Goal: Transaction & Acquisition: Purchase product/service

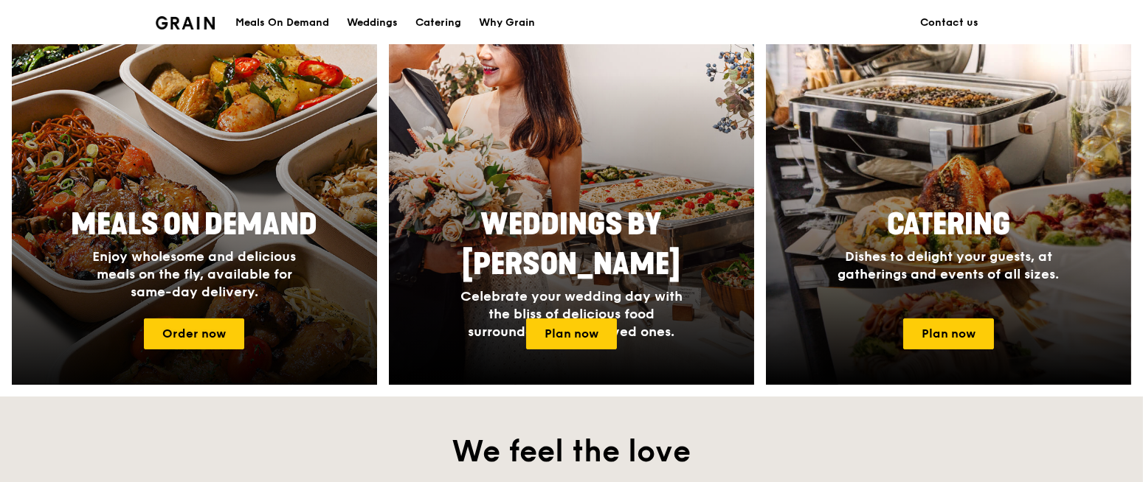
drag, startPoint x: 0, startPoint y: 0, endPoint x: 239, endPoint y: 309, distance: 390.7
click at [239, 309] on div at bounding box center [193, 190] width 401 height 429
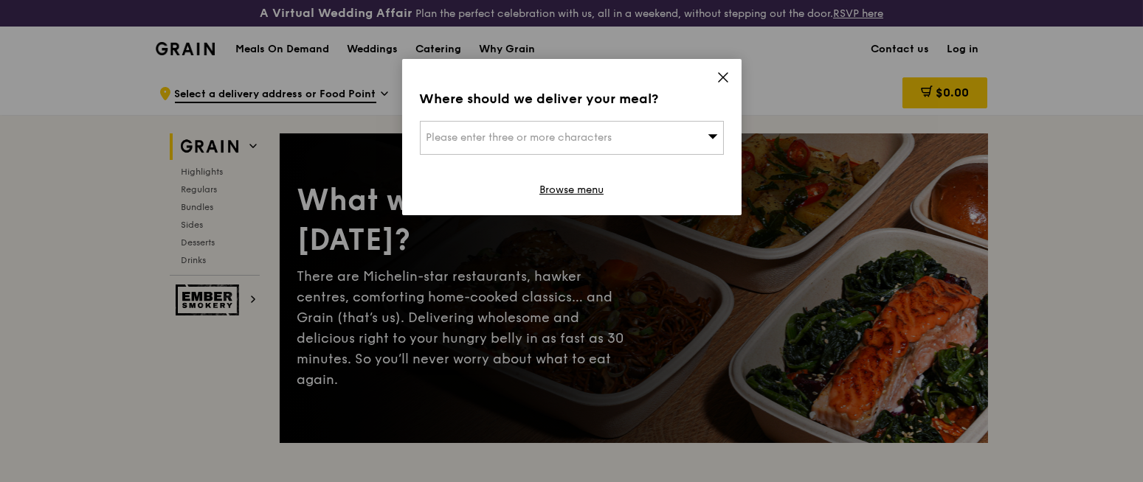
click at [697, 134] on div "Please enter three or more characters" at bounding box center [572, 138] width 304 height 34
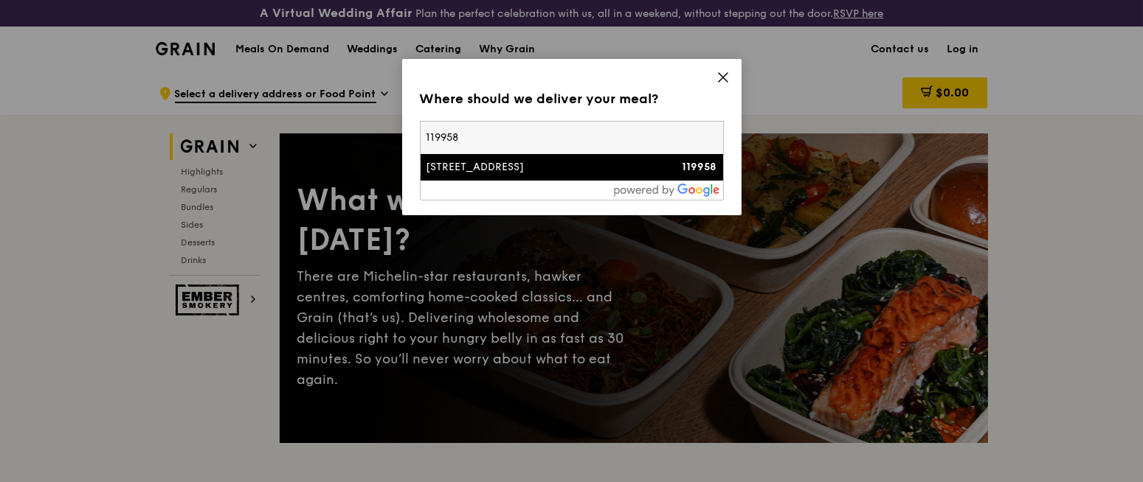
type input "119958"
click at [509, 168] on div "[STREET_ADDRESS]" at bounding box center [535, 167] width 218 height 15
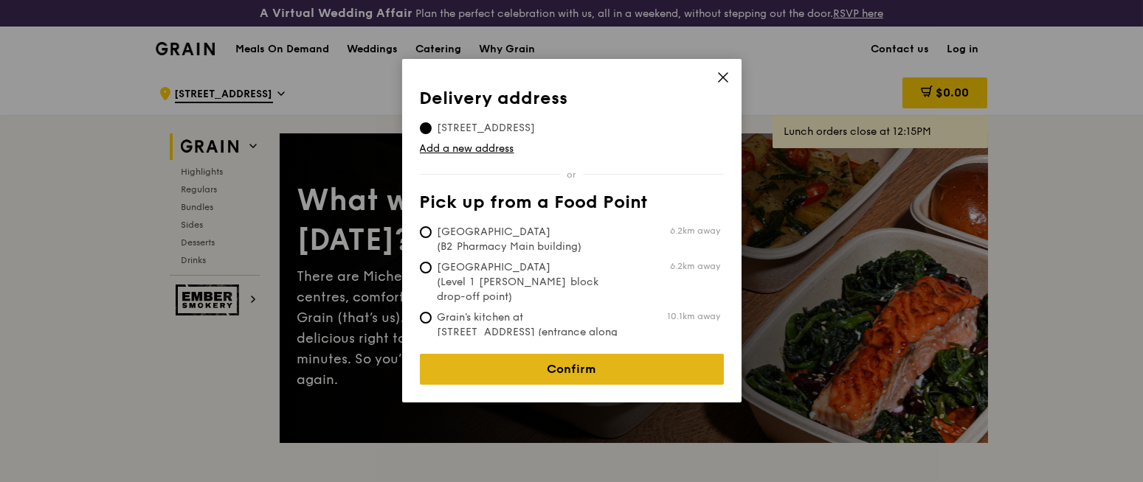
click at [524, 355] on link "Confirm" at bounding box center [572, 369] width 304 height 31
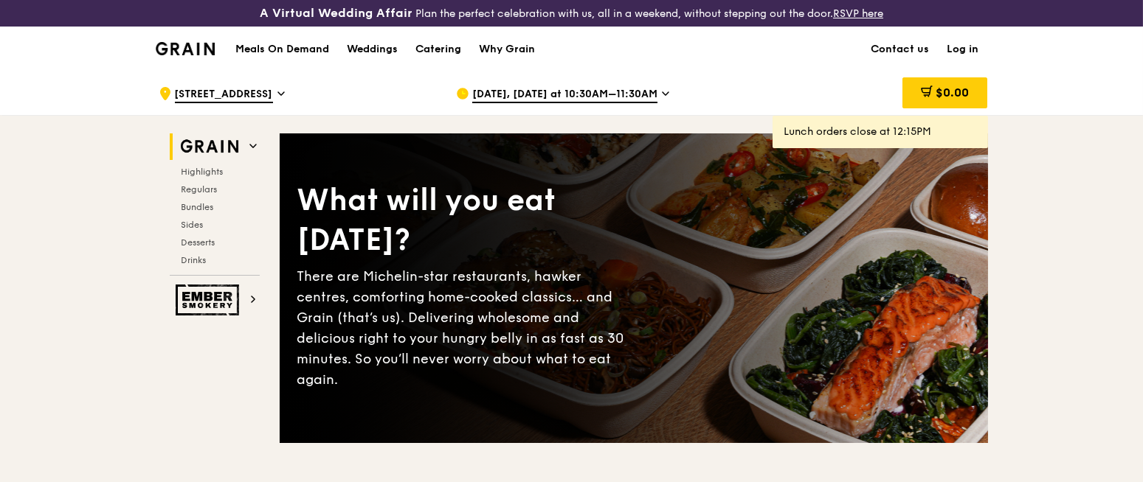
click at [627, 91] on span "Oct 10, Today at 10:30AM–11:30AM" at bounding box center [564, 95] width 185 height 16
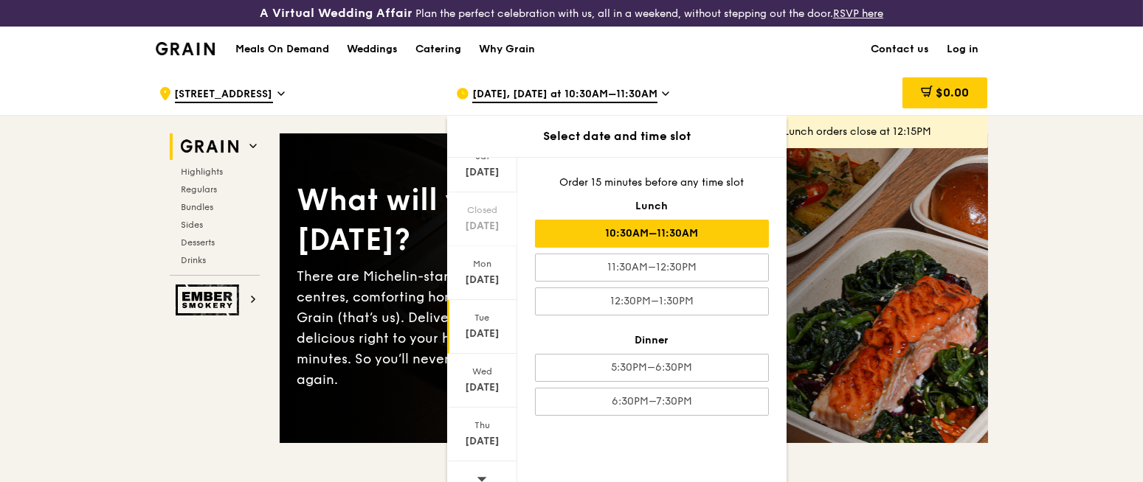
scroll to position [117, 0]
click at [479, 377] on div "Oct 15" at bounding box center [482, 382] width 66 height 15
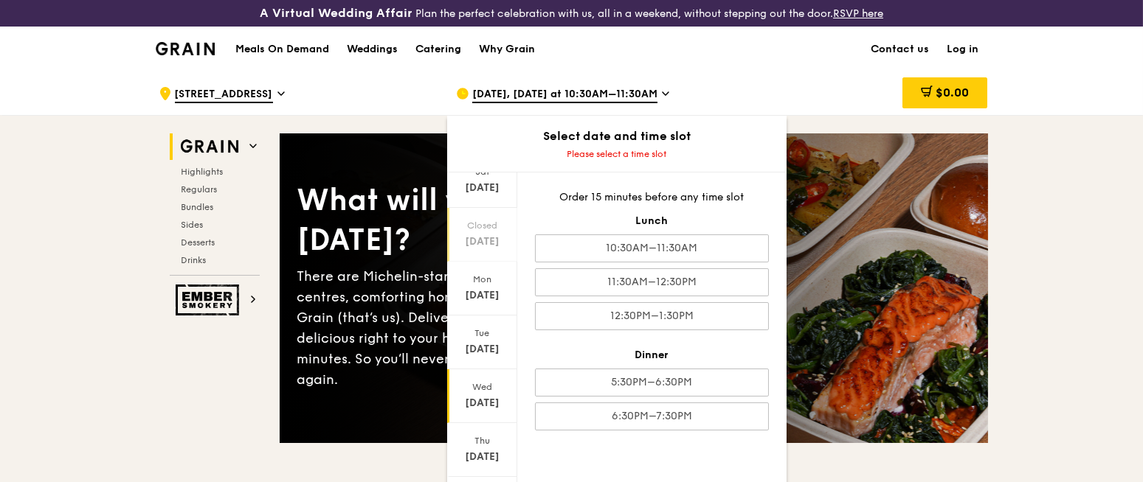
scroll to position [127, 0]
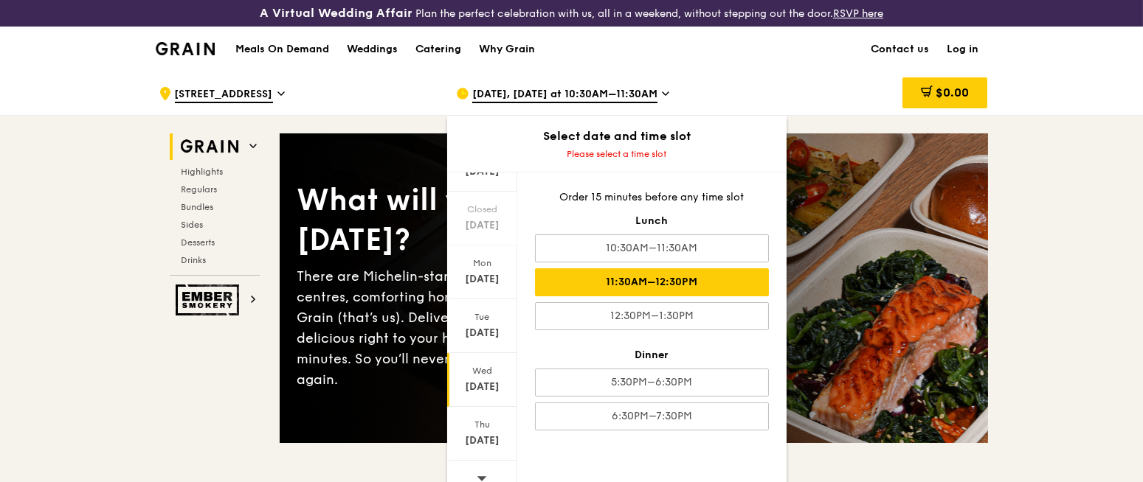
click at [671, 276] on div "11:30AM–12:30PM" at bounding box center [652, 283] width 234 height 28
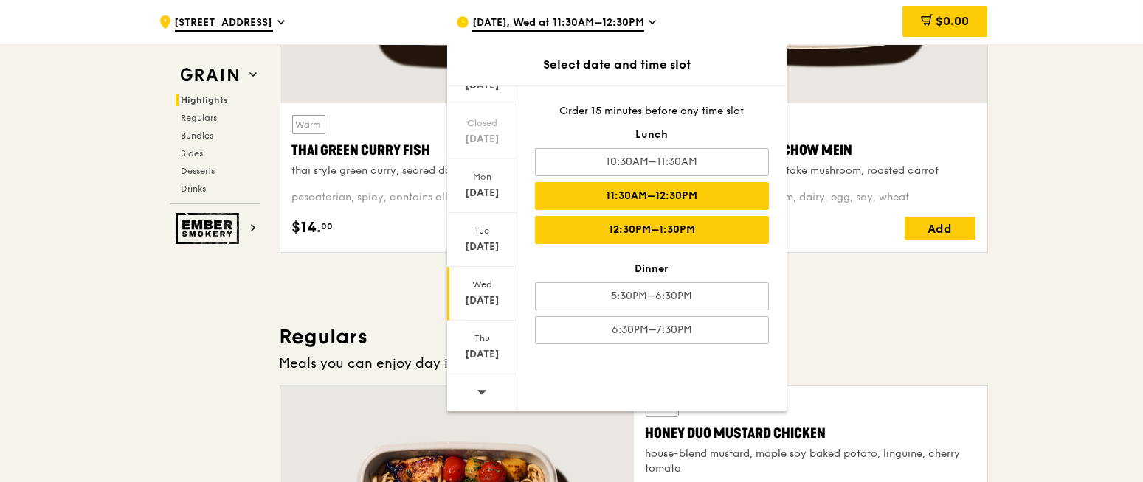
scroll to position [719, 0]
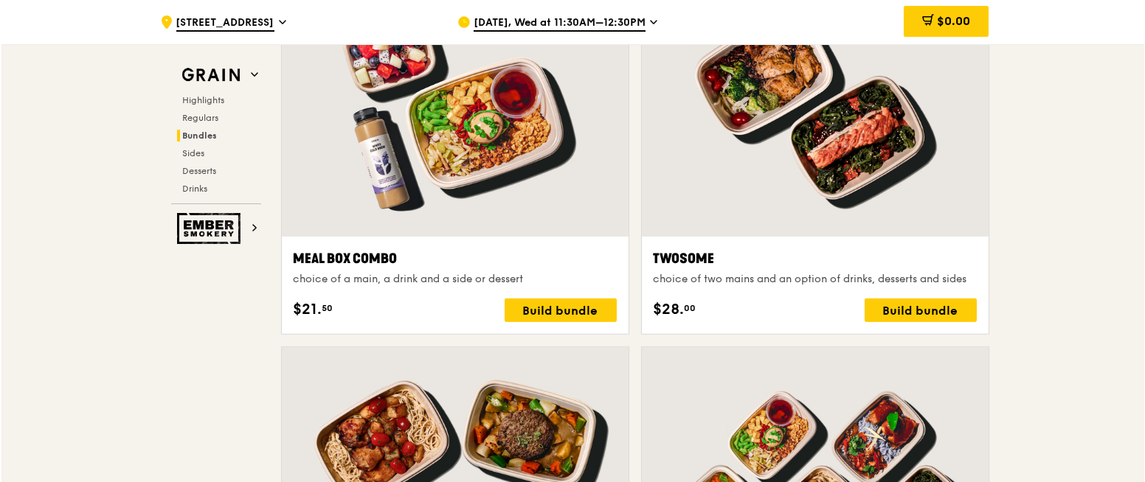
scroll to position [2320, 0]
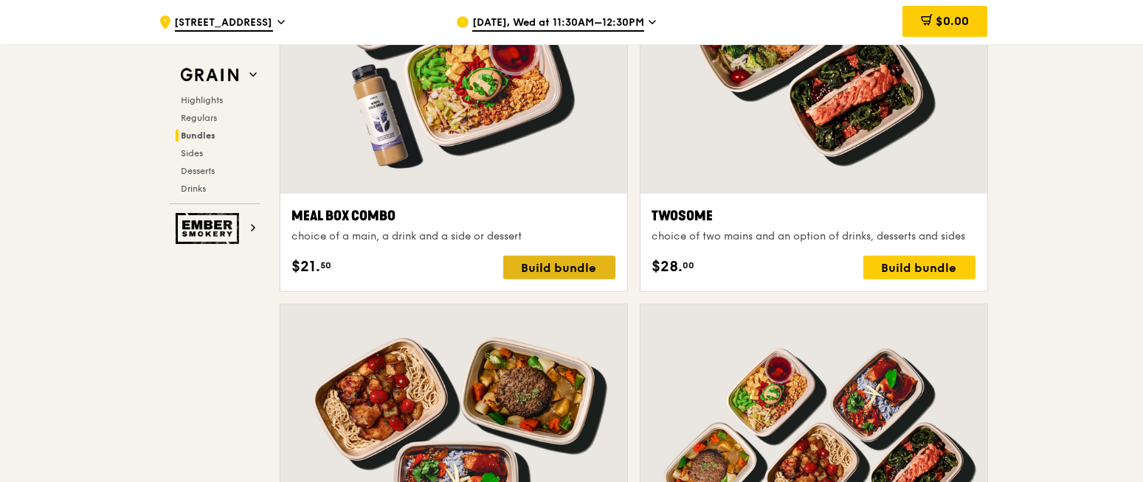
click at [558, 261] on div "Build bundle" at bounding box center [559, 268] width 112 height 24
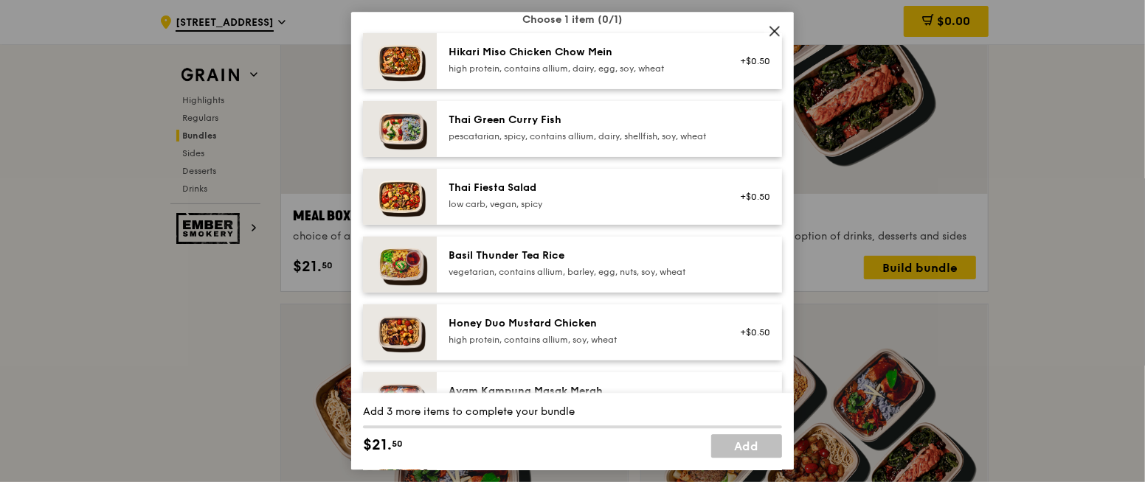
scroll to position [121, 0]
click at [604, 277] on div "Basil Thunder Tea Rice vegetarian, contains allium, barley, egg, nuts, soy, whe…" at bounding box center [581, 265] width 265 height 30
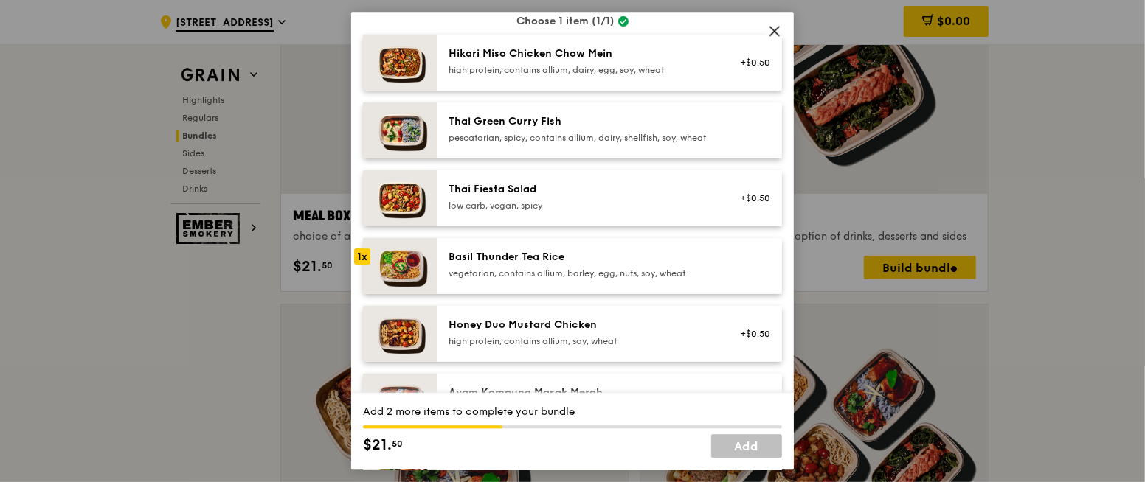
click at [395, 269] on img at bounding box center [400, 266] width 74 height 56
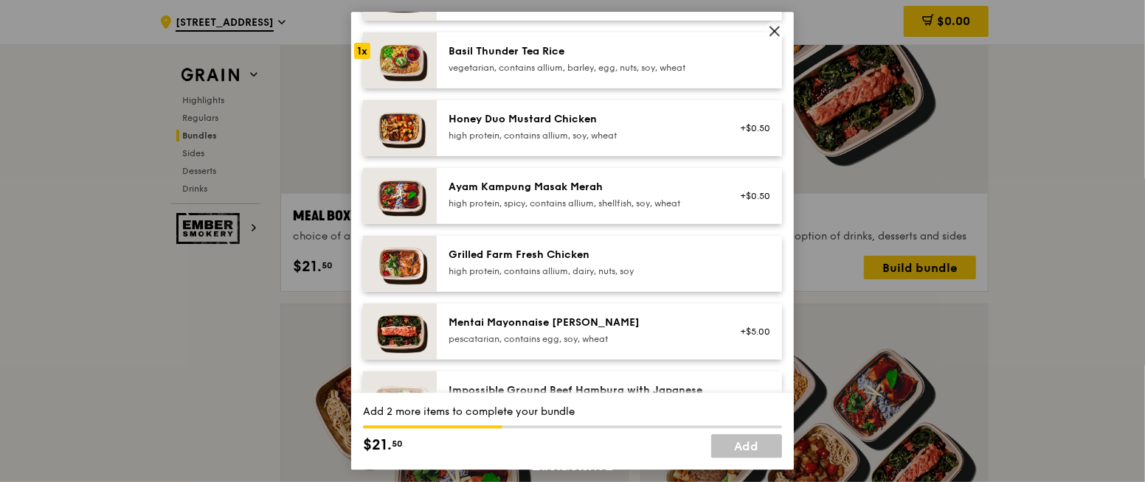
scroll to position [327, 0]
click at [378, 63] on img at bounding box center [400, 60] width 74 height 56
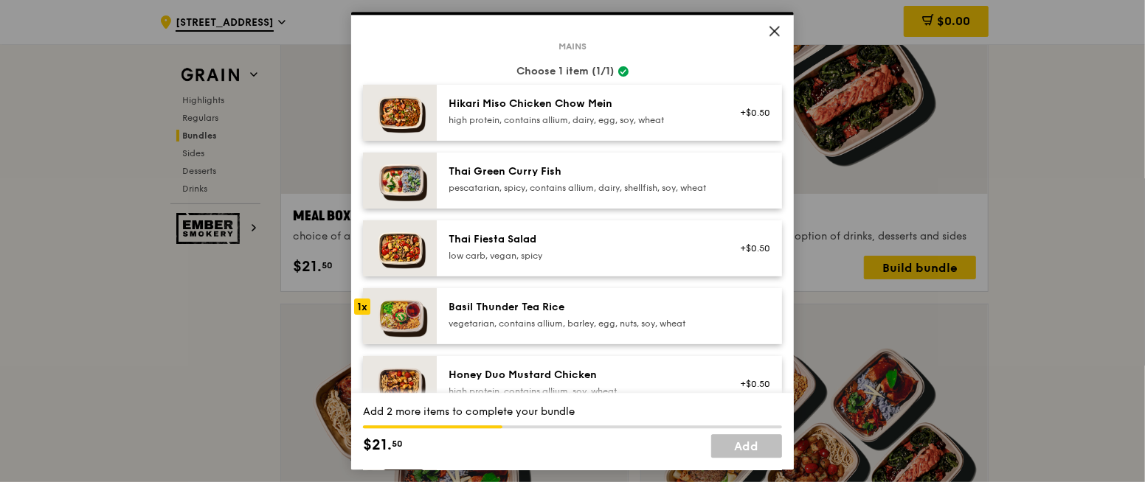
scroll to position [0, 0]
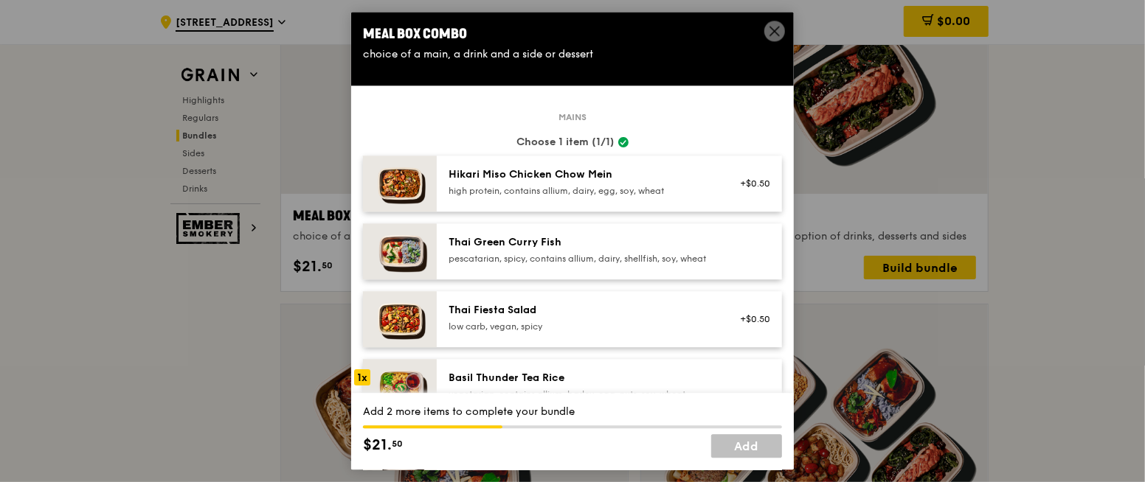
click at [770, 31] on icon at bounding box center [774, 30] width 13 height 13
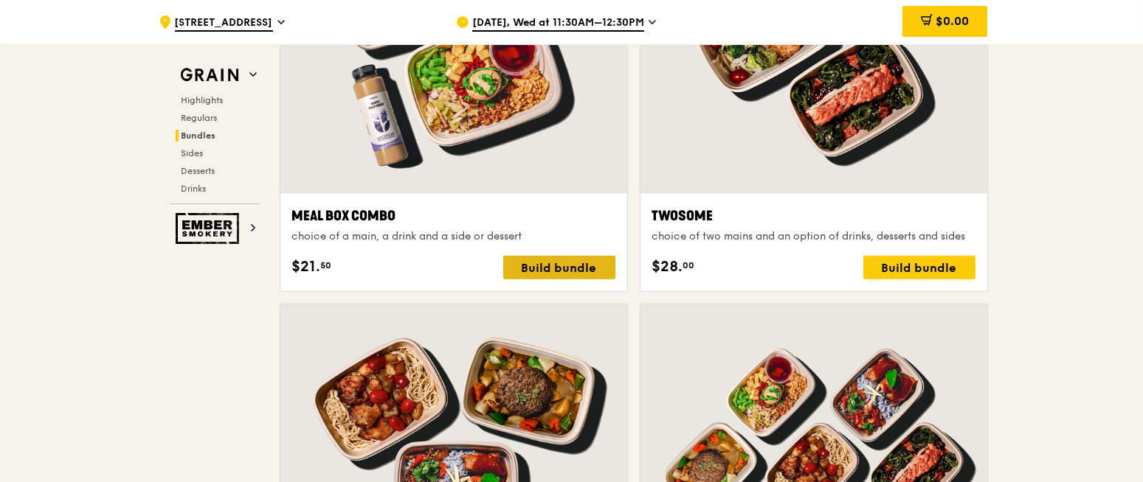
click at [584, 264] on div "Build bundle" at bounding box center [559, 268] width 112 height 24
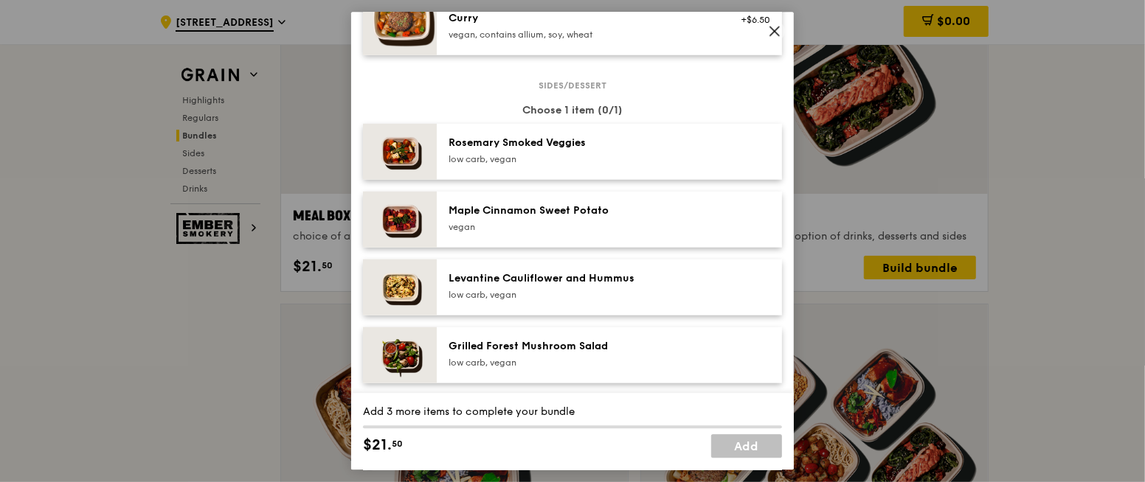
scroll to position [718, 0]
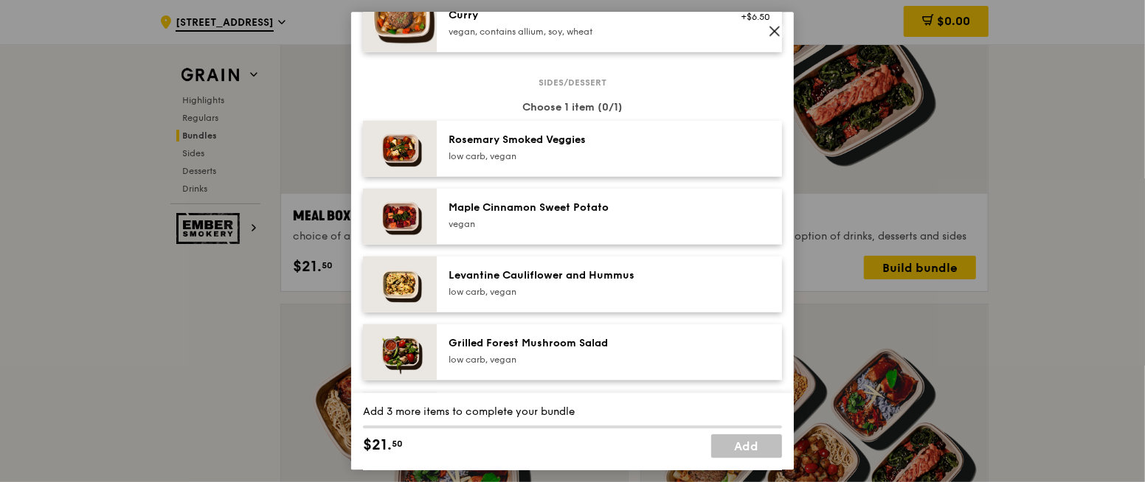
click at [522, 159] on div "Rosemary Smoked Veggies low carb, vegan" at bounding box center [581, 147] width 265 height 30
click at [370, 160] on img at bounding box center [400, 148] width 74 height 56
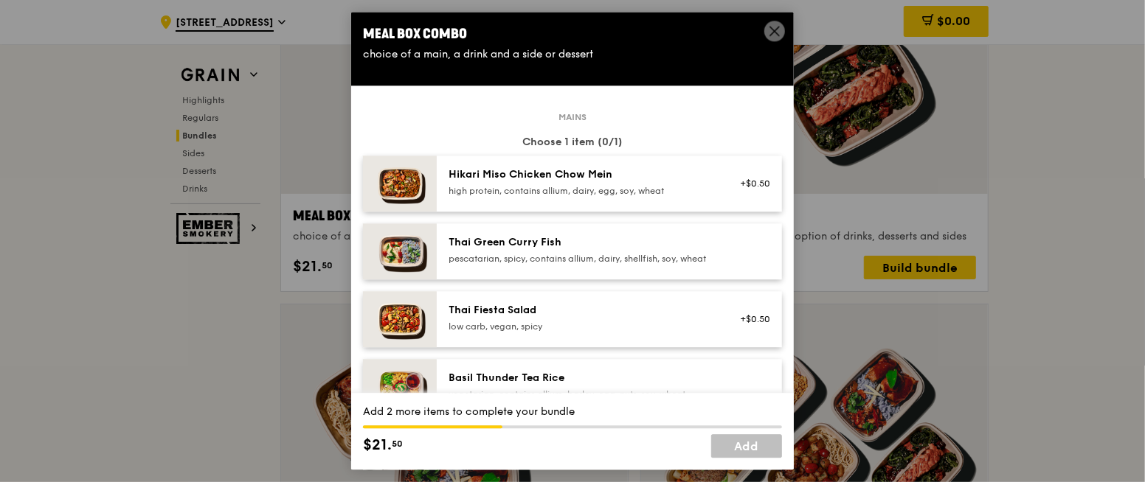
scroll to position [1, 0]
click at [770, 38] on span at bounding box center [774, 33] width 13 height 16
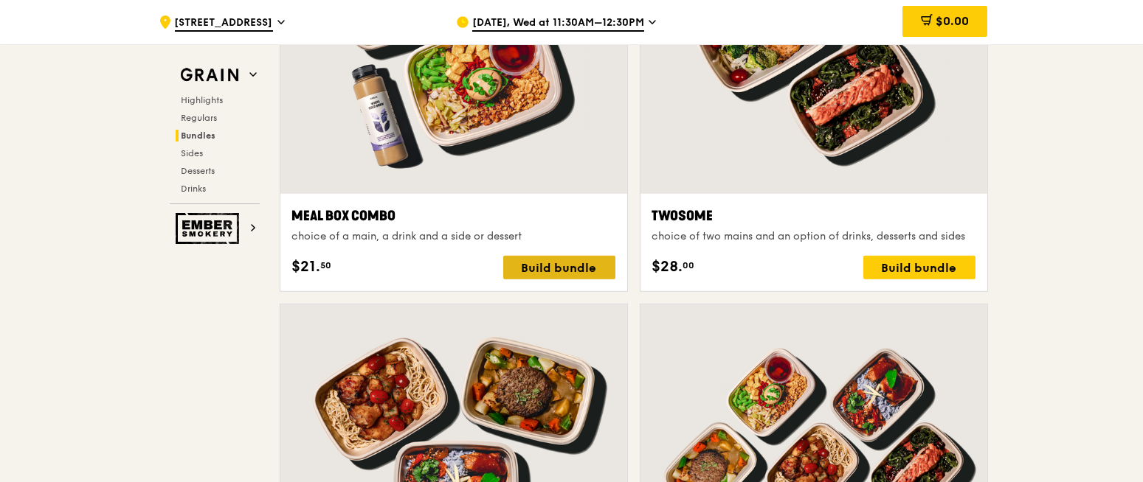
click at [568, 265] on div "Build bundle" at bounding box center [559, 268] width 112 height 24
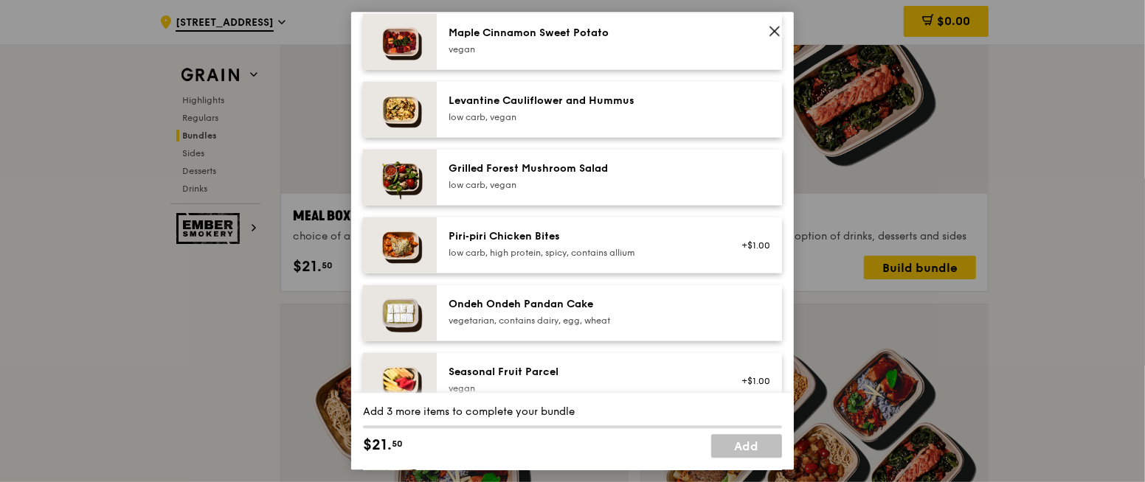
scroll to position [895, 0]
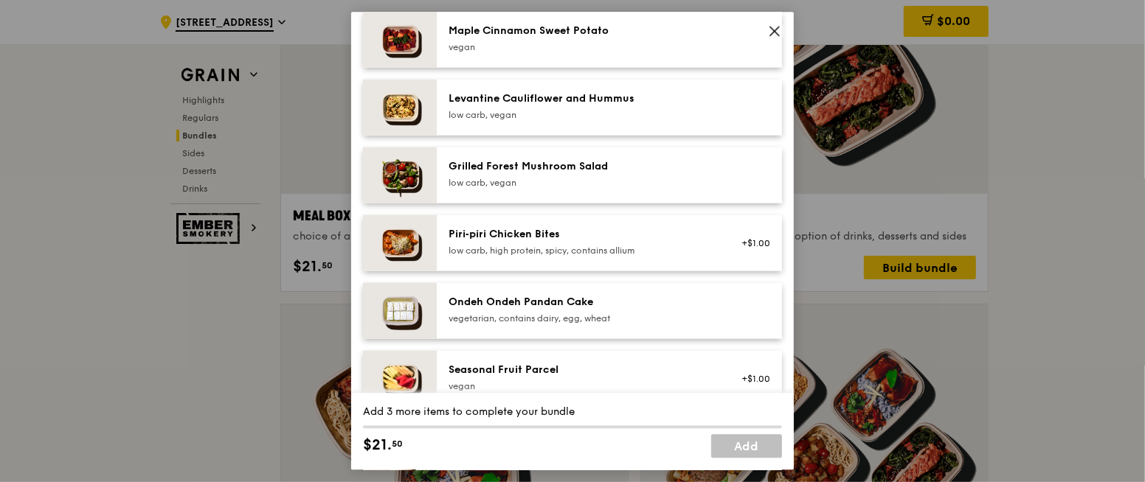
drag, startPoint x: 499, startPoint y: 188, endPoint x: 547, endPoint y: 368, distance: 186.3
click at [547, 368] on div "Sides/dessert Choose 1 item (0/1) Rosemary Smoked Veggies low carb, vegan Maple…" at bounding box center [572, 280] width 419 height 753
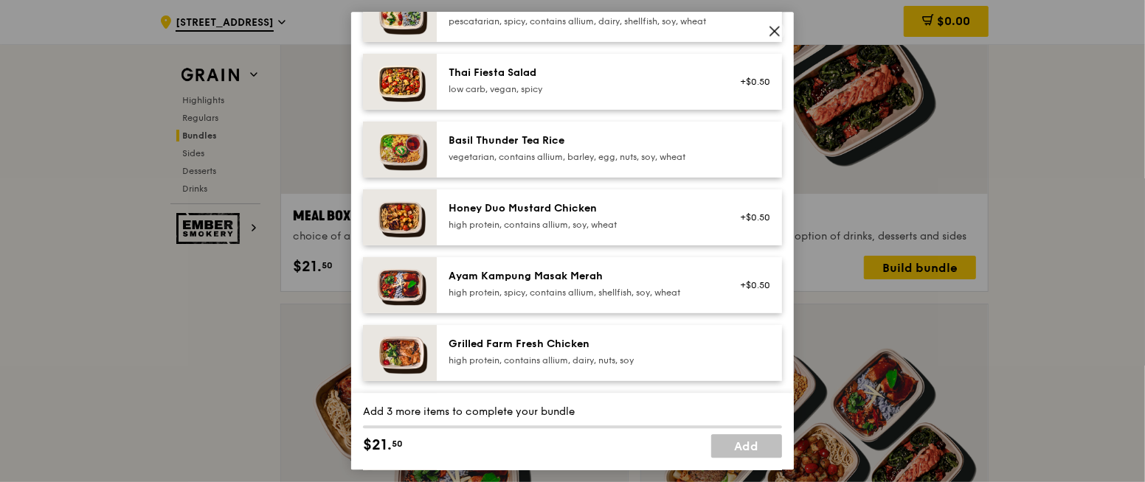
scroll to position [0, 0]
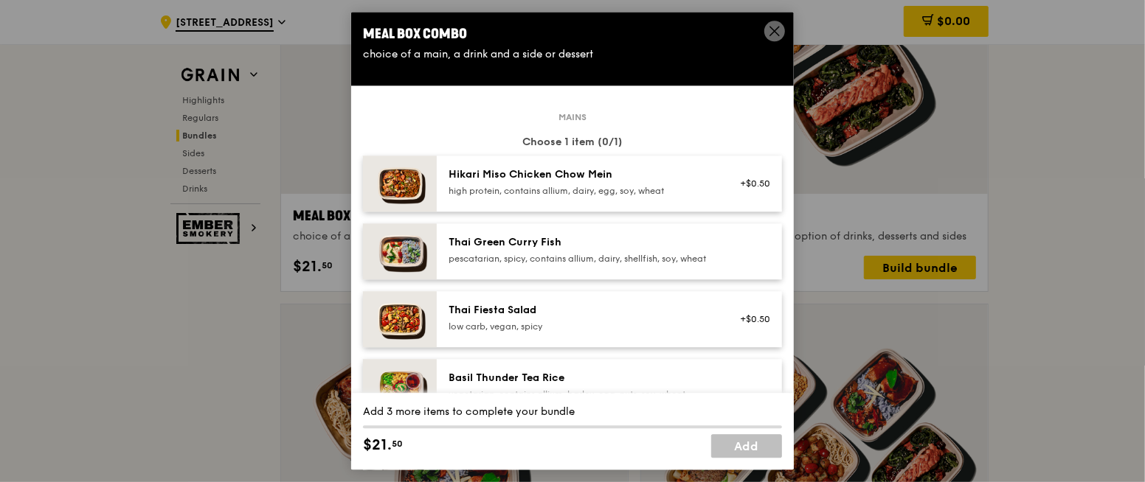
click at [518, 268] on div "Thai Green Curry Fish pescatarian, spicy, contains allium, dairy, shellfish, so…" at bounding box center [581, 251] width 283 height 32
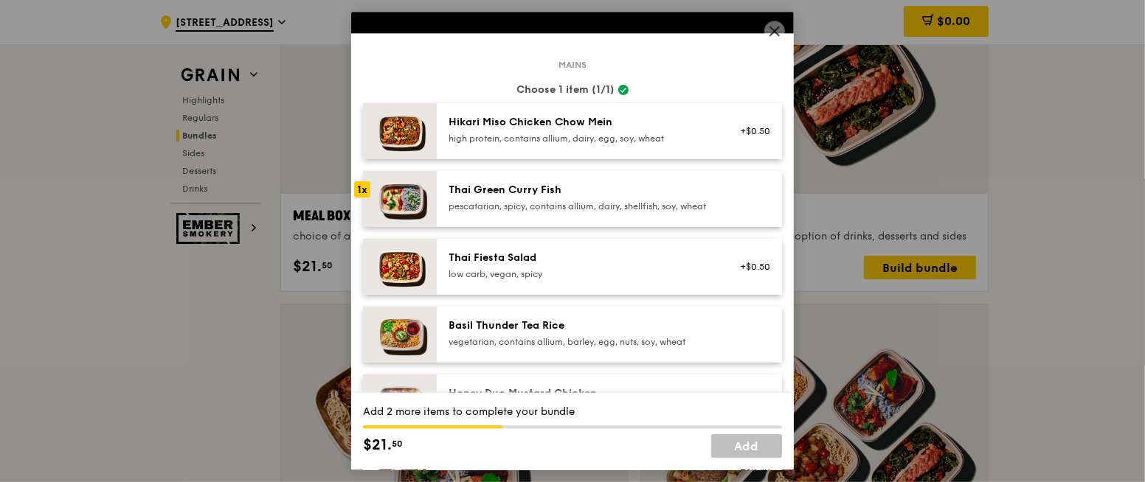
scroll to position [58, 0]
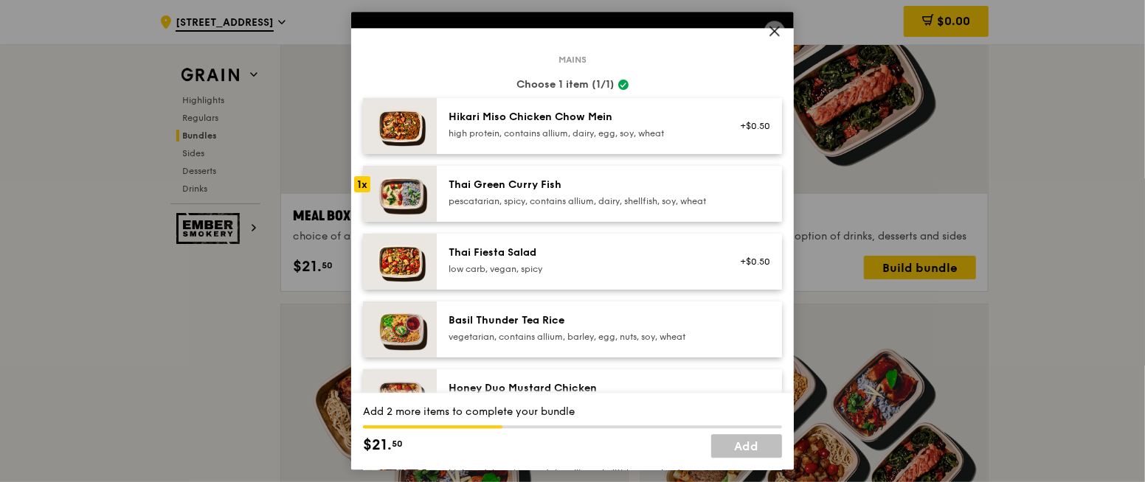
click at [580, 179] on div "Thai Green Curry Fish" at bounding box center [581, 185] width 265 height 15
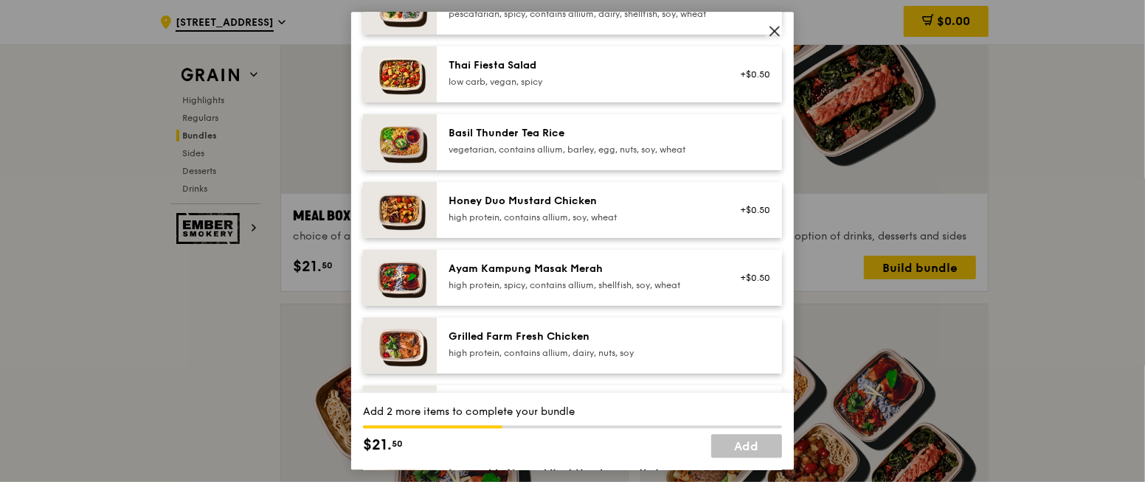
scroll to position [248, 0]
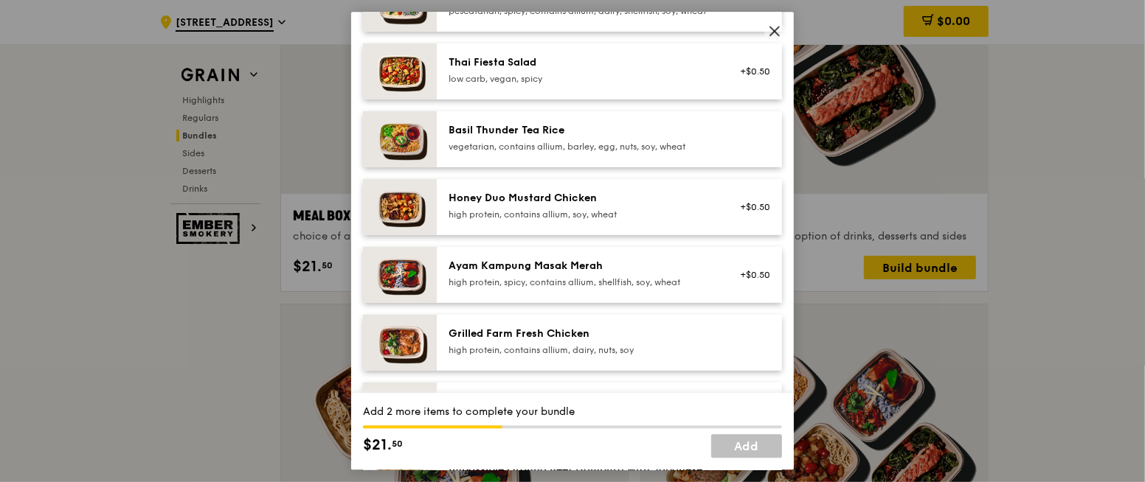
click at [519, 150] on div "Basil Thunder Tea Rice vegetarian, contains allium, barley, egg, nuts, soy, whe…" at bounding box center [581, 138] width 265 height 30
click at [498, 274] on div "Ayam Kampung Masak Merah" at bounding box center [581, 266] width 265 height 15
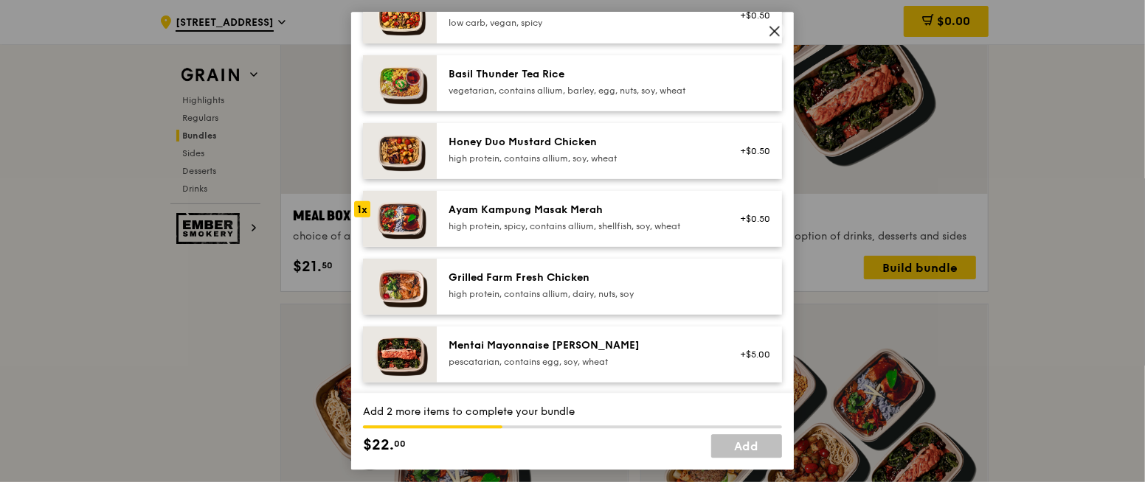
click at [488, 285] on div "Grilled Farm Fresh Chicken" at bounding box center [581, 278] width 265 height 15
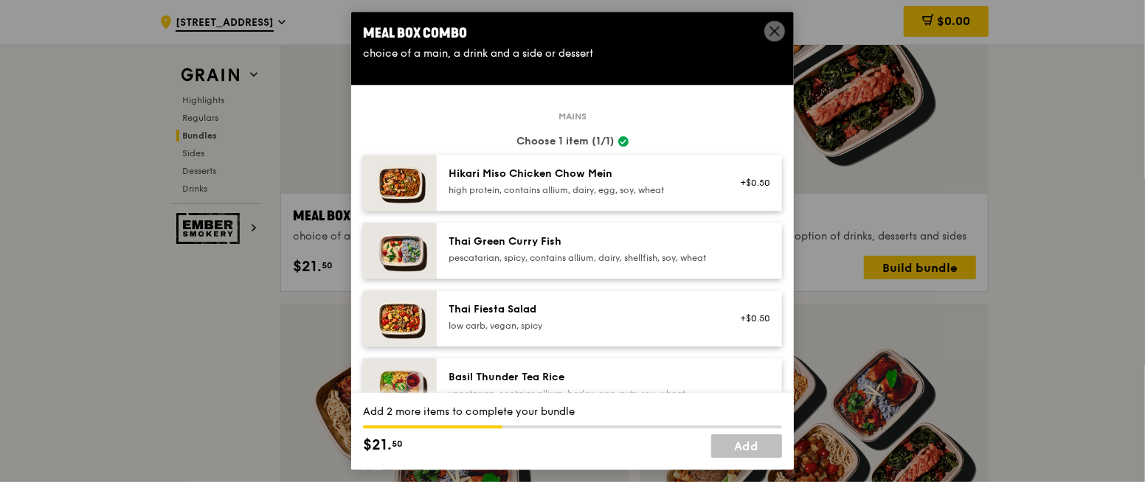
scroll to position [0, 0]
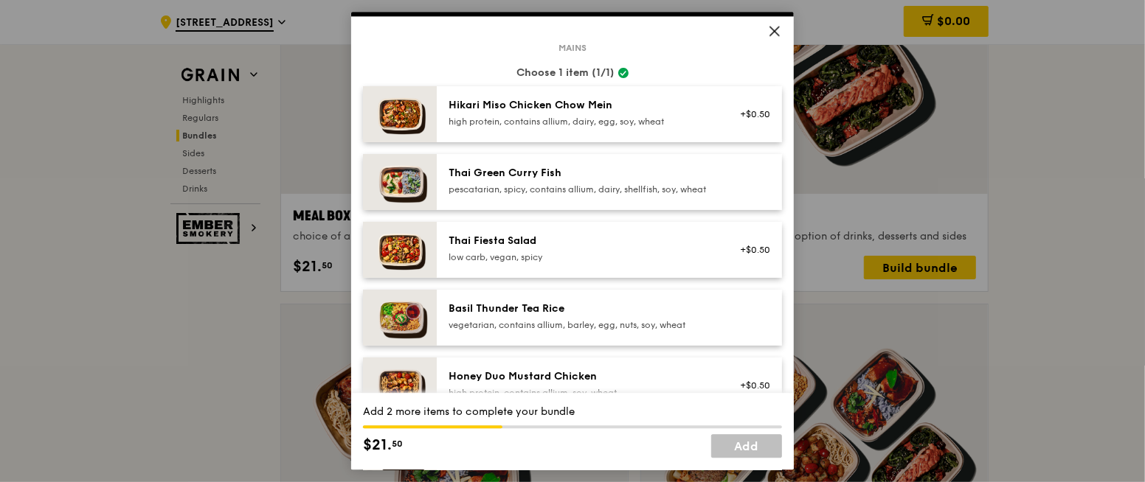
click at [524, 170] on div "Thai Green Curry Fish" at bounding box center [581, 173] width 265 height 15
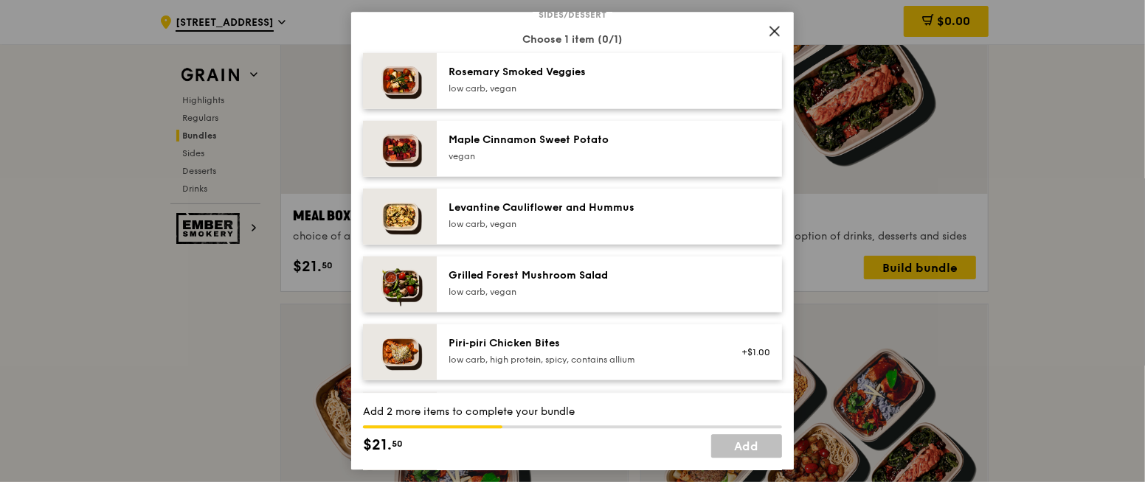
scroll to position [788, 0]
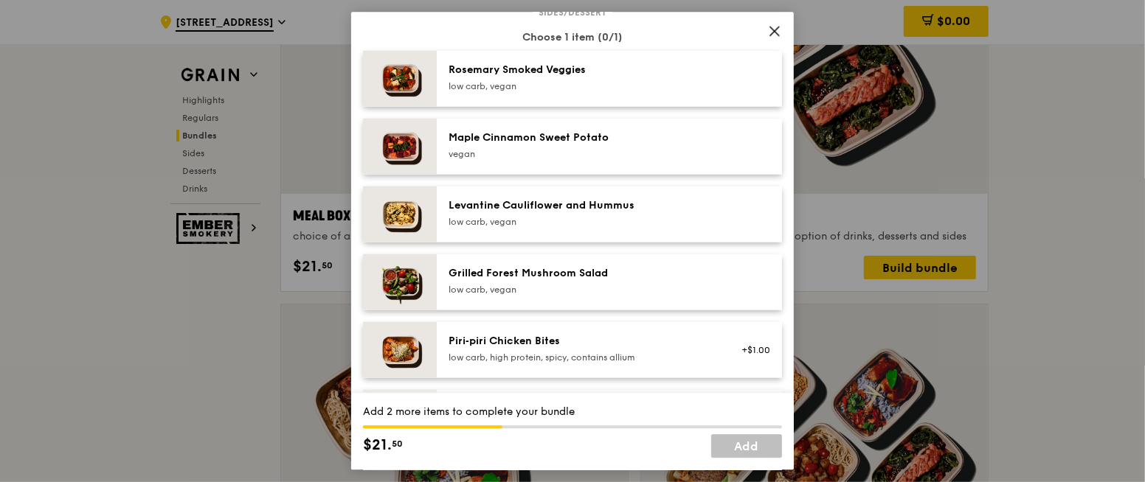
click at [481, 295] on div "low carb, vegan" at bounding box center [581, 289] width 265 height 12
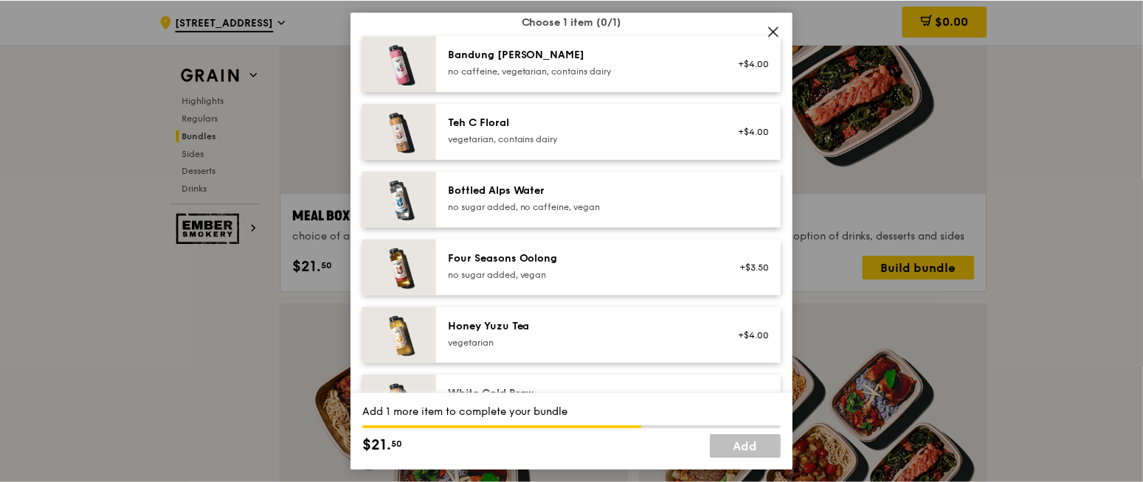
scroll to position [1565, 0]
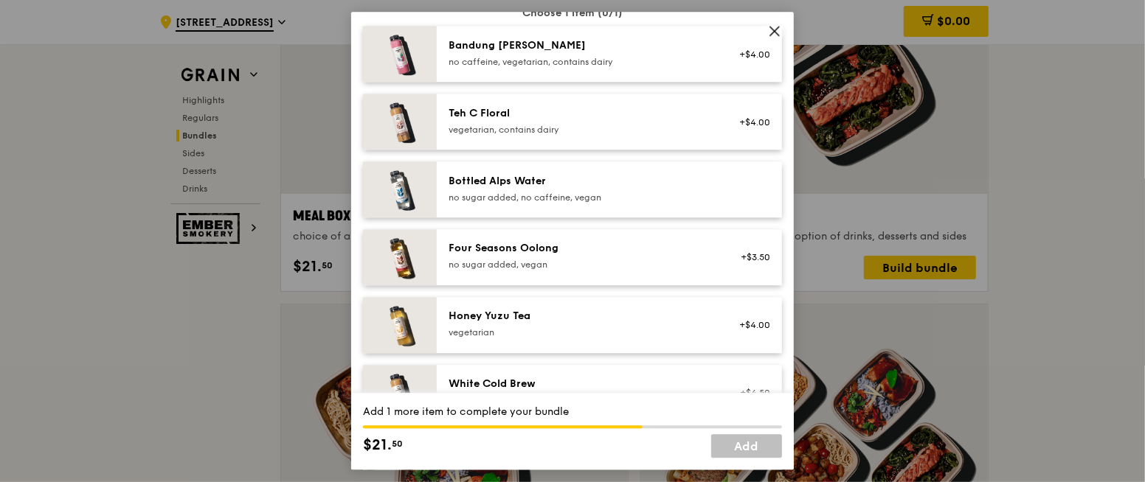
click at [620, 256] on div "Four Seasons Oolong" at bounding box center [581, 248] width 265 height 15
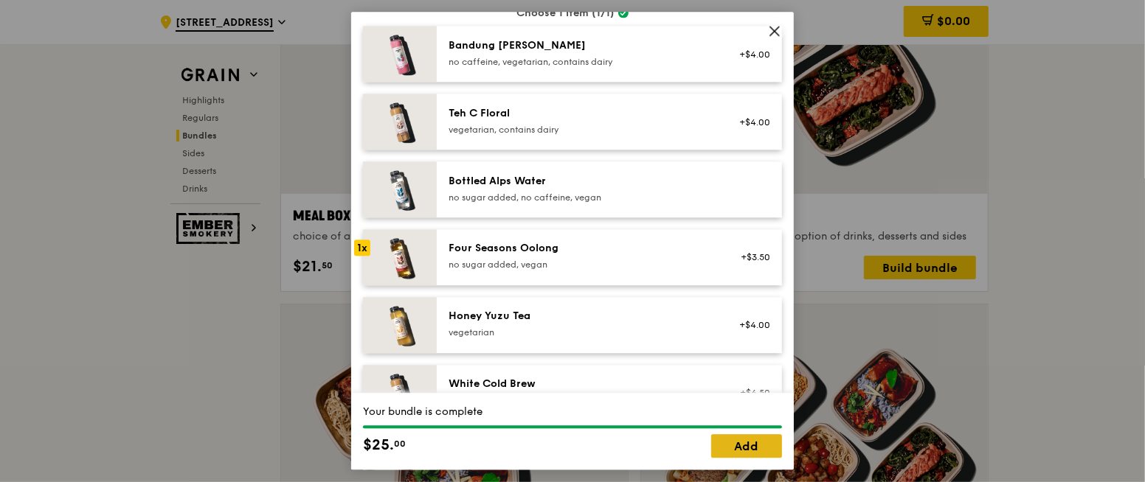
click at [749, 435] on link "Add" at bounding box center [746, 447] width 71 height 24
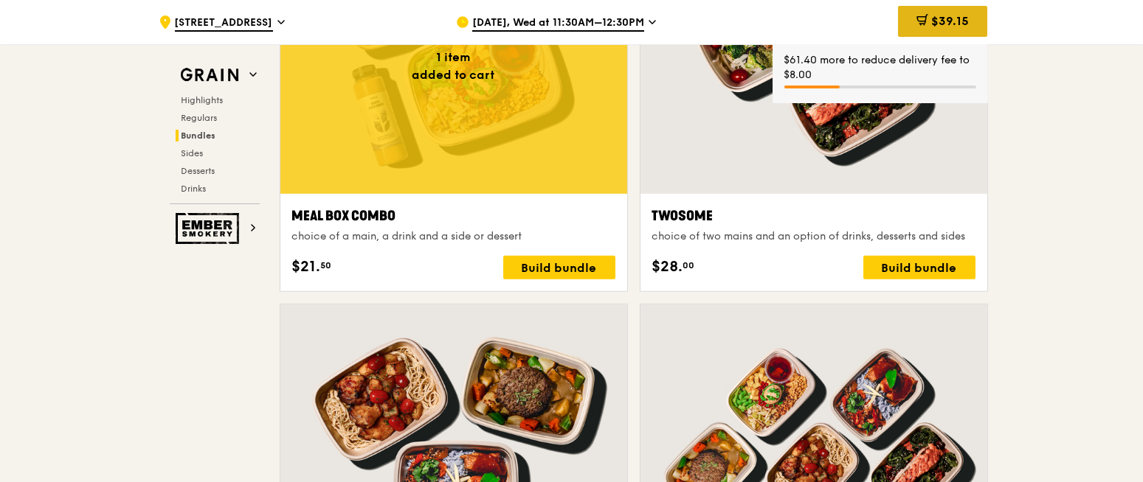
click at [931, 24] on span "$39.15" at bounding box center [950, 21] width 38 height 14
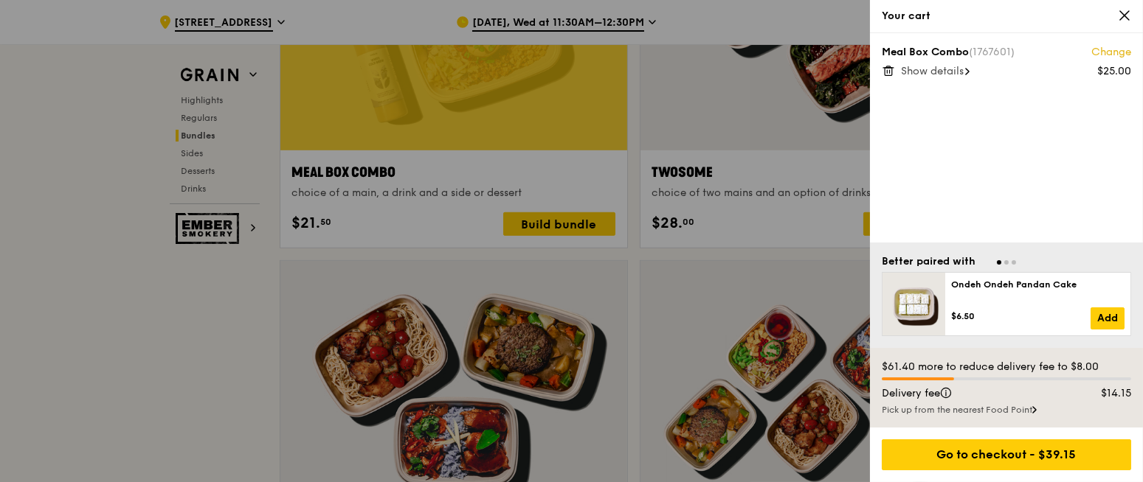
scroll to position [2320, 0]
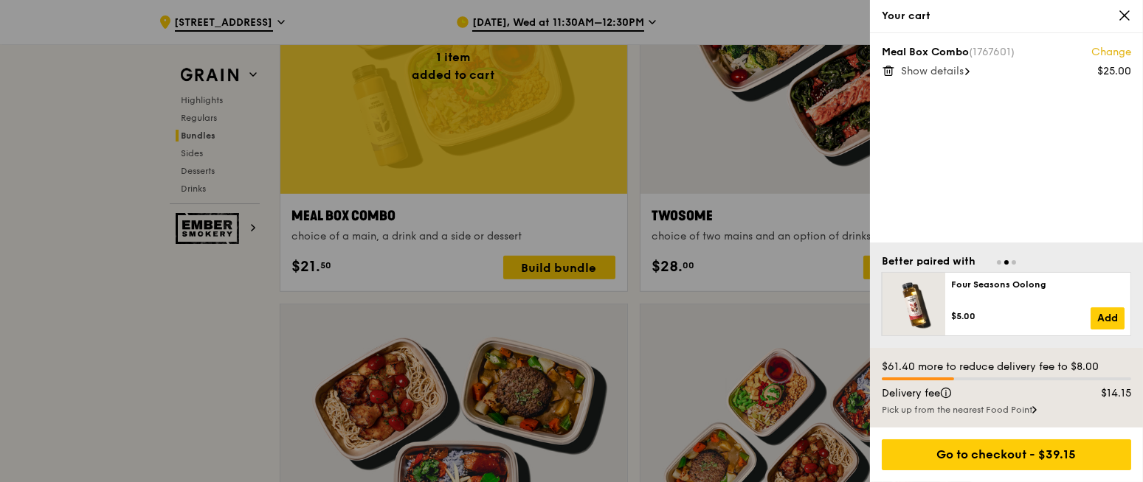
click at [953, 75] on span "Show details" at bounding box center [932, 71] width 63 height 13
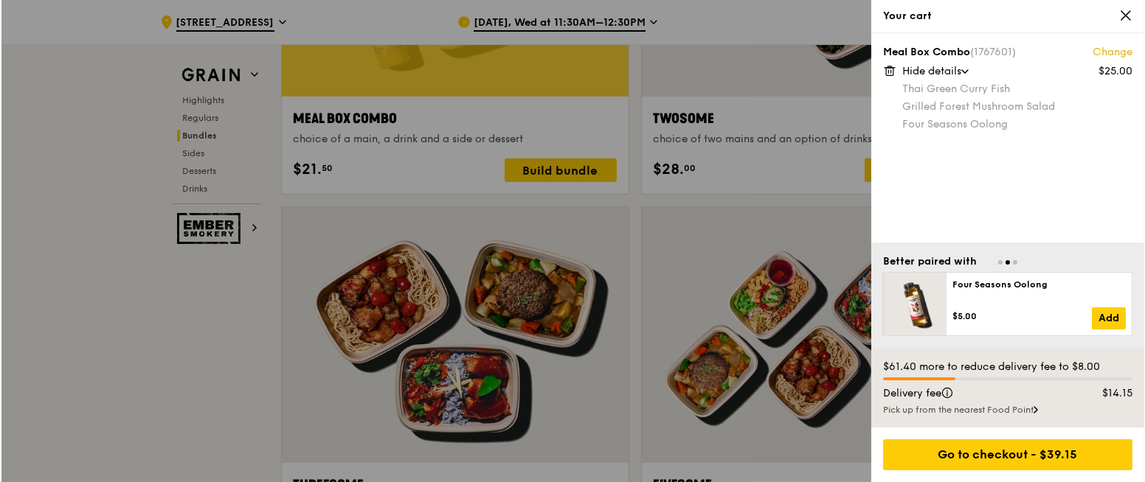
scroll to position [2426, 0]
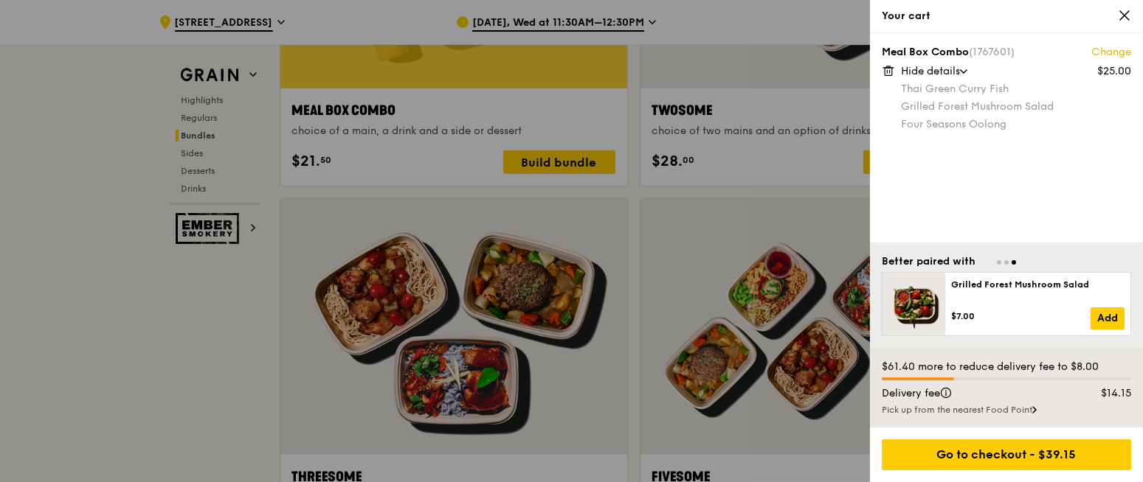
click at [1102, 53] on link "Change" at bounding box center [1111, 52] width 40 height 15
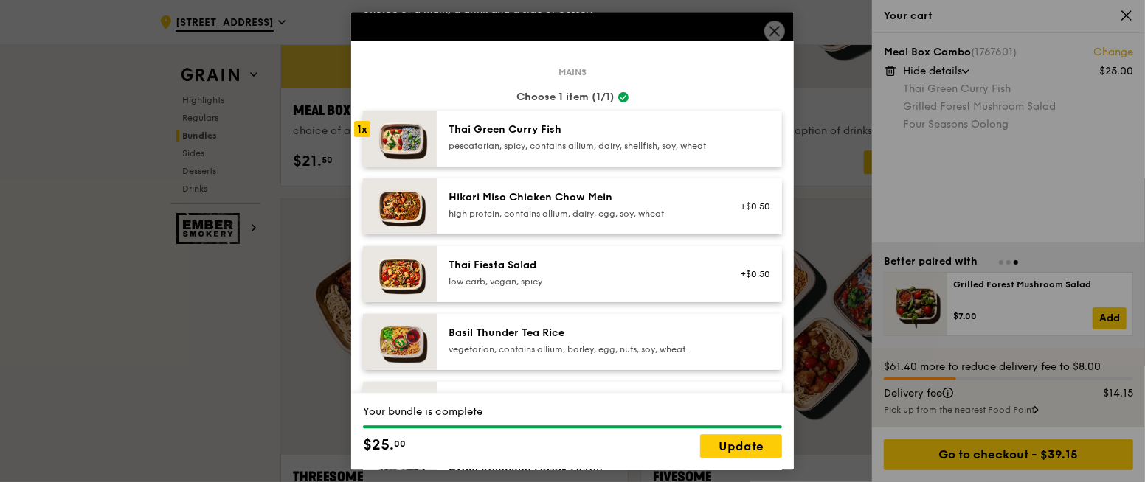
scroll to position [46, 0]
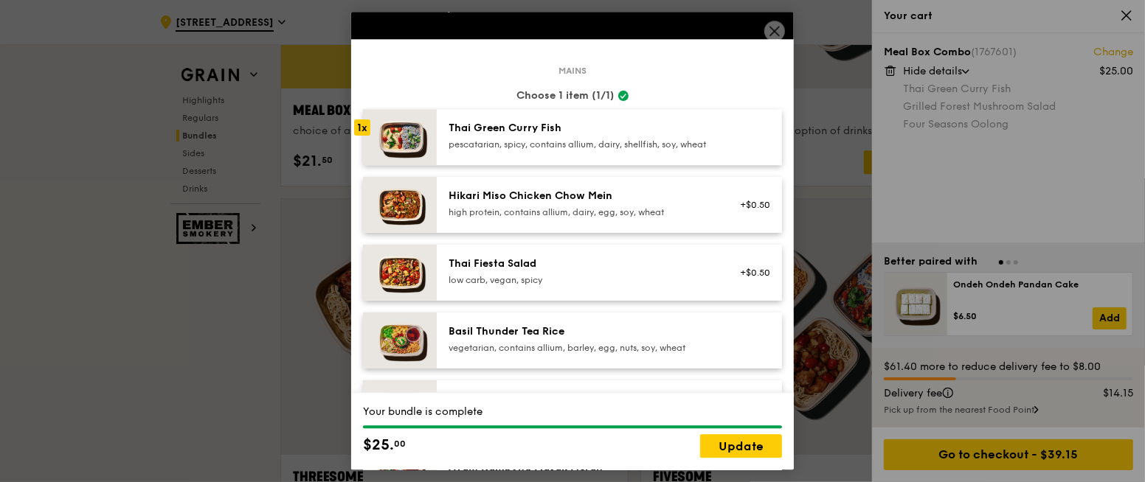
click at [501, 134] on div "Thai Green Curry Fish" at bounding box center [581, 128] width 265 height 15
drag, startPoint x: 501, startPoint y: 134, endPoint x: 369, endPoint y: 139, distance: 132.1
click at [369, 139] on img at bounding box center [400, 137] width 74 height 56
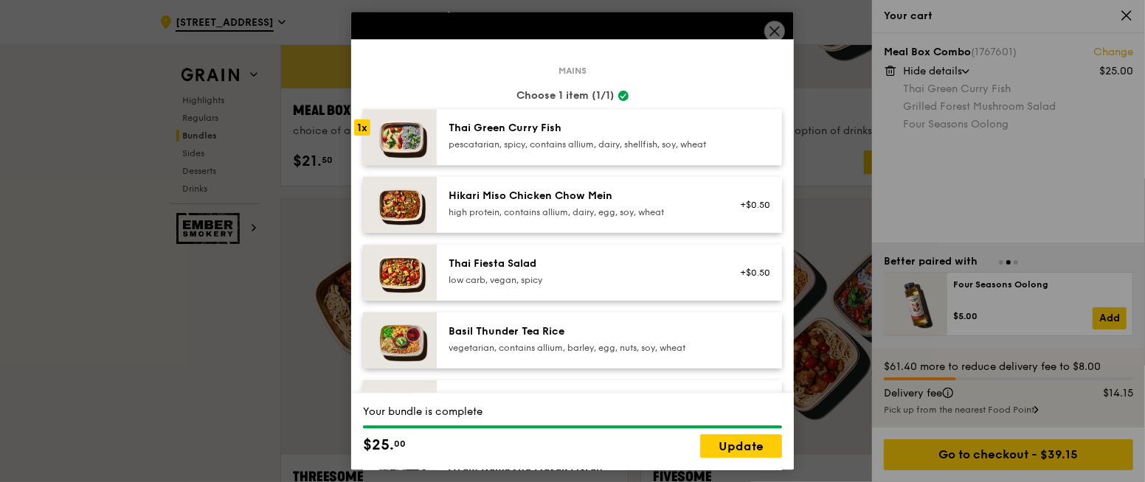
click at [750, 459] on div "Your bundle is complete $25. 00 Update" at bounding box center [572, 432] width 443 height 77
click at [750, 443] on link "Update" at bounding box center [741, 447] width 82 height 24
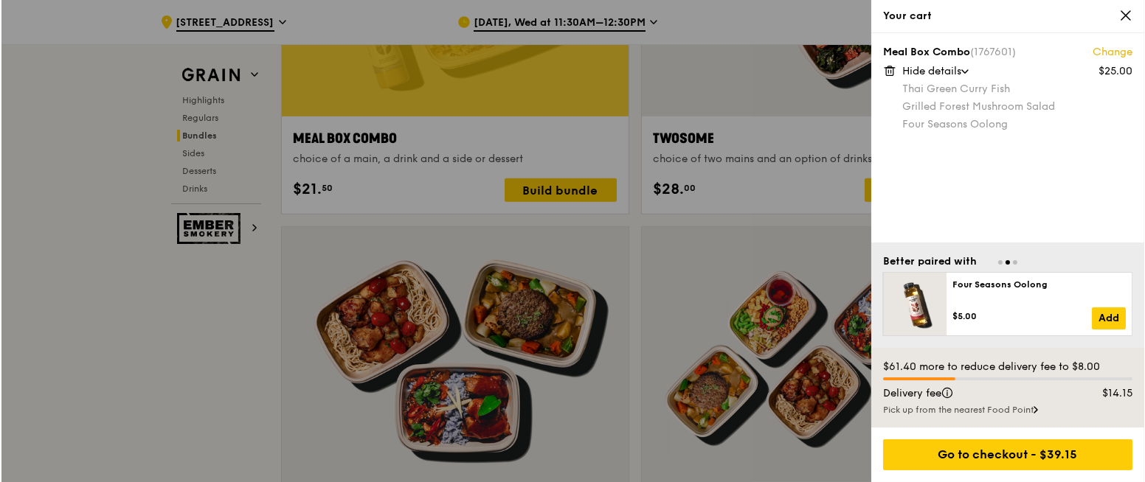
scroll to position [2384, 0]
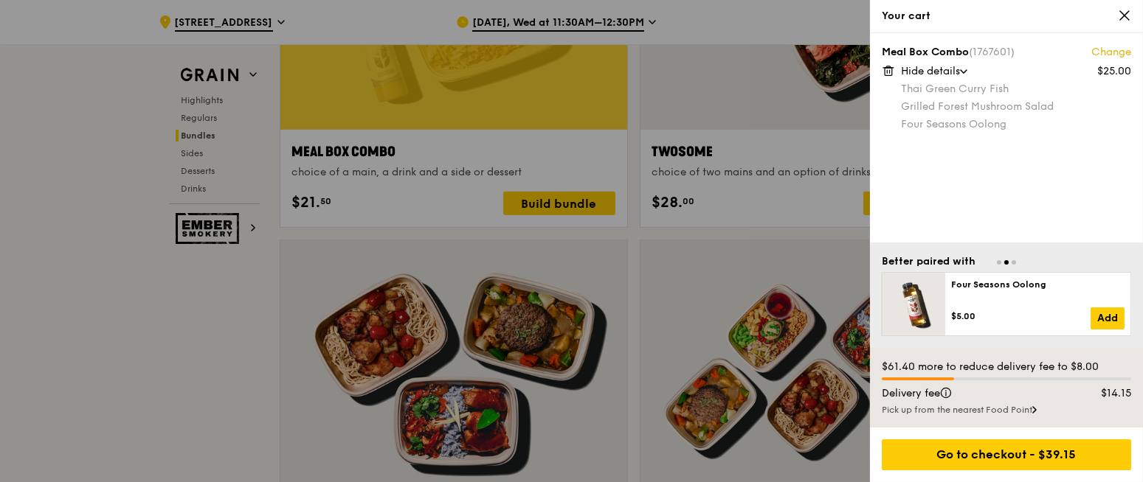
click at [606, 208] on div at bounding box center [571, 241] width 1143 height 482
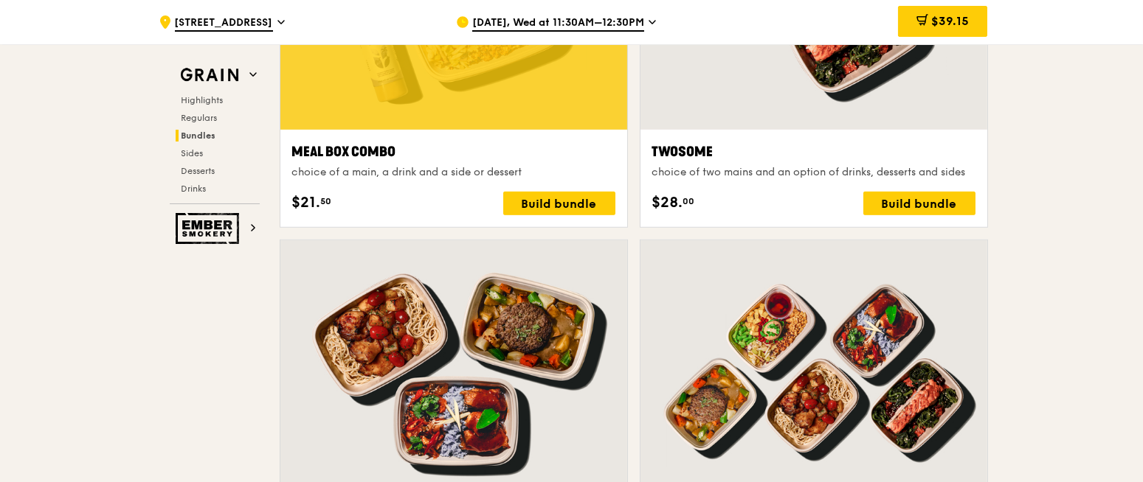
click at [606, 208] on div "Build bundle" at bounding box center [559, 204] width 112 height 24
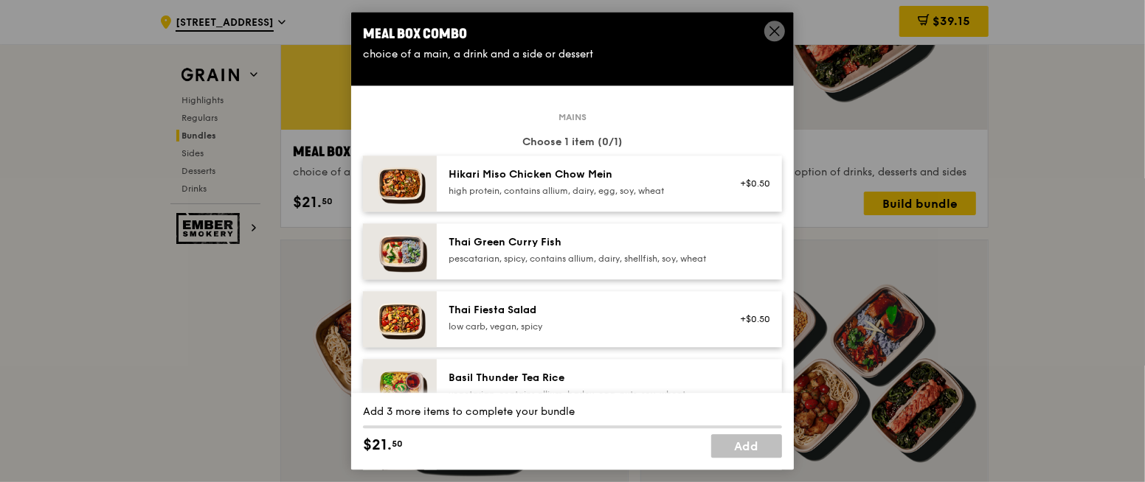
click at [476, 246] on div "Thai Green Curry Fish" at bounding box center [581, 242] width 265 height 15
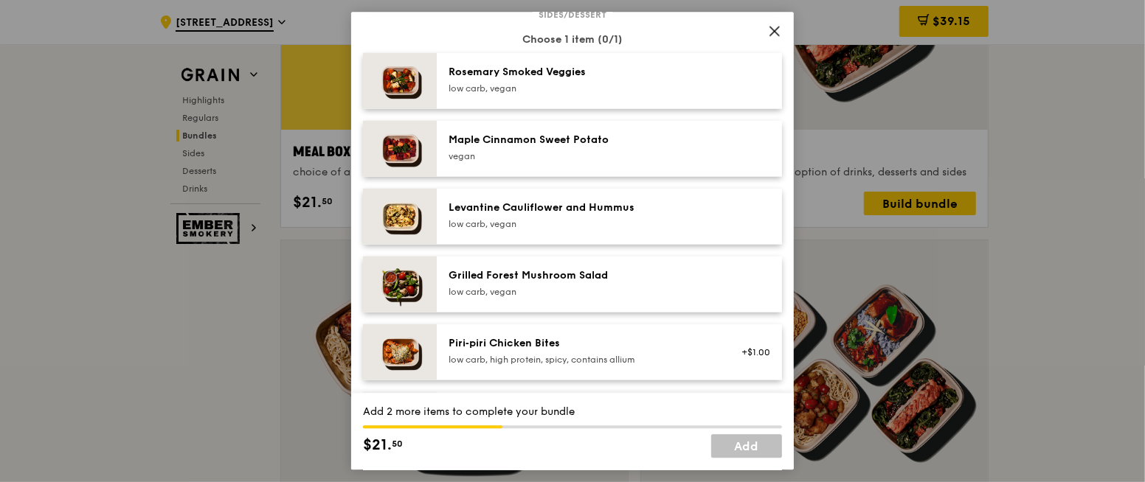
scroll to position [786, 0]
click at [533, 294] on div "Grilled Forest Mushroom Salad low carb, vegan" at bounding box center [581, 282] width 265 height 30
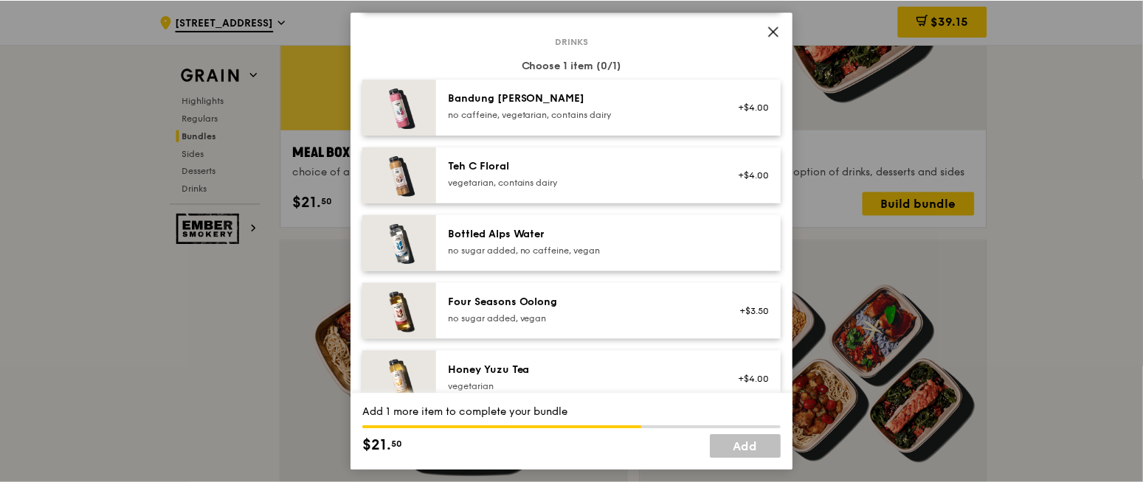
scroll to position [1513, 0]
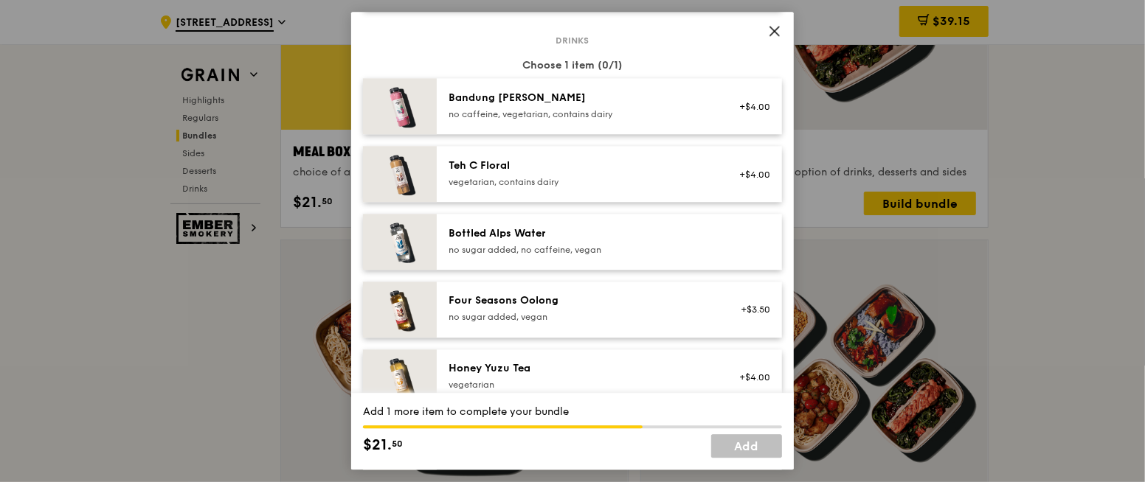
click at [514, 221] on div "Drinks Choose 1 item (0/1) Bandung Gao no caffeine, vegetarian, contains dairy …" at bounding box center [572, 358] width 419 height 638
click at [506, 323] on div "no sugar added, vegan" at bounding box center [581, 317] width 265 height 12
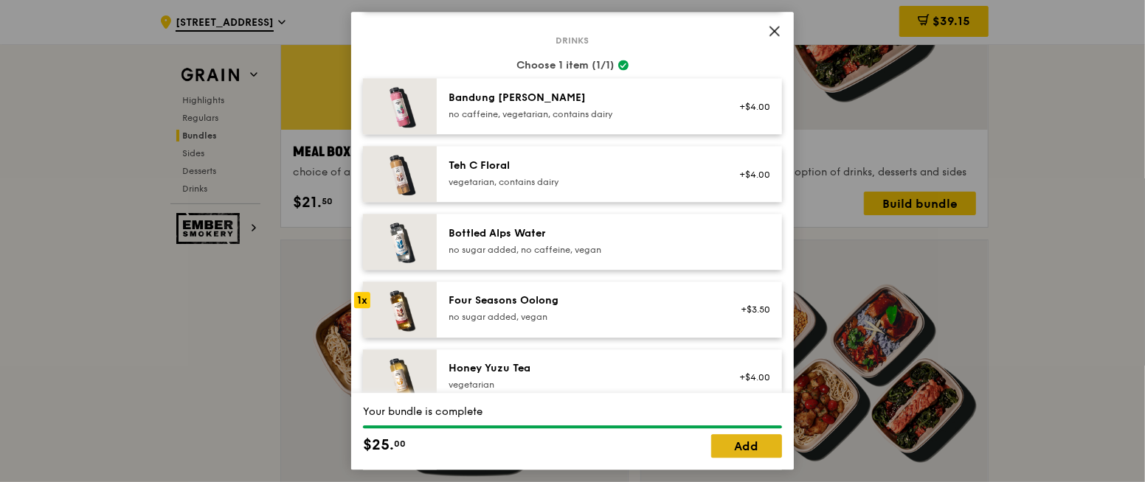
click at [745, 446] on link "Add" at bounding box center [746, 447] width 71 height 24
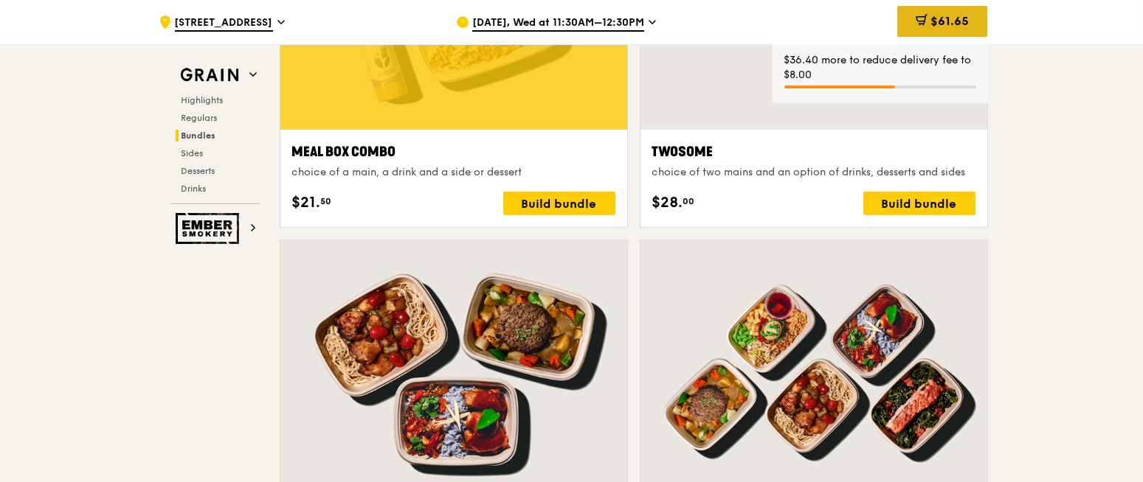
click at [920, 24] on icon at bounding box center [920, 24] width 0 height 0
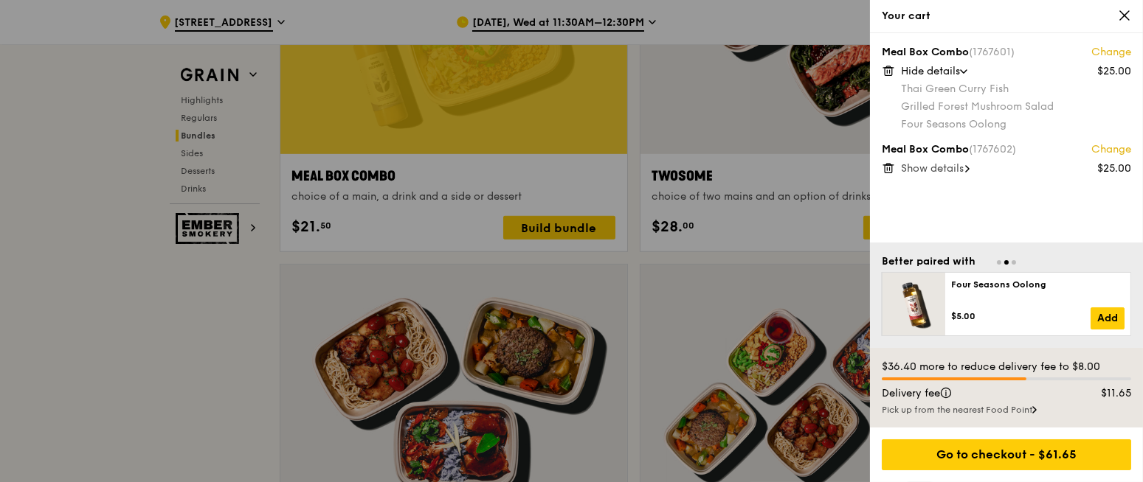
scroll to position [2355, 0]
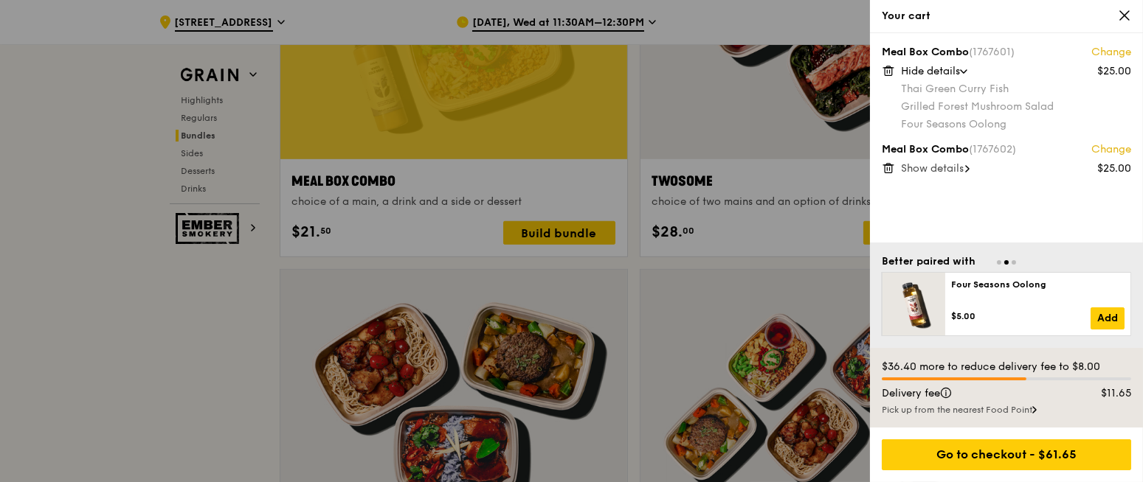
click at [958, 72] on span "Hide details" at bounding box center [930, 71] width 59 height 13
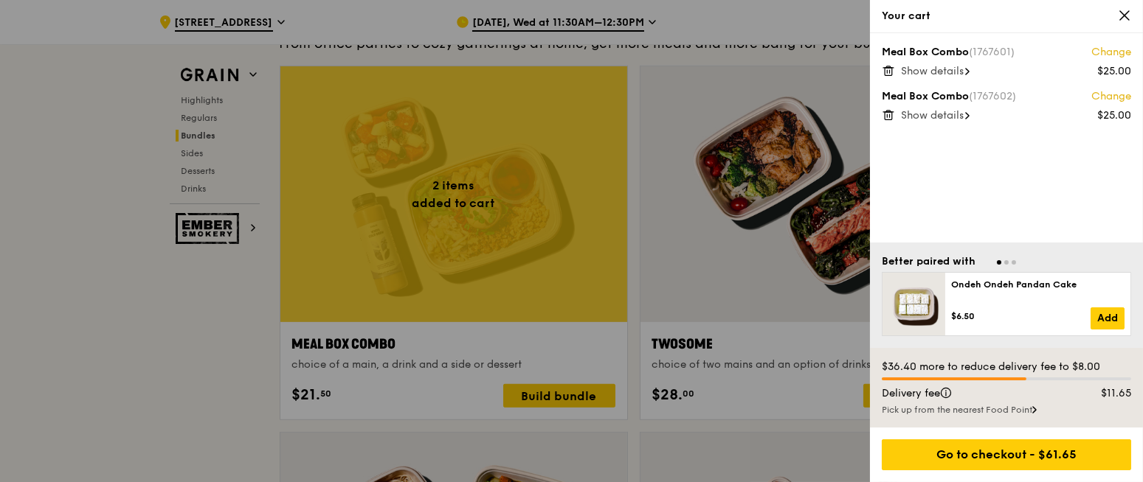
scroll to position [2187, 0]
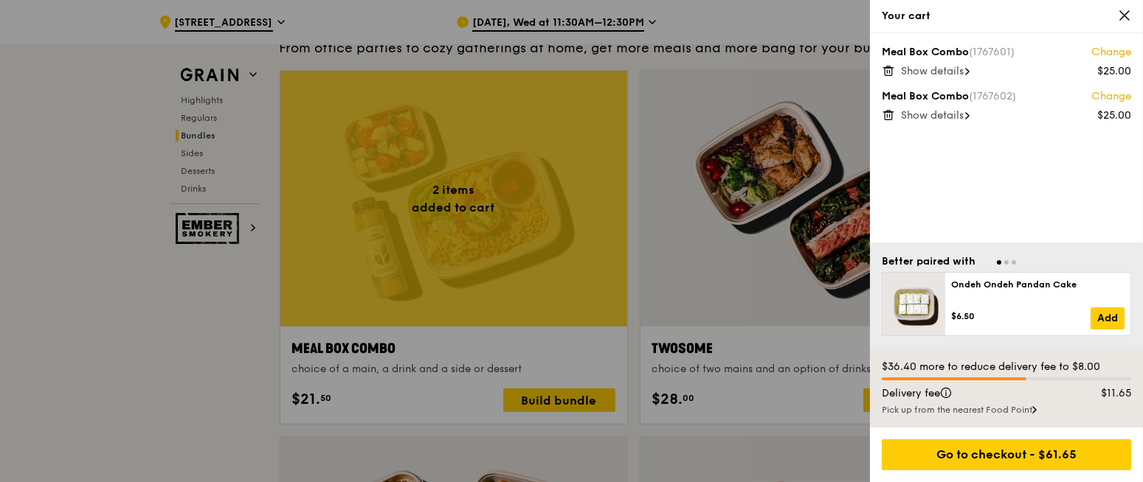
click at [160, 346] on div at bounding box center [571, 241] width 1143 height 482
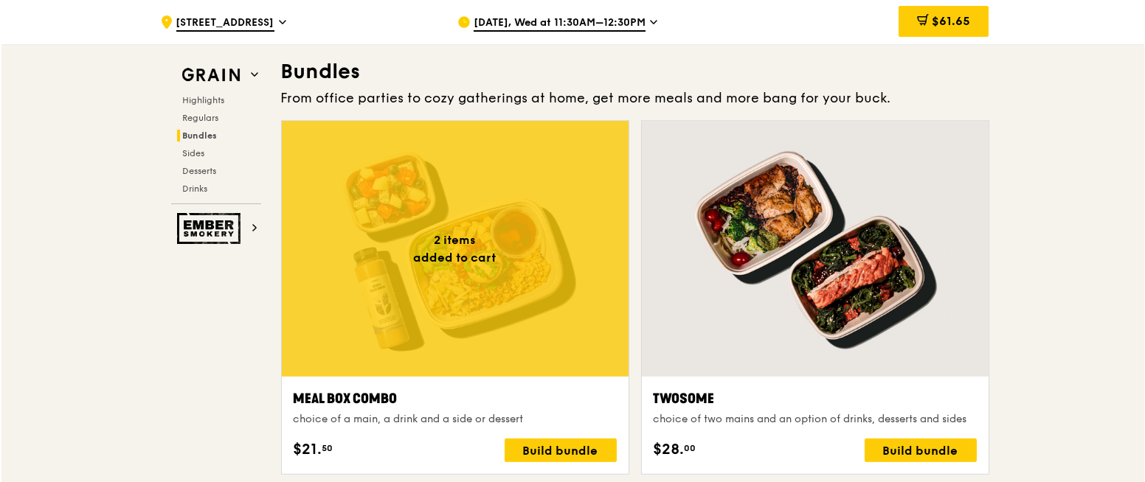
scroll to position [2136, 0]
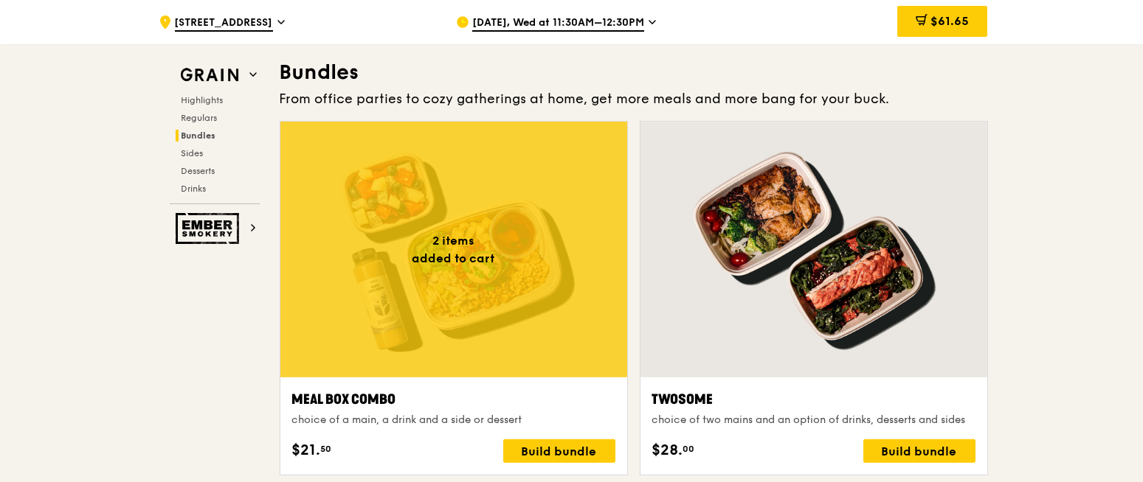
click at [476, 263] on div at bounding box center [453, 250] width 347 height 256
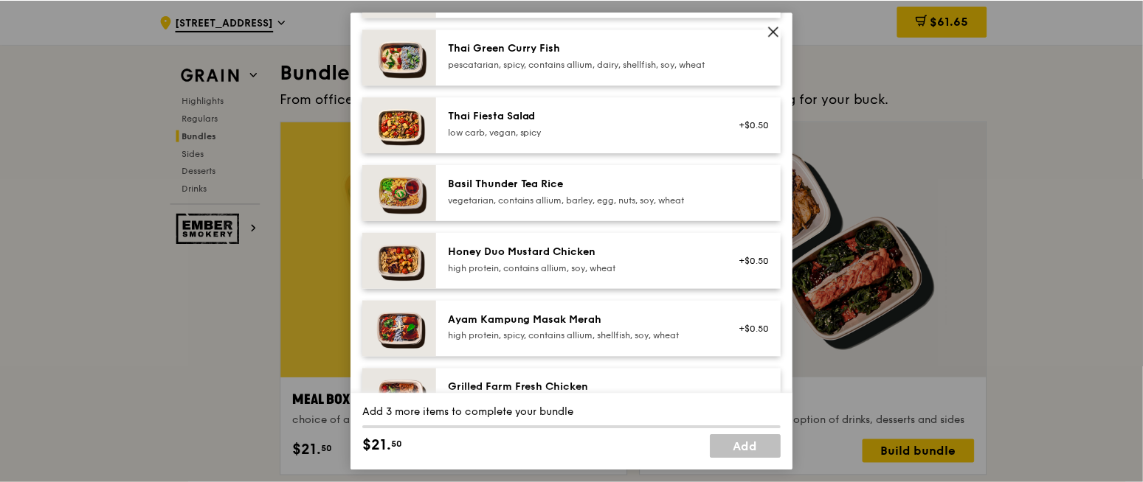
scroll to position [172, 0]
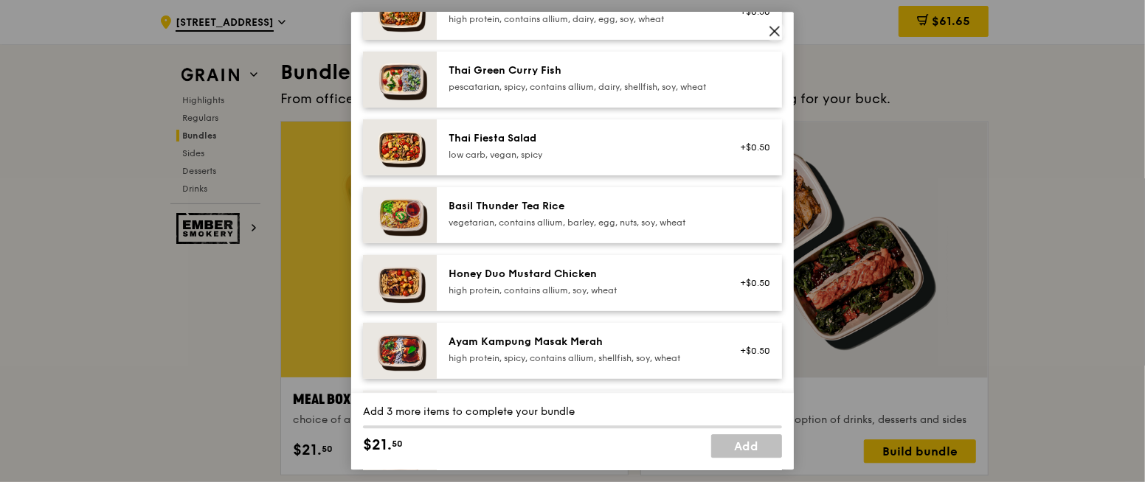
click at [772, 31] on icon at bounding box center [774, 30] width 13 height 13
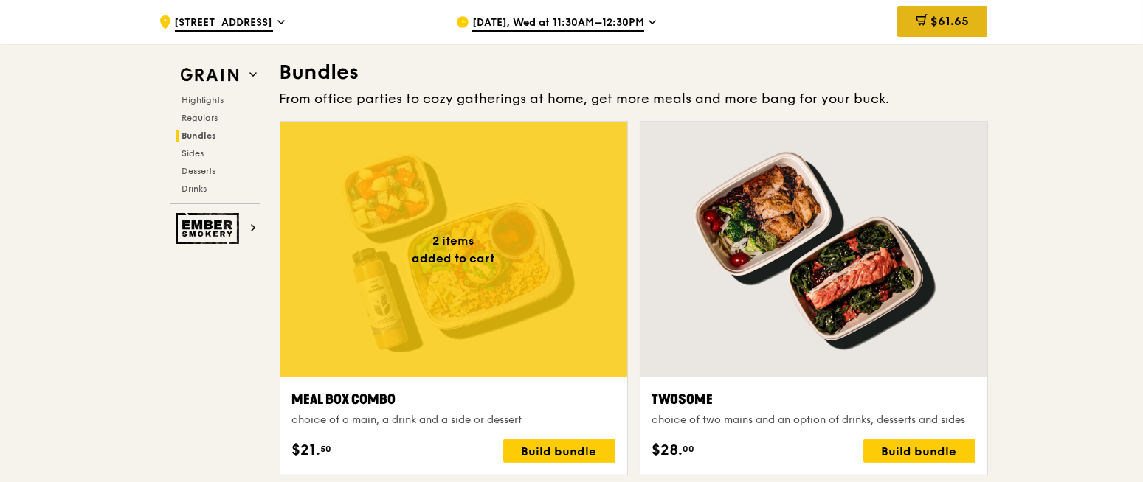
click at [945, 21] on span "$61.65" at bounding box center [949, 21] width 38 height 14
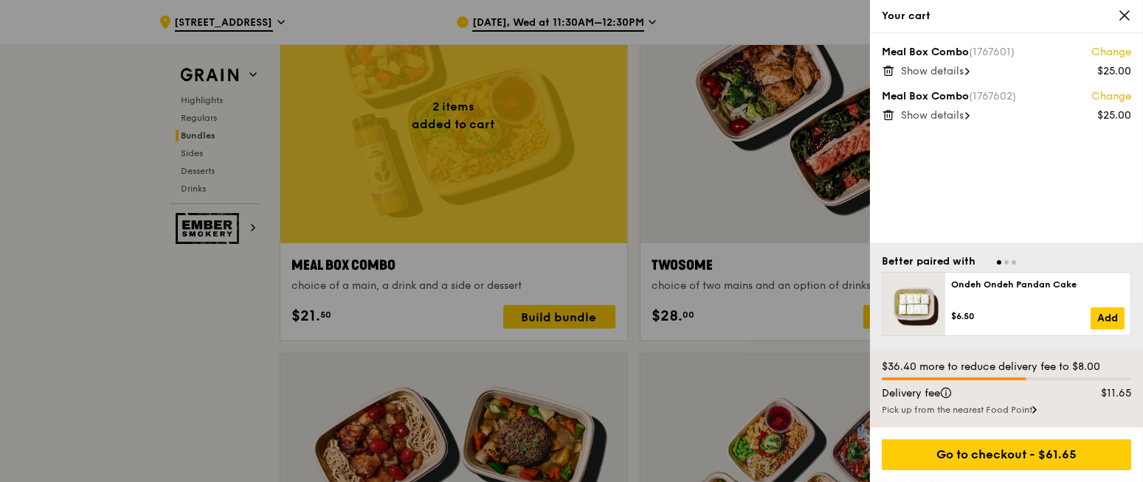
scroll to position [2270, 0]
click at [1126, 19] on icon at bounding box center [1124, 15] width 13 height 13
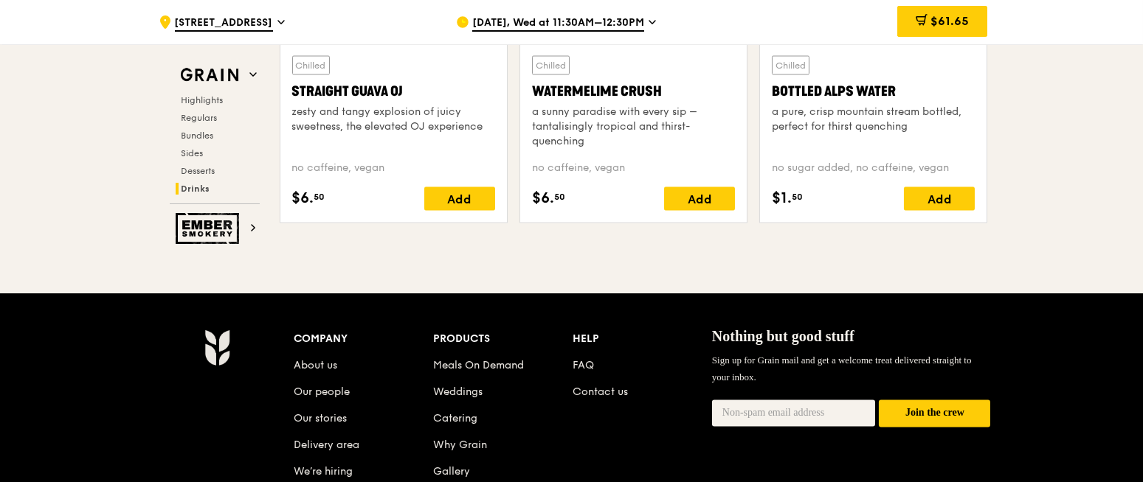
scroll to position [6295, 0]
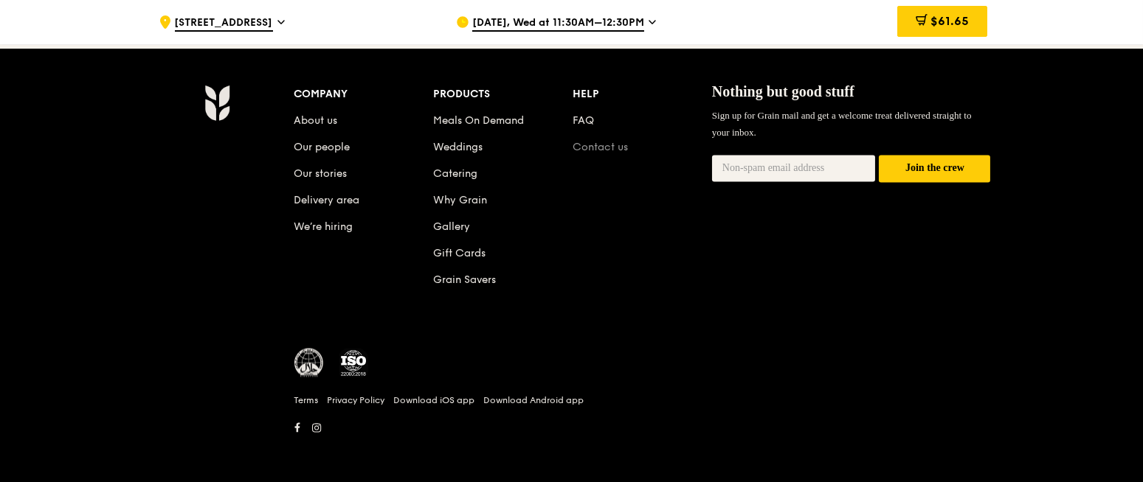
click at [612, 147] on link "Contact us" at bounding box center [599, 148] width 55 height 13
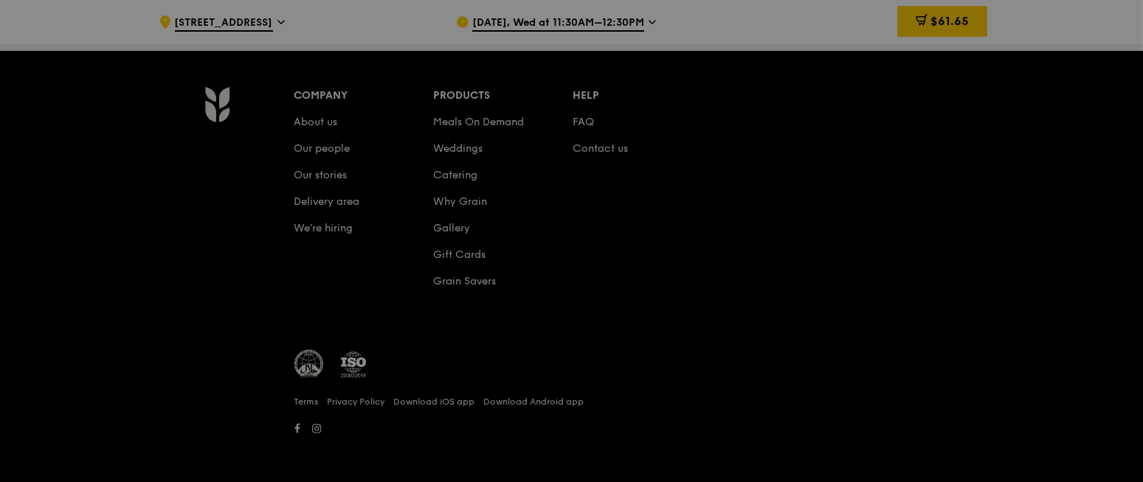
scroll to position [6294, 0]
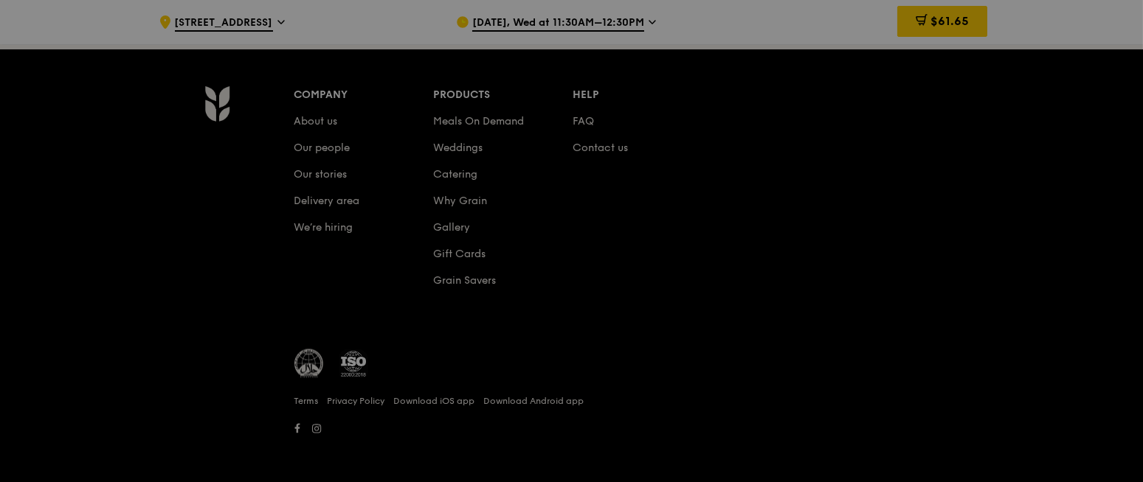
click at [783, 142] on div at bounding box center [571, 241] width 1143 height 482
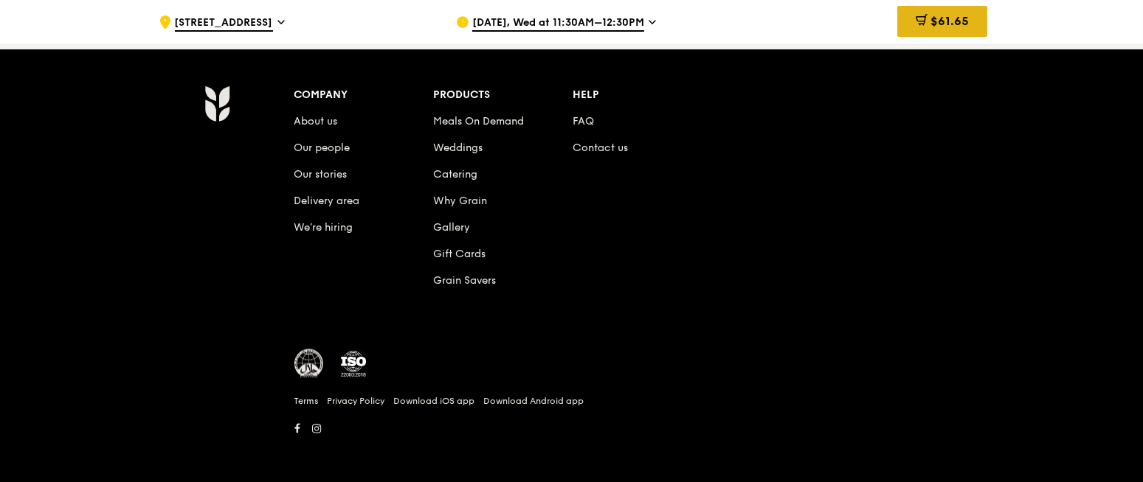
click at [924, 24] on icon at bounding box center [921, 20] width 12 height 12
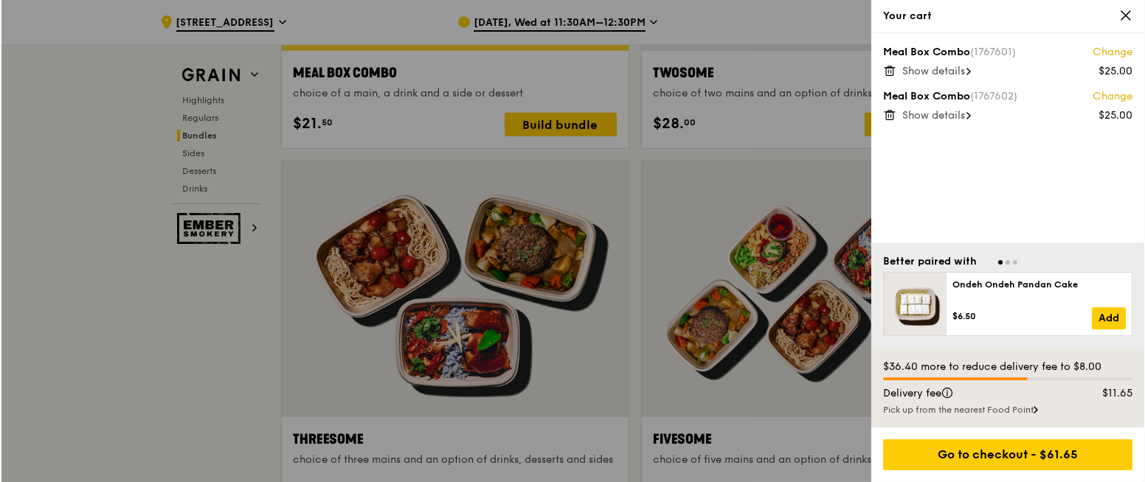
scroll to position [2417, 0]
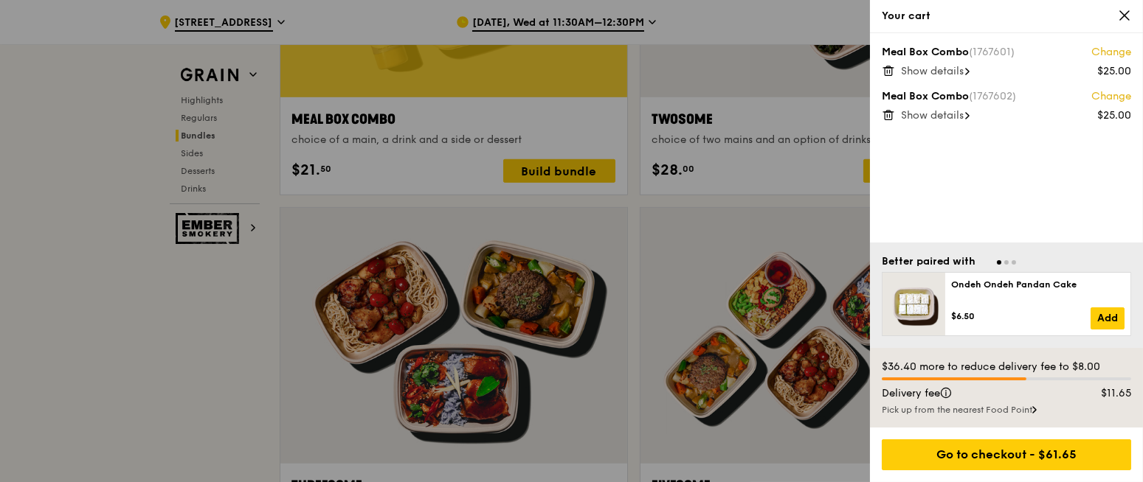
click at [587, 171] on div at bounding box center [571, 241] width 1143 height 482
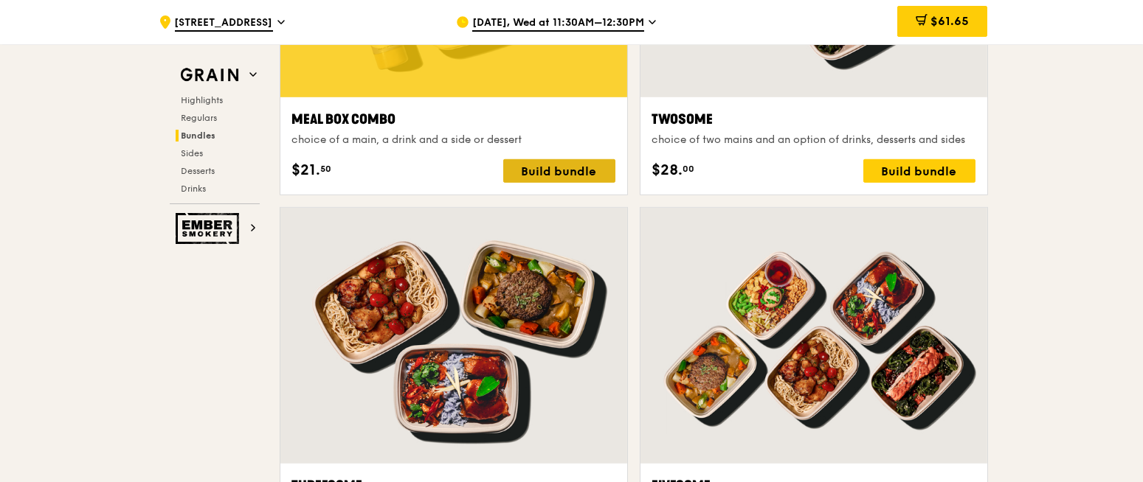
click at [606, 176] on div "Build bundle" at bounding box center [559, 171] width 112 height 24
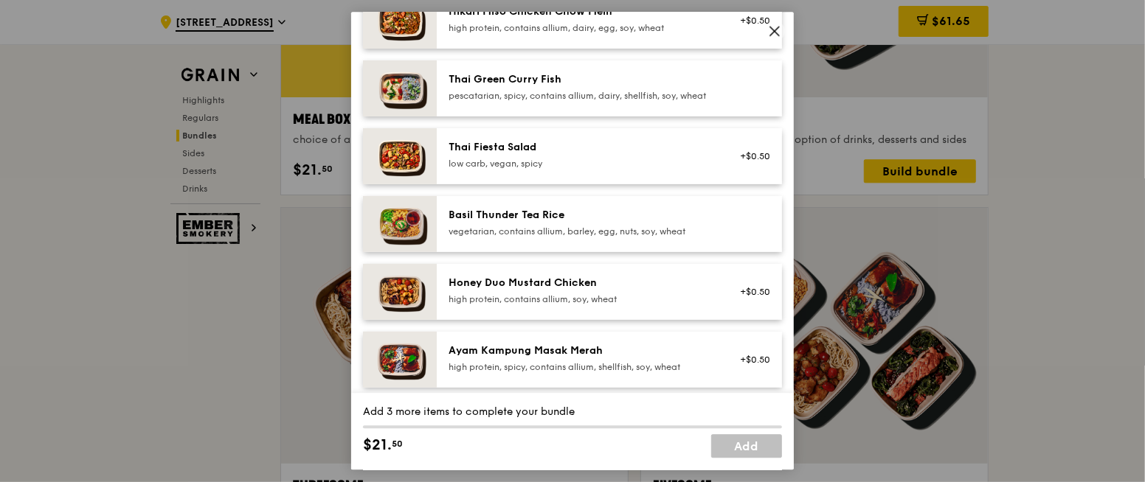
scroll to position [173, 0]
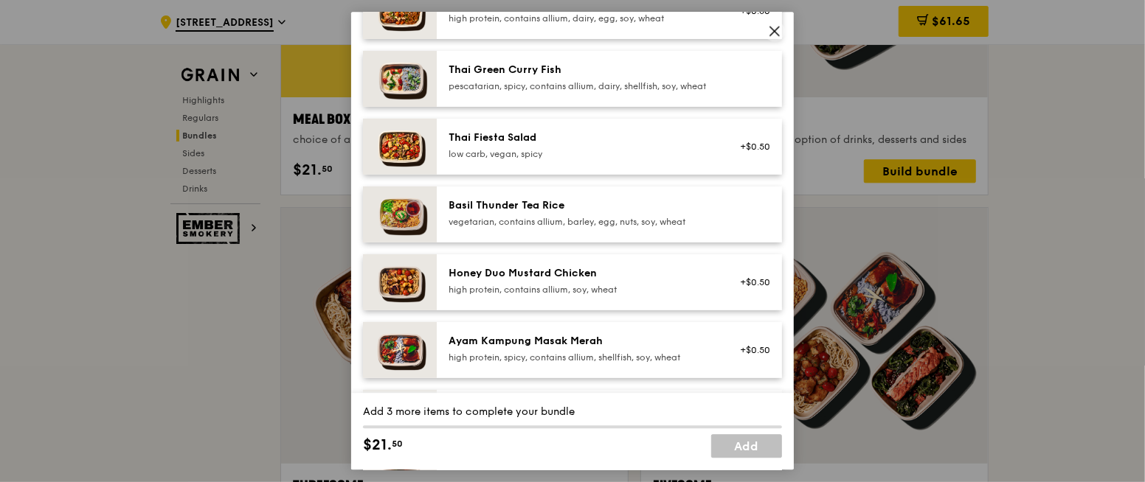
click at [565, 212] on div "Basil Thunder Tea Rice" at bounding box center [581, 205] width 265 height 15
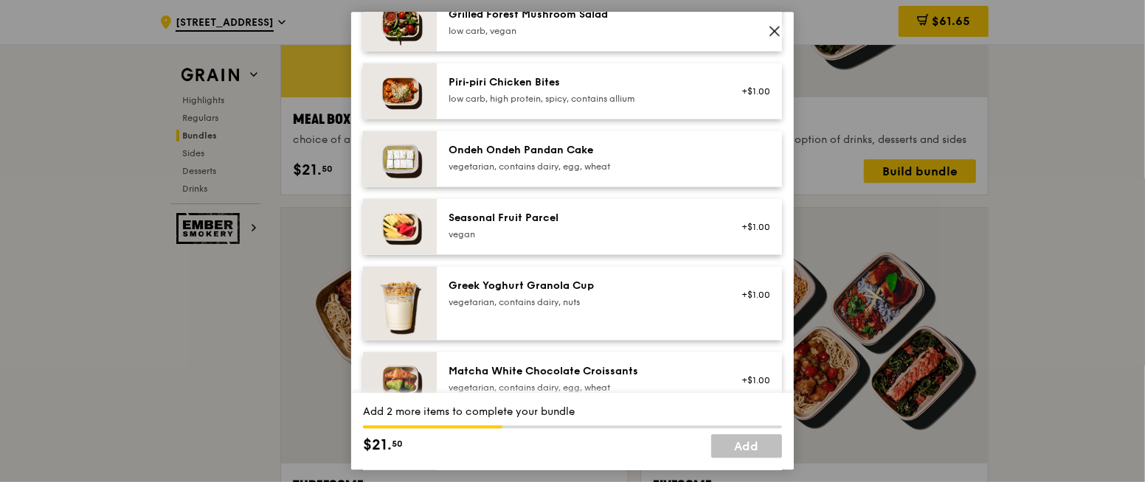
click at [562, 216] on div "Seasonal Fruit Parcel vegan +$1.00" at bounding box center [609, 226] width 345 height 56
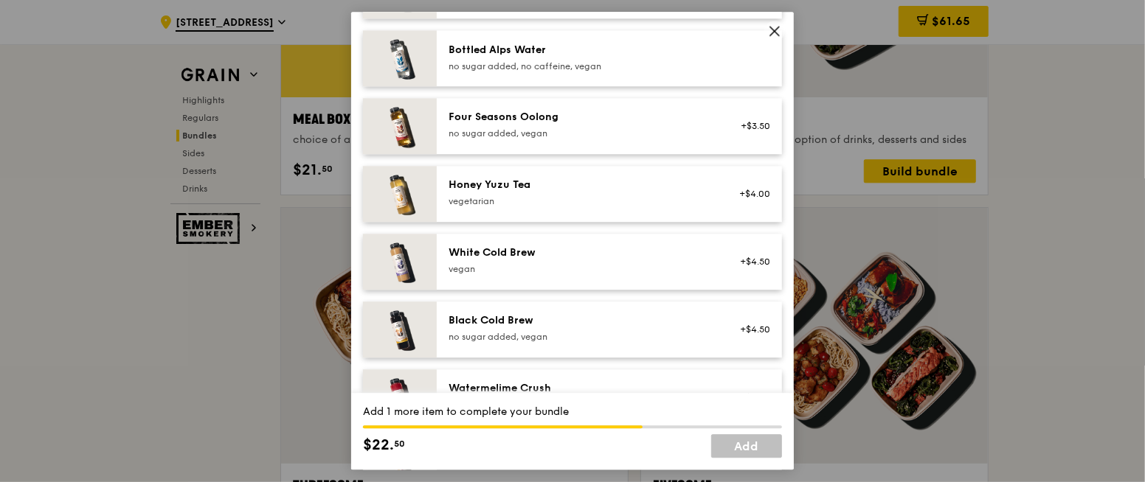
scroll to position [1677, 0]
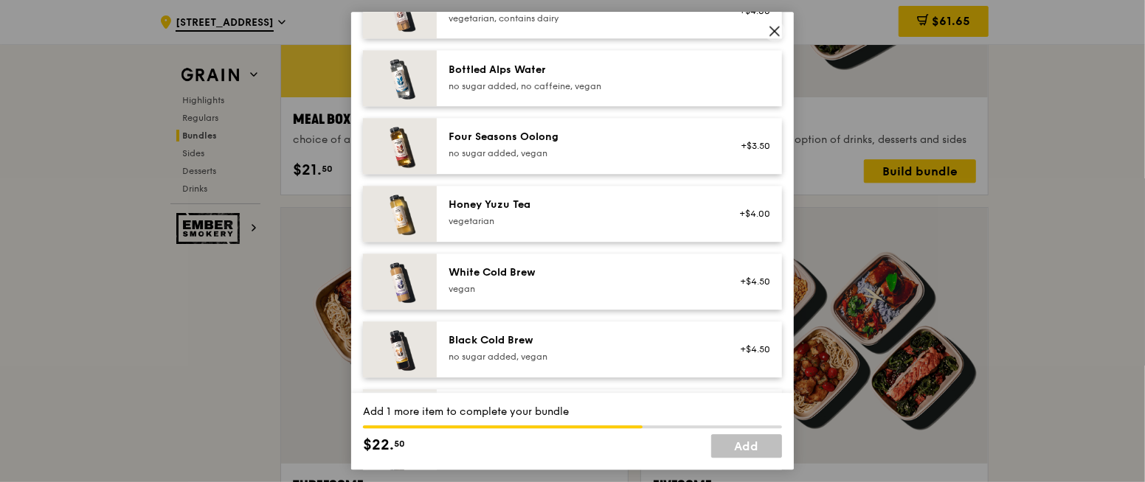
click at [554, 185] on div "Drinks Choose 1 item (0/1) Bandung Gao no caffeine, vegetarian, contains dairy …" at bounding box center [572, 194] width 419 height 638
click at [571, 159] on div "no sugar added, vegan" at bounding box center [581, 154] width 265 height 12
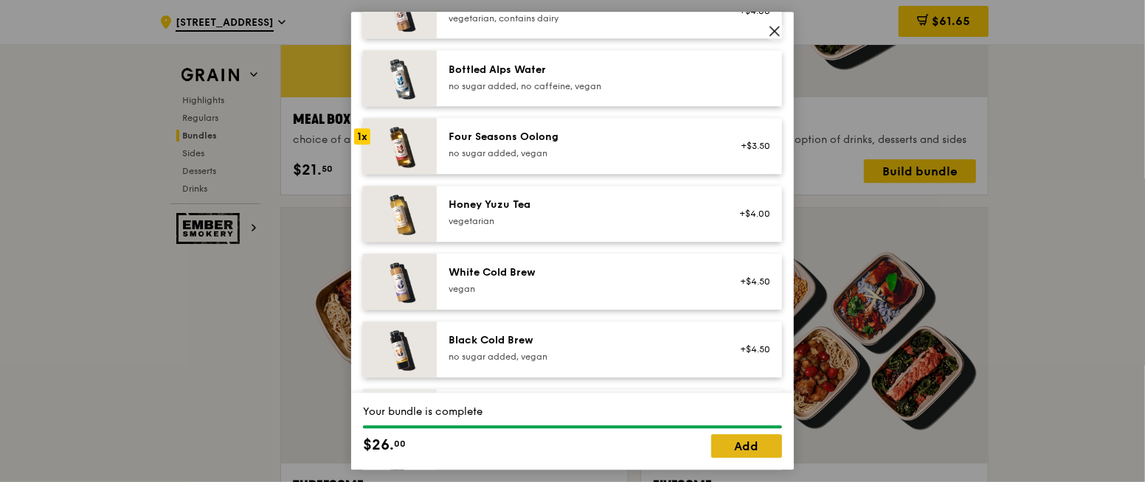
click at [726, 448] on link "Add" at bounding box center [746, 447] width 71 height 24
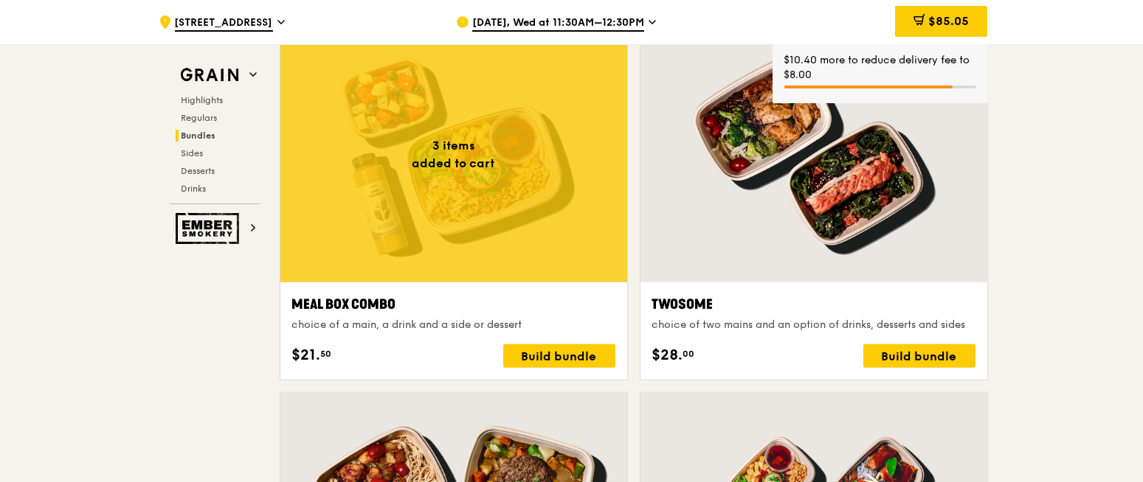
scroll to position [2144, 0]
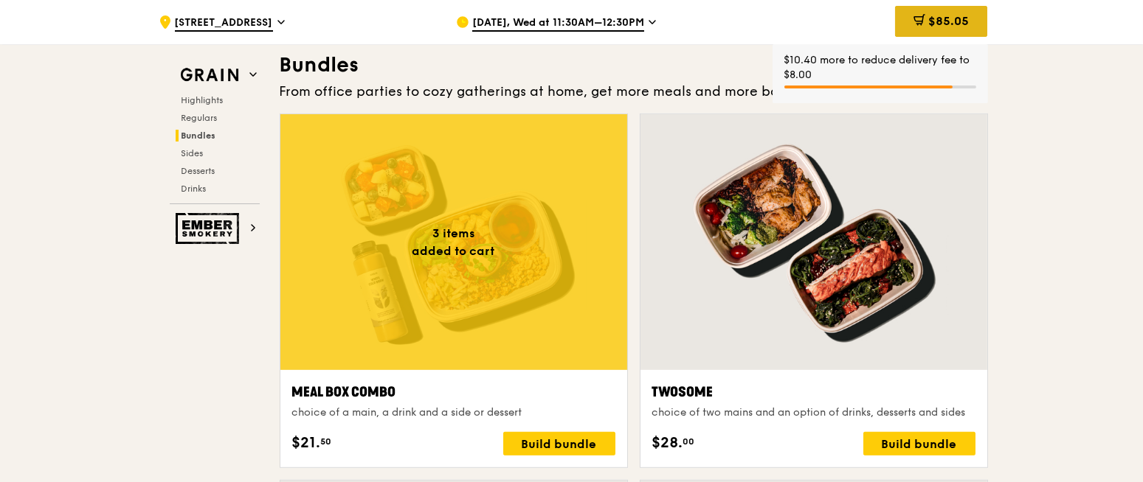
click at [938, 22] on span "$85.05" at bounding box center [948, 21] width 41 height 14
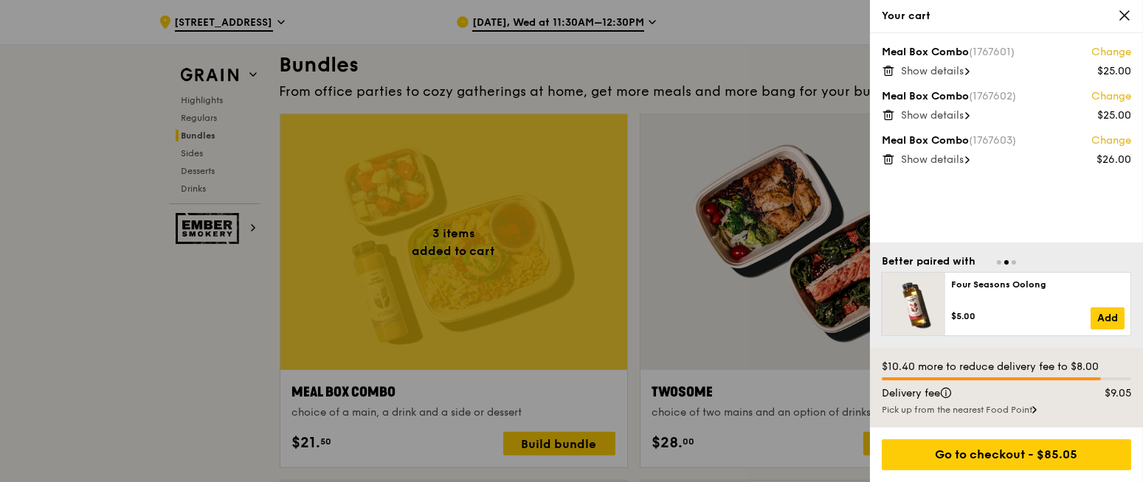
click at [945, 156] on span "Show details" at bounding box center [932, 159] width 63 height 13
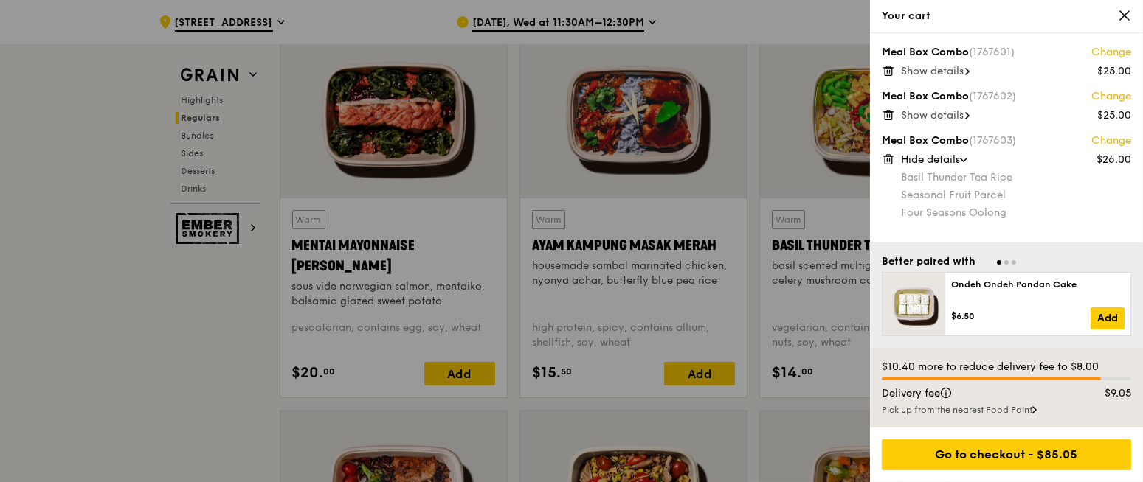
scroll to position [1348, 0]
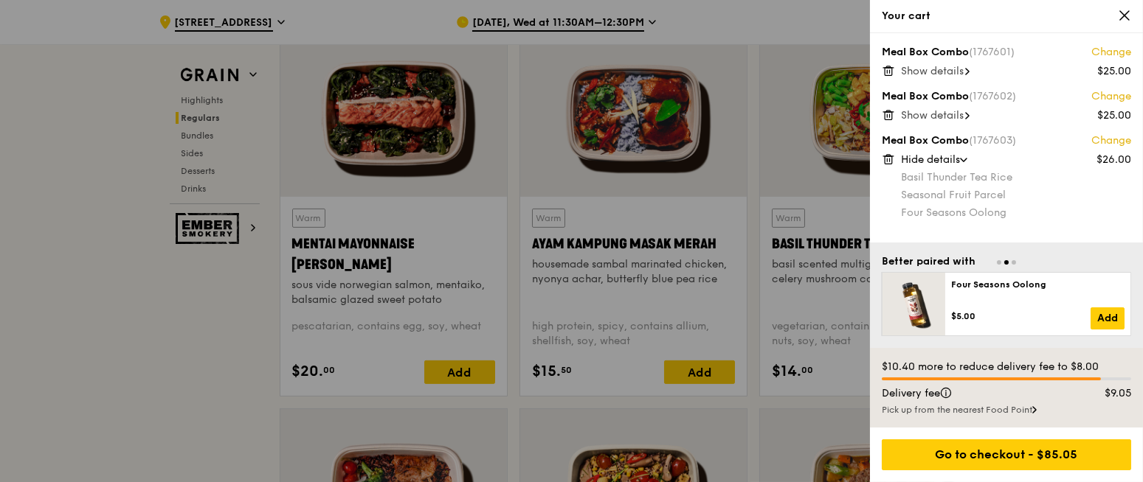
click at [1127, 24] on div "Your cart" at bounding box center [1006, 16] width 273 height 33
click at [1126, 13] on icon at bounding box center [1124, 15] width 9 height 9
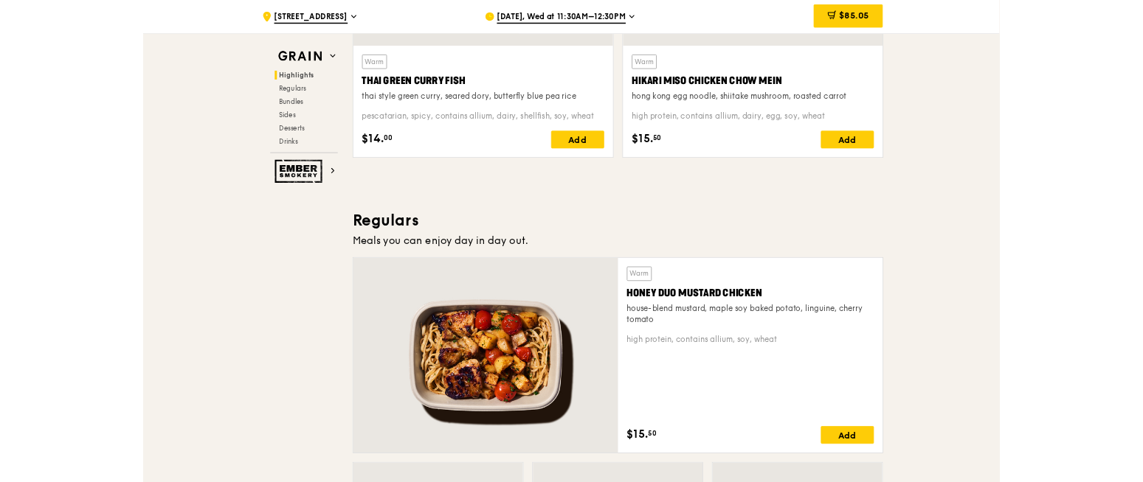
scroll to position [760, 0]
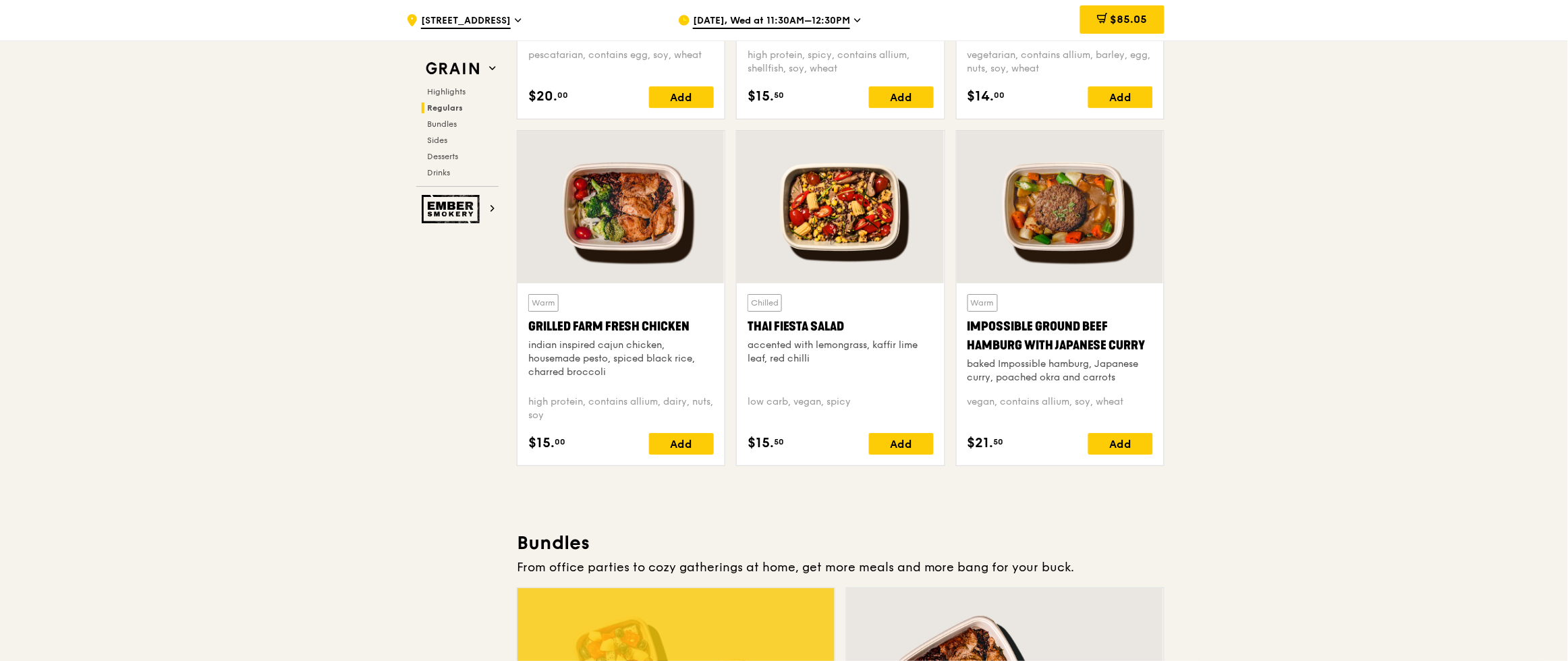
drag, startPoint x: 1041, startPoint y: 4, endPoint x: 387, endPoint y: 506, distance: 824.5
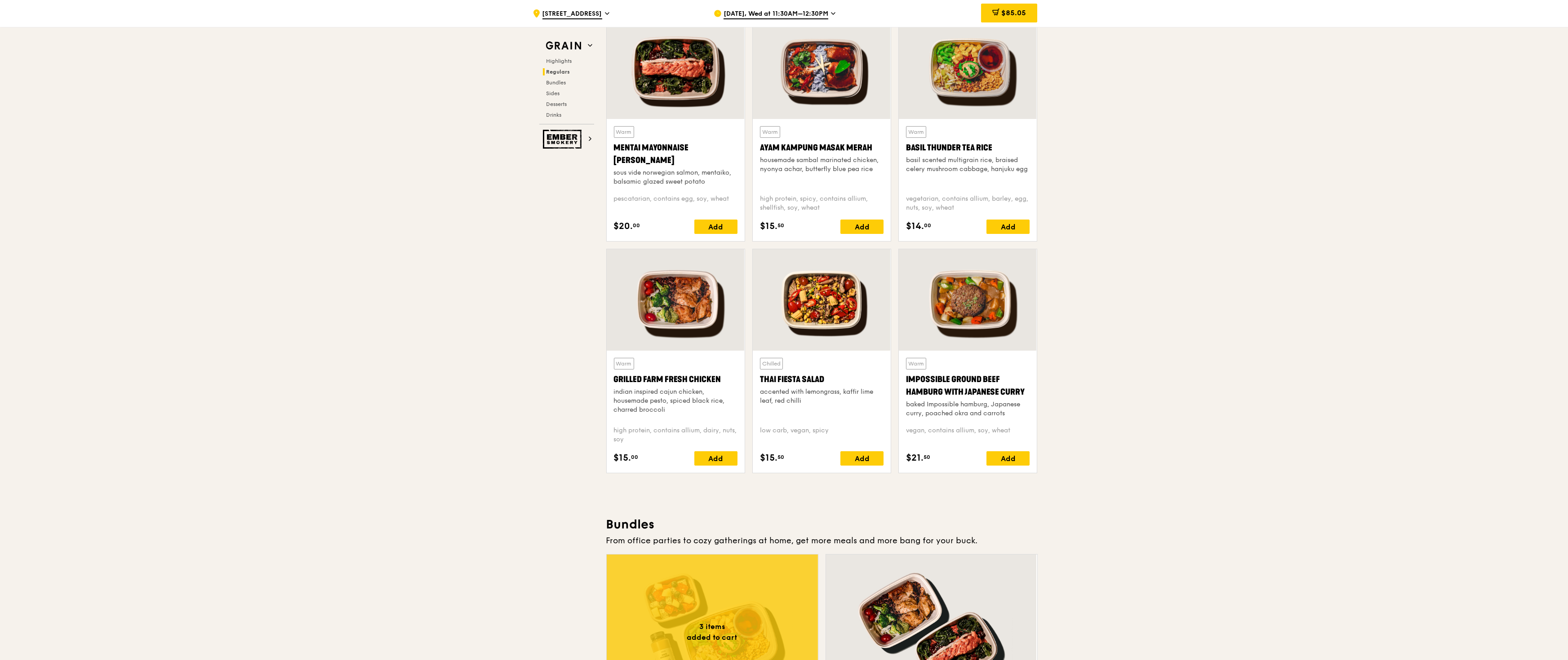
scroll to position [822, 0]
drag, startPoint x: 1036, startPoint y: 2, endPoint x: 258, endPoint y: 414, distance: 880.4
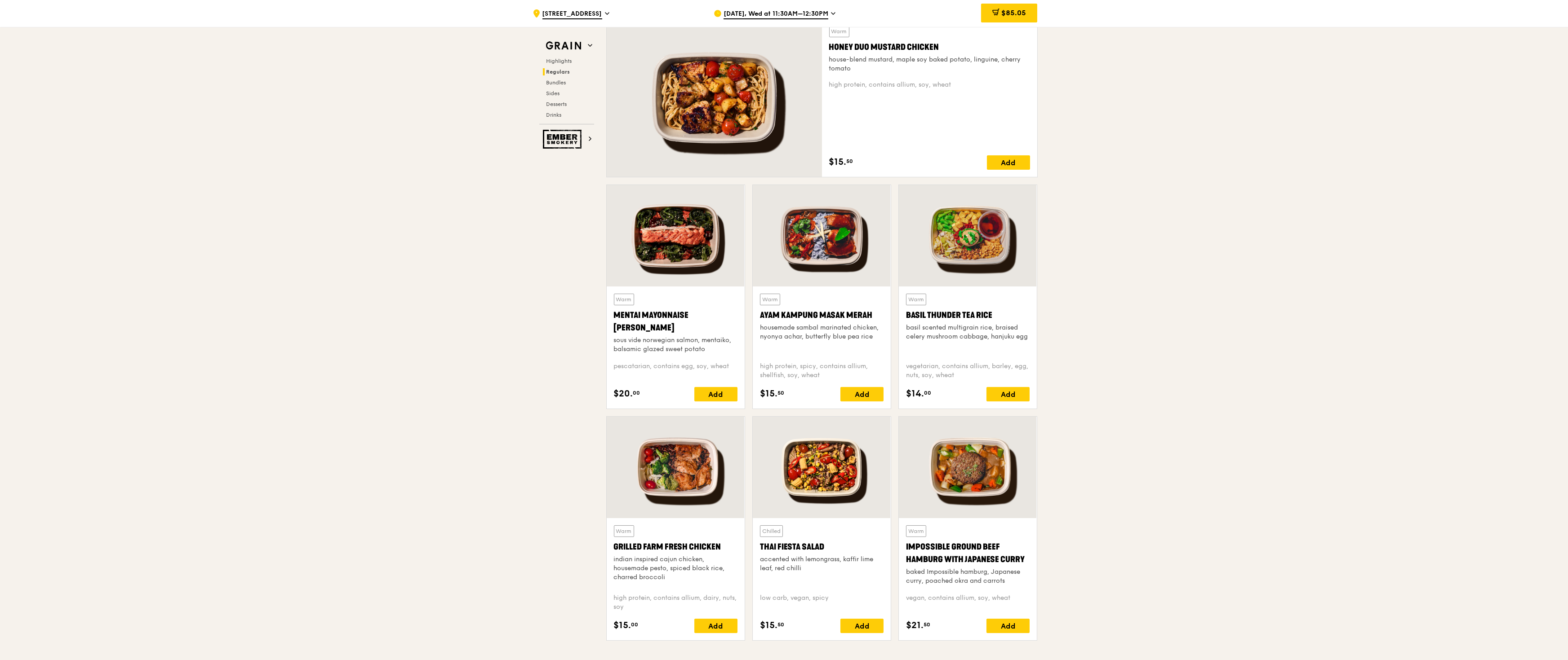
scroll to position [615, 0]
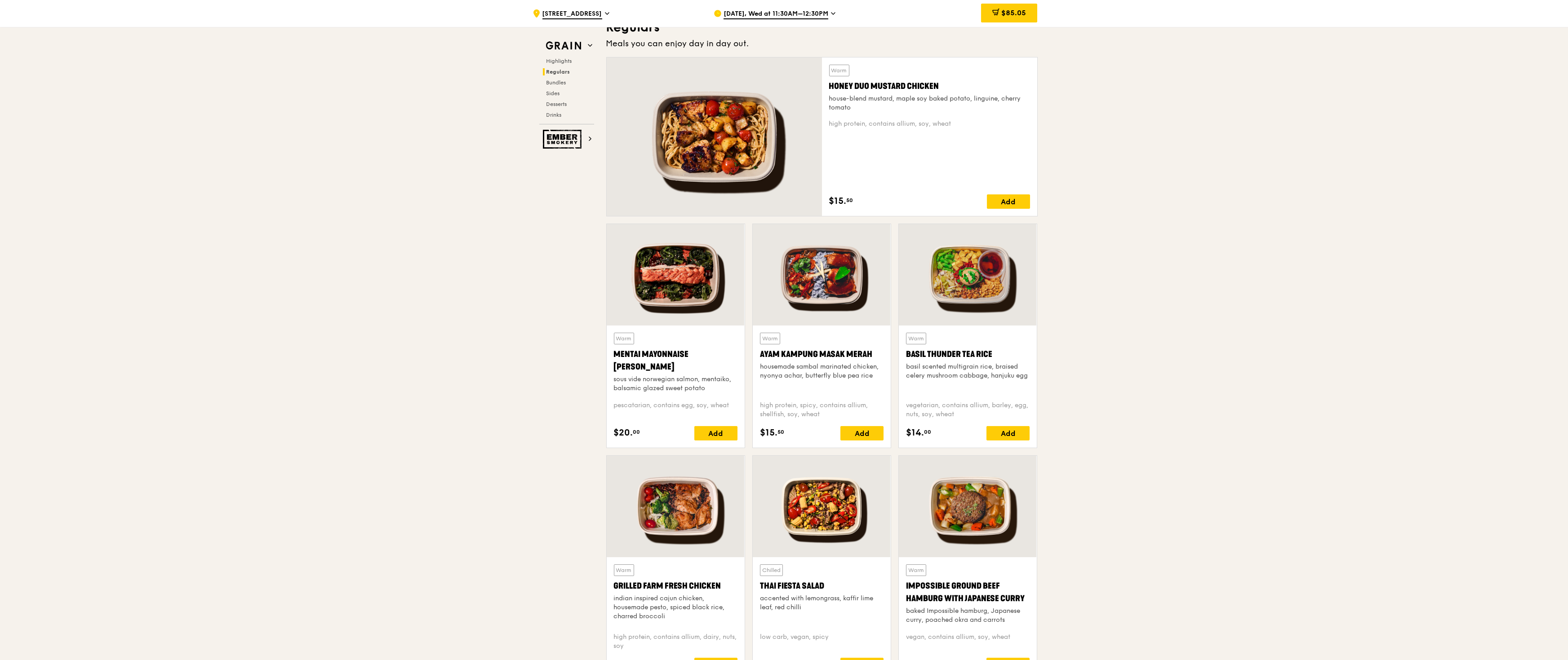
click at [696, 133] on div at bounding box center [714, 136] width 215 height 158
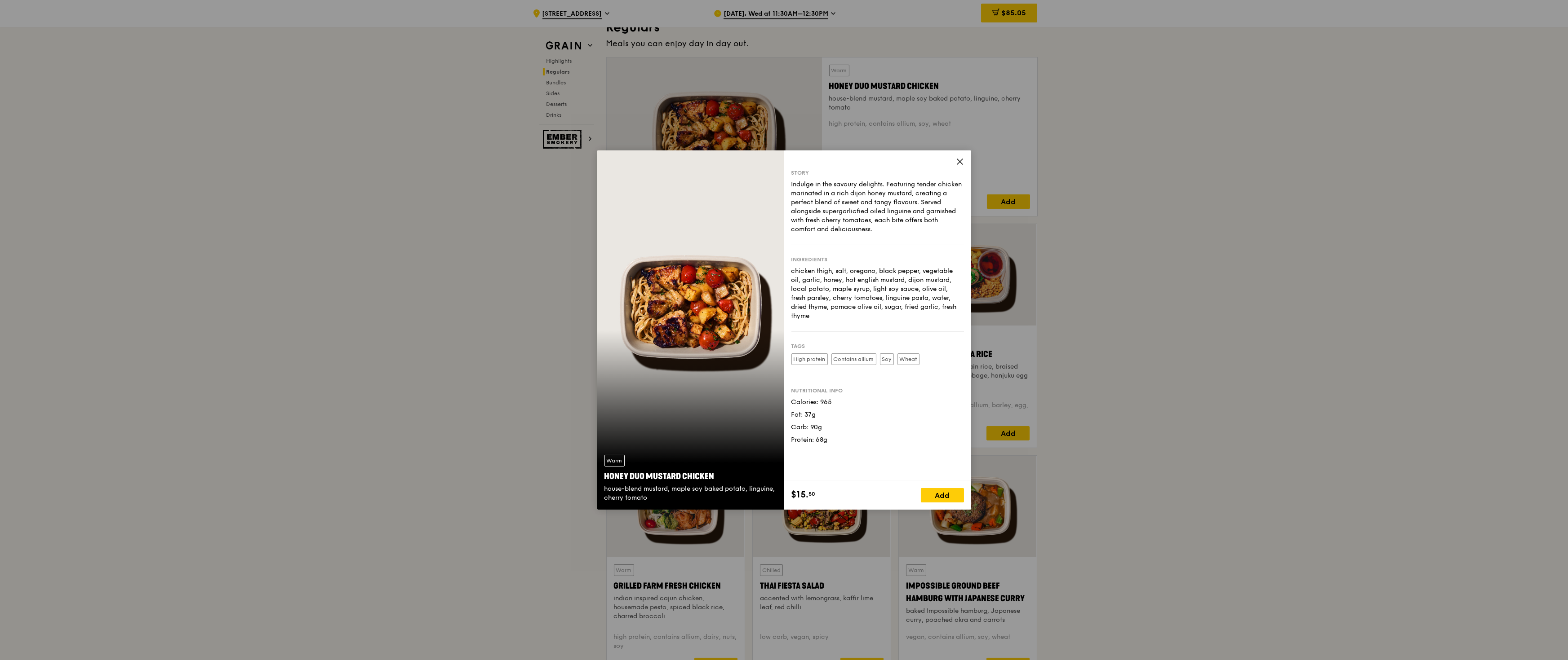
click at [696, 164] on icon at bounding box center [959, 161] width 8 height 8
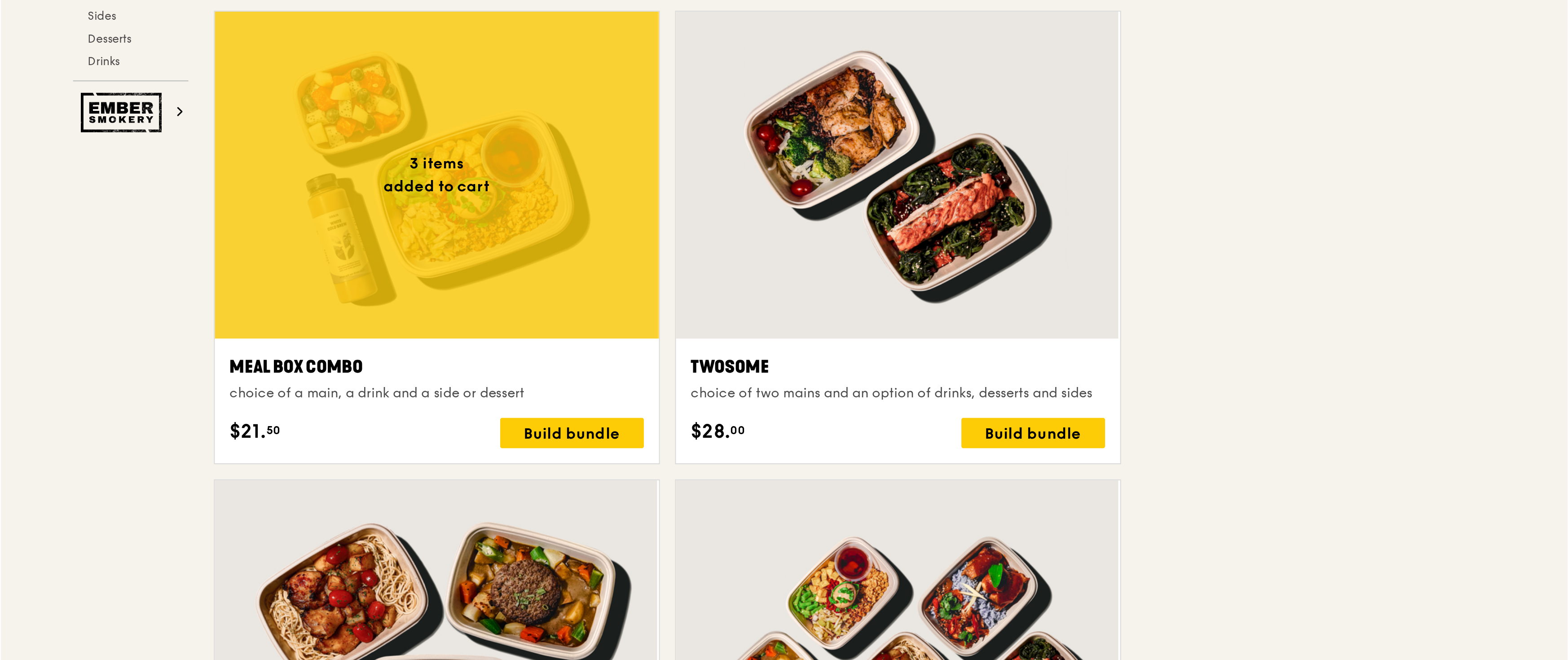
scroll to position [1285, 0]
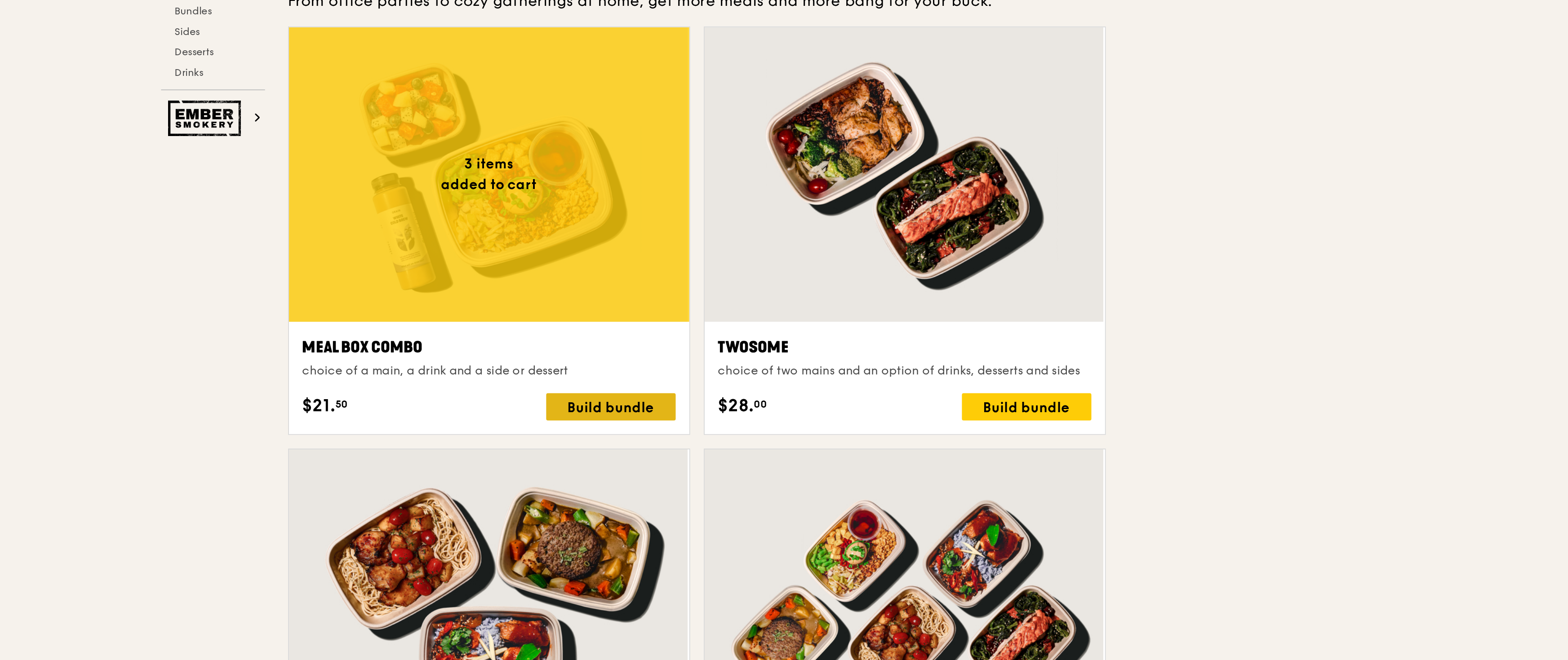
click at [696, 290] on div "Build bundle" at bounding box center [777, 292] width 68 height 15
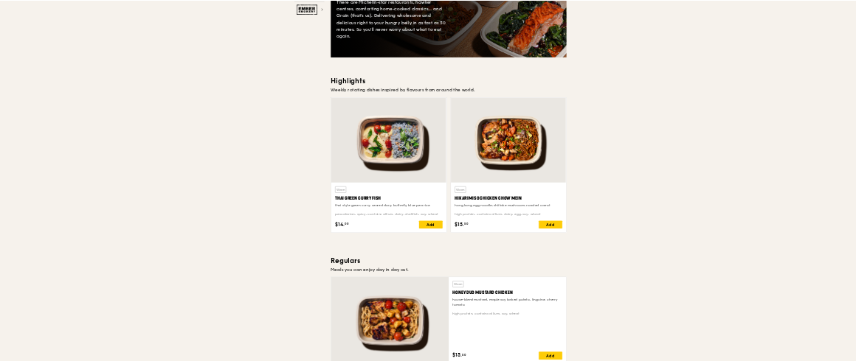
scroll to position [0, 0]
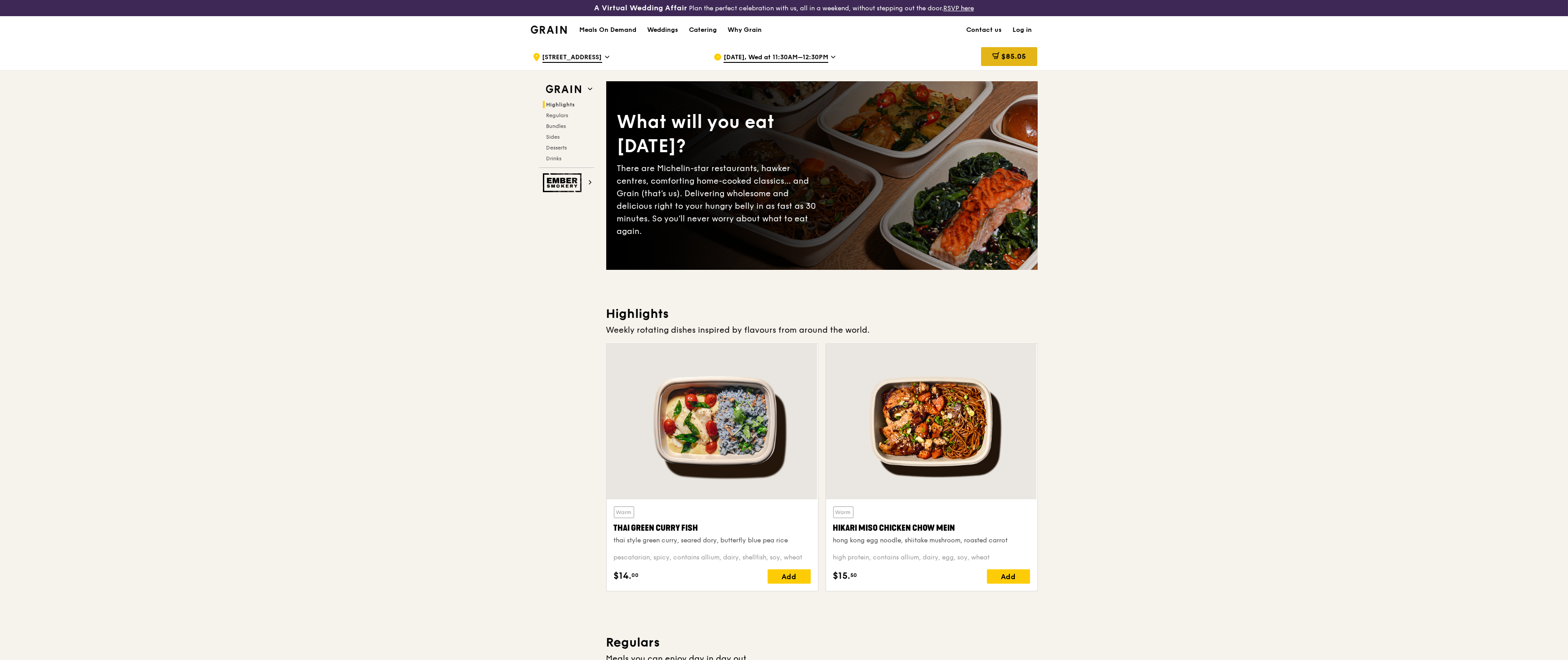
click at [696, 52] on span "$85.05" at bounding box center [1014, 57] width 25 height 9
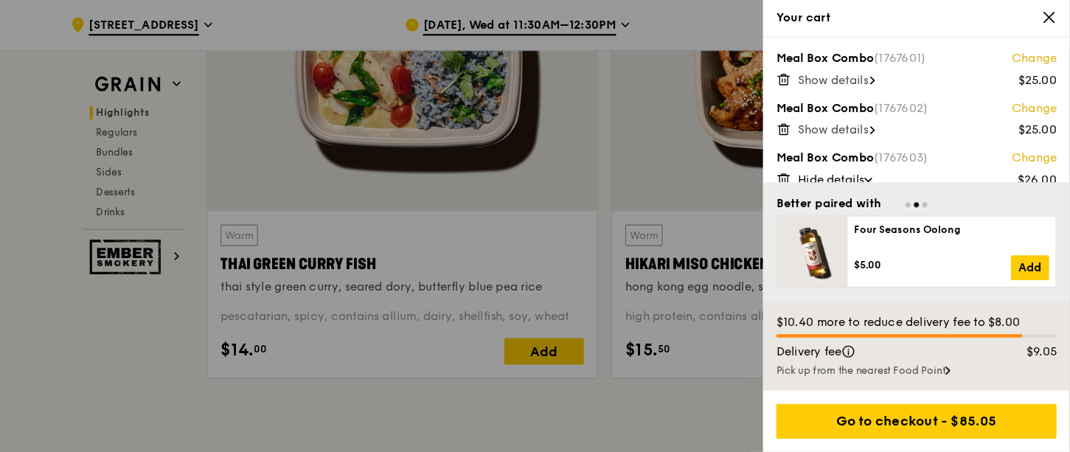
scroll to position [632, 0]
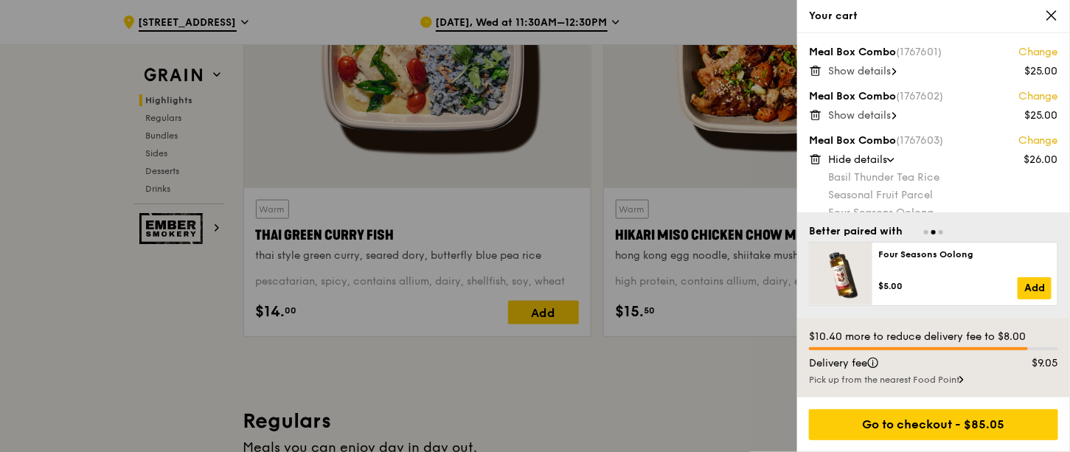
drag, startPoint x: 2530, startPoint y: 0, endPoint x: 330, endPoint y: 396, distance: 2235.9
click at [330, 396] on div at bounding box center [535, 226] width 1070 height 452
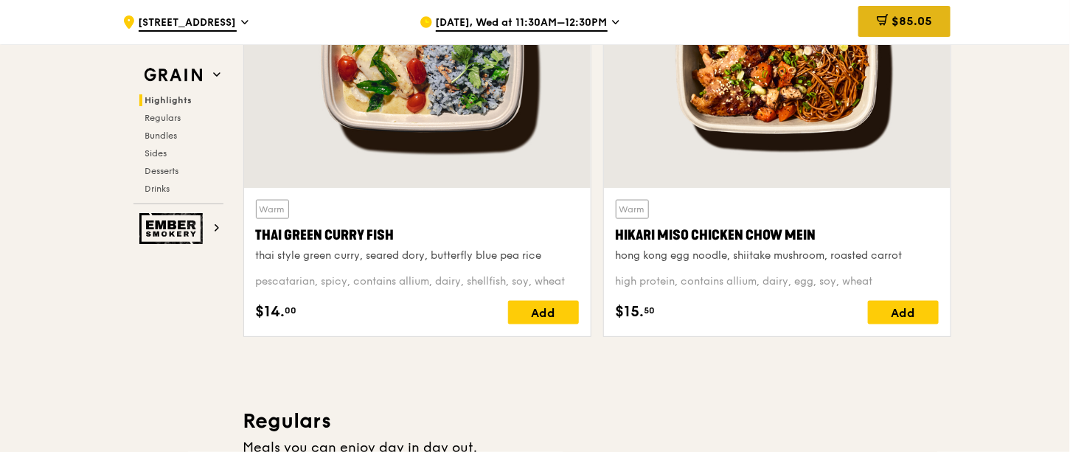
click at [904, 19] on span "$85.05" at bounding box center [912, 21] width 41 height 14
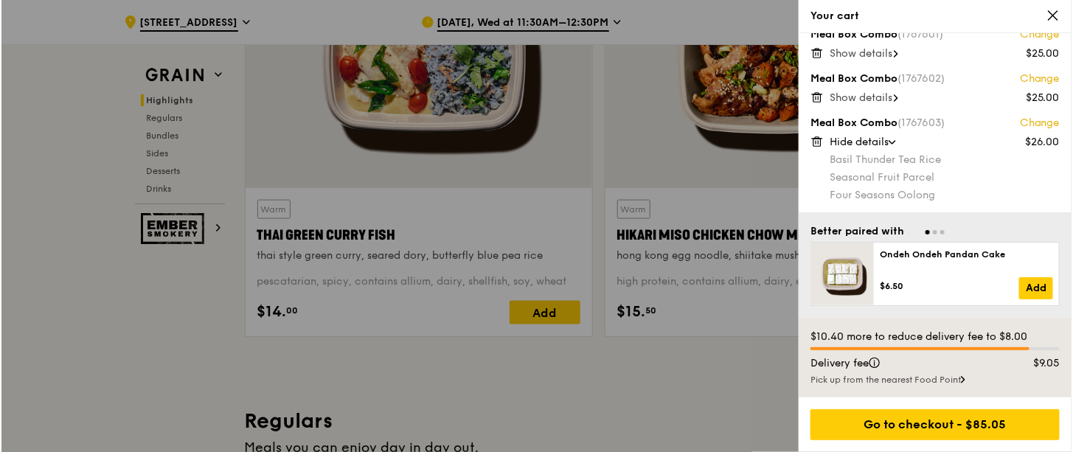
scroll to position [0, 0]
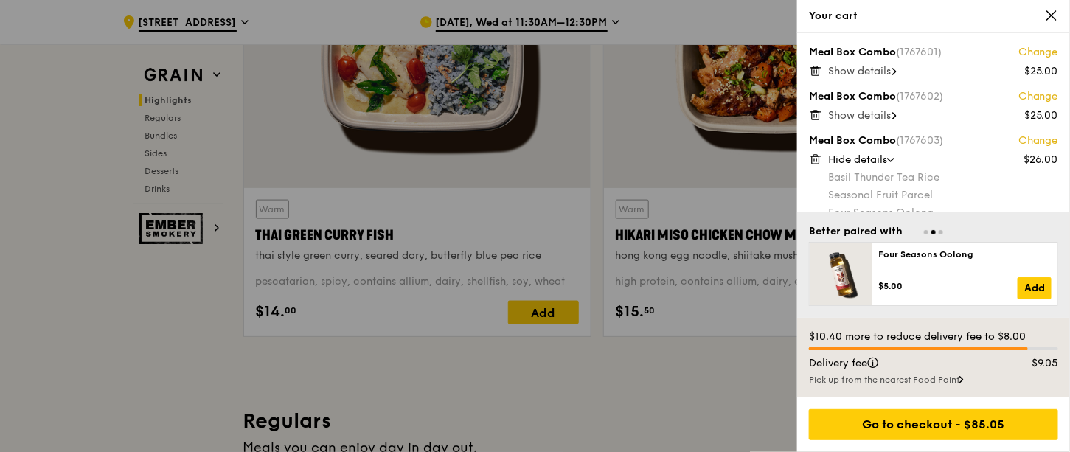
click at [1032, 148] on div "Meal Box Combo (1767603) Change $26.00 Hide details Basil Thunder Tea Rice Seas…" at bounding box center [933, 177] width 249 height 86
click at [1039, 142] on link "Change" at bounding box center [1039, 141] width 40 height 15
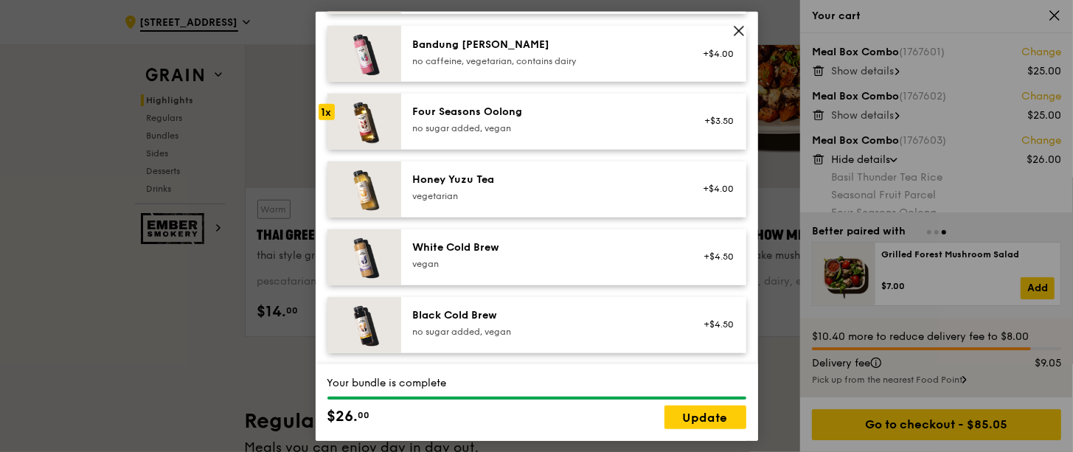
scroll to position [1793, 0]
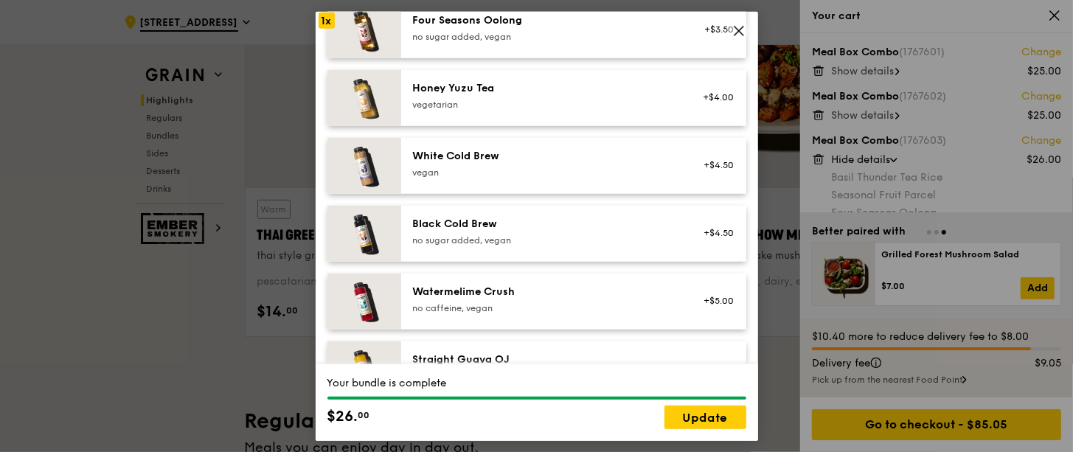
click at [740, 24] on icon at bounding box center [739, 30] width 13 height 13
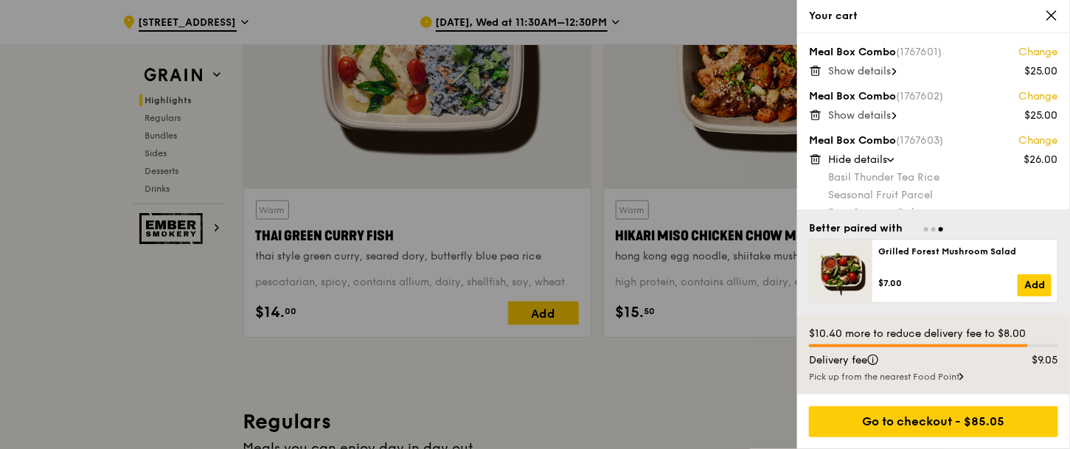
scroll to position [21, 0]
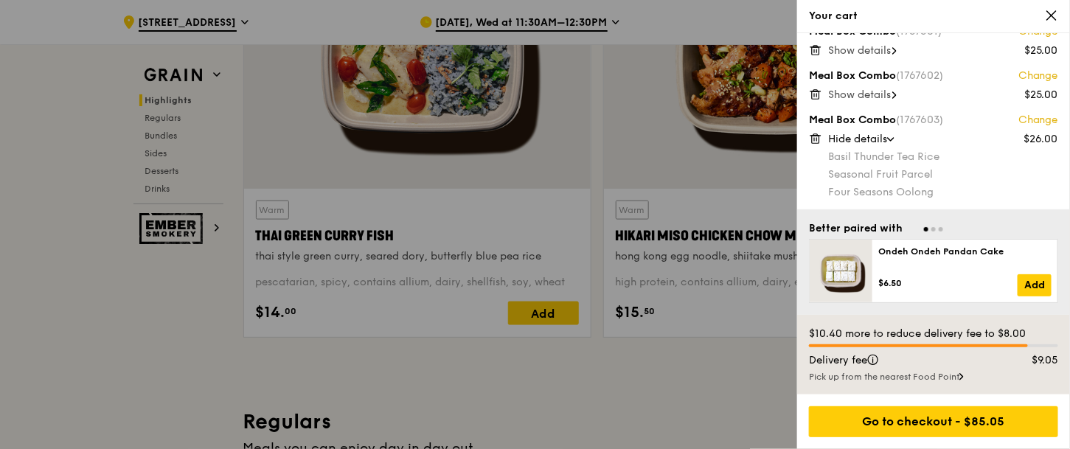
drag, startPoint x: 999, startPoint y: 138, endPoint x: 924, endPoint y: 139, distance: 74.5
click at [924, 139] on div "Hide details" at bounding box center [943, 139] width 230 height 15
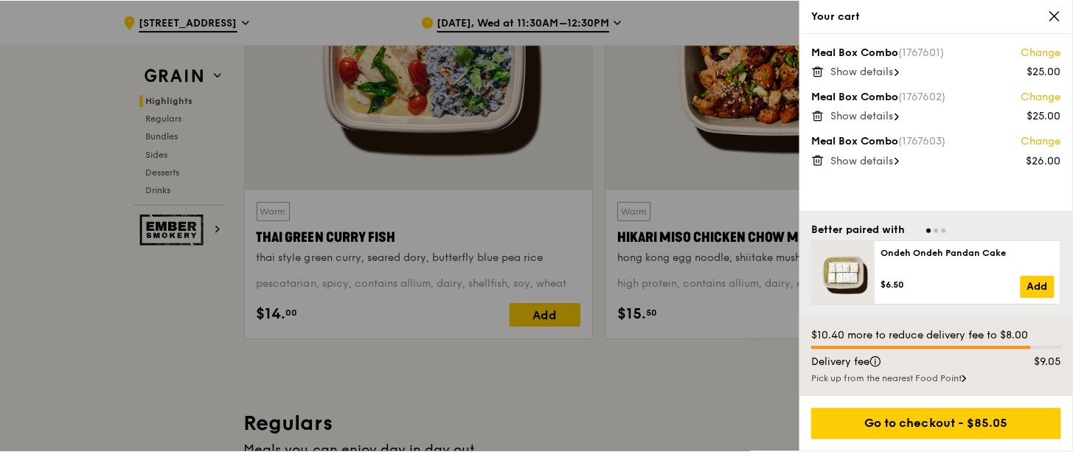
scroll to position [0, 0]
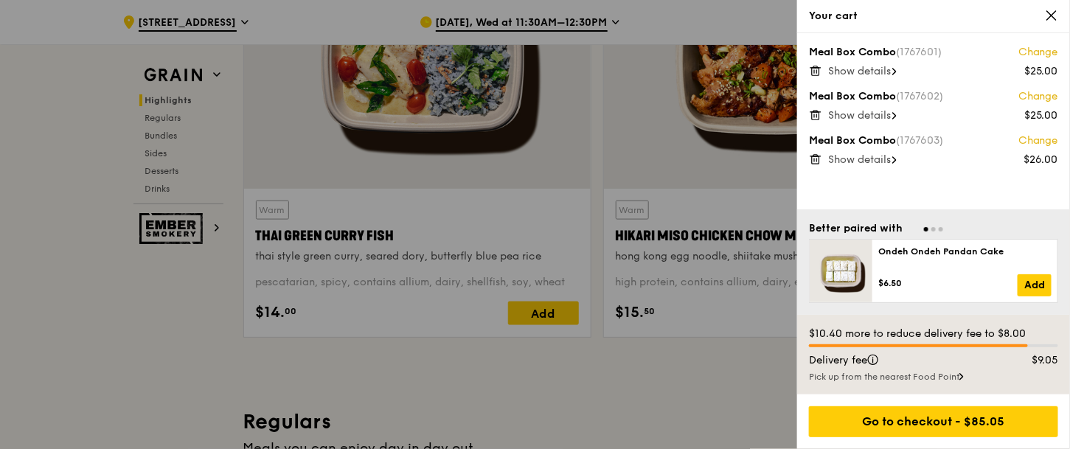
click at [1047, 139] on link "Change" at bounding box center [1039, 141] width 40 height 15
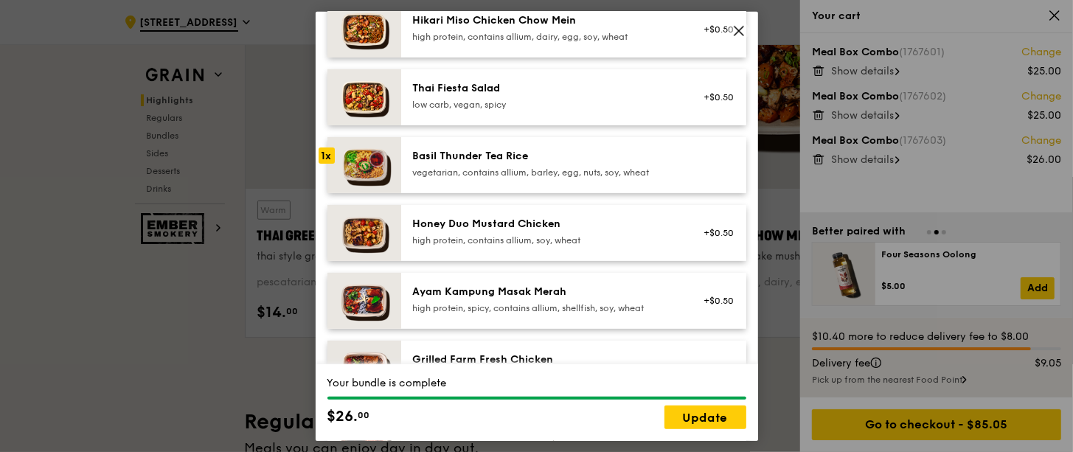
scroll to position [222, 0]
click at [516, 163] on div "Basil Thunder Tea Rice" at bounding box center [545, 155] width 265 height 15
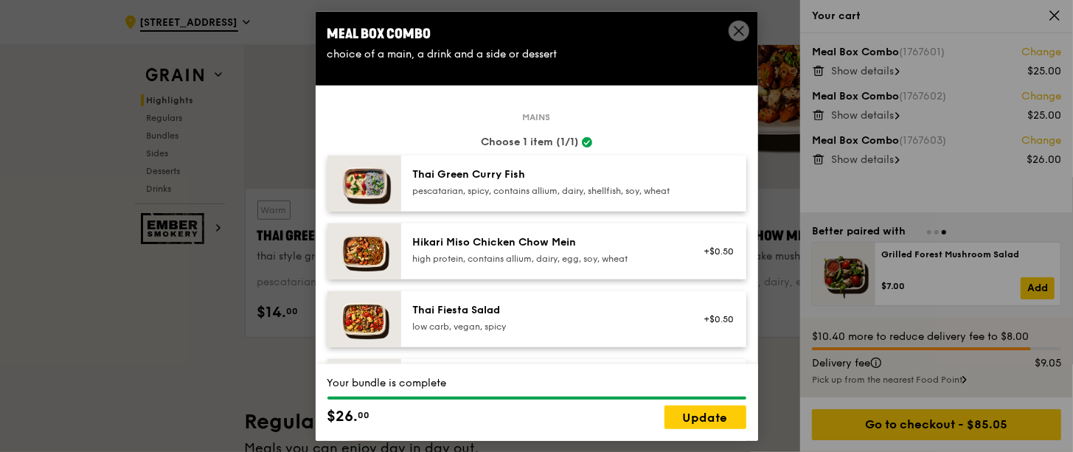
click at [733, 40] on div "Meal Box Combo choice of a main, a drink and a side or dessert Mains Choose 1 i…" at bounding box center [537, 225] width 443 height 429
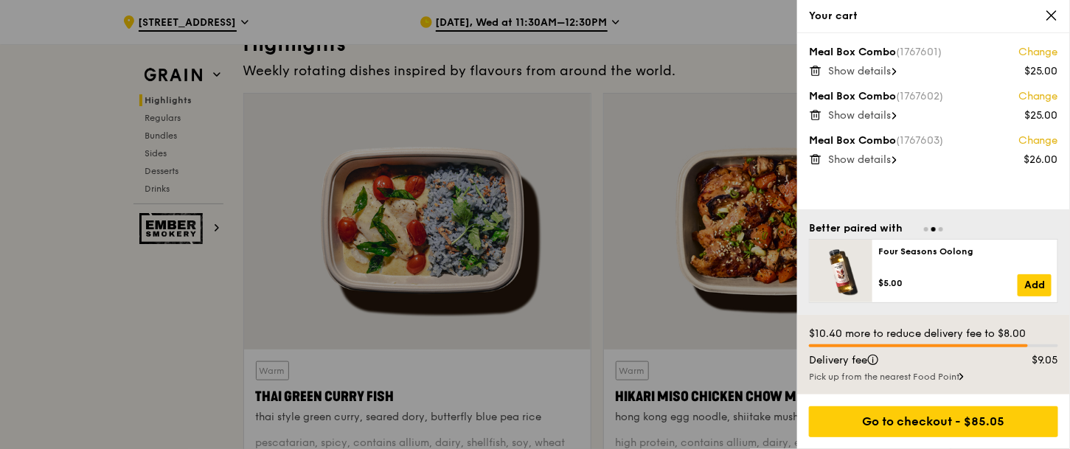
scroll to position [457, 0]
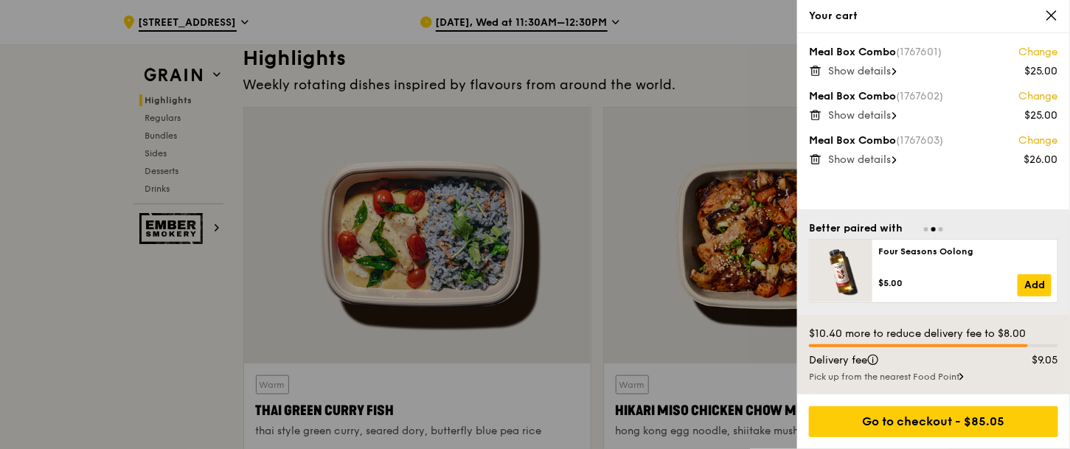
click at [885, 159] on span "Show details" at bounding box center [859, 159] width 63 height 13
click at [820, 156] on icon at bounding box center [816, 156] width 10 height 0
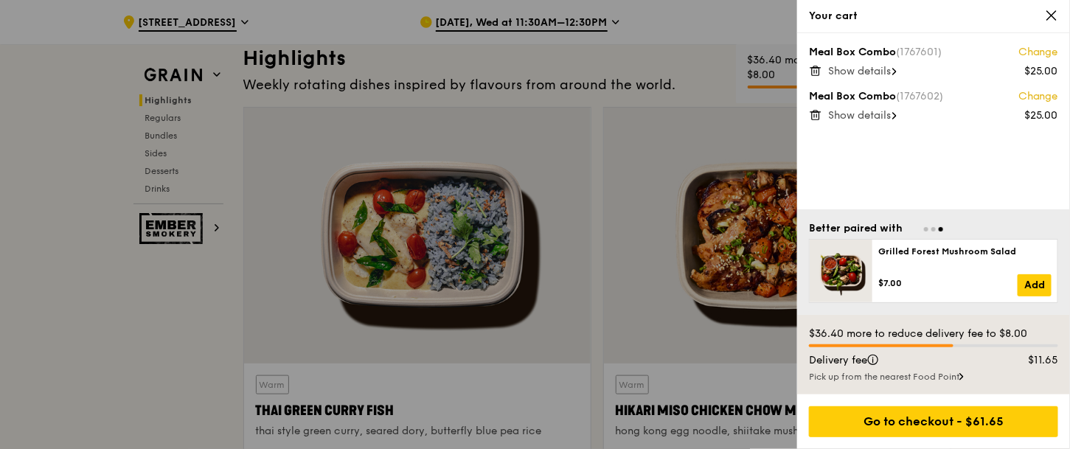
click at [813, 114] on icon at bounding box center [815, 114] width 13 height 13
click at [812, 69] on icon at bounding box center [815, 71] width 7 height 7
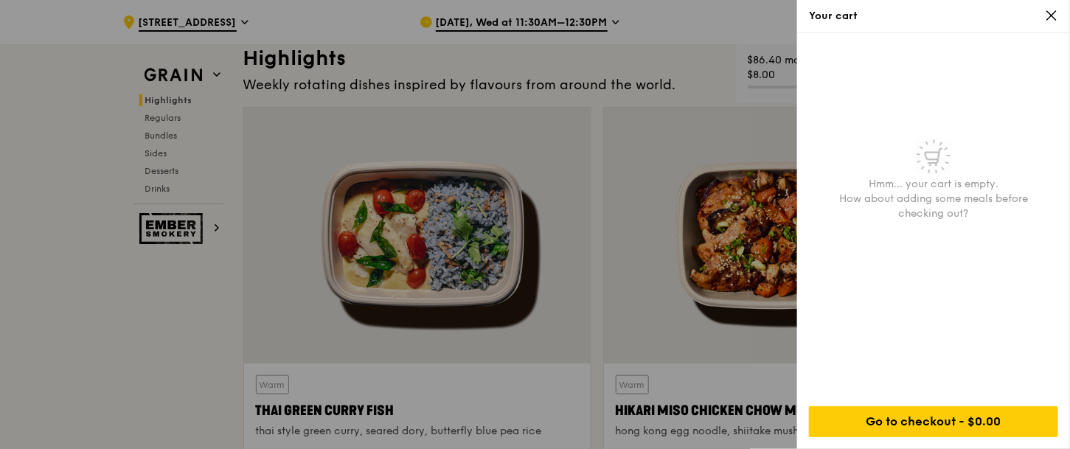
click at [182, 240] on div at bounding box center [535, 224] width 1070 height 449
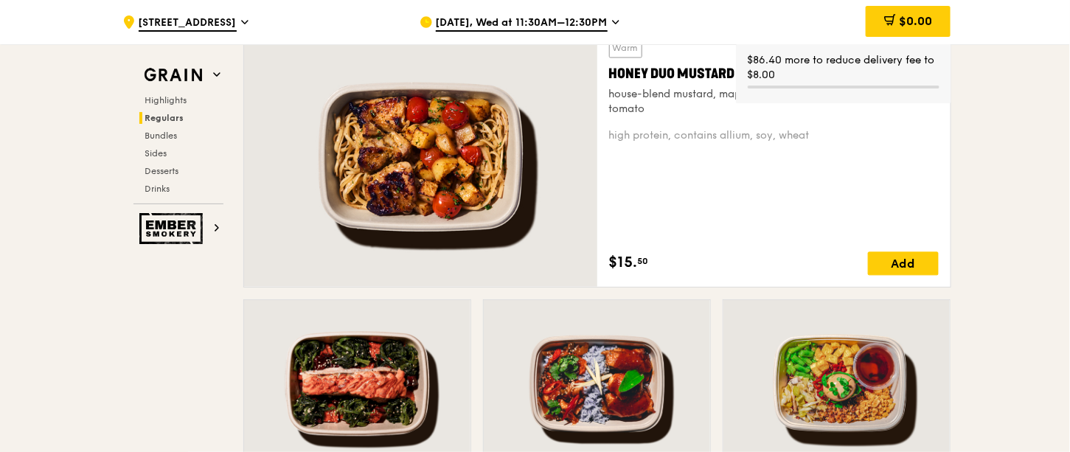
scroll to position [1071, 0]
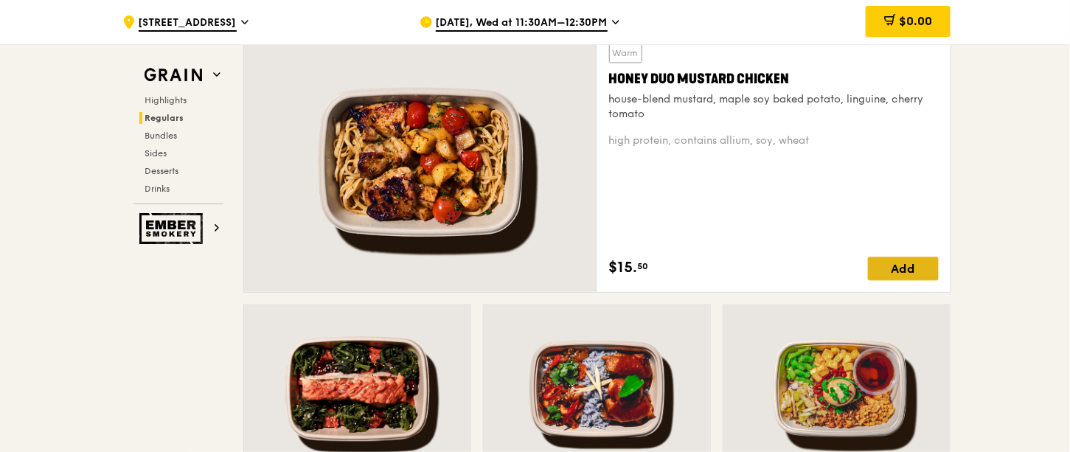
click at [884, 257] on div "Add" at bounding box center [903, 269] width 71 height 24
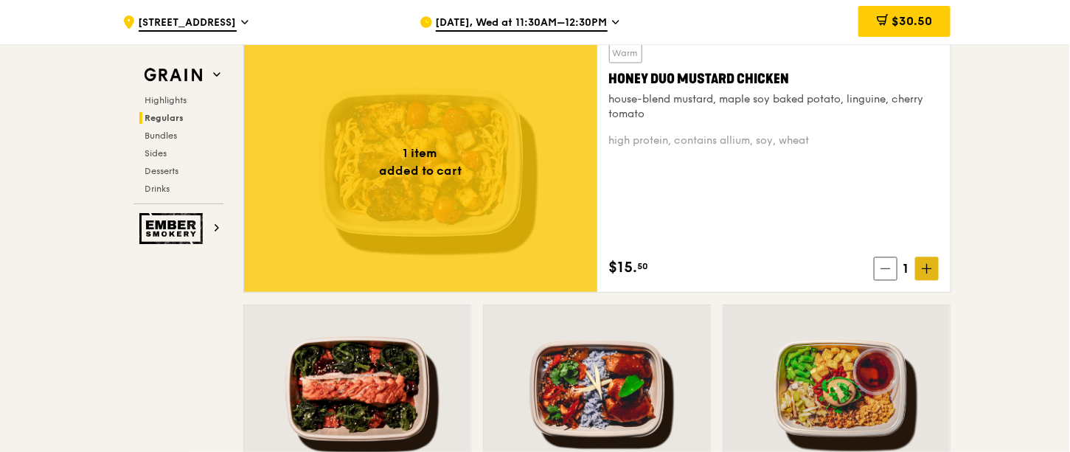
click at [929, 277] on span at bounding box center [927, 269] width 24 height 24
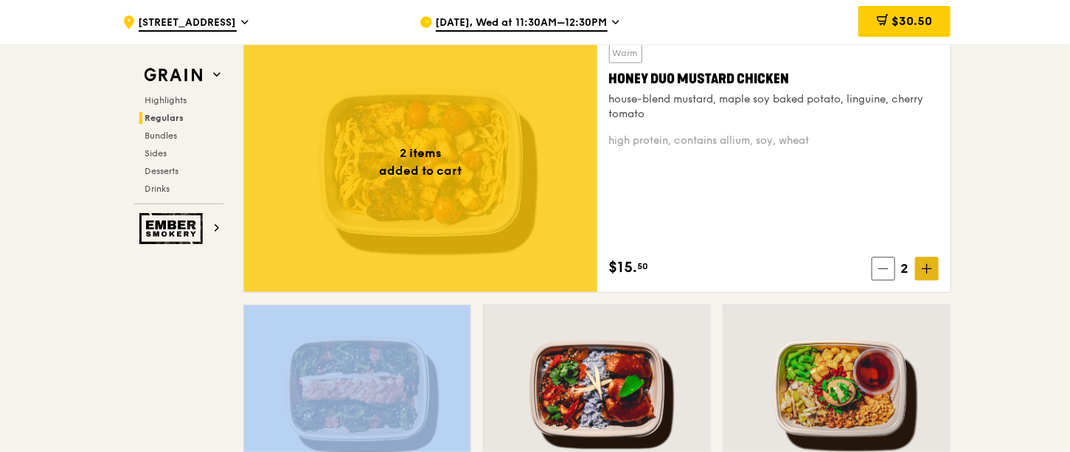
click at [929, 277] on span at bounding box center [927, 269] width 24 height 24
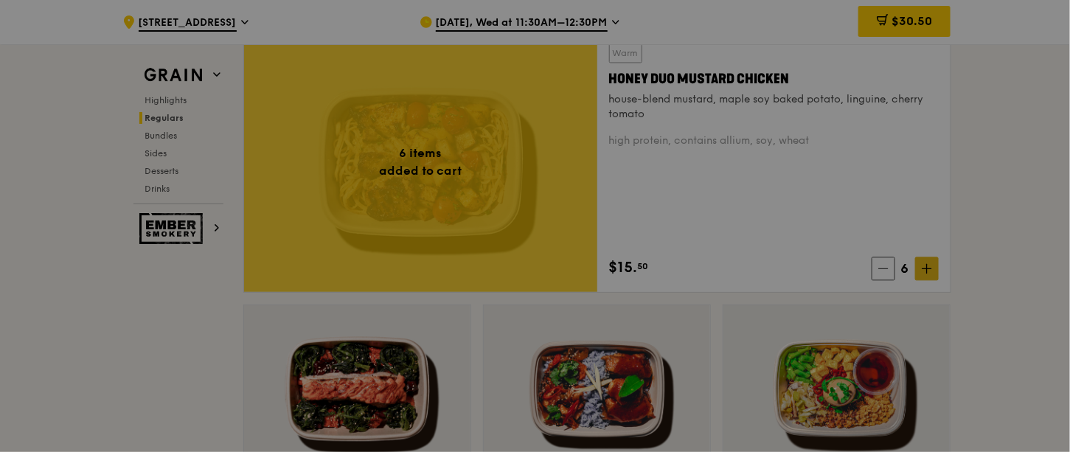
click at [929, 277] on div at bounding box center [535, 226] width 1070 height 452
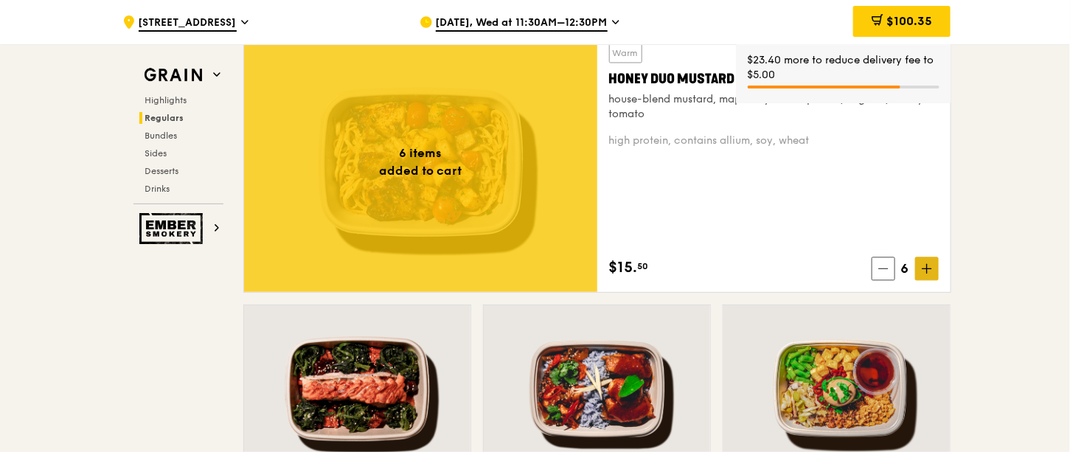
click at [928, 266] on icon at bounding box center [927, 268] width 10 height 10
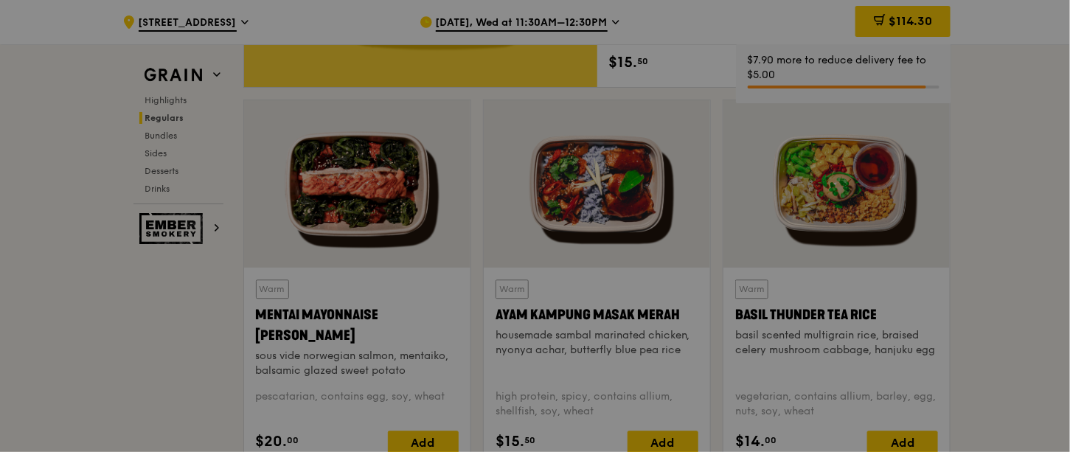
scroll to position [1278, 0]
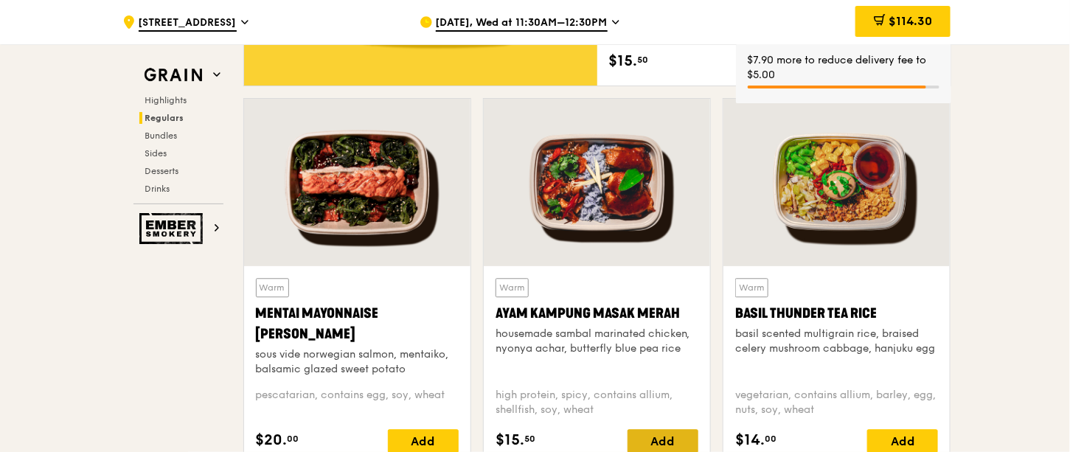
click at [677, 436] on div "Add" at bounding box center [663, 441] width 71 height 24
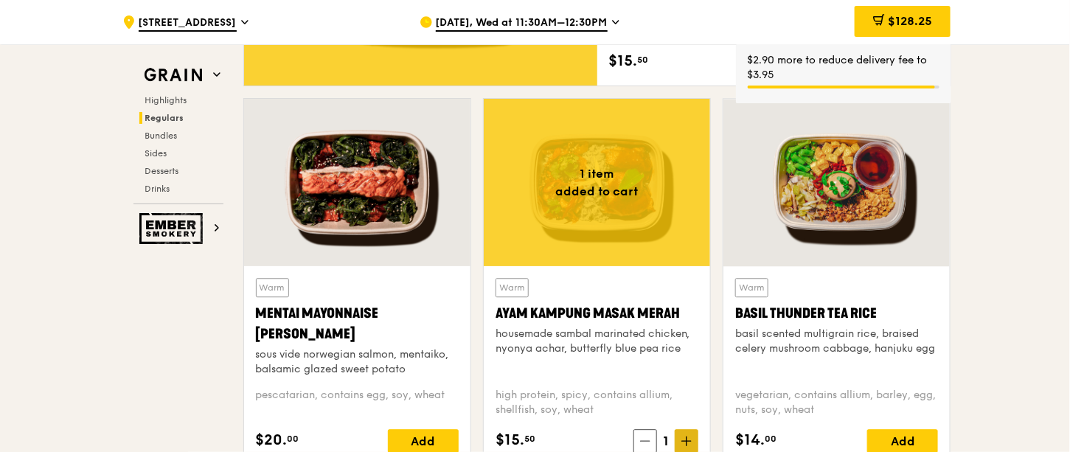
click at [687, 431] on span at bounding box center [687, 441] width 24 height 24
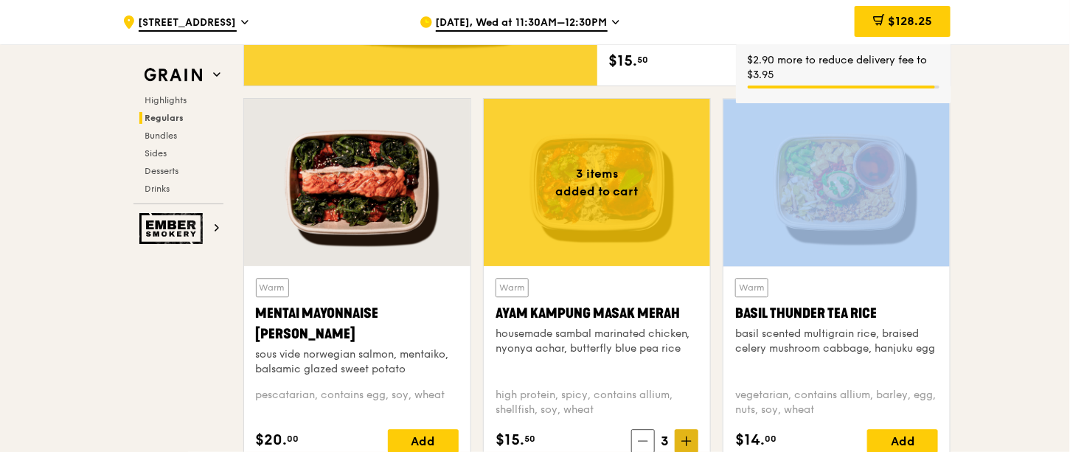
click at [687, 431] on span at bounding box center [687, 441] width 24 height 24
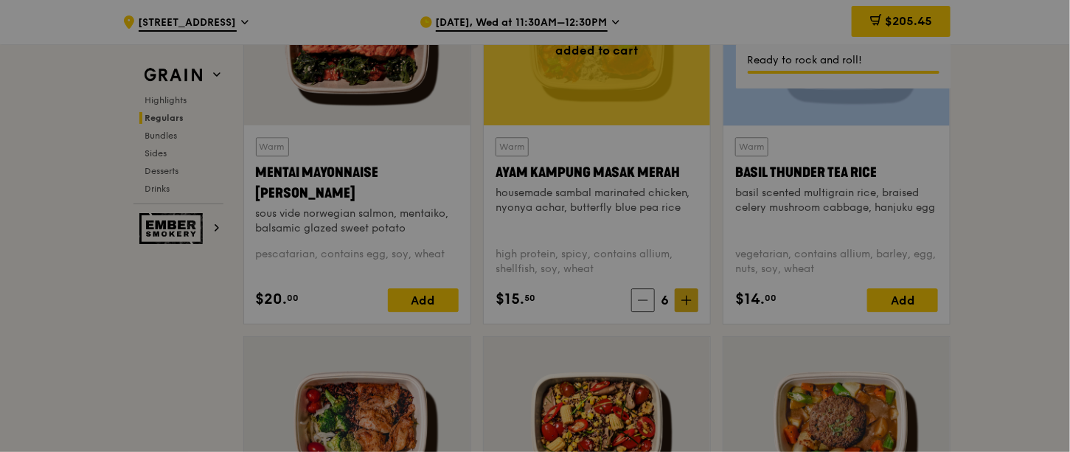
scroll to position [1437, 0]
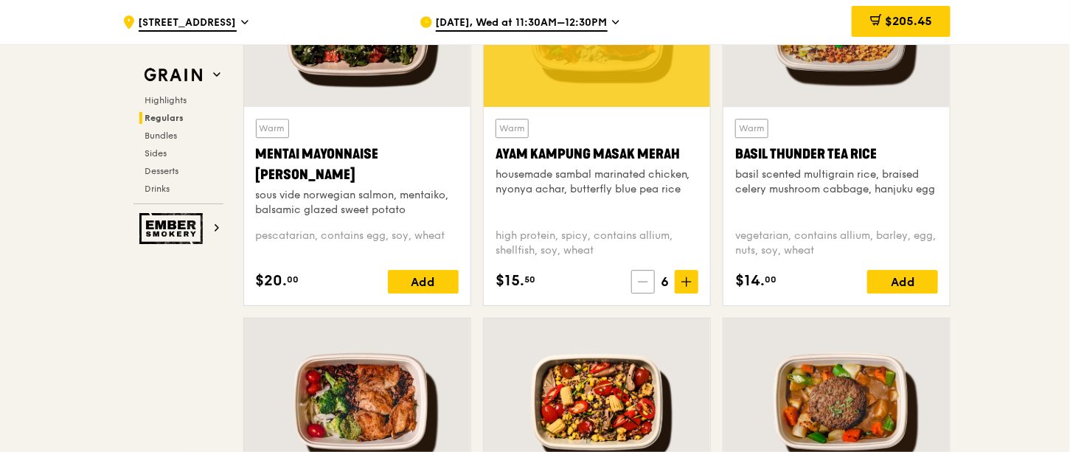
click at [641, 277] on icon at bounding box center [643, 282] width 10 height 10
click at [641, 277] on icon at bounding box center [642, 282] width 10 height 10
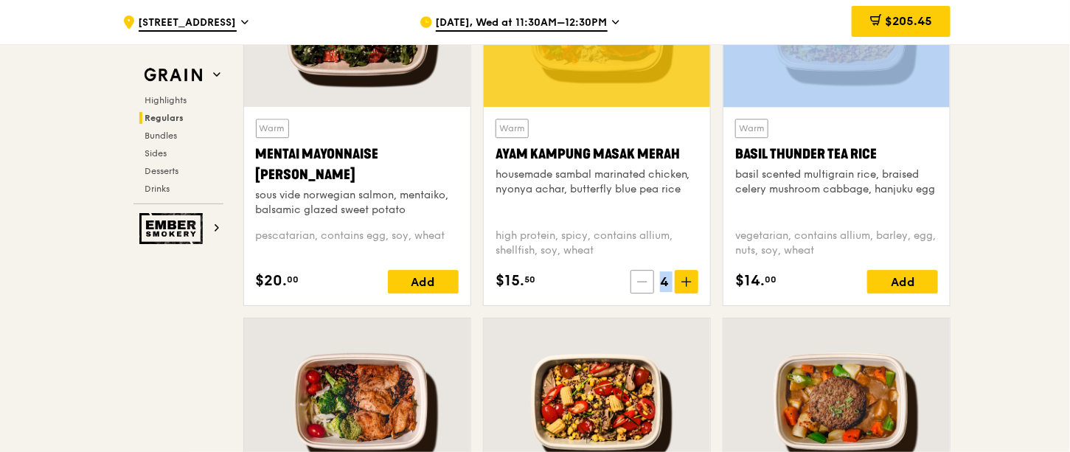
click at [641, 277] on icon at bounding box center [642, 282] width 10 height 10
click at [641, 277] on icon at bounding box center [643, 282] width 10 height 10
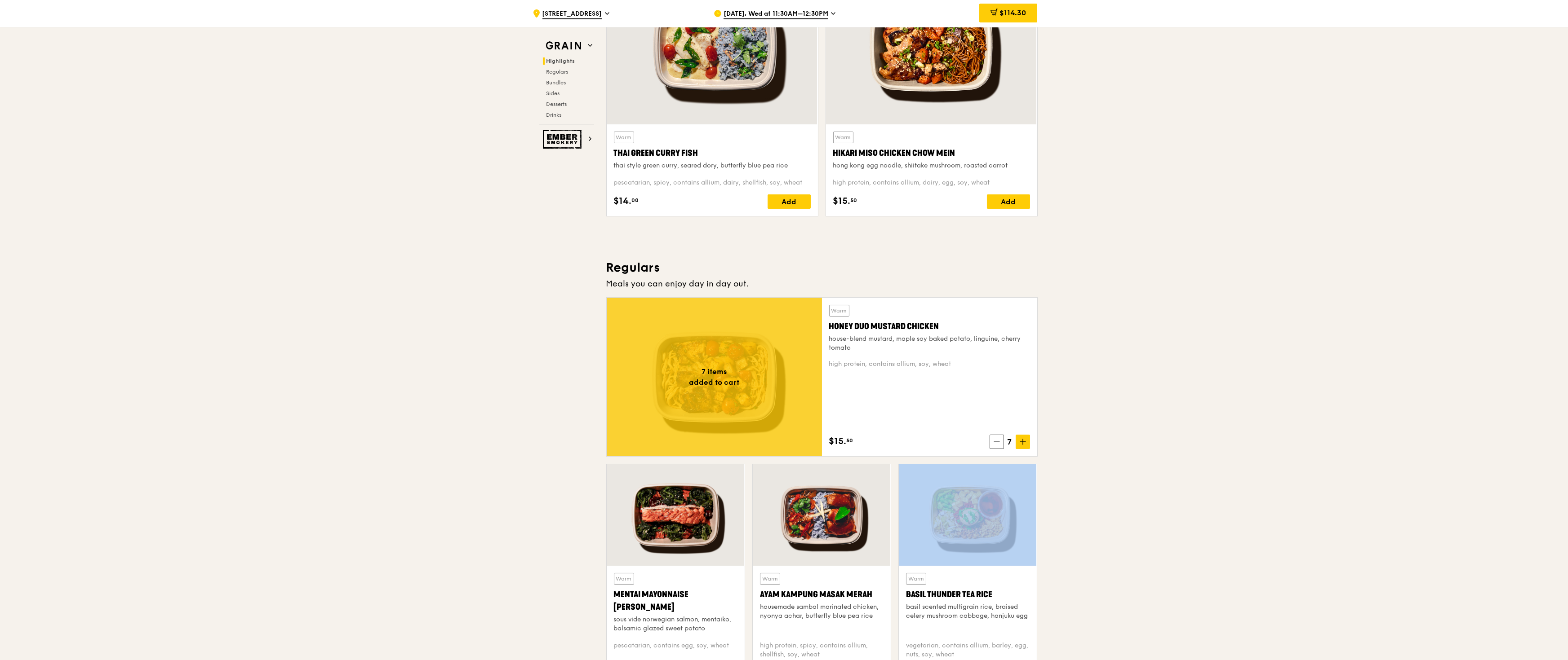
scroll to position [205, 0]
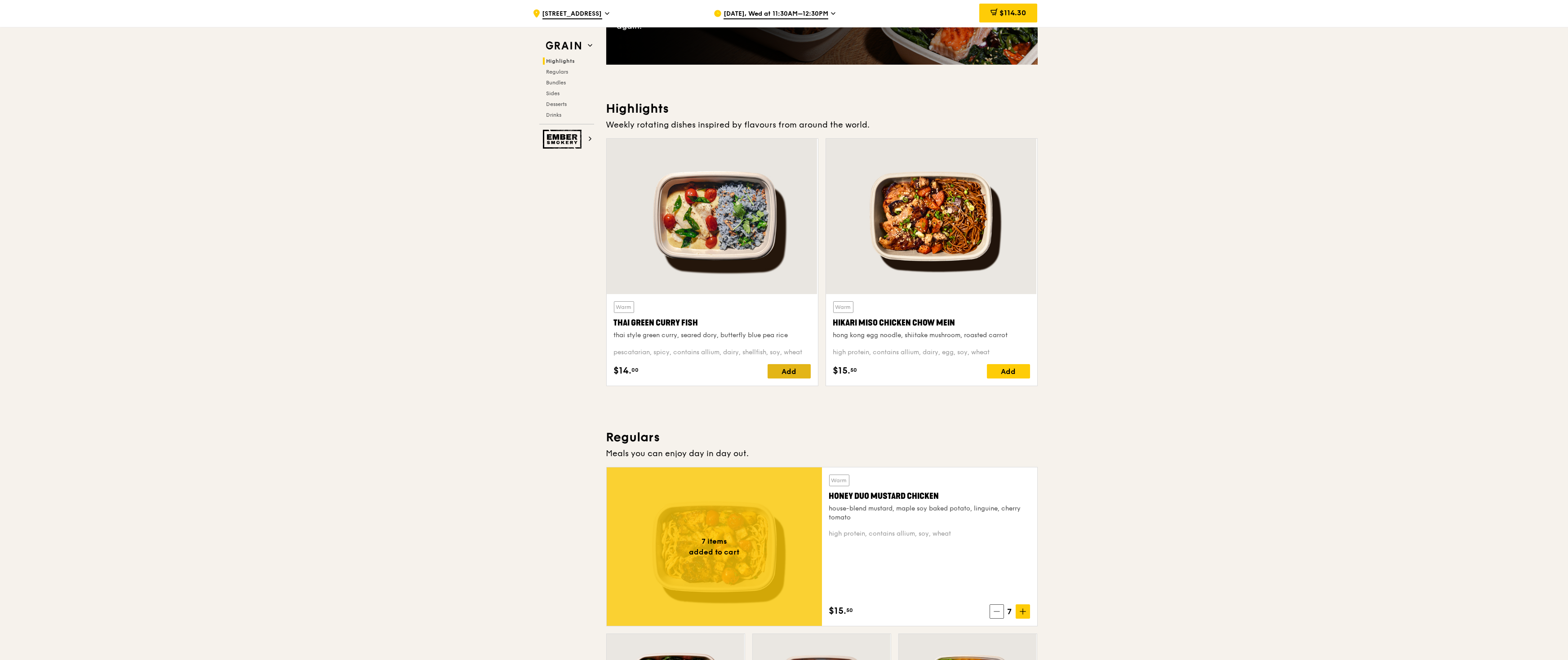
click at [696, 293] on div "Add" at bounding box center [789, 371] width 43 height 15
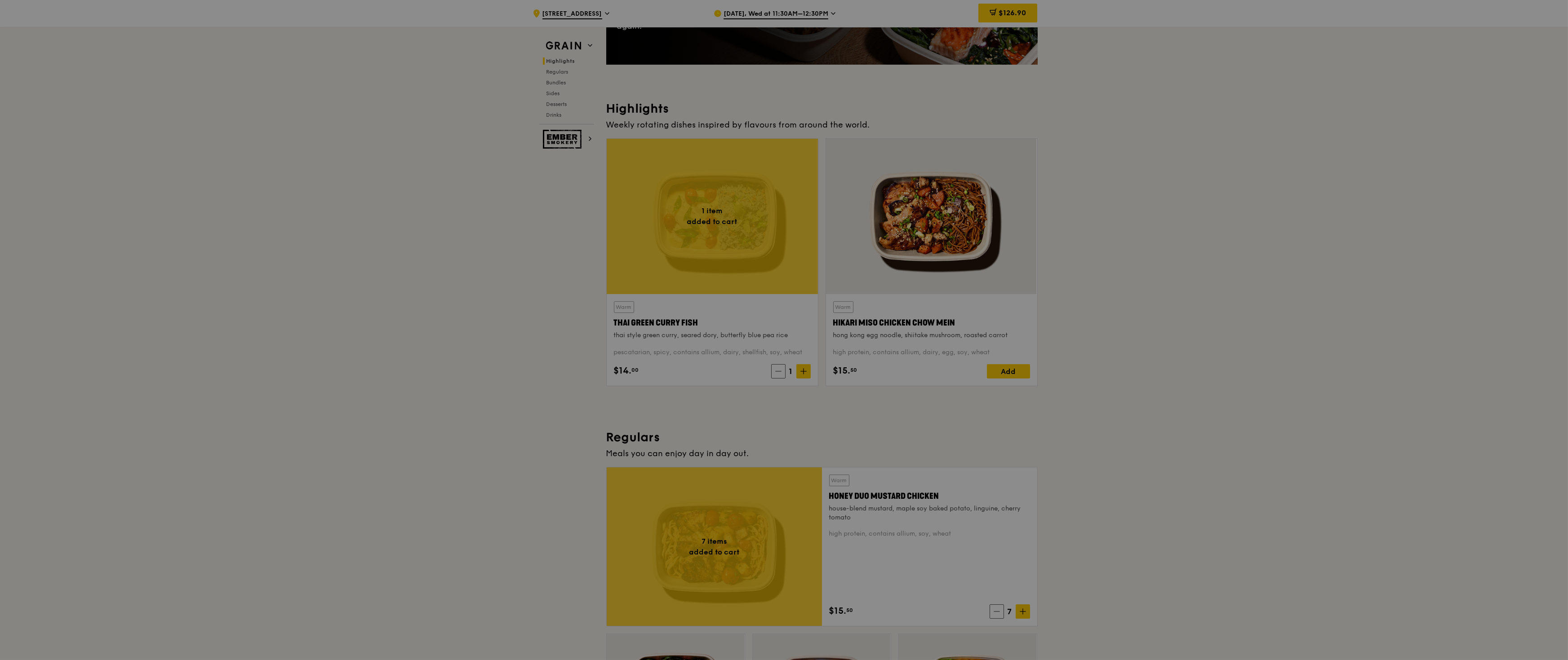
click at [696, 293] on div at bounding box center [784, 330] width 1568 height 660
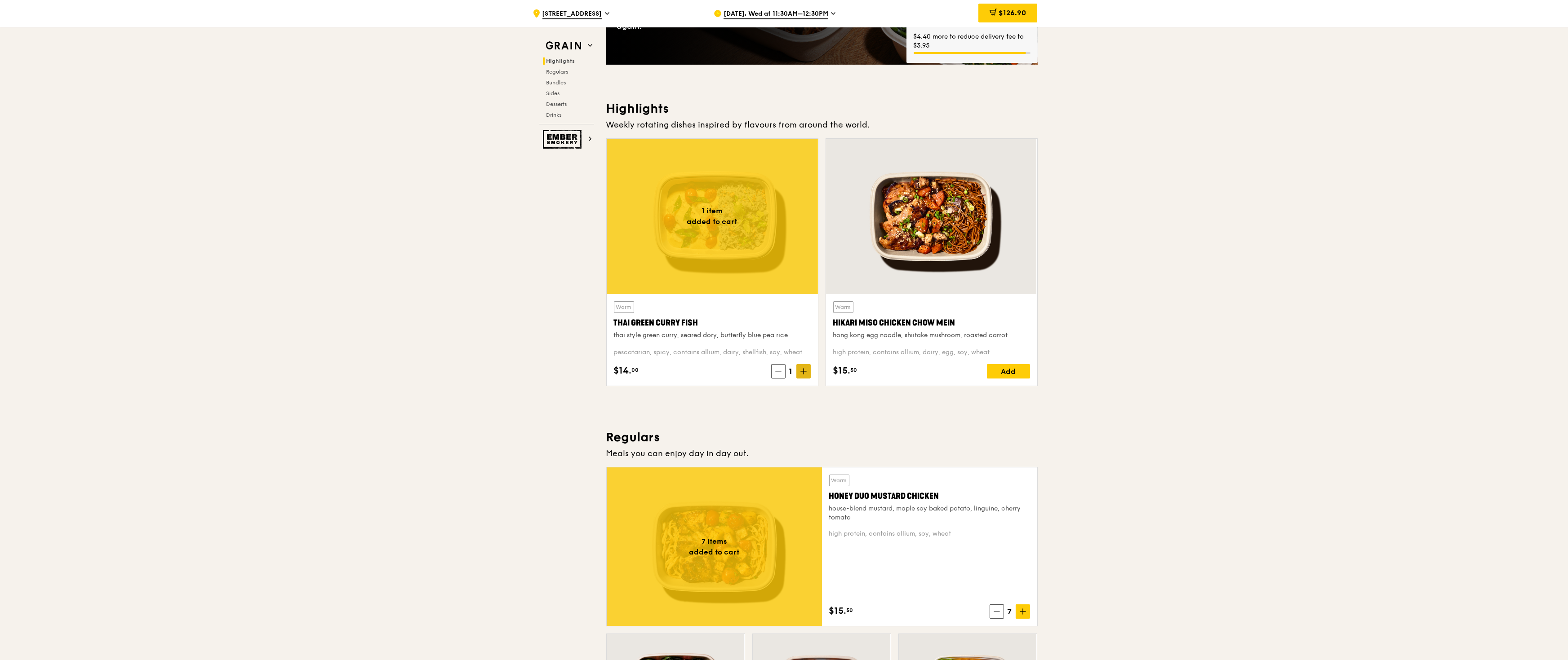
click at [696, 293] on span at bounding box center [803, 371] width 15 height 15
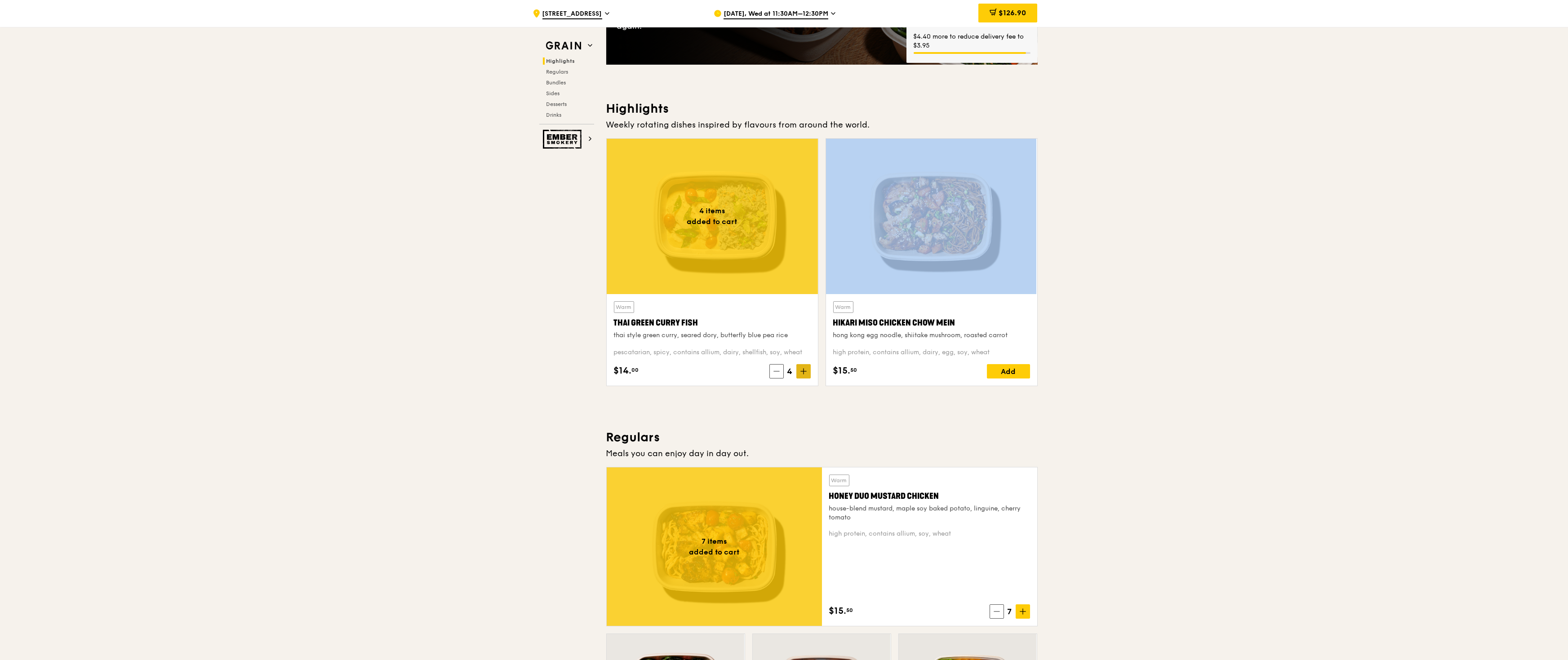
click at [696, 293] on span at bounding box center [803, 371] width 15 height 15
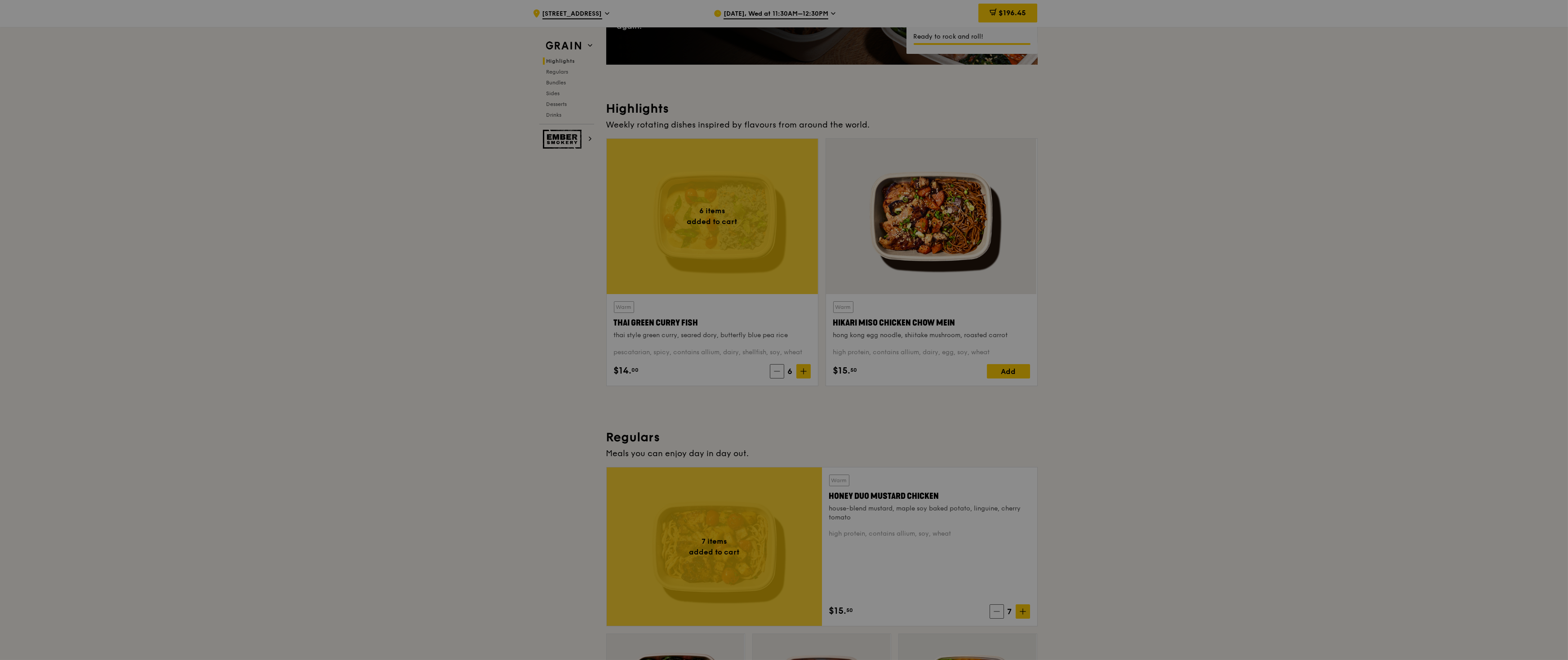
click at [696, 293] on div at bounding box center [784, 330] width 1568 height 660
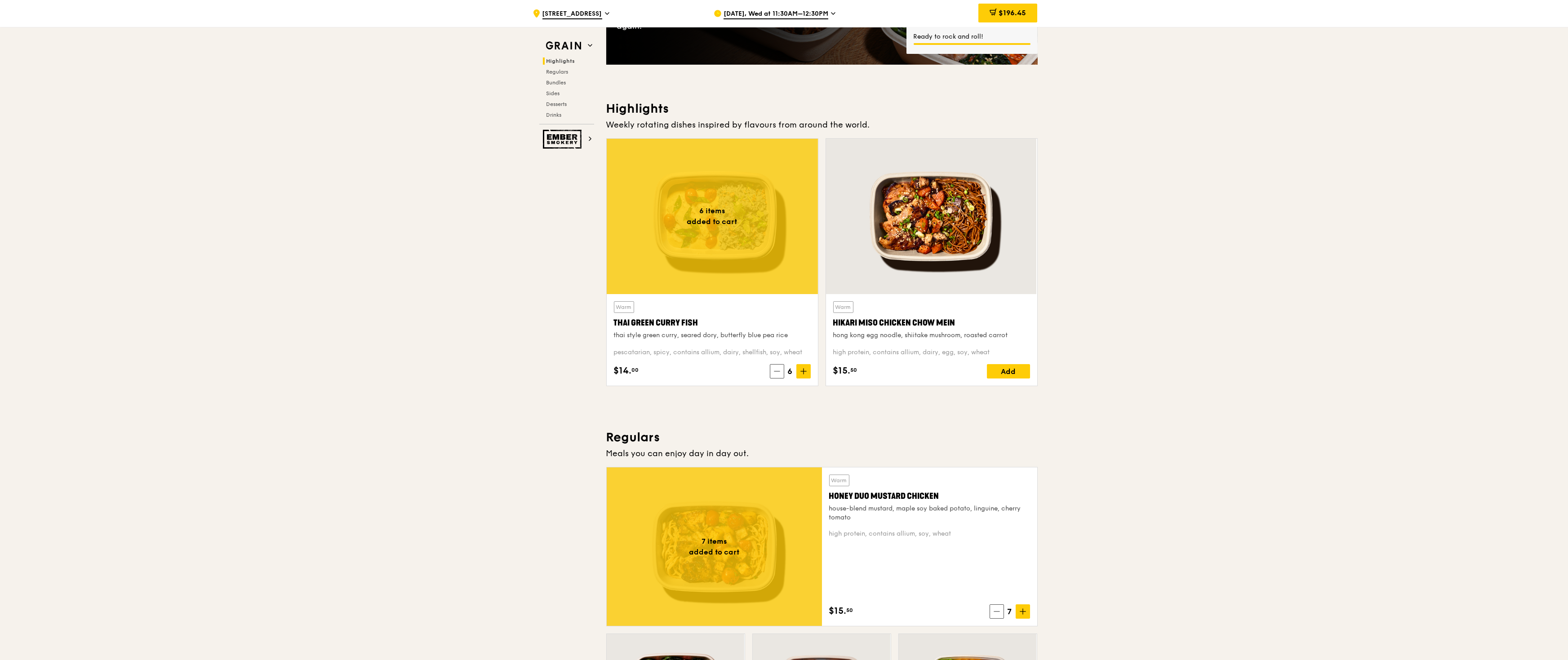
click at [696, 293] on div "Add" at bounding box center [1008, 371] width 43 height 15
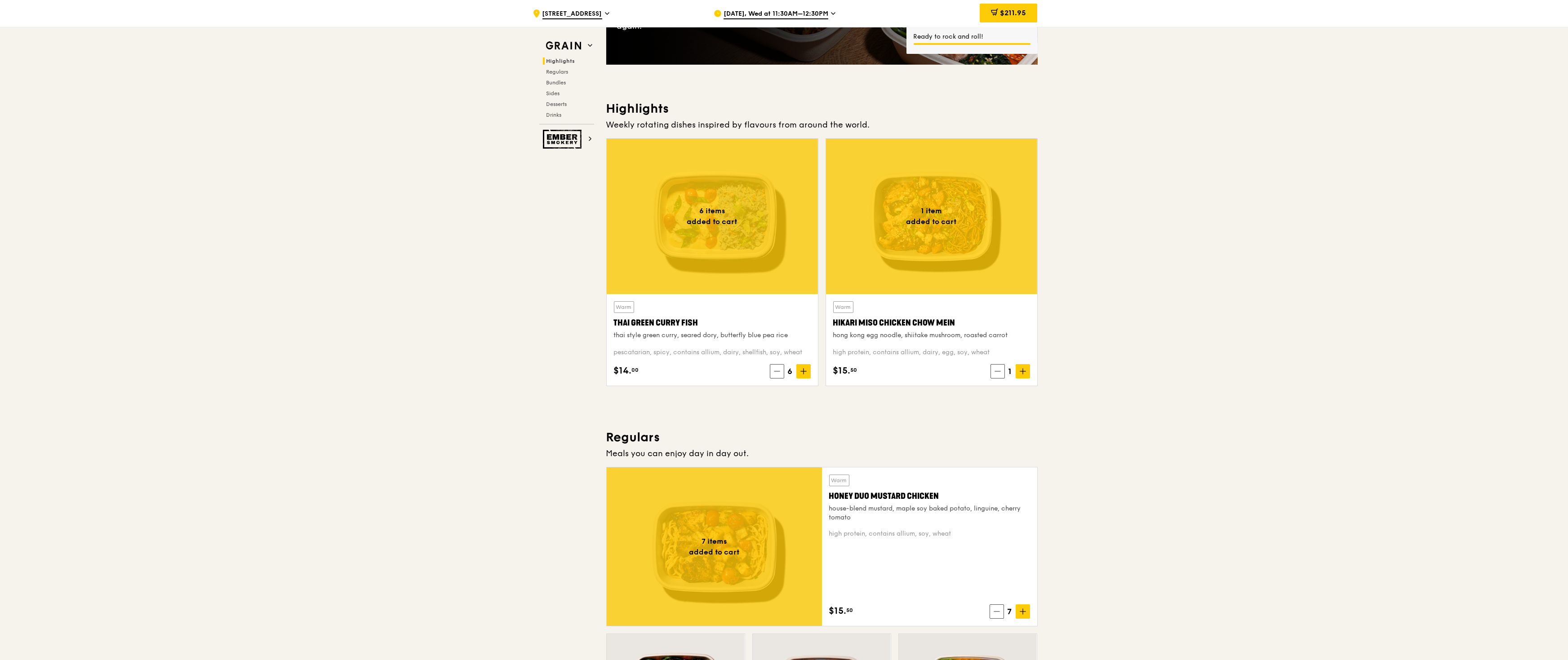
click at [696, 293] on icon at bounding box center [1023, 371] width 6 height 6
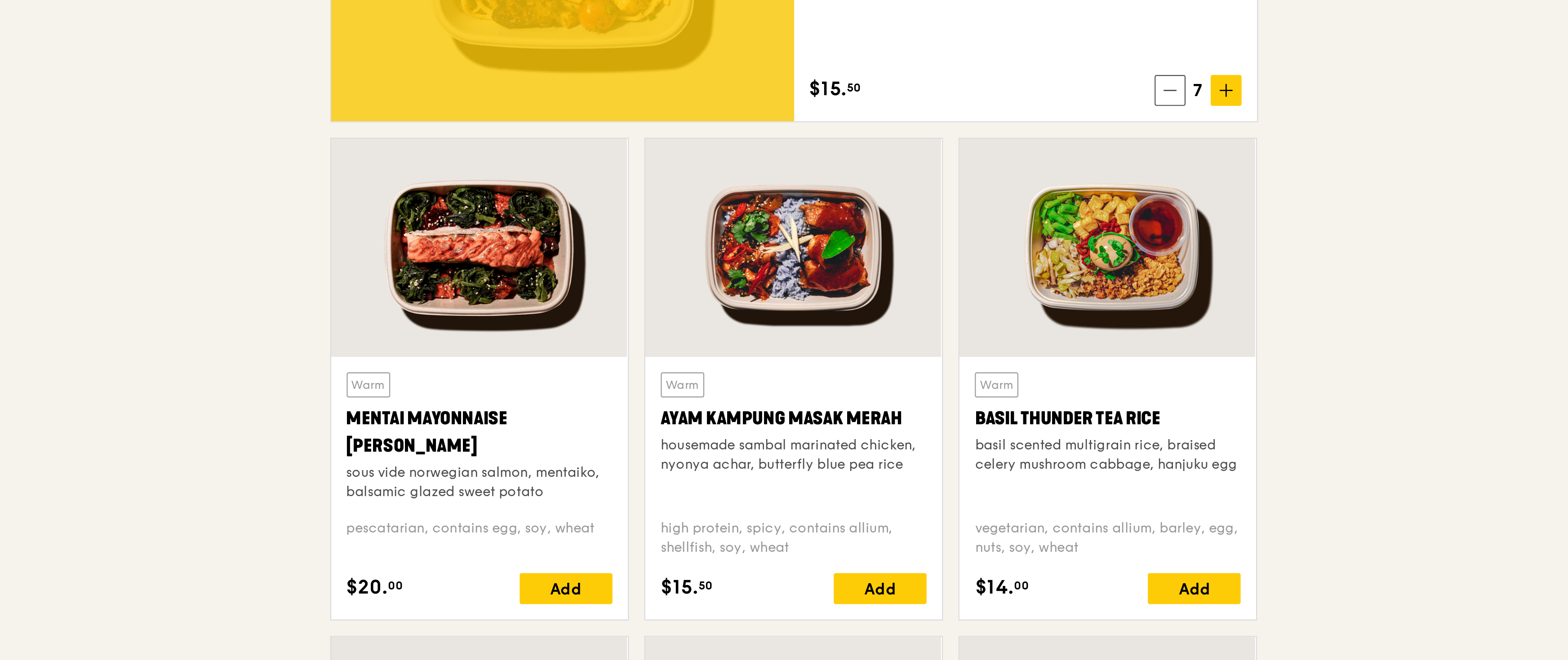
scroll to position [476, 0]
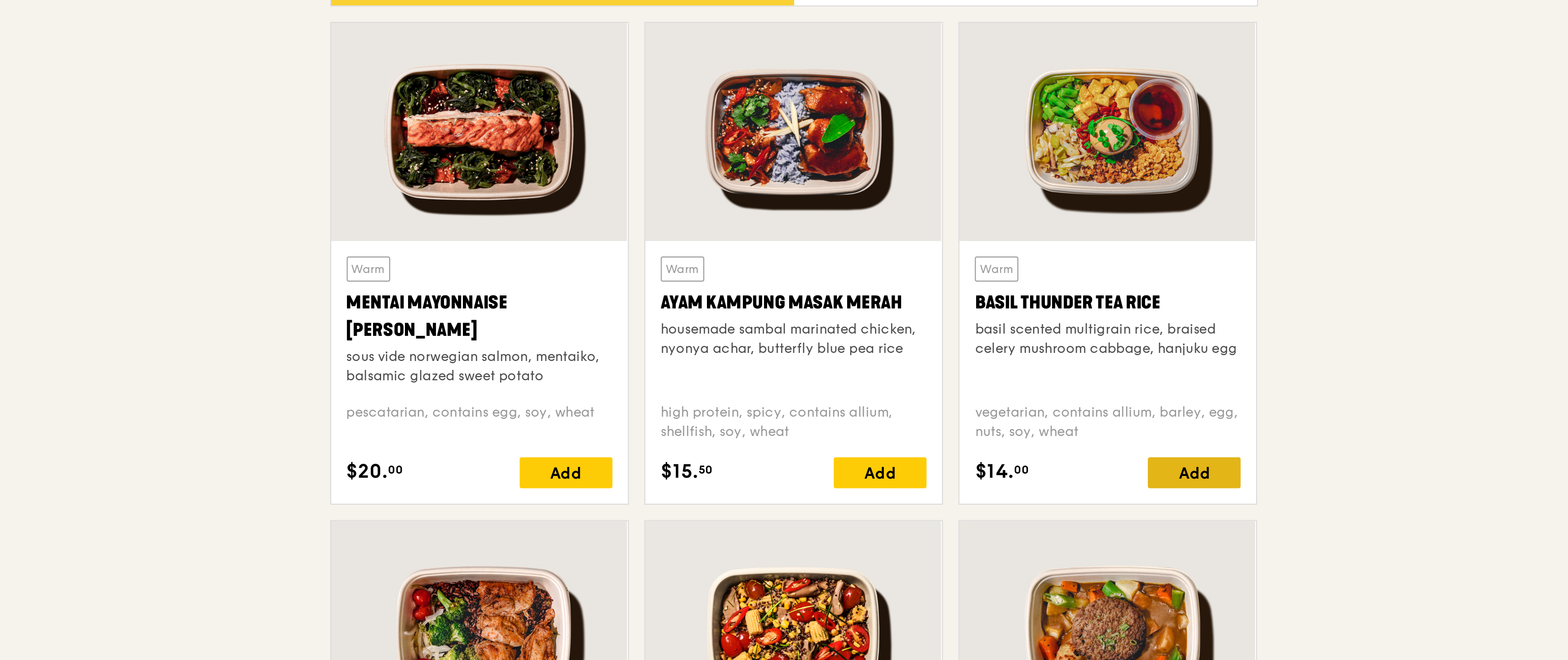
click at [696, 293] on div "Add" at bounding box center [1008, 573] width 43 height 15
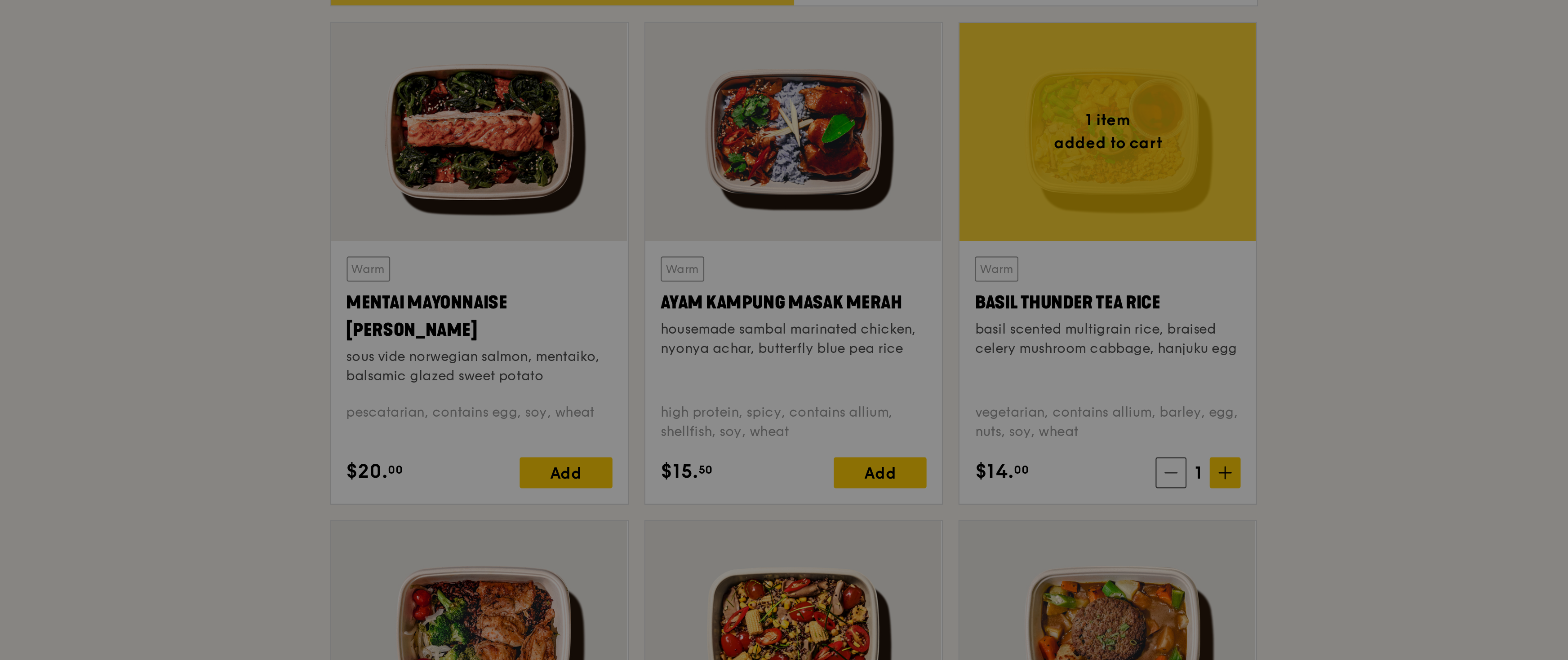
click at [696, 293] on div at bounding box center [784, 330] width 1568 height 660
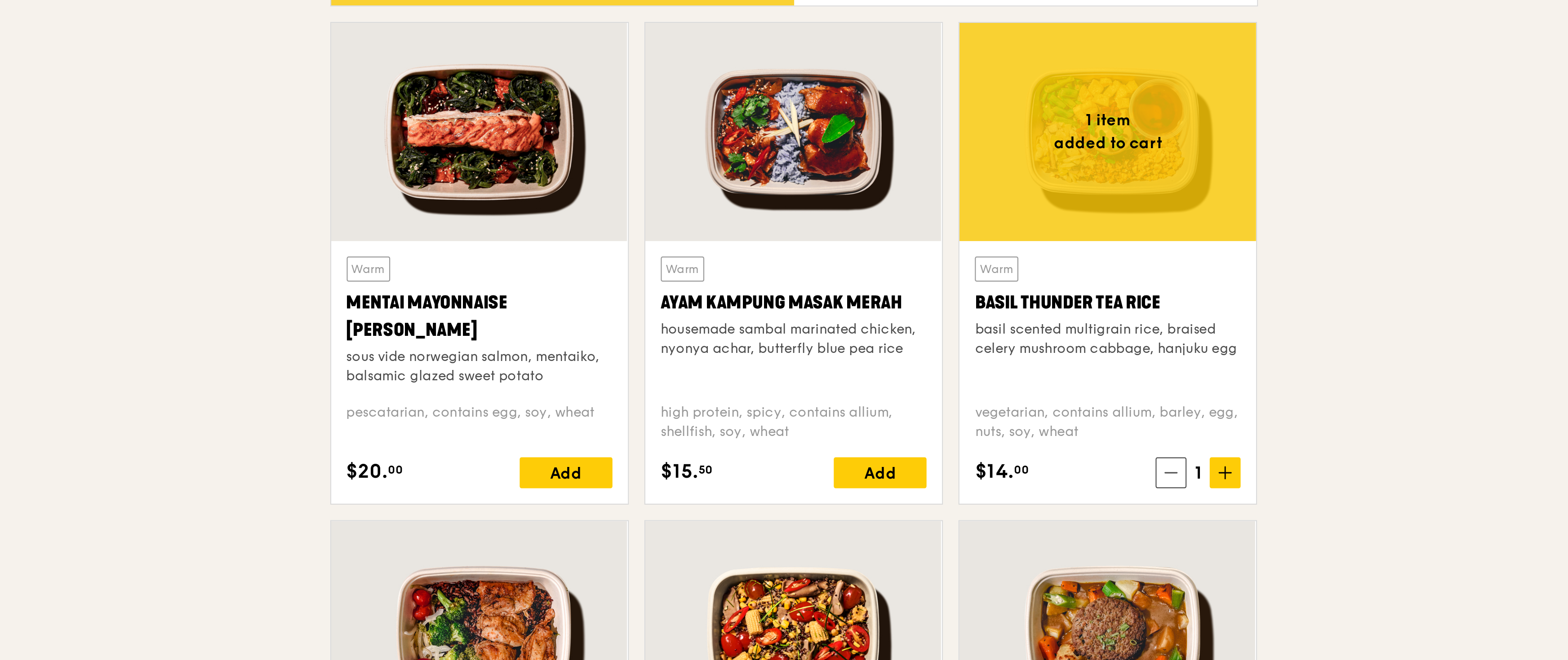
click at [696, 293] on span at bounding box center [1022, 573] width 15 height 15
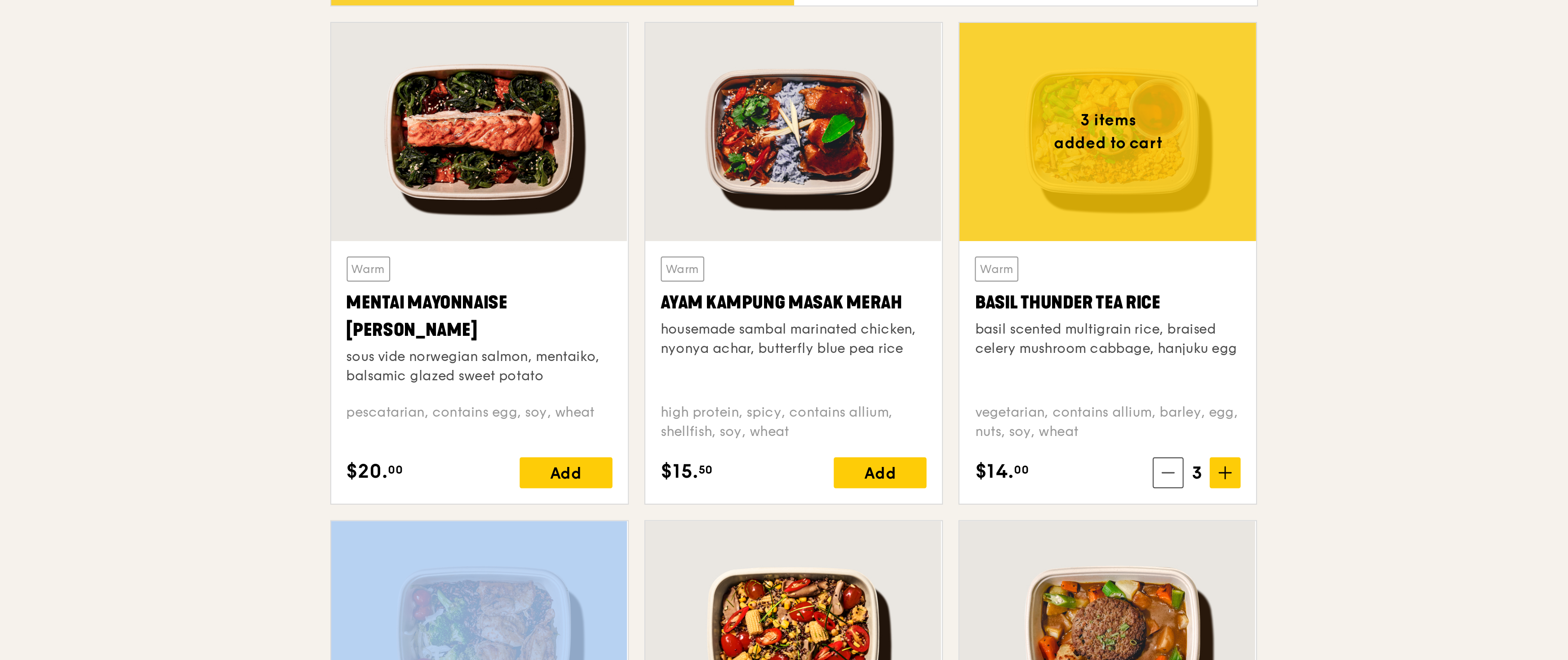
click at [696, 293] on span at bounding box center [1022, 573] width 15 height 15
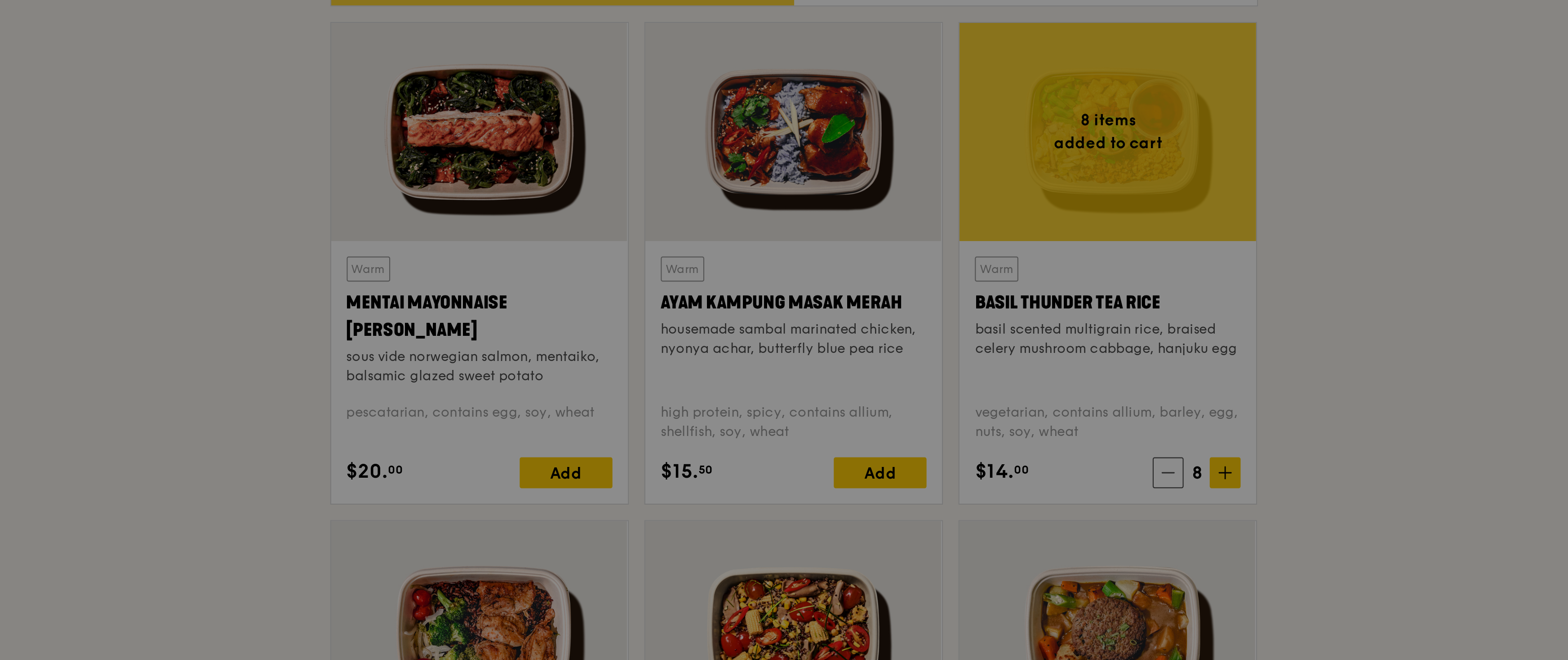
click at [696, 293] on div at bounding box center [784, 330] width 1568 height 660
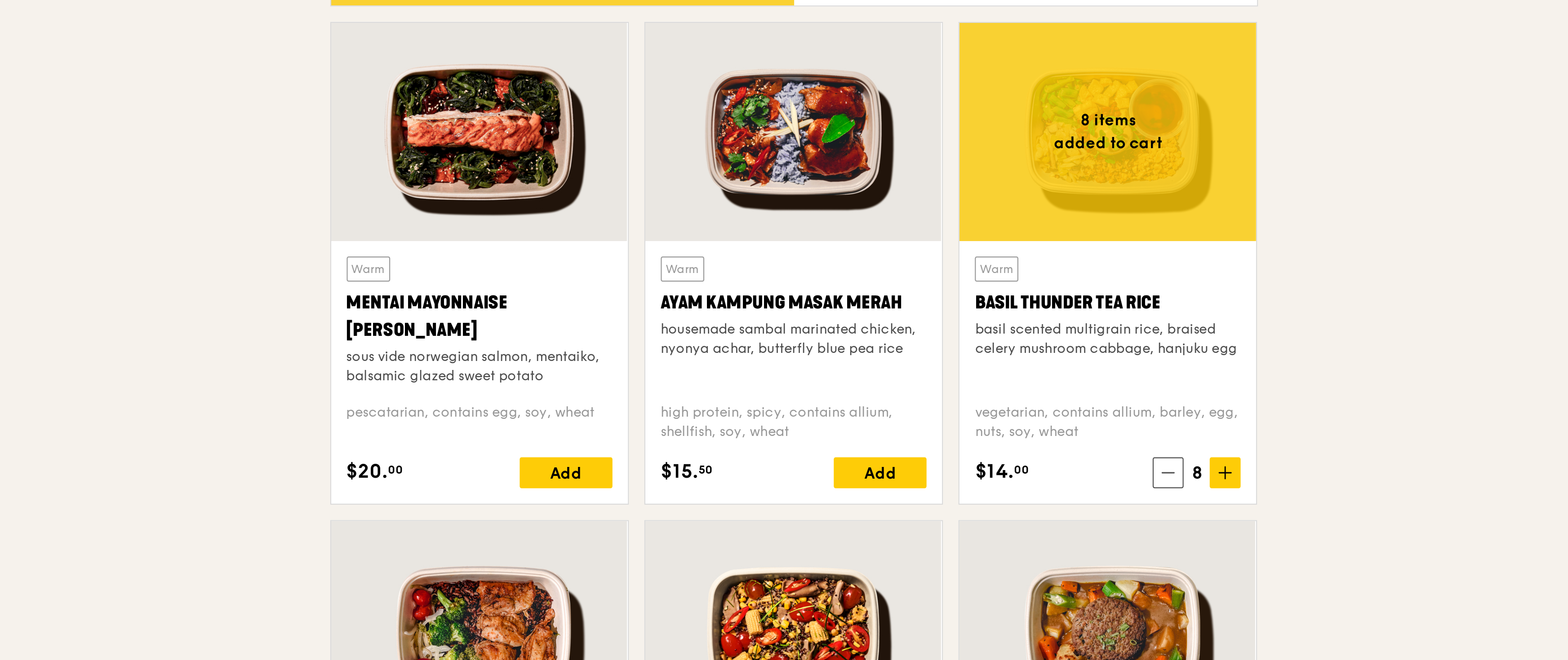
click at [696, 293] on span at bounding box center [996, 573] width 15 height 15
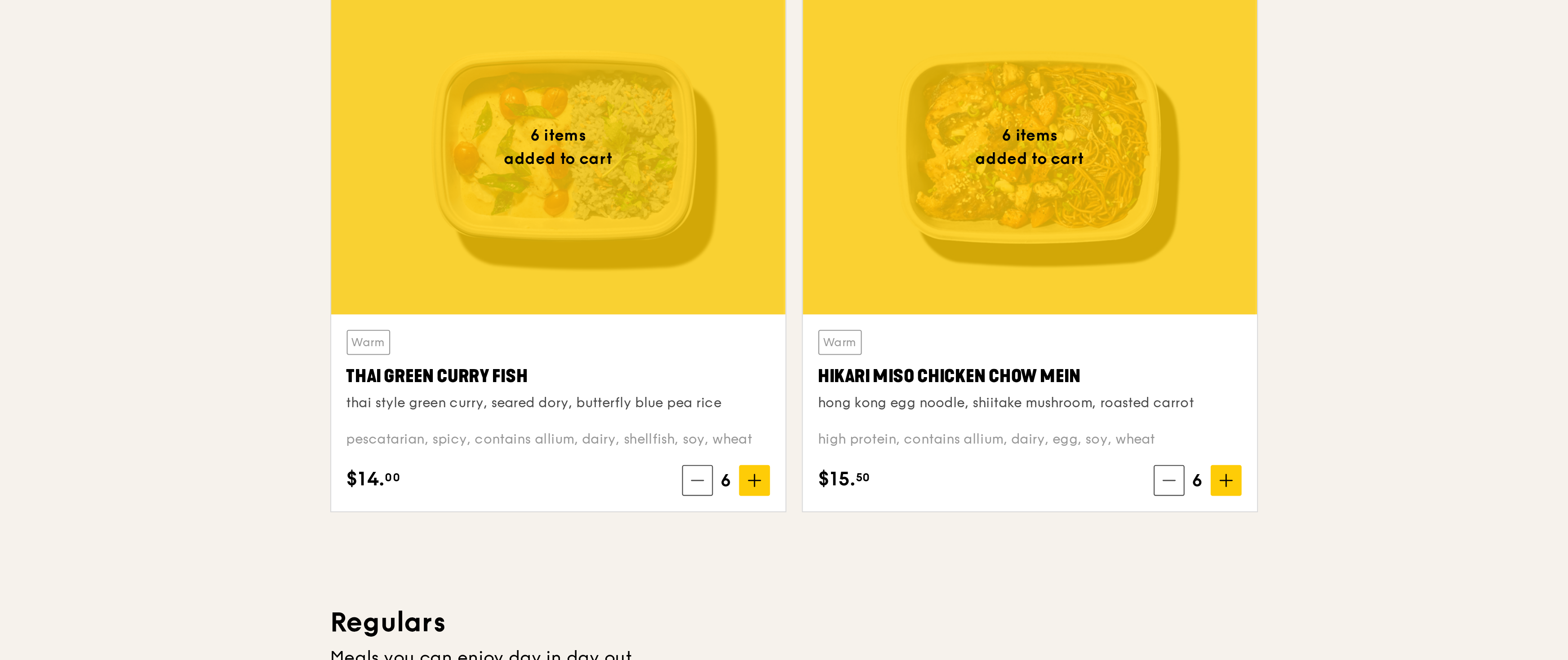
scroll to position [1, 0]
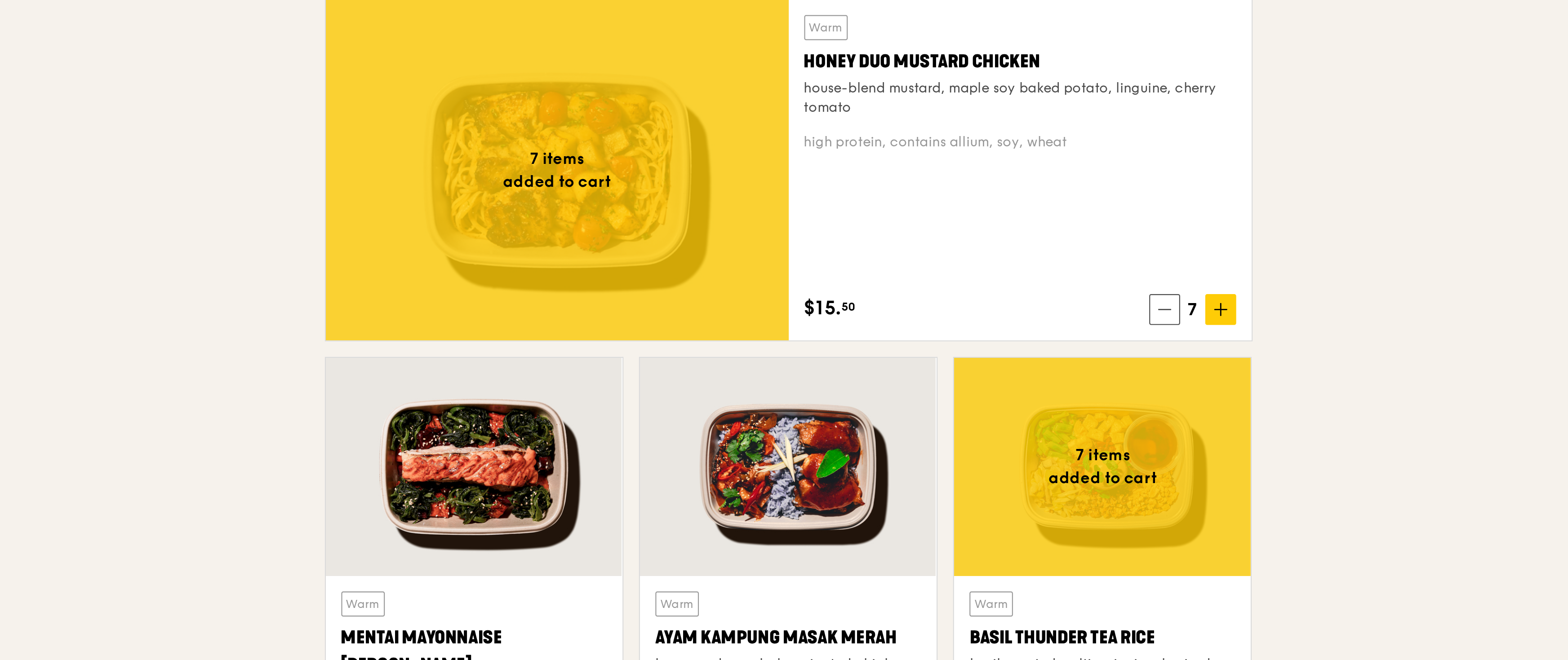
scroll to position [341, 0]
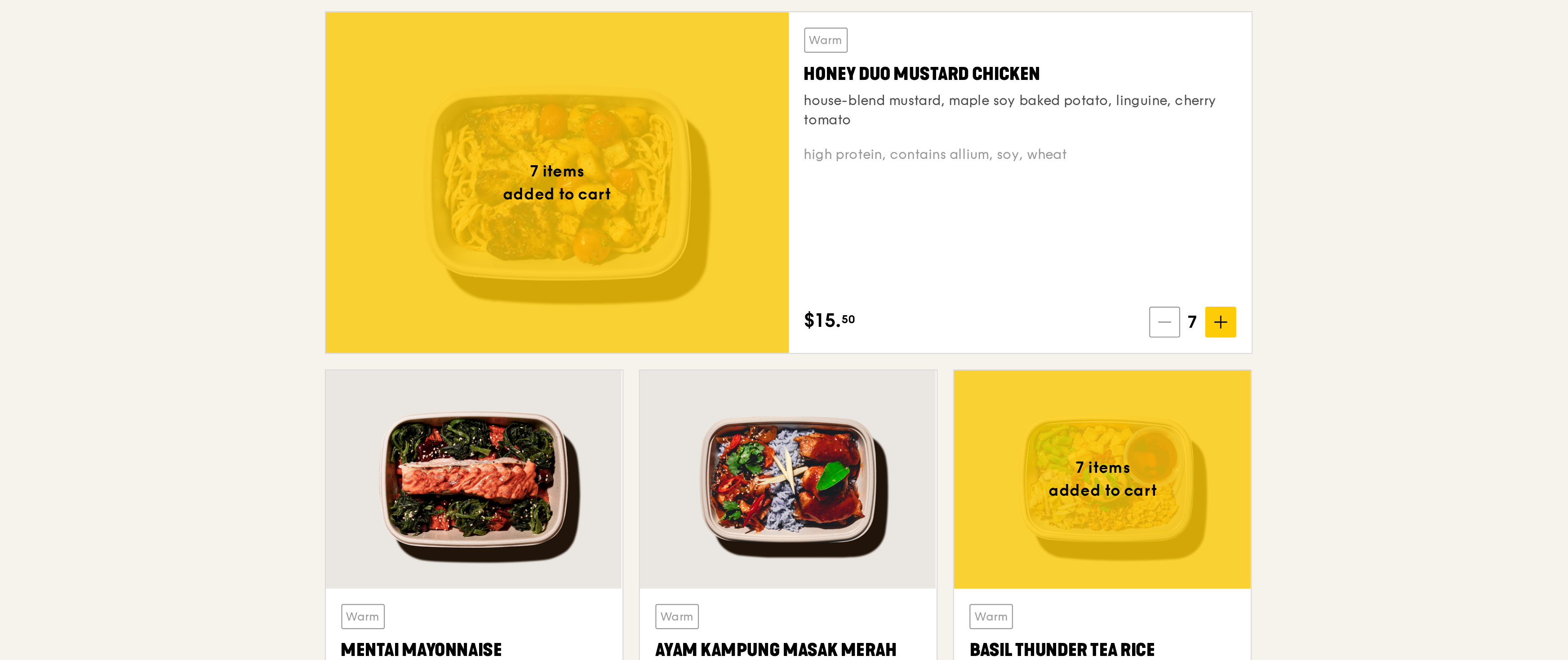
click at [696, 293] on icon at bounding box center [997, 476] width 6 height 6
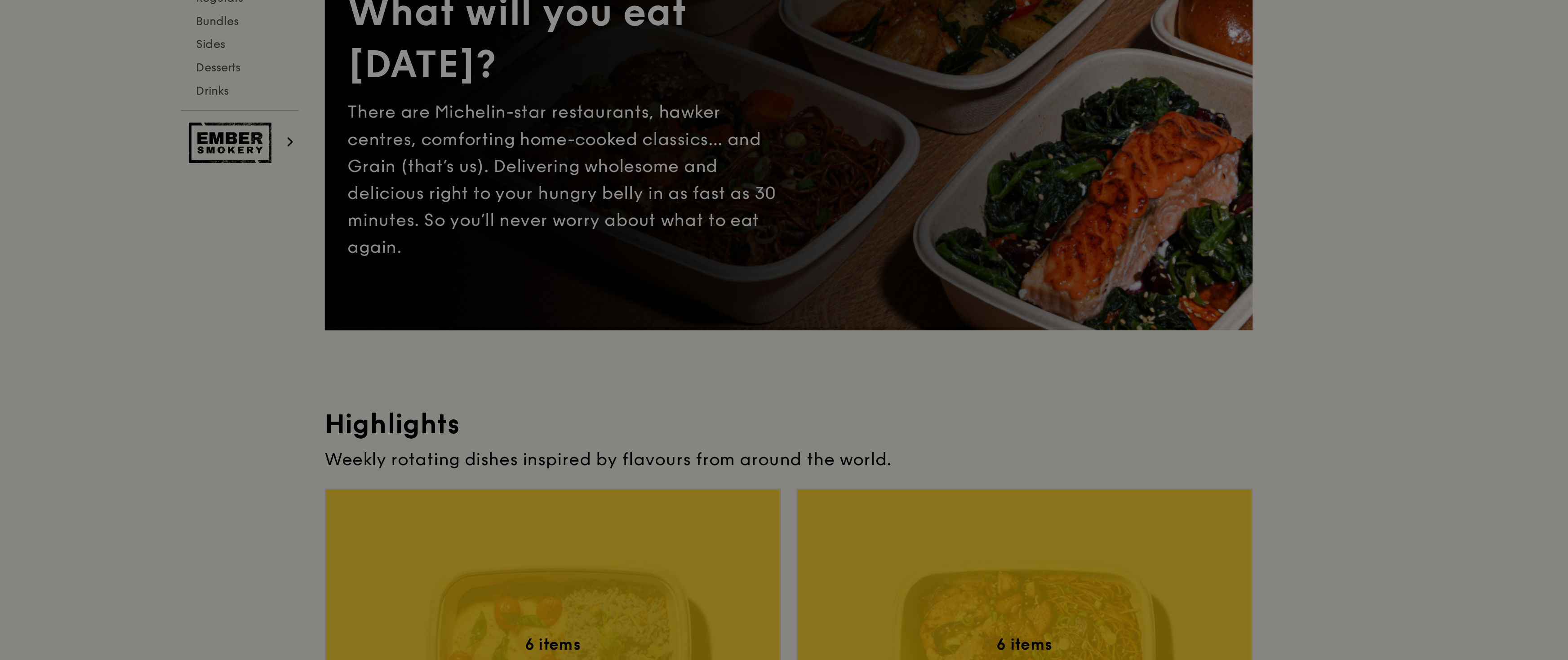
scroll to position [0, 0]
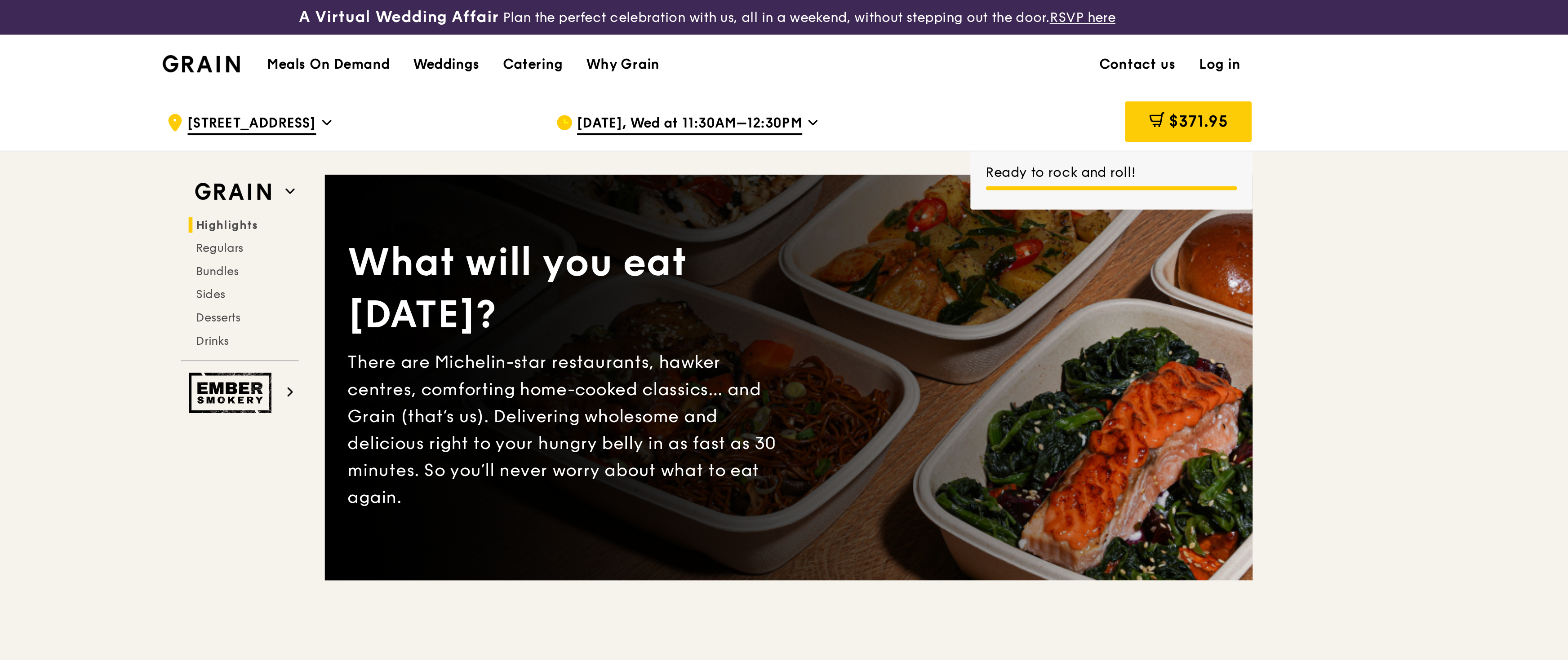
click at [696, 57] on span "$371.95" at bounding box center [1012, 57] width 27 height 9
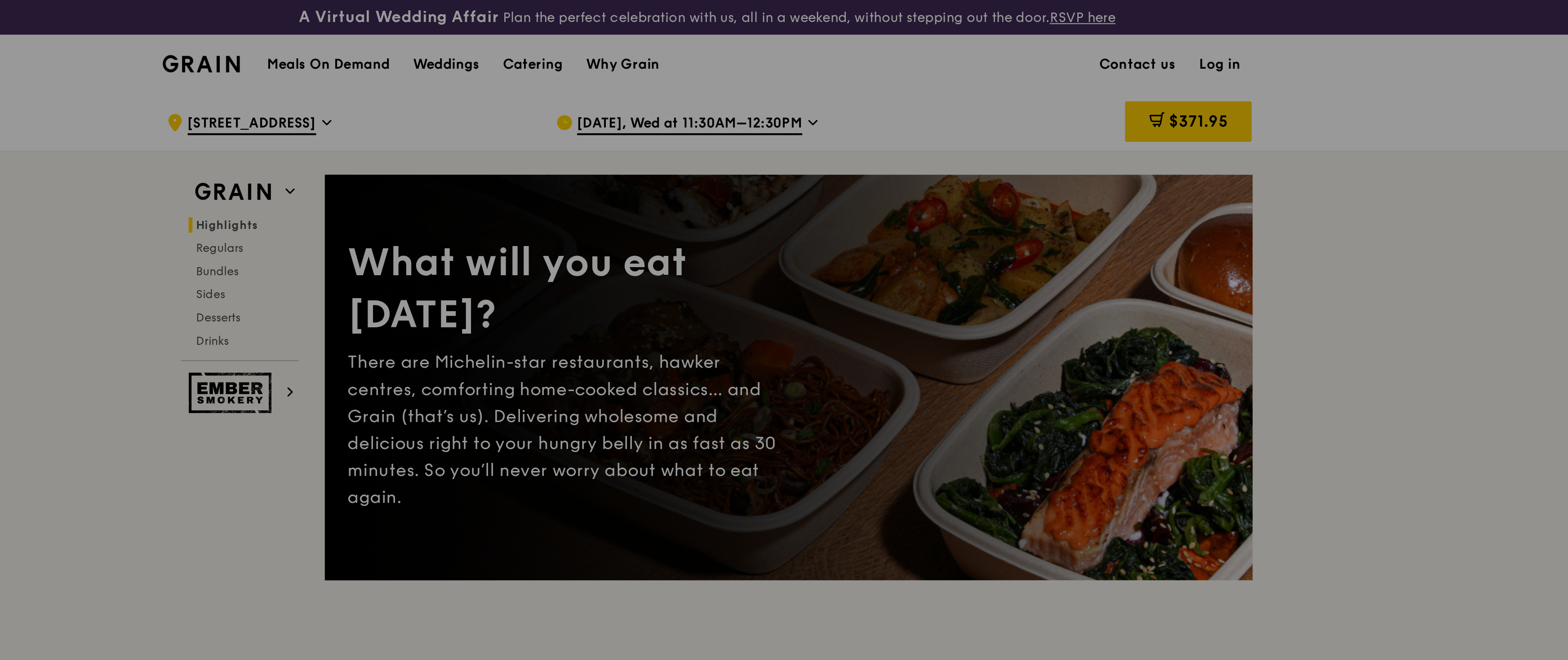
click at [696, 59] on div at bounding box center [784, 330] width 1568 height 660
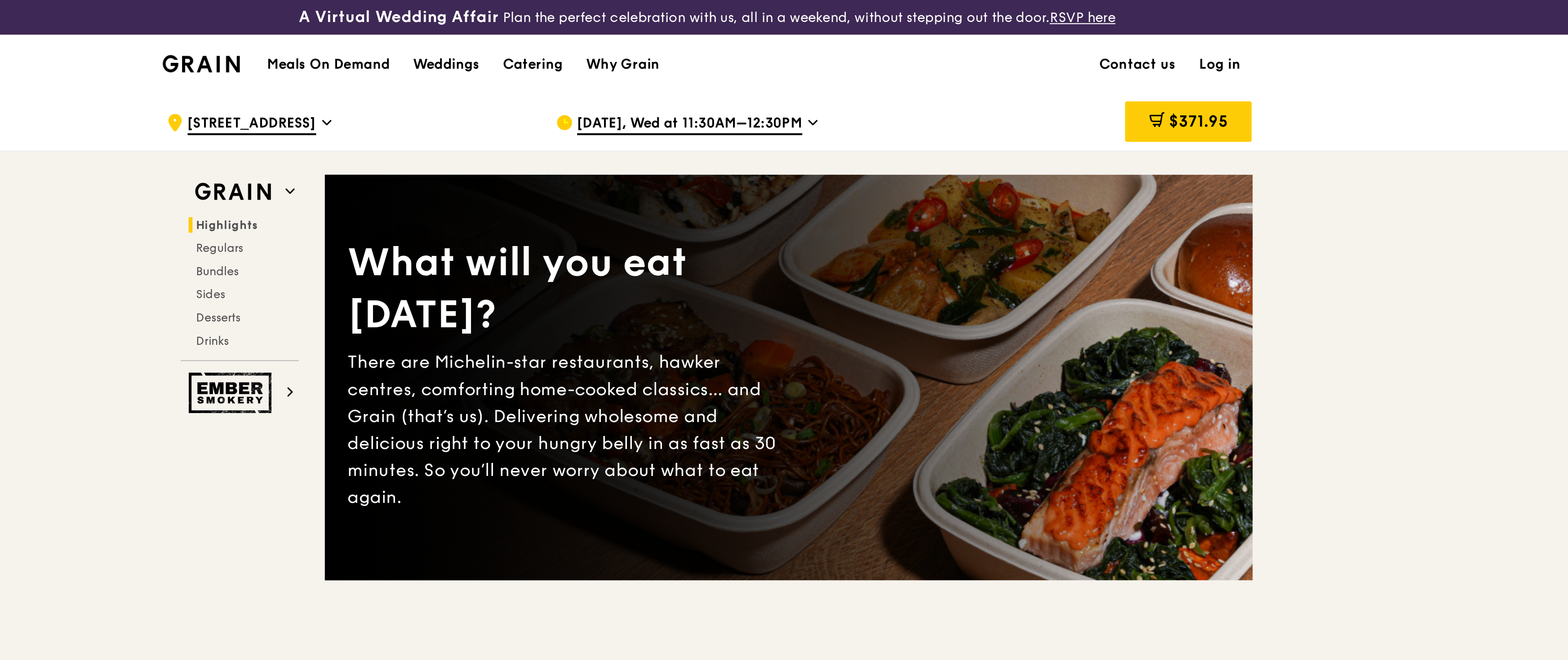
click at [696, 59] on span "$371.95" at bounding box center [1012, 57] width 27 height 9
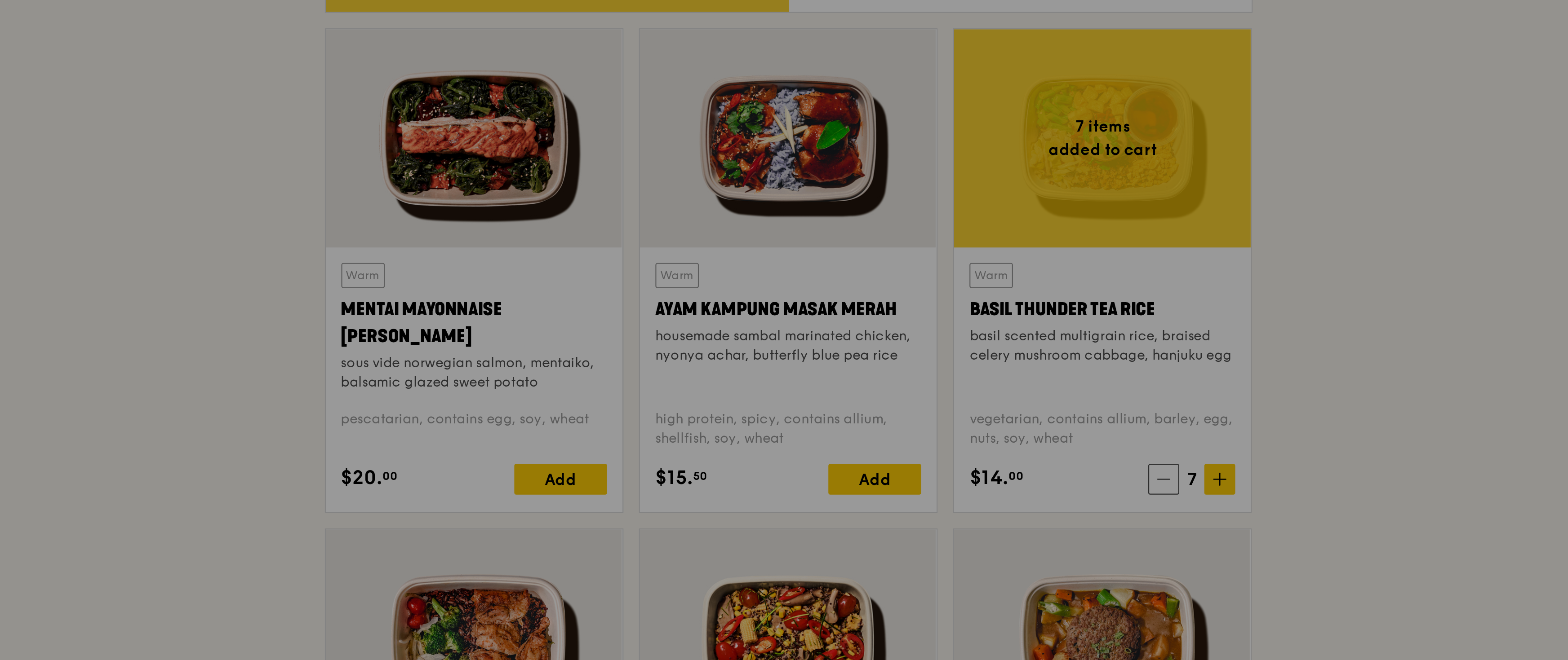
scroll to position [474, 0]
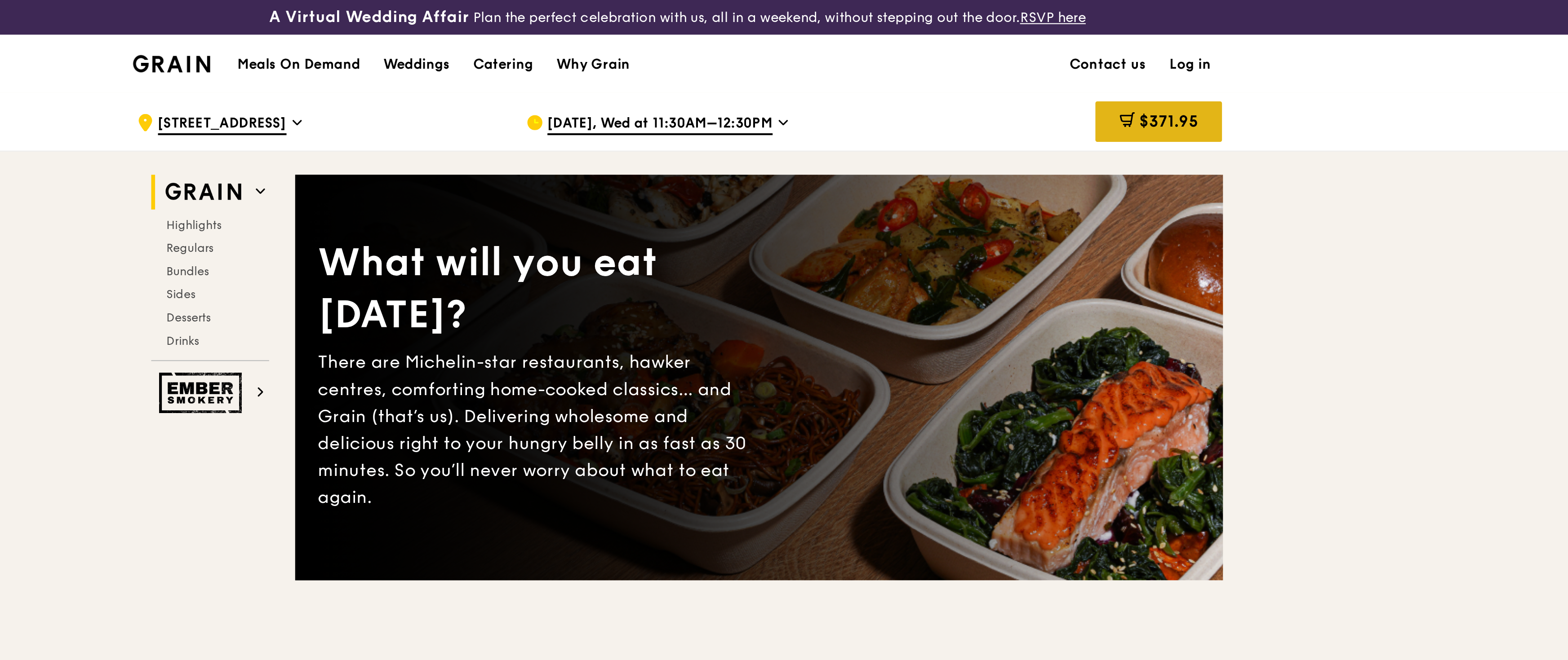
click at [1009, 55] on span "$371.95" at bounding box center [1012, 57] width 27 height 9
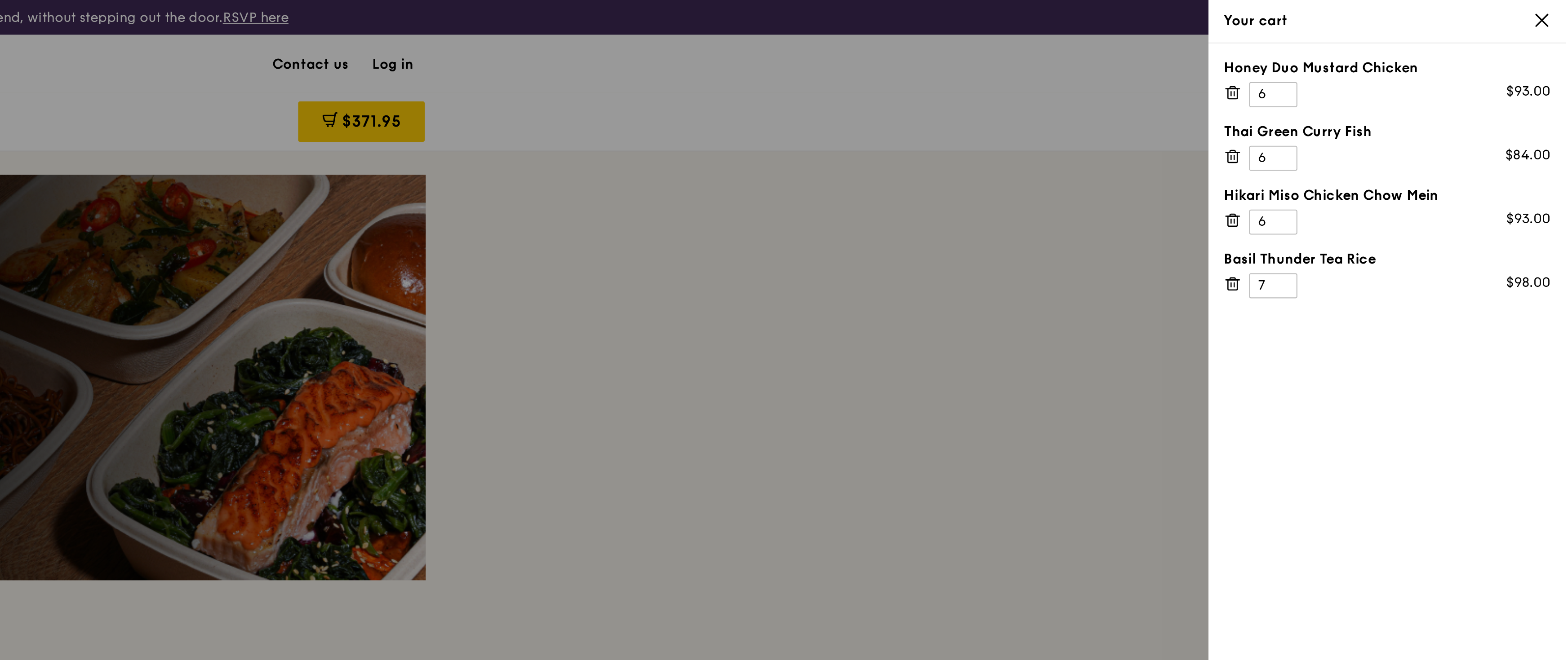
click at [1372, 153] on div at bounding box center [784, 330] width 1568 height 660
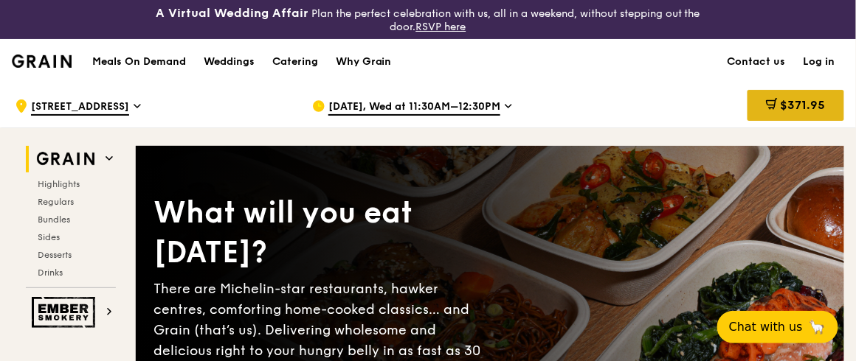
click at [796, 92] on div "$371.95" at bounding box center [795, 105] width 97 height 31
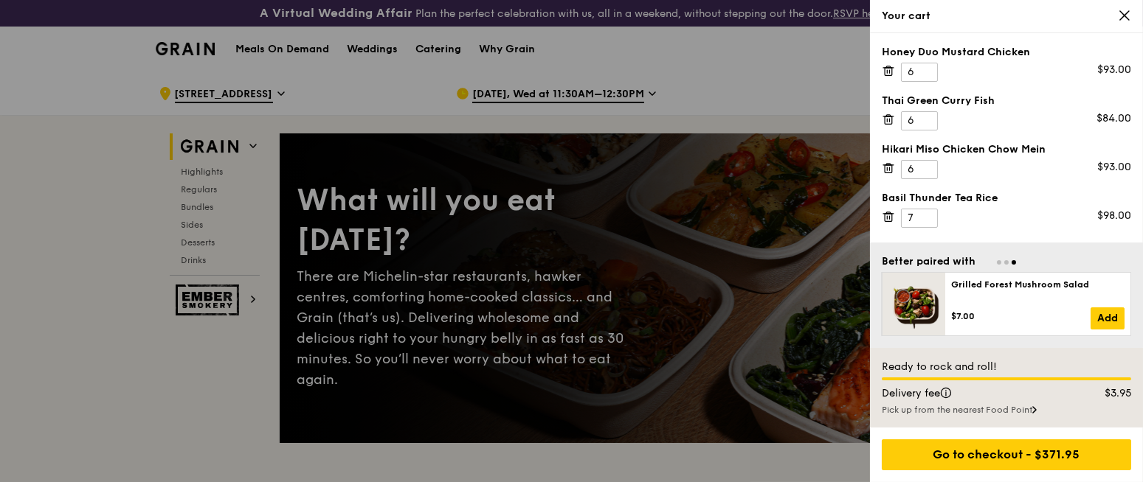
drag, startPoint x: 744, startPoint y: 0, endPoint x: 720, endPoint y: 80, distance: 83.3
click at [720, 80] on div at bounding box center [571, 241] width 1143 height 482
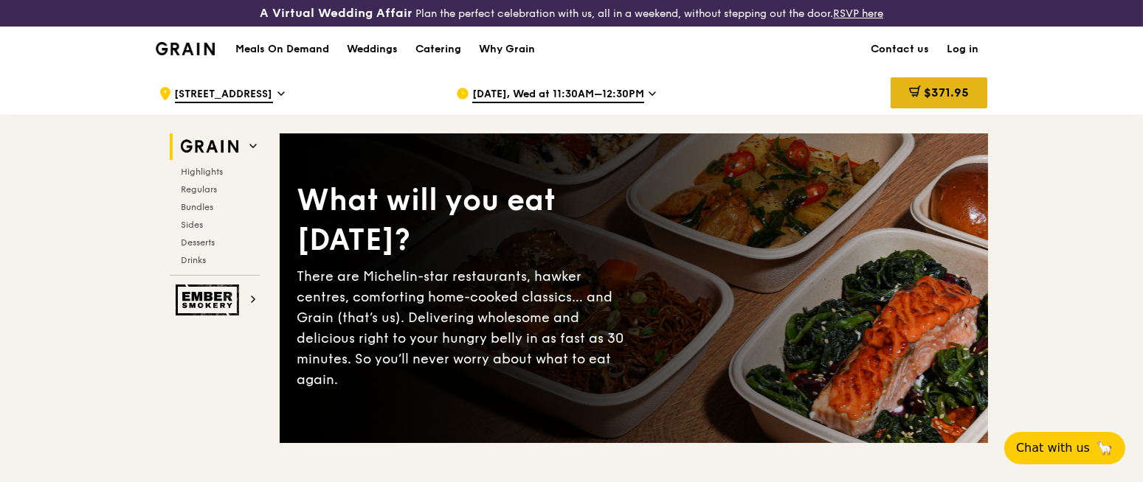
click at [855, 95] on span "$371.95" at bounding box center [946, 93] width 45 height 14
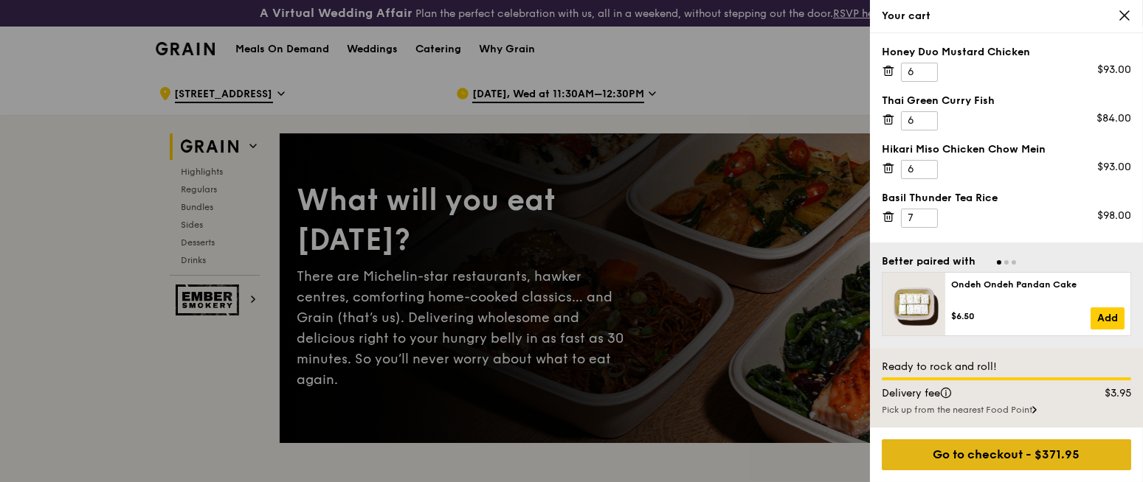
click at [855, 361] on div "Go to checkout - $371.95" at bounding box center [1006, 455] width 249 height 31
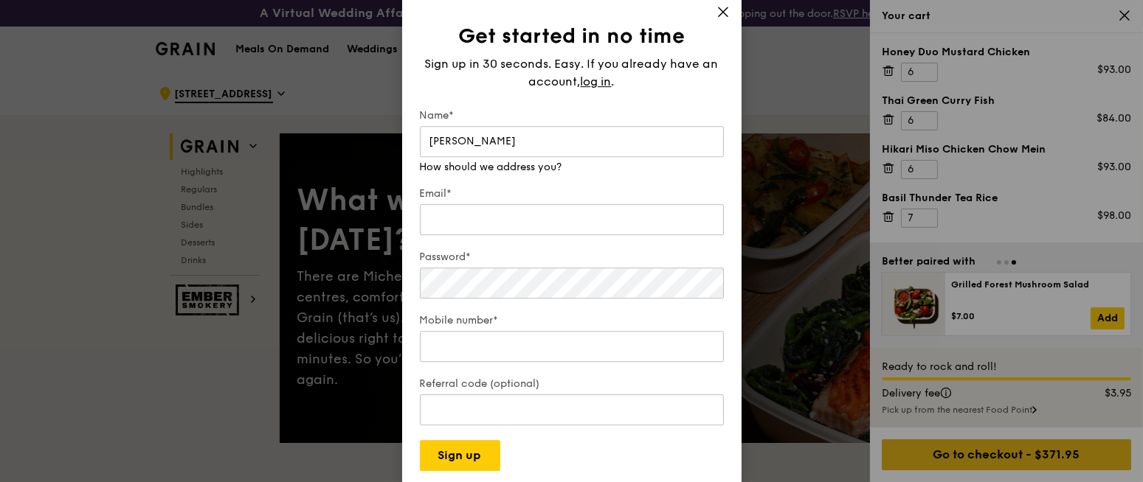
type input "Brenda Lam"
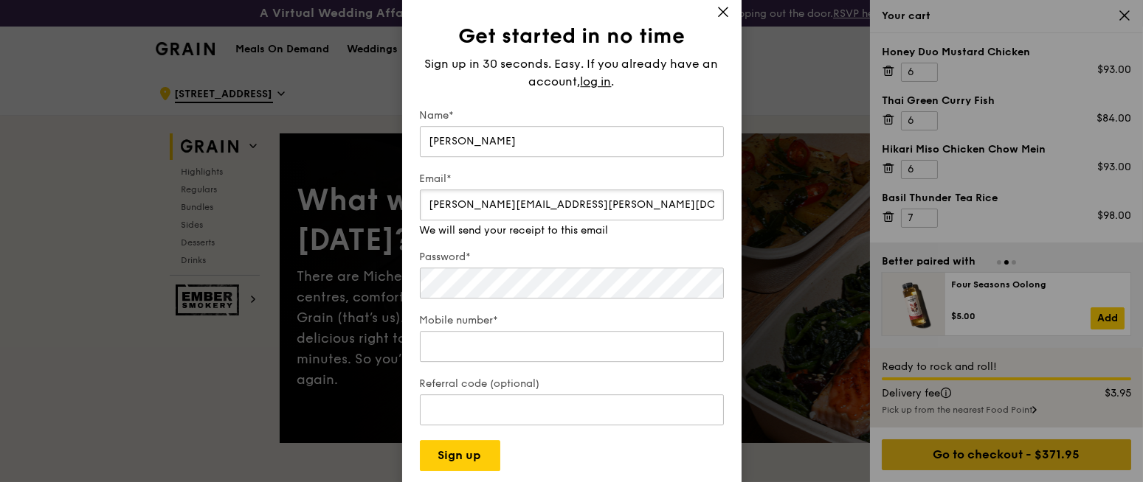
type input "brenda.lam@frasersproperty.com"
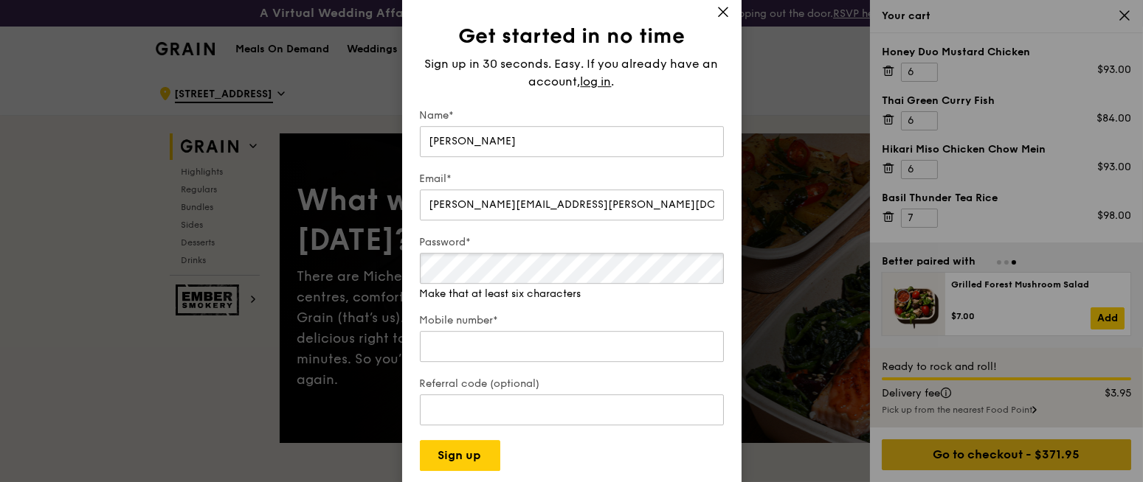
scroll to position [54, 0]
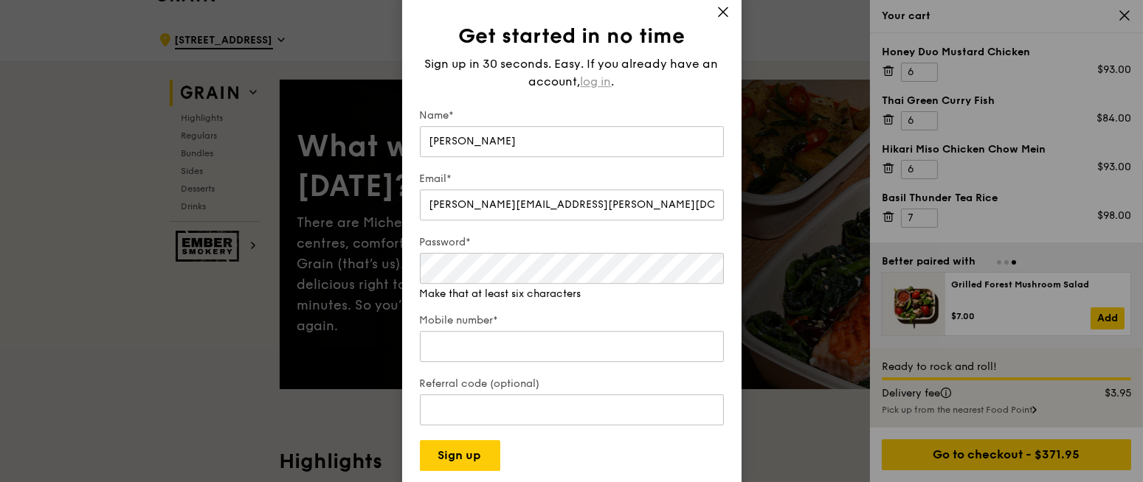
click at [603, 80] on div "Sign up in 30 seconds. Easy. If you already have an account, log in ." at bounding box center [572, 72] width 304 height 35
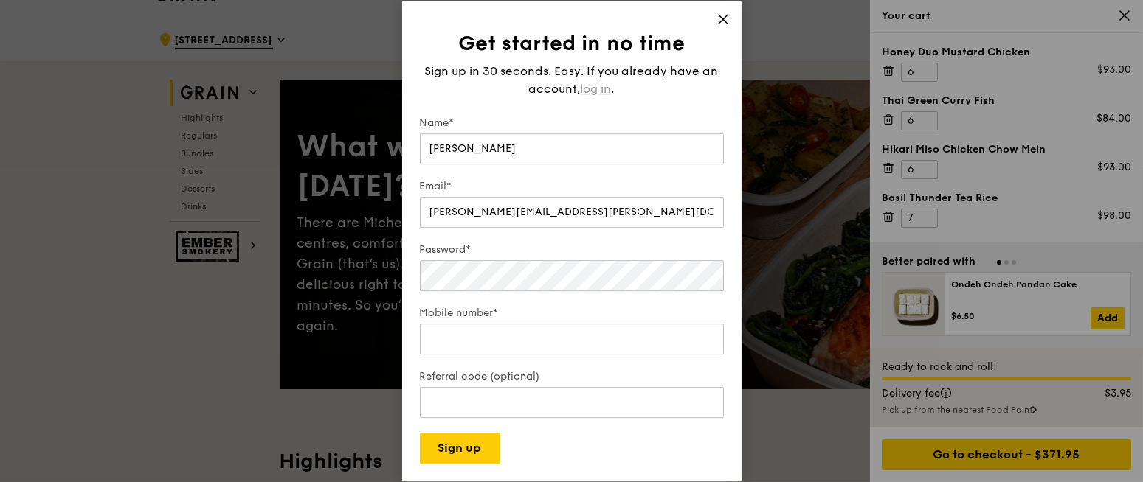
click at [590, 94] on span "log in" at bounding box center [596, 89] width 31 height 18
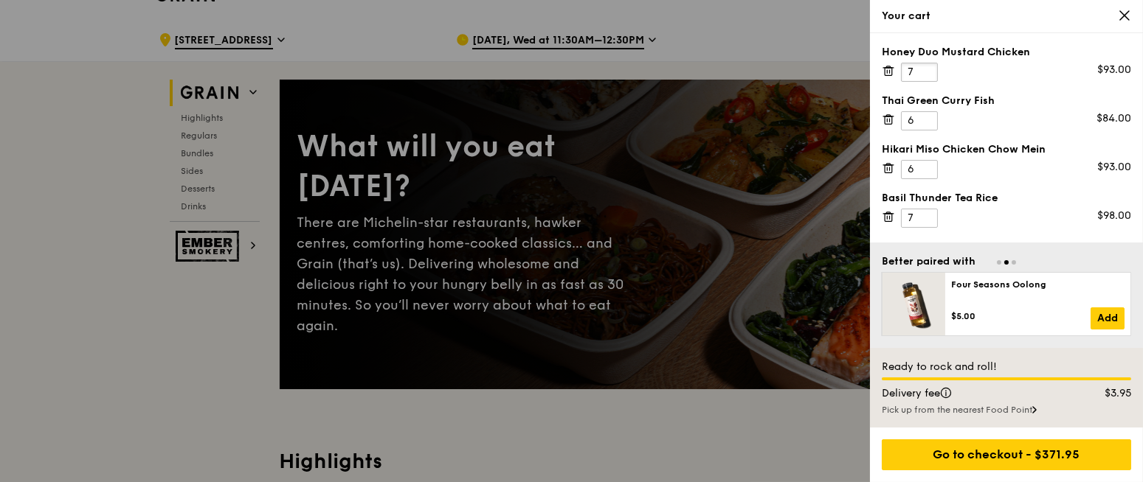
type input "7"
click at [855, 66] on input "7" at bounding box center [919, 72] width 37 height 19
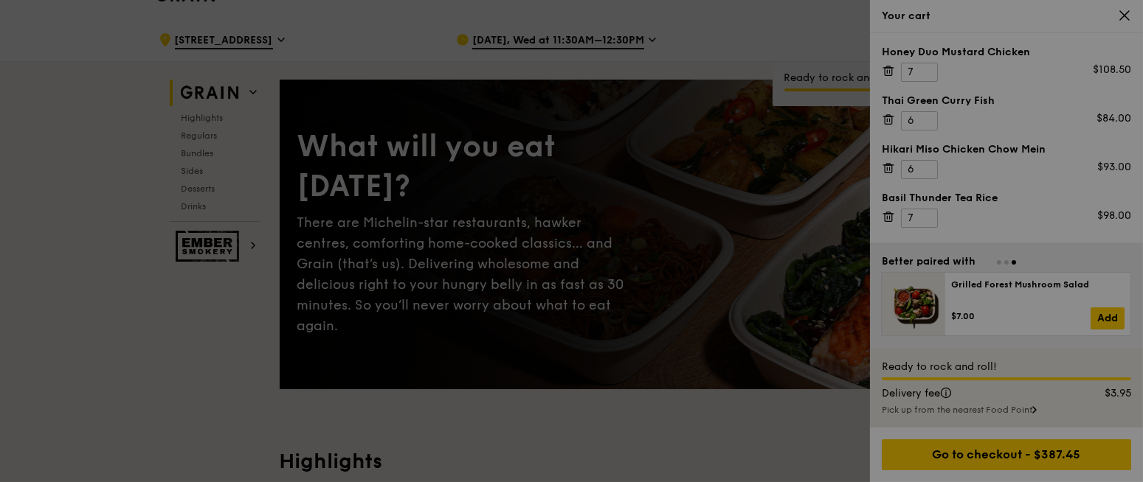
click at [855, 220] on div at bounding box center [571, 241] width 1143 height 482
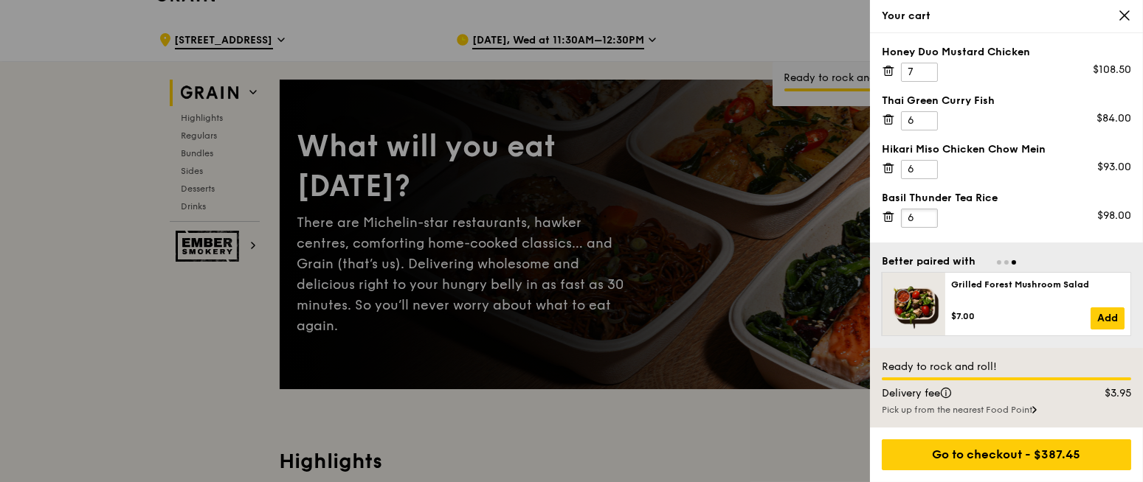
click at [855, 220] on input "6" at bounding box center [919, 218] width 37 height 19
type input "5"
click at [855, 220] on input "5" at bounding box center [919, 218] width 37 height 19
type input "7"
click at [855, 117] on input "7" at bounding box center [919, 120] width 37 height 19
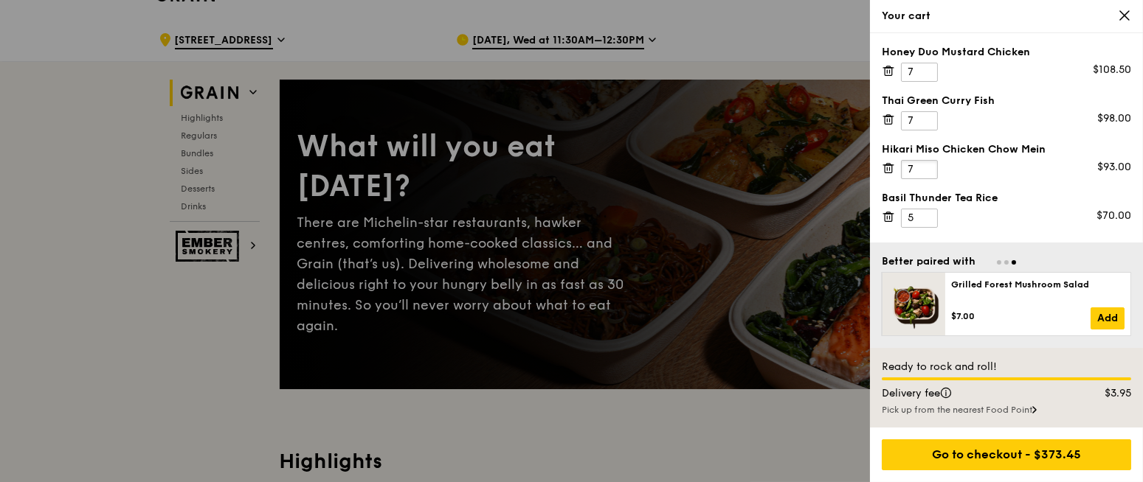
type input "7"
click at [855, 162] on input "7" at bounding box center [919, 169] width 37 height 19
type input "4"
click at [855, 221] on input "4" at bounding box center [919, 218] width 37 height 19
type input "6"
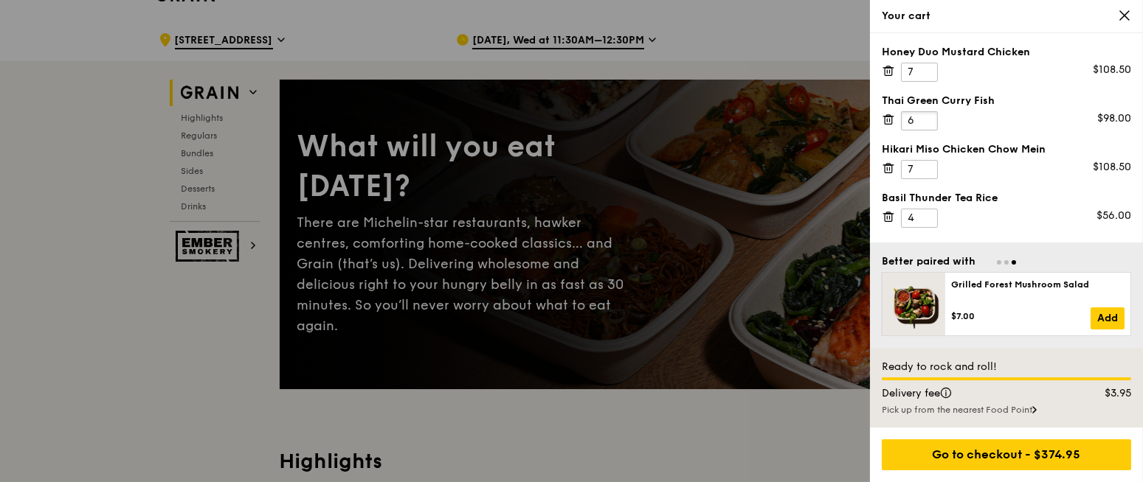
click at [855, 124] on input "6" at bounding box center [919, 120] width 37 height 19
type input "5"
click at [855, 212] on input "5" at bounding box center [919, 218] width 37 height 19
type input "7"
click at [855, 117] on input "7" at bounding box center [919, 120] width 37 height 19
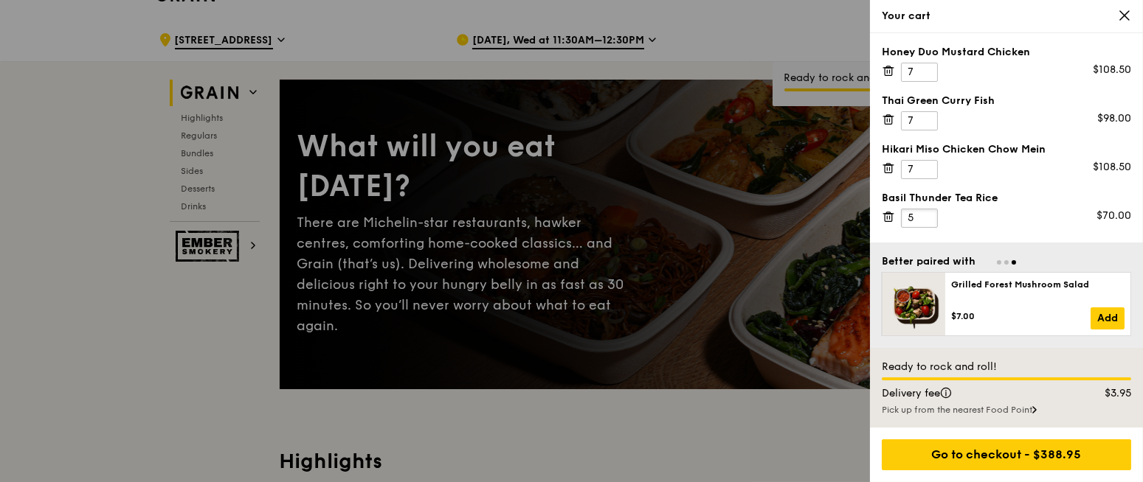
click at [855, 216] on input "5" at bounding box center [919, 218] width 37 height 19
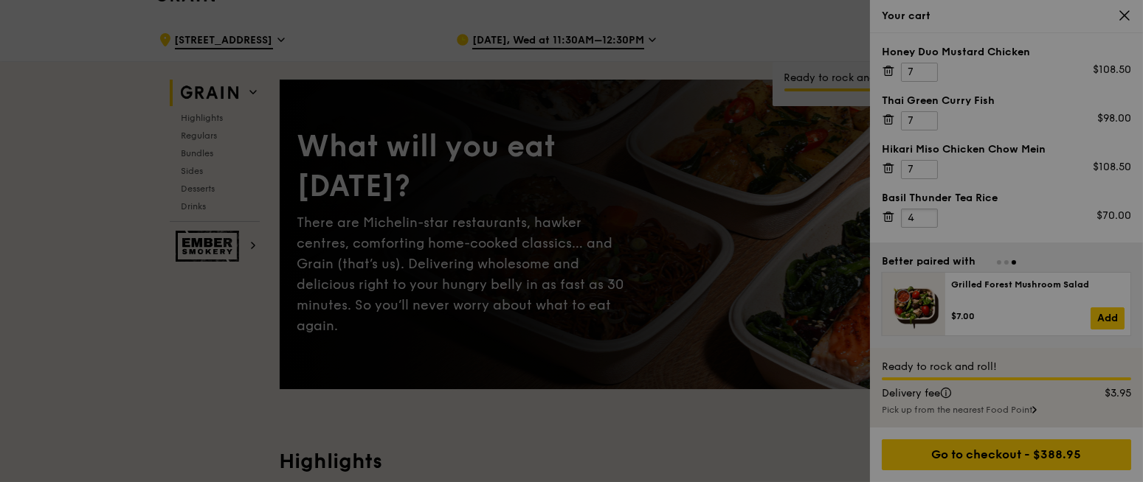
type input "4"
click at [855, 222] on div at bounding box center [571, 241] width 1143 height 482
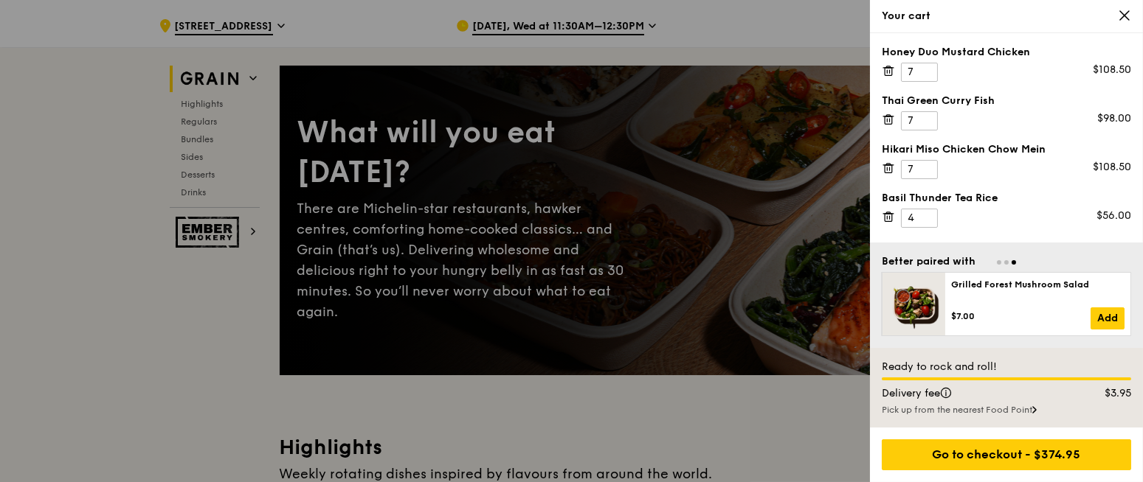
scroll to position [66, 0]
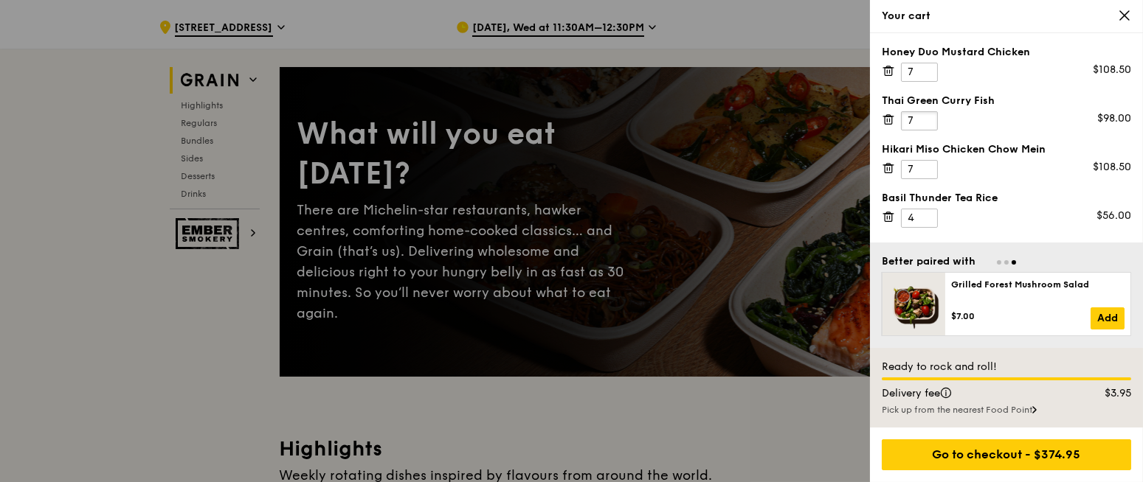
click at [855, 125] on input "7" at bounding box center [919, 120] width 37 height 19
type input "6"
click at [855, 124] on input "6" at bounding box center [919, 120] width 37 height 19
click at [855, 221] on input "3" at bounding box center [919, 218] width 37 height 19
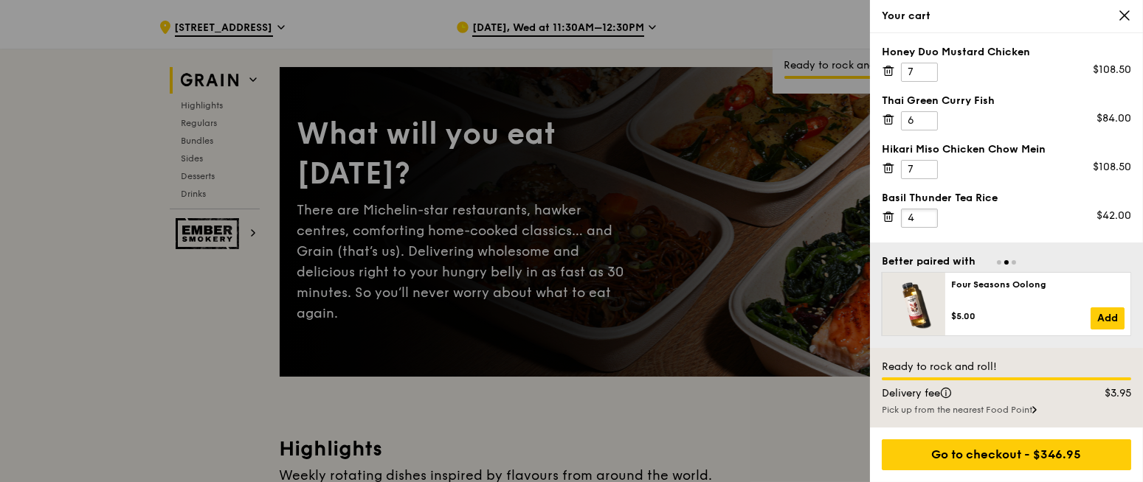
click at [855, 212] on input "4" at bounding box center [919, 218] width 37 height 19
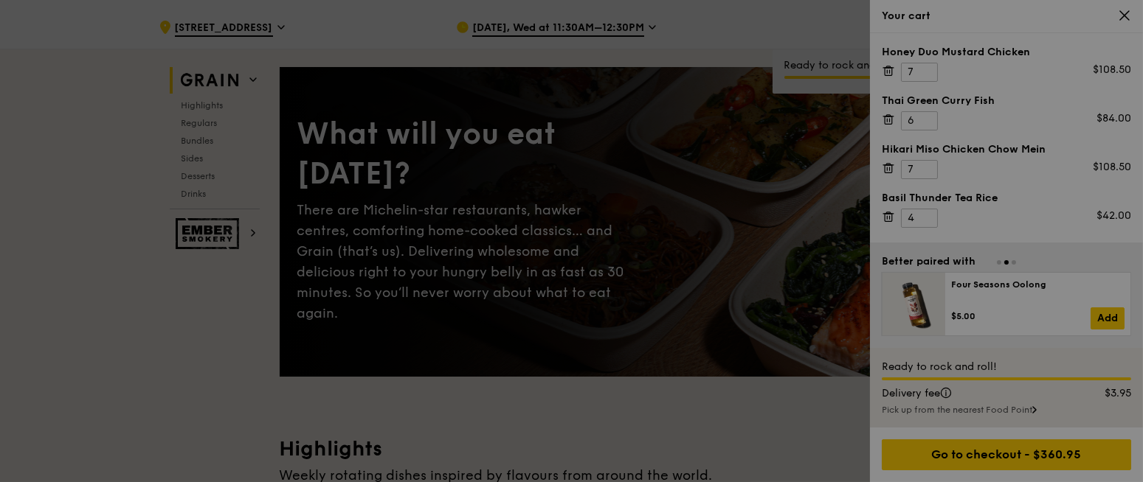
click at [855, 212] on div at bounding box center [571, 241] width 1143 height 482
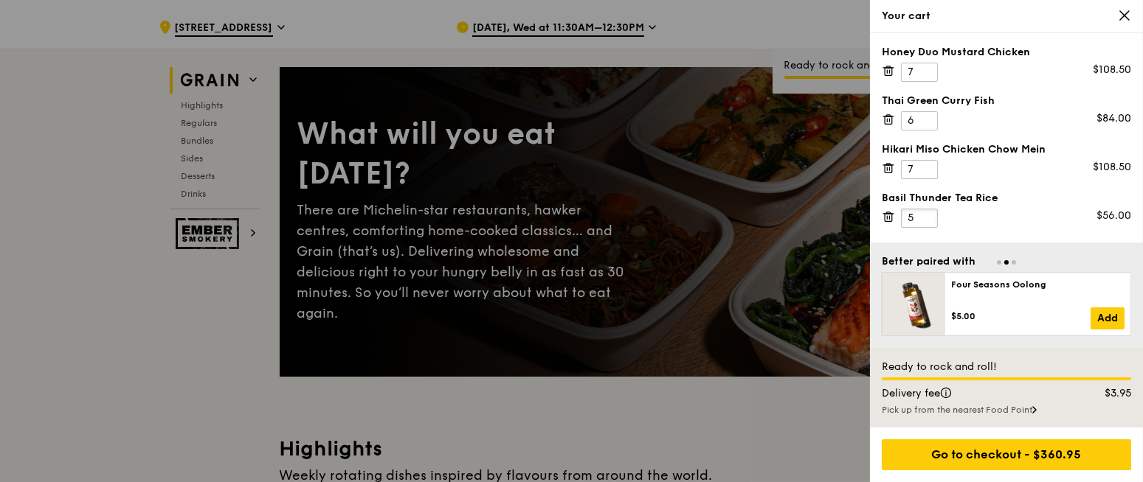
type input "5"
click at [855, 212] on input "5" at bounding box center [919, 218] width 37 height 19
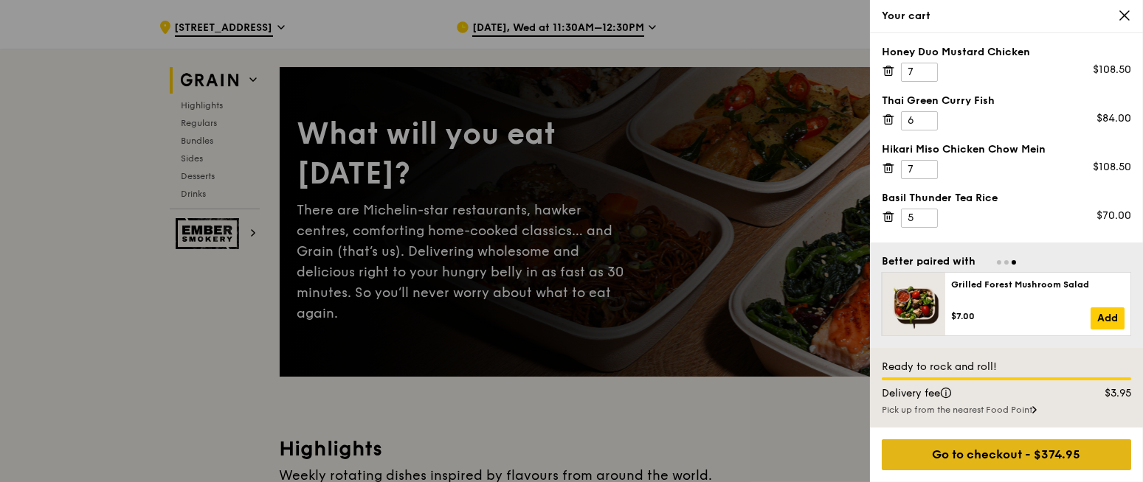
click at [855, 361] on div "Go to checkout - $374.95" at bounding box center [1006, 455] width 249 height 31
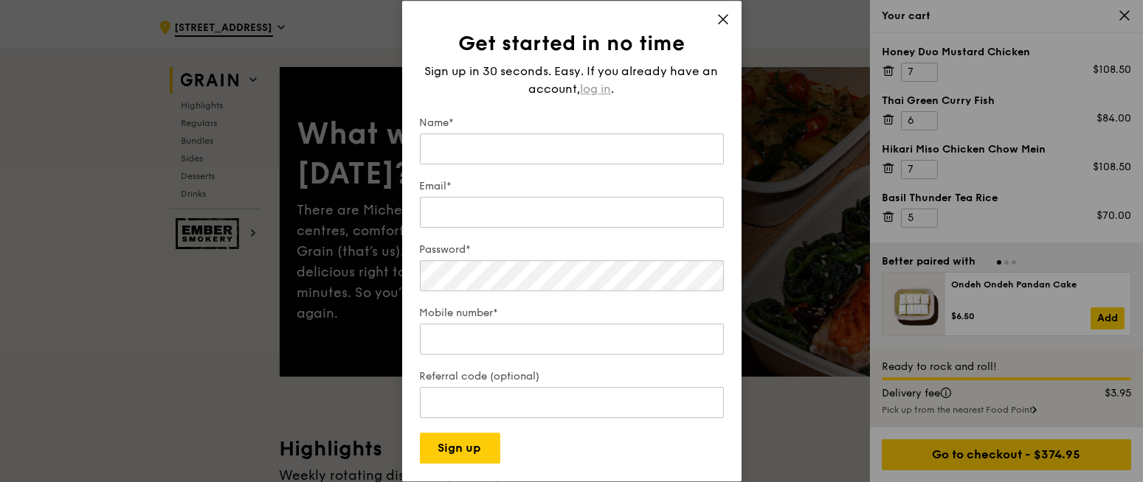
click at [599, 85] on span "log in" at bounding box center [596, 89] width 31 height 18
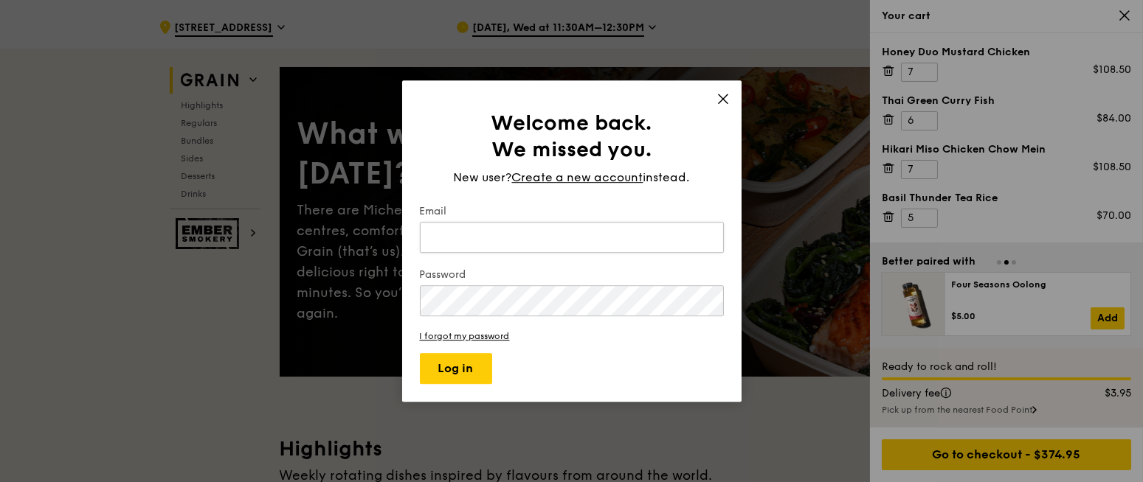
type input "b"
type input "Brenda.lam@frasersproperty.com"
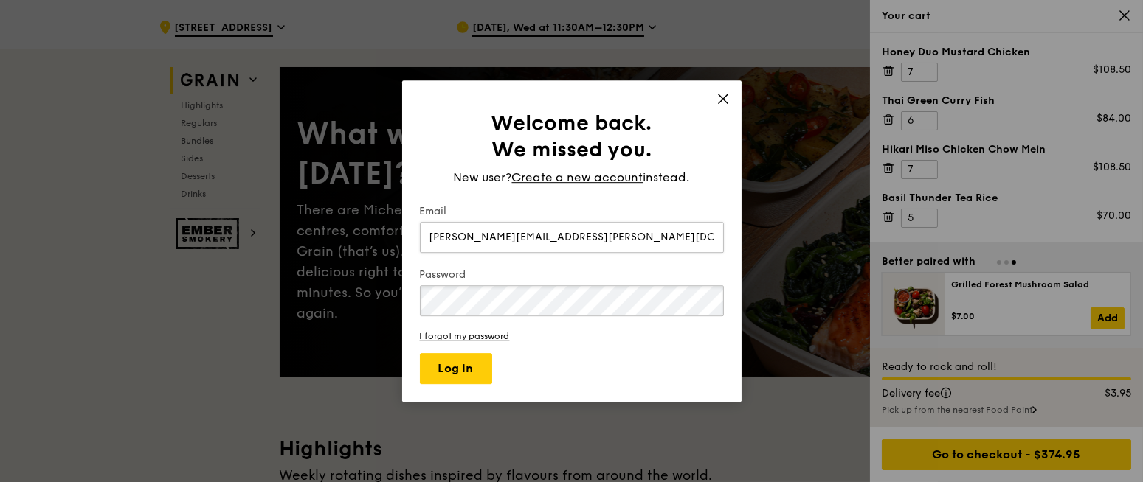
click at [420, 353] on button "Log in" at bounding box center [456, 368] width 72 height 31
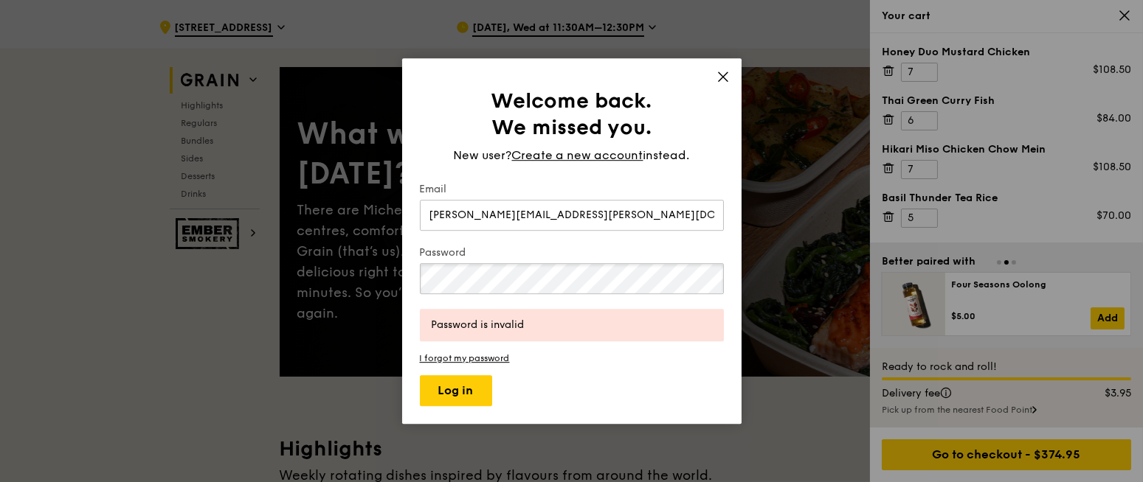
click at [420, 361] on button "Log in" at bounding box center [456, 390] width 72 height 31
click at [465, 354] on link "I forgot my password" at bounding box center [572, 358] width 304 height 10
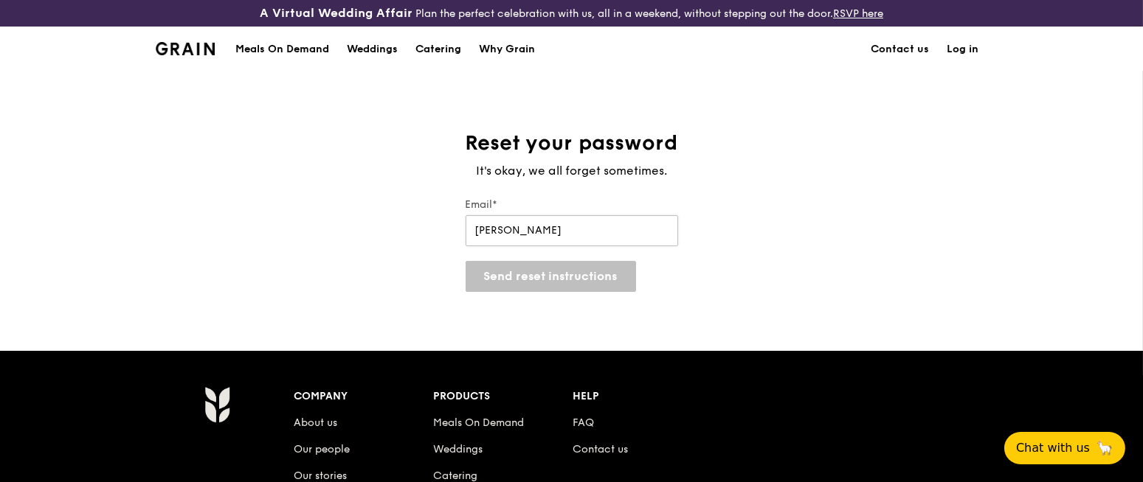
type input "brenda.lam@frasersproperty.com"
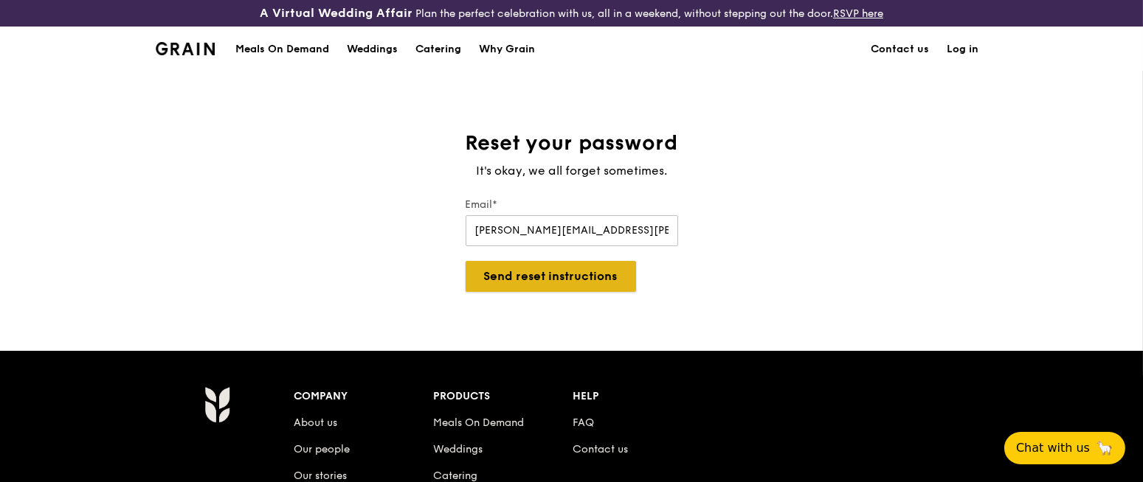
click at [539, 277] on button "Send reset instructions" at bounding box center [550, 276] width 170 height 31
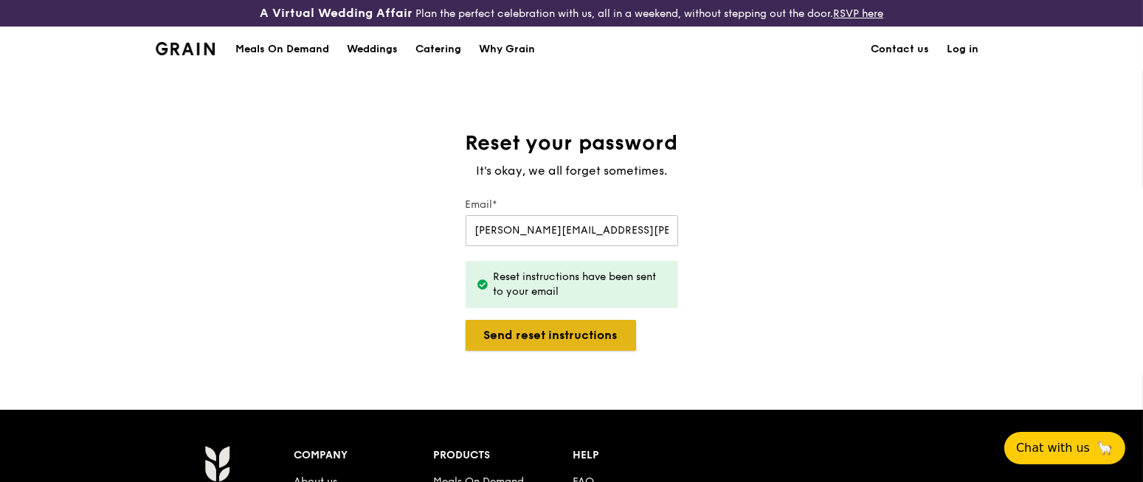
click at [547, 344] on button "Send reset instructions" at bounding box center [550, 335] width 170 height 31
click at [855, 58] on link "Log in" at bounding box center [962, 49] width 49 height 44
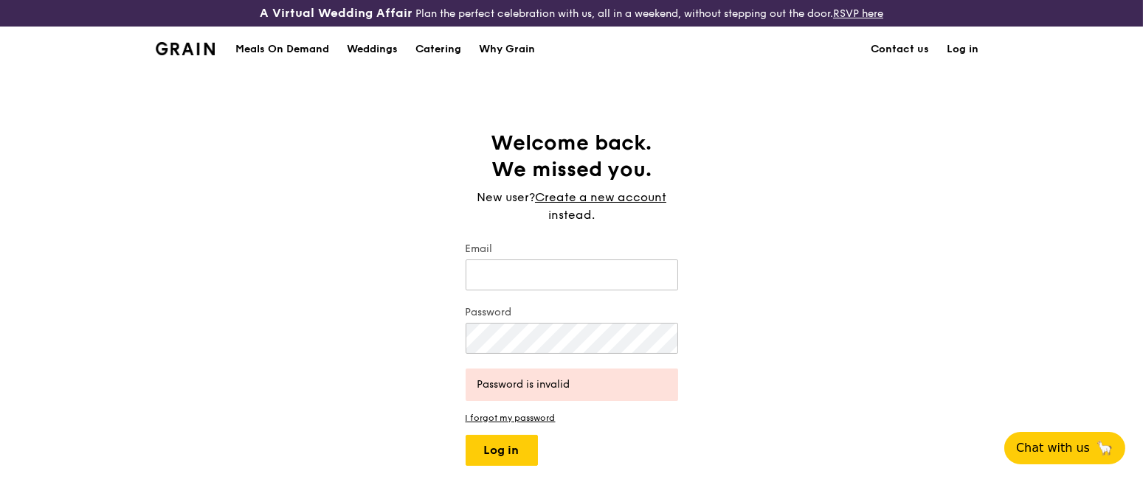
click at [183, 47] on img at bounding box center [186, 48] width 60 height 13
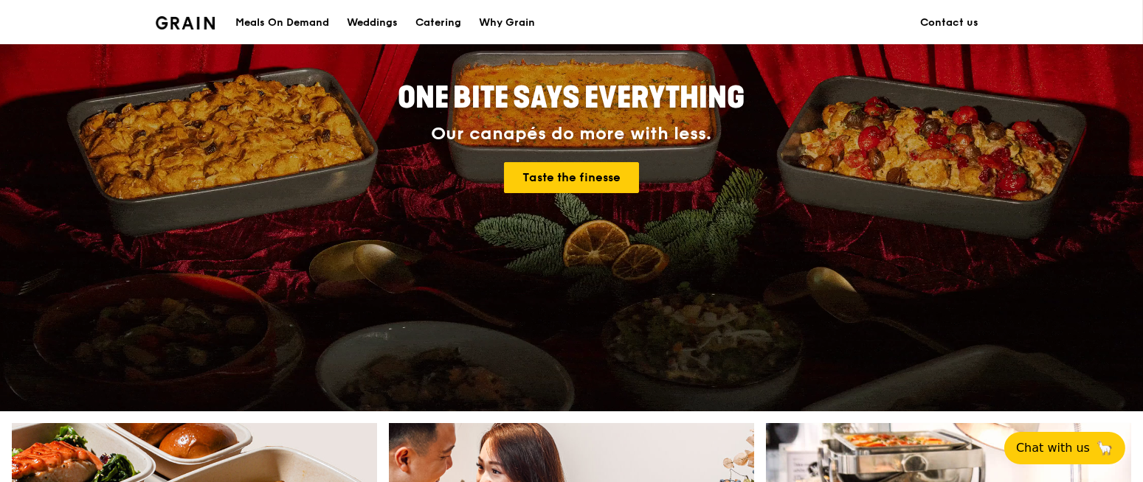
scroll to position [204, 0]
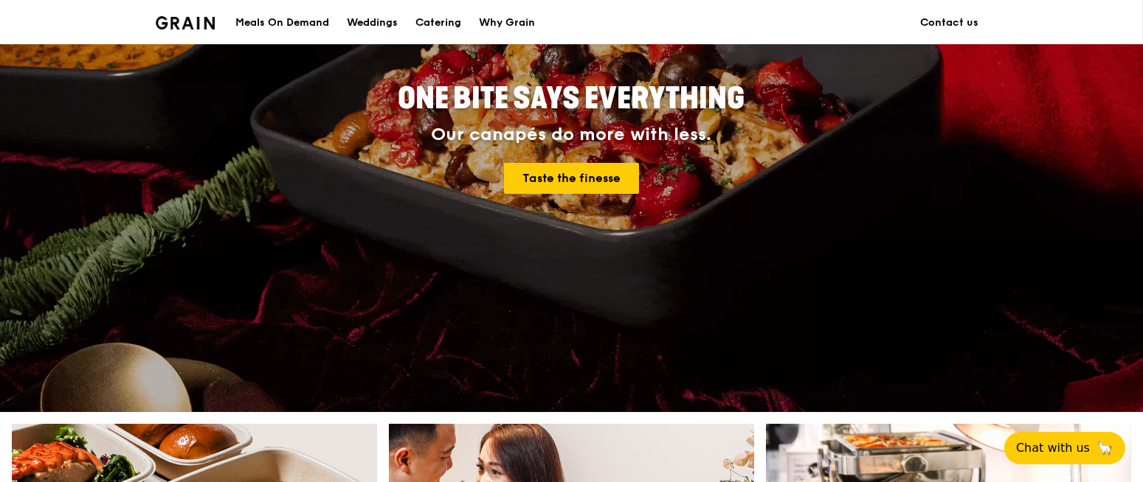
click at [299, 13] on div "Meals On Demand" at bounding box center [282, 23] width 94 height 44
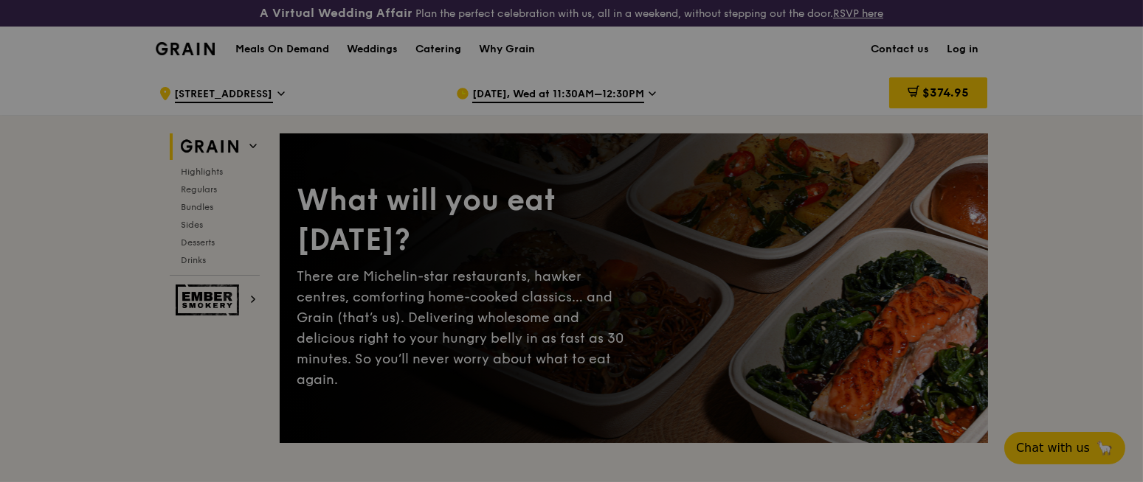
click at [855, 86] on span "$374.95" at bounding box center [945, 93] width 46 height 14
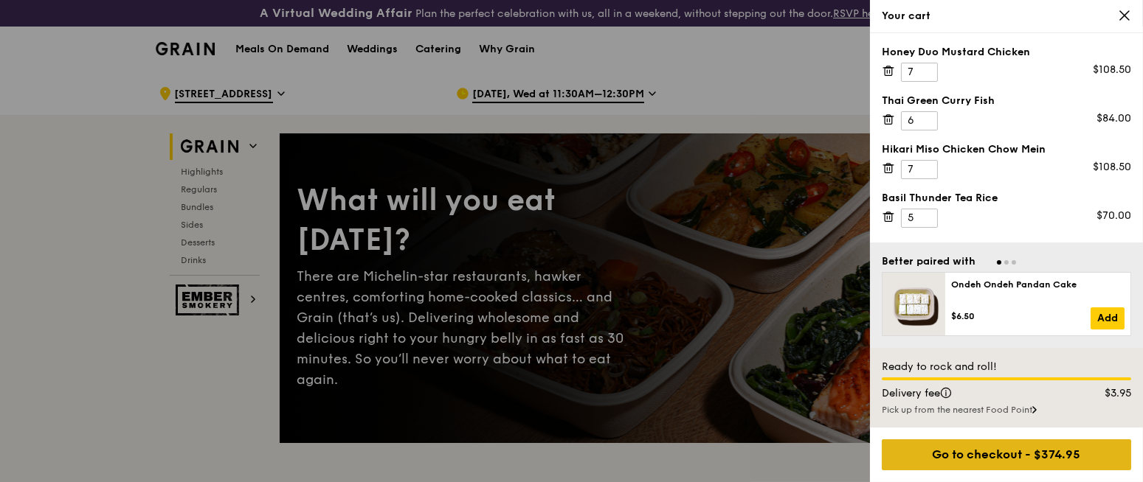
click at [855, 361] on div "Go to checkout - $374.95" at bounding box center [1006, 455] width 249 height 31
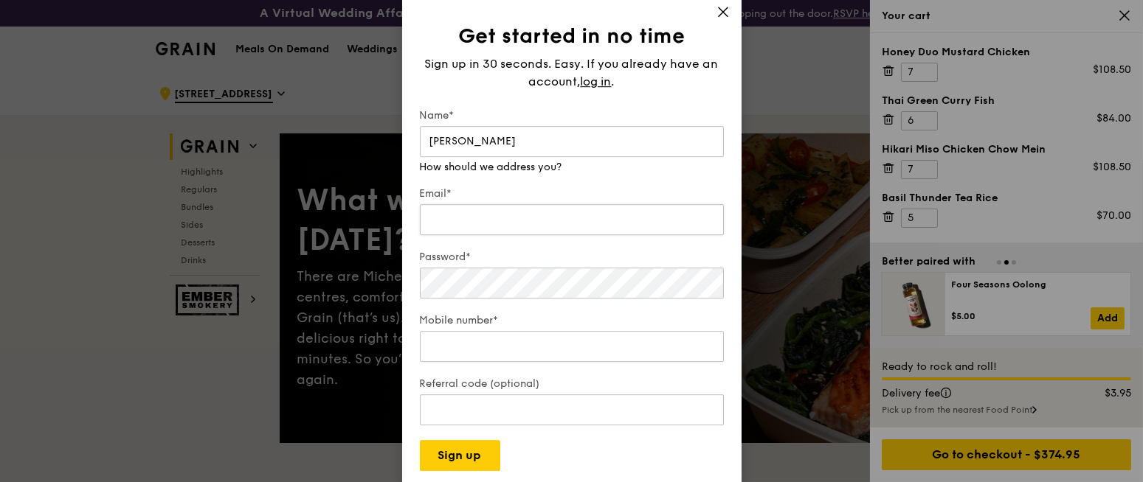
type input "Brenda Lam"
type input "brenda.lam@frasersproperty.com"
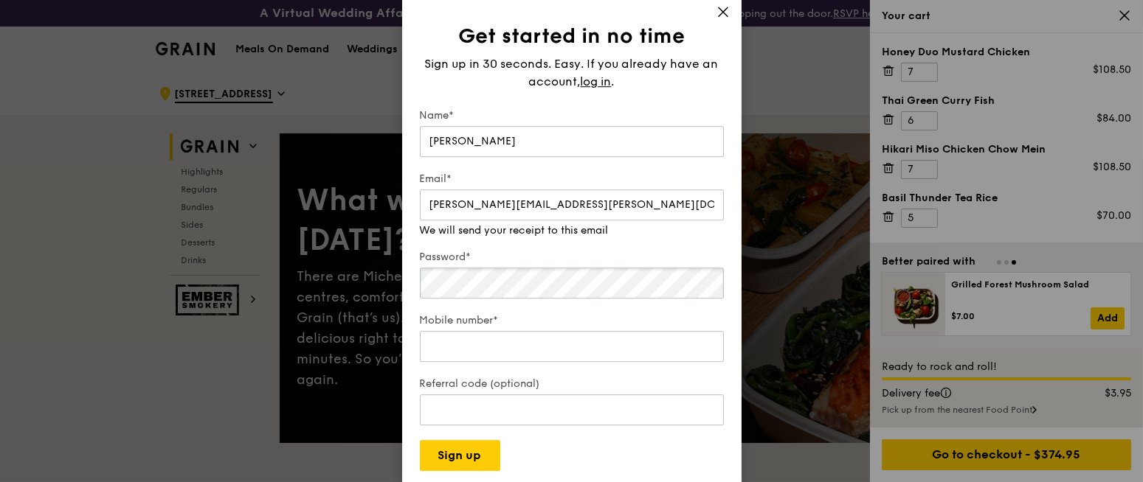
click at [557, 288] on div "Password*" at bounding box center [572, 276] width 304 height 52
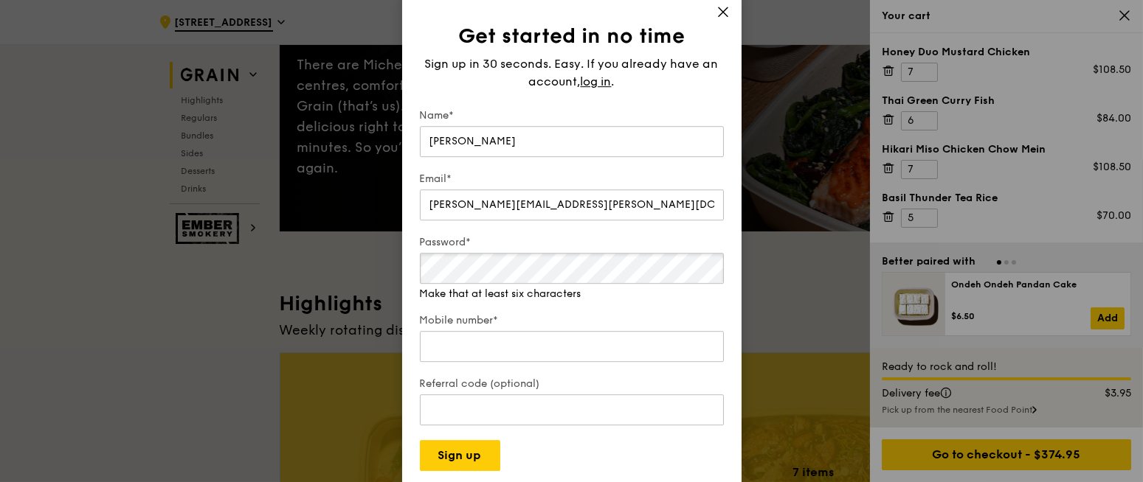
scroll to position [210, 0]
click at [606, 86] on span "log in" at bounding box center [596, 82] width 31 height 18
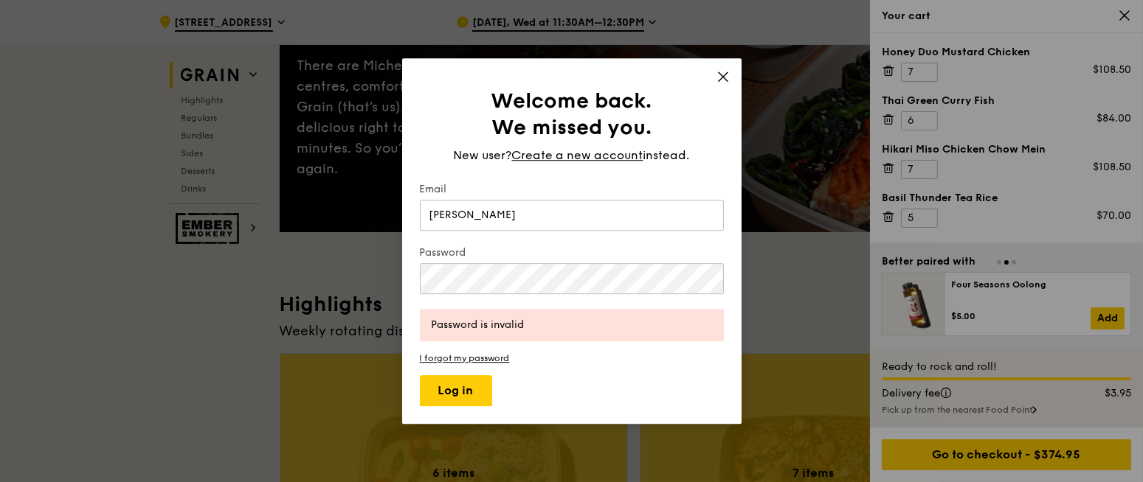
type input "Brenda.lam@frasersproperty.com"
click at [420, 361] on button "Log in" at bounding box center [456, 390] width 72 height 31
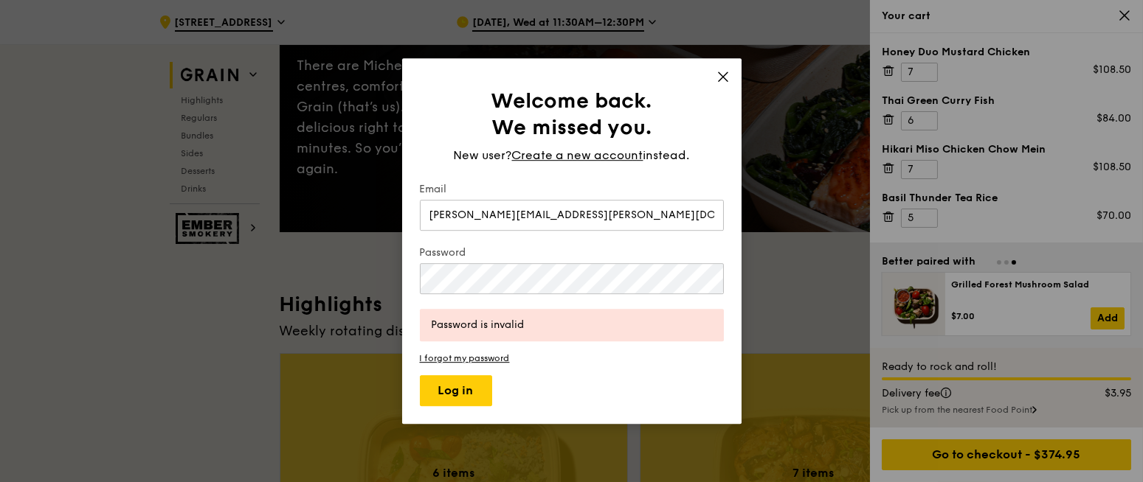
click at [730, 75] on div "Welcome back. We missed you. New user? Create a new account instead. Email Bren…" at bounding box center [571, 241] width 339 height 366
click at [719, 77] on icon at bounding box center [722, 76] width 13 height 13
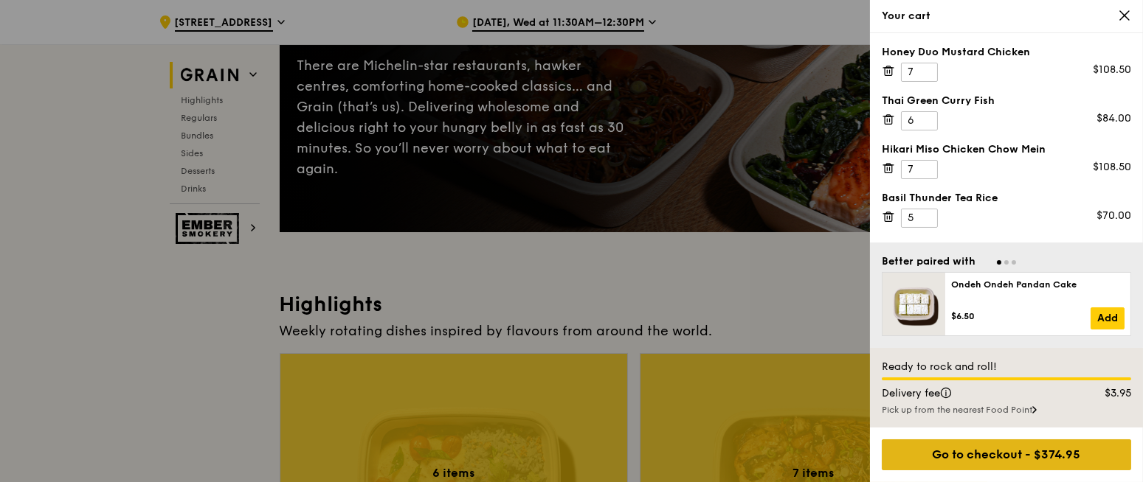
click at [855, 361] on div "Go to checkout - $374.95" at bounding box center [1006, 455] width 249 height 31
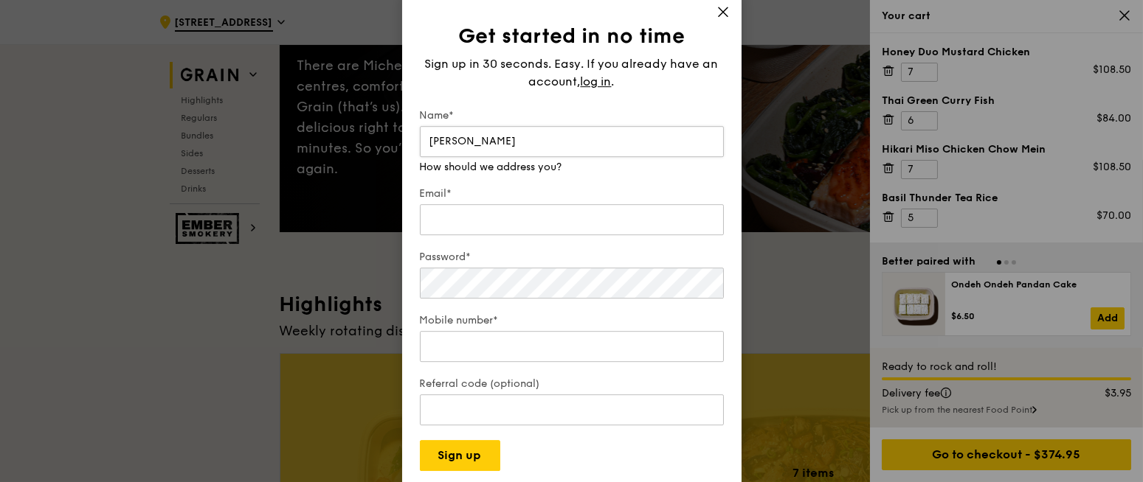
type input "Brenda Lam"
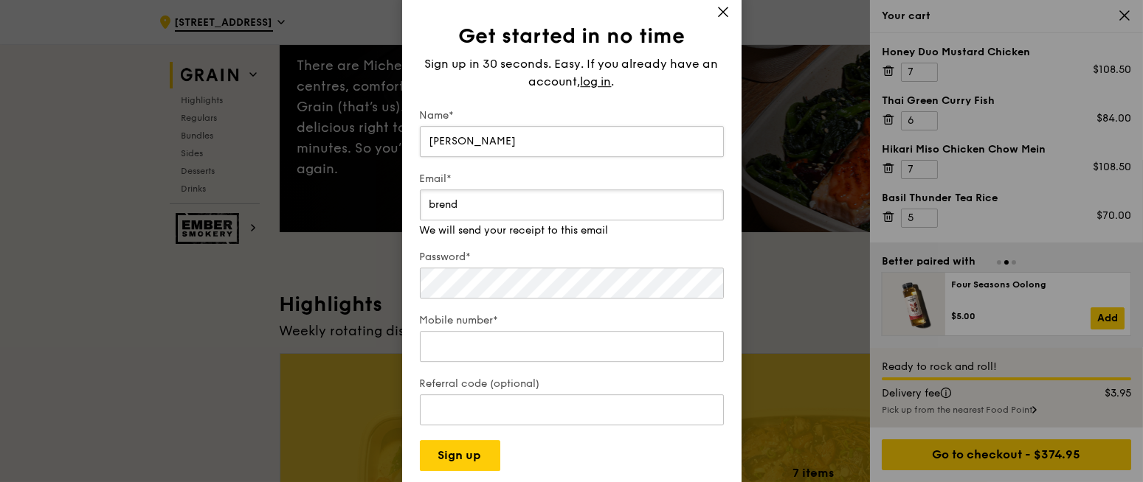
type input "brenda.lam@frasersproperty.com"
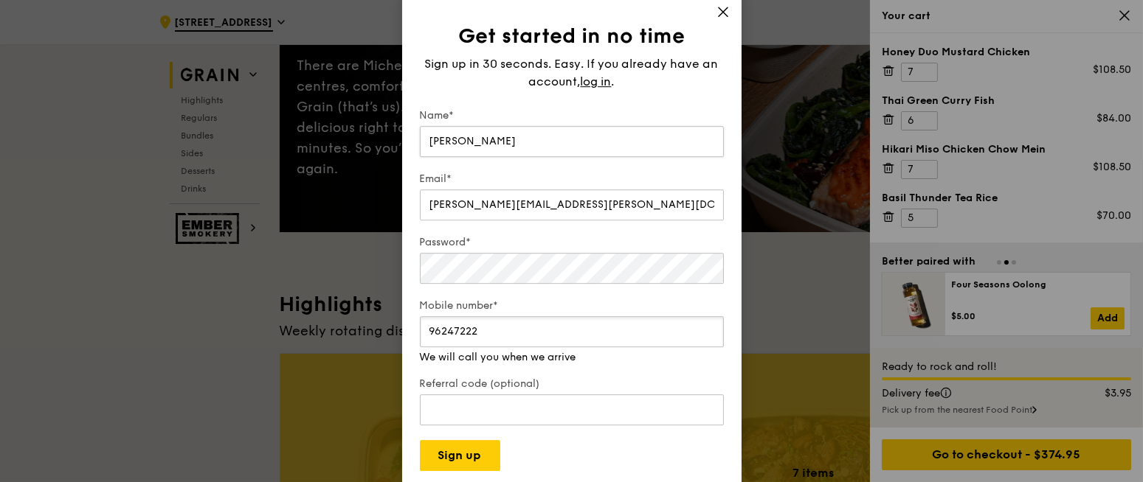
type input "96247222"
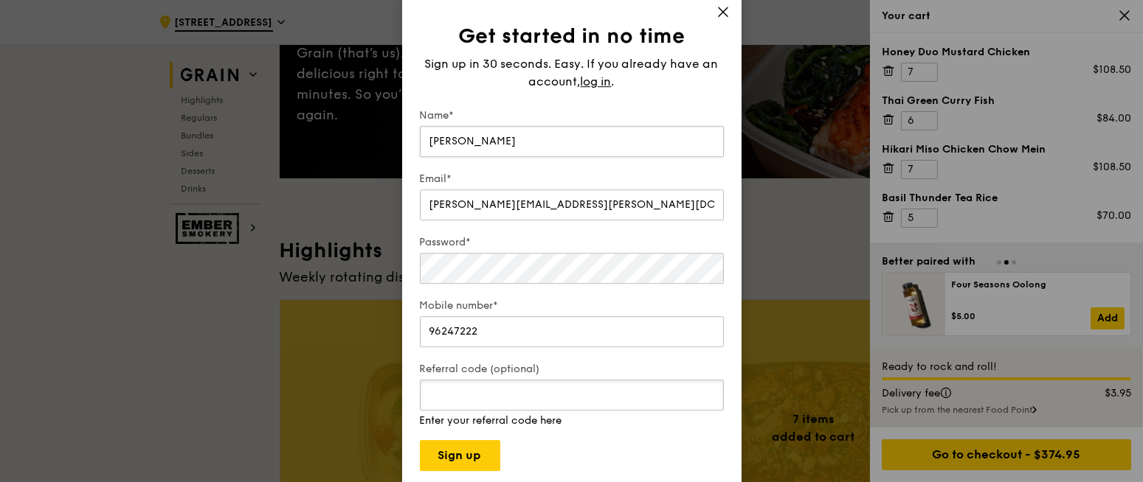
scroll to position [270, 0]
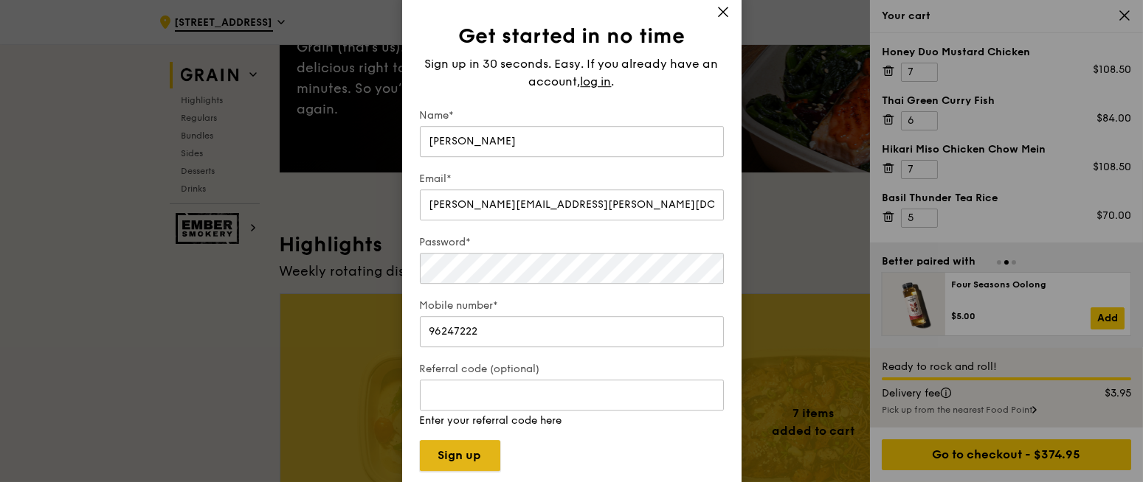
click at [475, 361] on button "Sign up" at bounding box center [460, 455] width 80 height 31
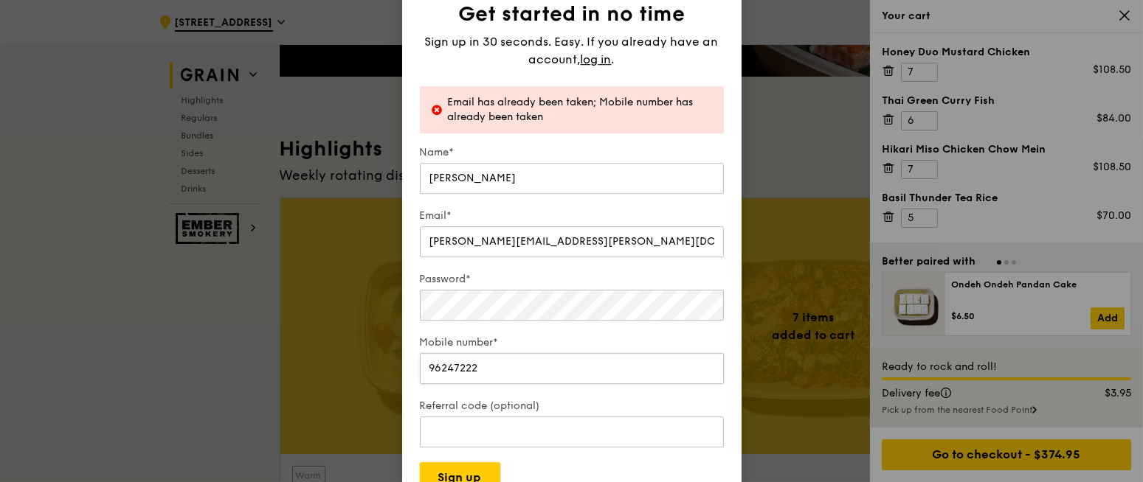
scroll to position [378, 0]
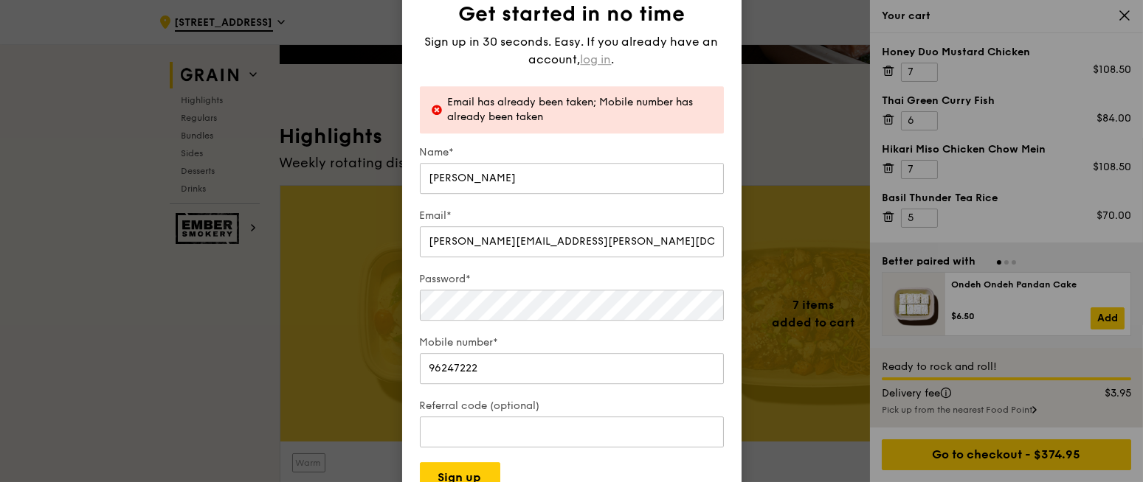
click at [593, 67] on span "log in" at bounding box center [596, 60] width 31 height 18
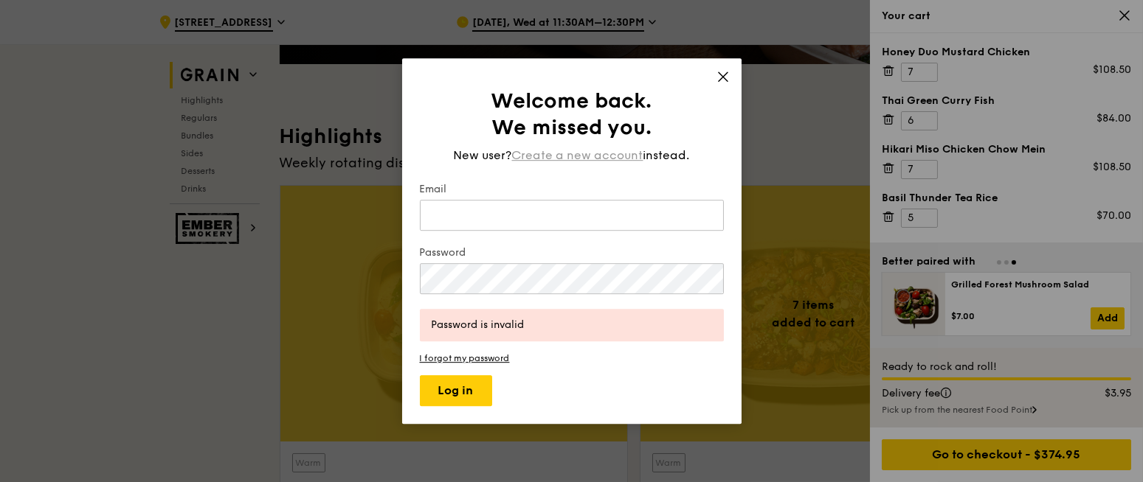
click at [563, 159] on span "Create a new account" at bounding box center [577, 156] width 131 height 18
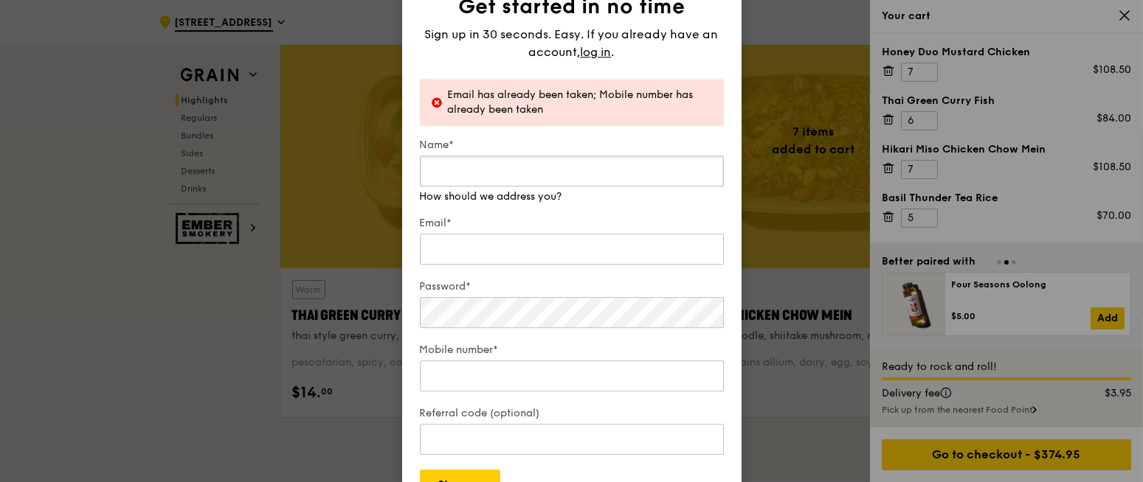
scroll to position [534, 0]
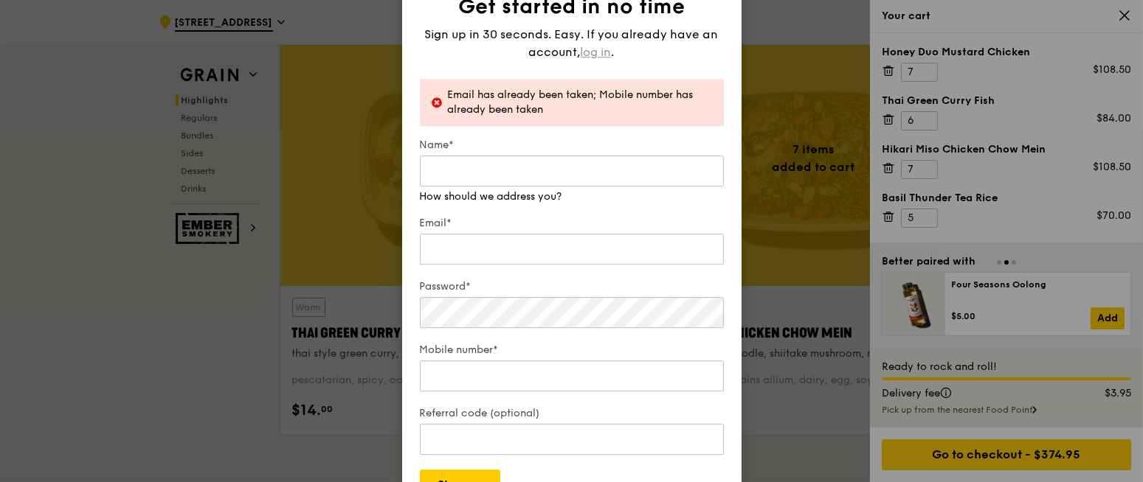
click at [597, 50] on div "Sign up in 30 seconds. Easy. If you already have an account, log in ." at bounding box center [572, 43] width 304 height 35
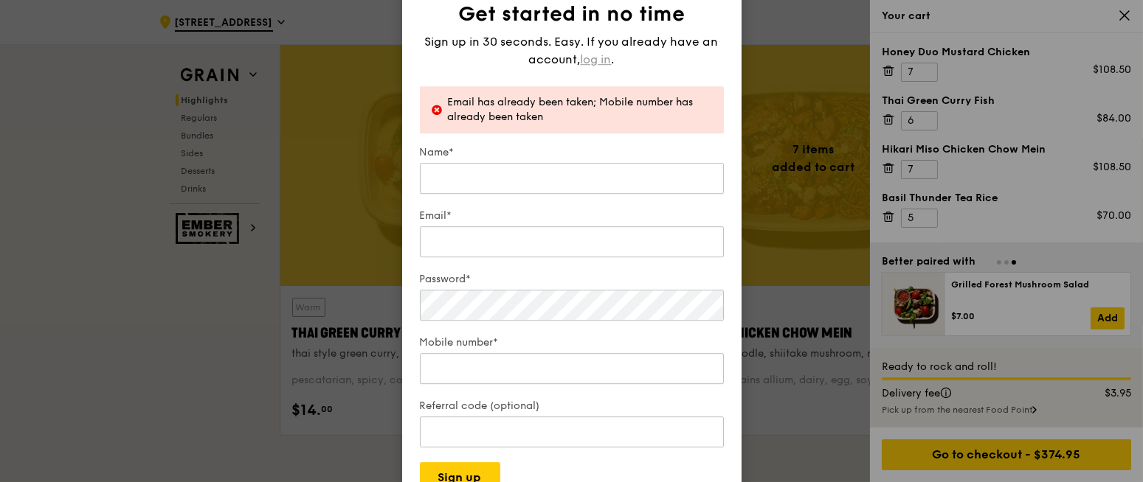
click at [589, 63] on span "log in" at bounding box center [596, 60] width 31 height 18
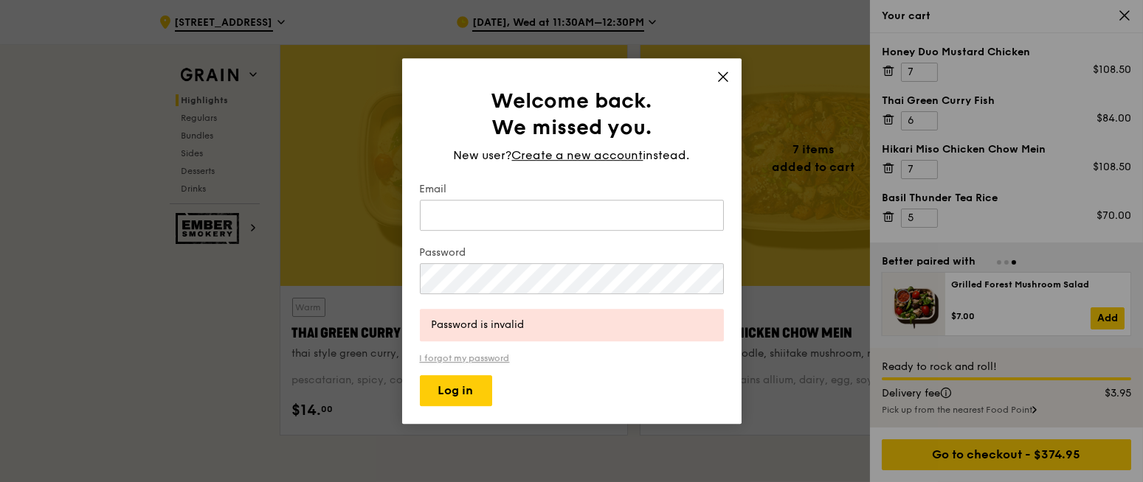
click at [474, 355] on link "I forgot my password" at bounding box center [572, 358] width 304 height 10
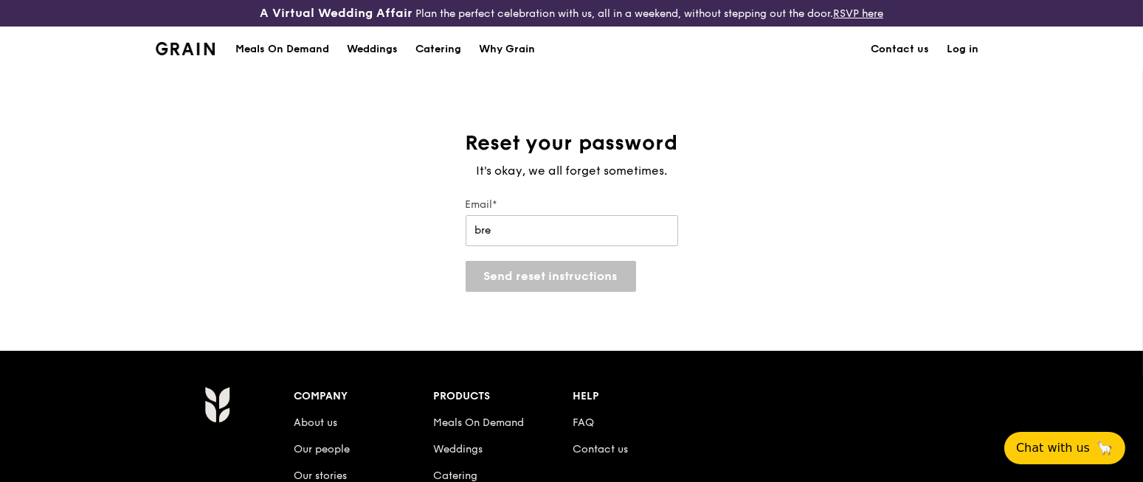
type input "brenda.lam@frasersproperty.com"
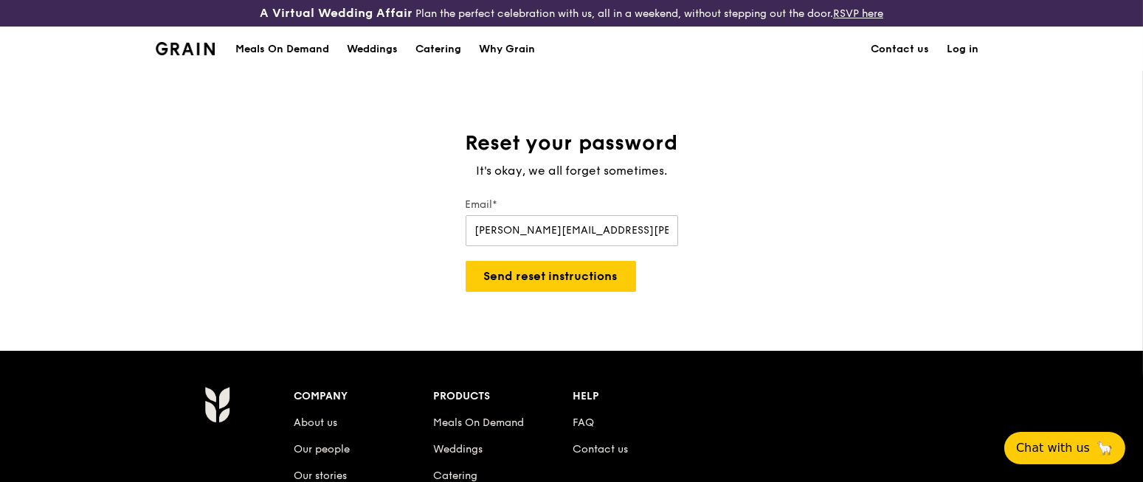
click at [549, 293] on div "A Virtual Wedding Affair Plan the perfect celebration with us, all in a weekend…" at bounding box center [571, 394] width 1143 height 788
click at [567, 285] on button "Send reset instructions" at bounding box center [550, 276] width 170 height 31
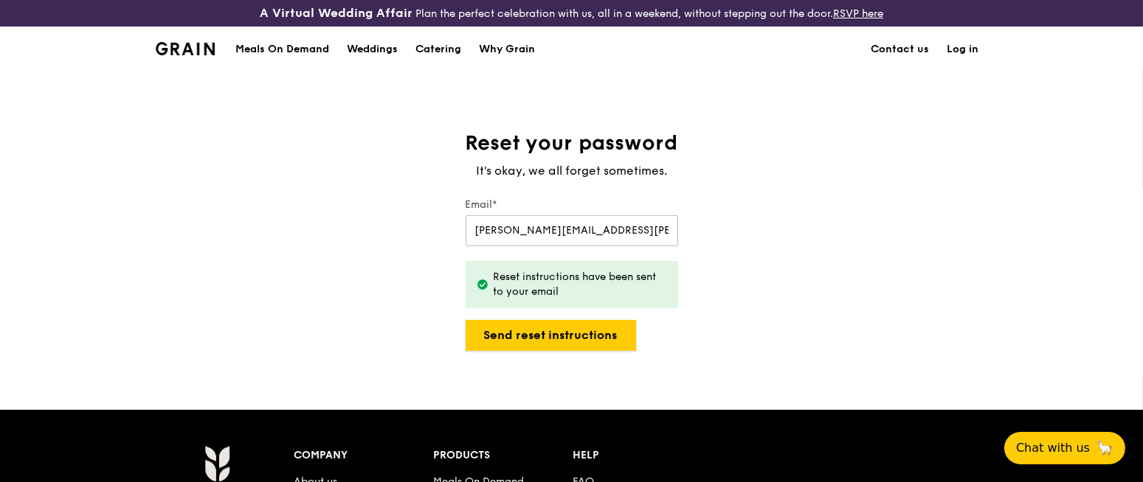
click at [596, 329] on button "Send reset instructions" at bounding box center [550, 335] width 170 height 31
drag, startPoint x: 995, startPoint y: 430, endPoint x: 1069, endPoint y: 440, distance: 74.4
click at [855, 361] on body "A Virtual Wedding Affair Plan the perfect celebration with us, all in a weekend…" at bounding box center [571, 423] width 1143 height 847
click at [855, 361] on span "Chat with us" at bounding box center [1052, 448] width 77 height 18
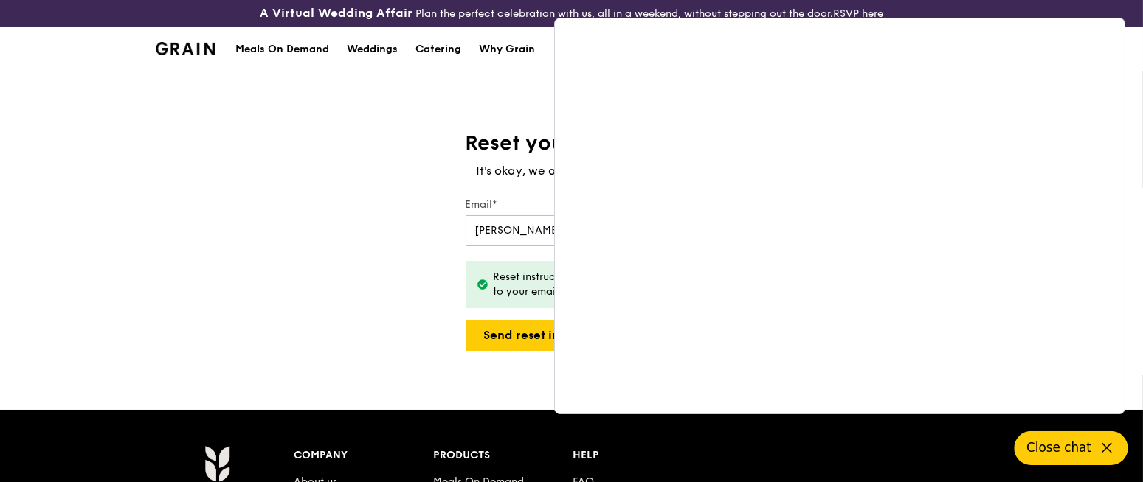
click at [409, 314] on div "Reset your password It's okay, we all forget sometimes. Email* brenda.lam@frase…" at bounding box center [571, 240] width 1143 height 221
click at [496, 343] on button "Send reset instructions" at bounding box center [550, 335] width 170 height 31
click at [855, 361] on icon at bounding box center [1107, 449] width 18 height 18
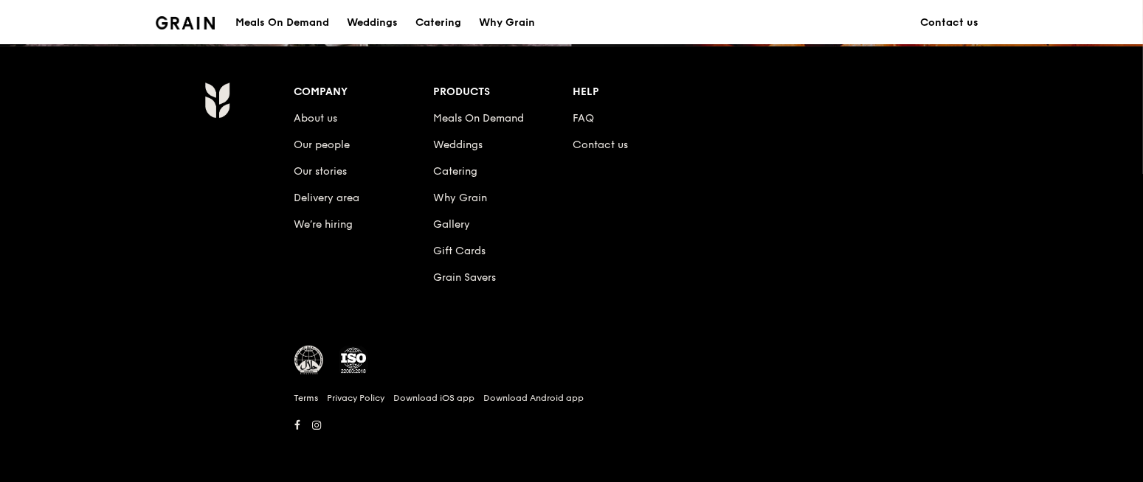
click at [579, 132] on li "Contact us" at bounding box center [641, 142] width 139 height 27
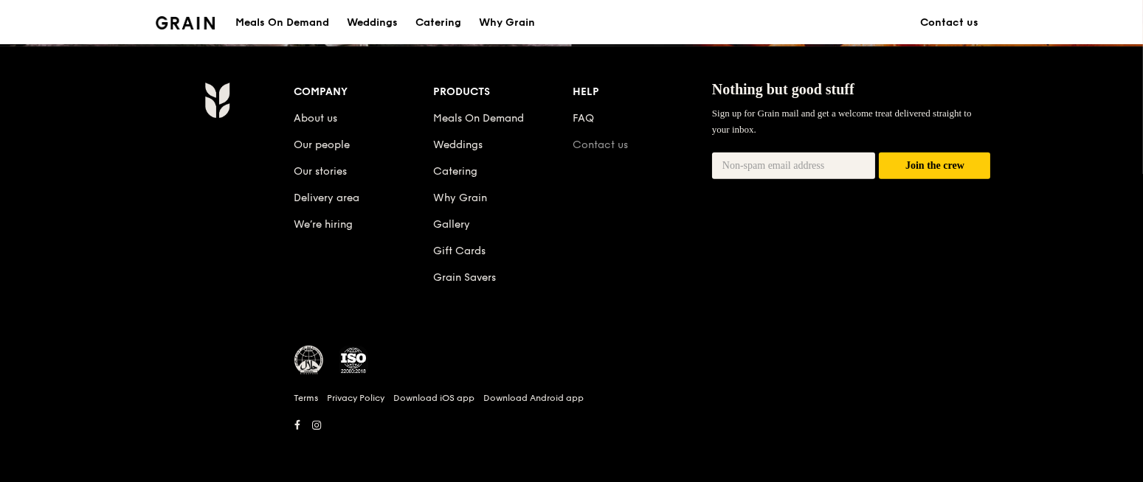
click at [579, 139] on link "Contact us" at bounding box center [599, 145] width 55 height 13
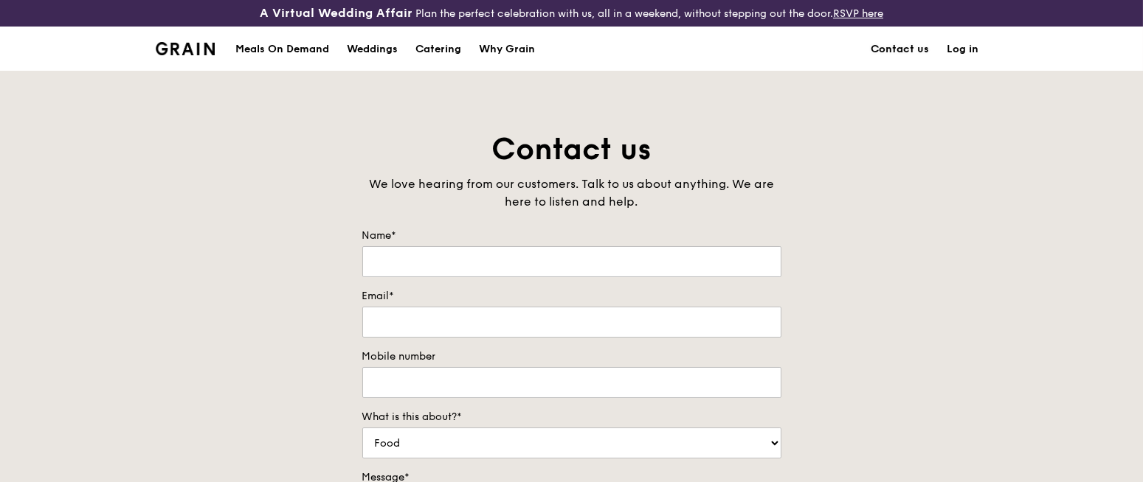
click at [918, 41] on link "Contact us" at bounding box center [900, 49] width 76 height 44
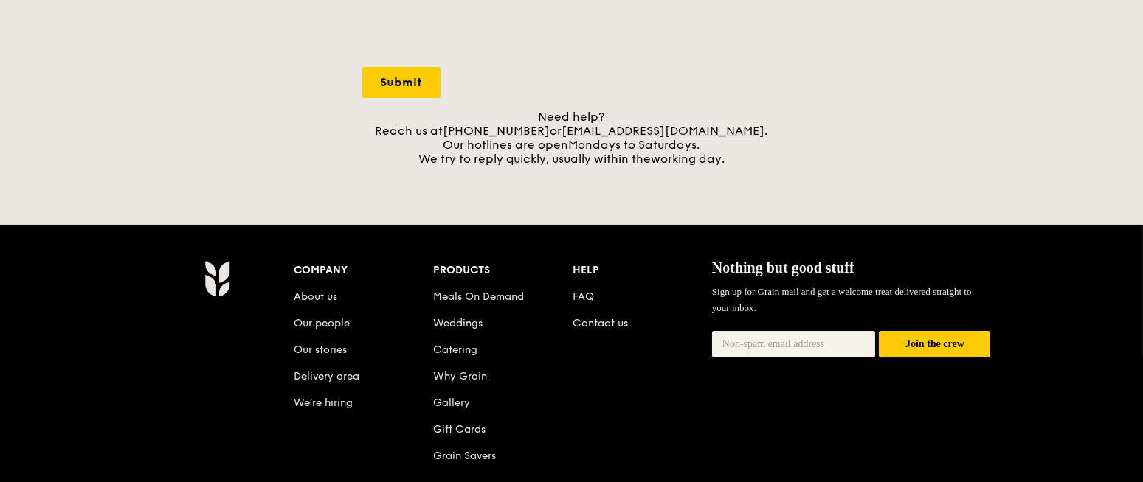
scroll to position [534, 0]
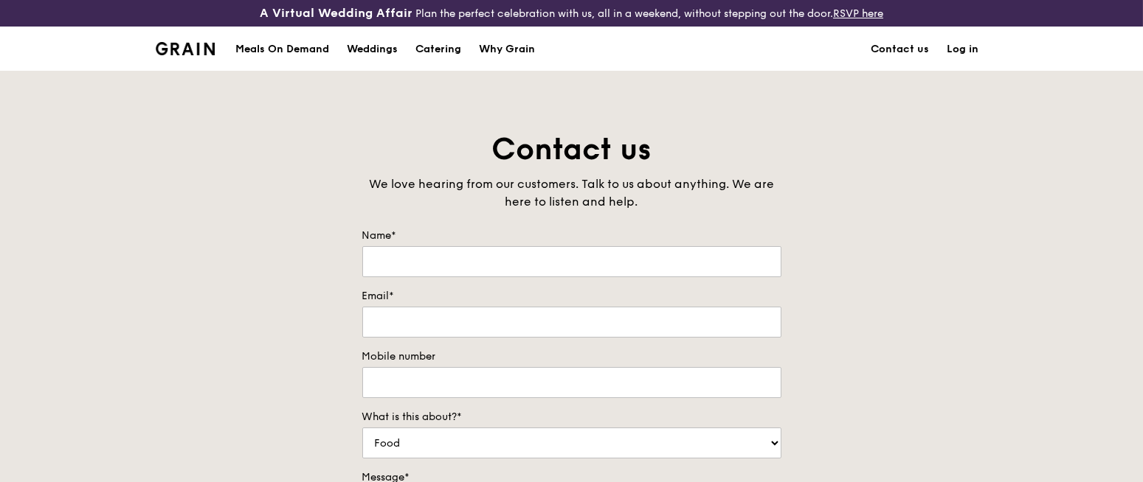
click at [181, 53] on img at bounding box center [186, 48] width 60 height 13
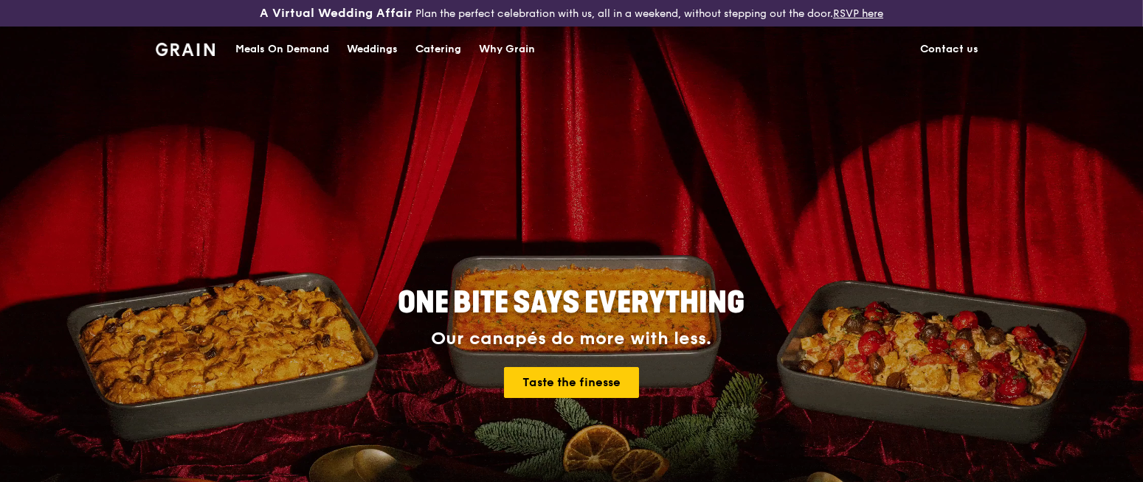
click at [291, 55] on div "Meals On Demand" at bounding box center [282, 49] width 94 height 44
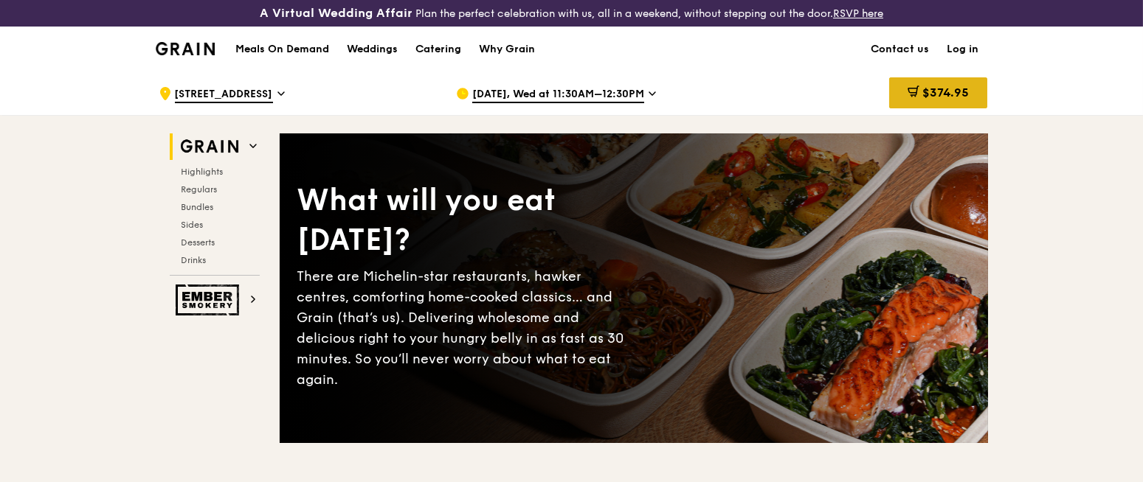
click at [928, 77] on div "$374.95" at bounding box center [938, 94] width 98 height 44
click at [957, 94] on span "$374.95" at bounding box center [945, 93] width 46 height 14
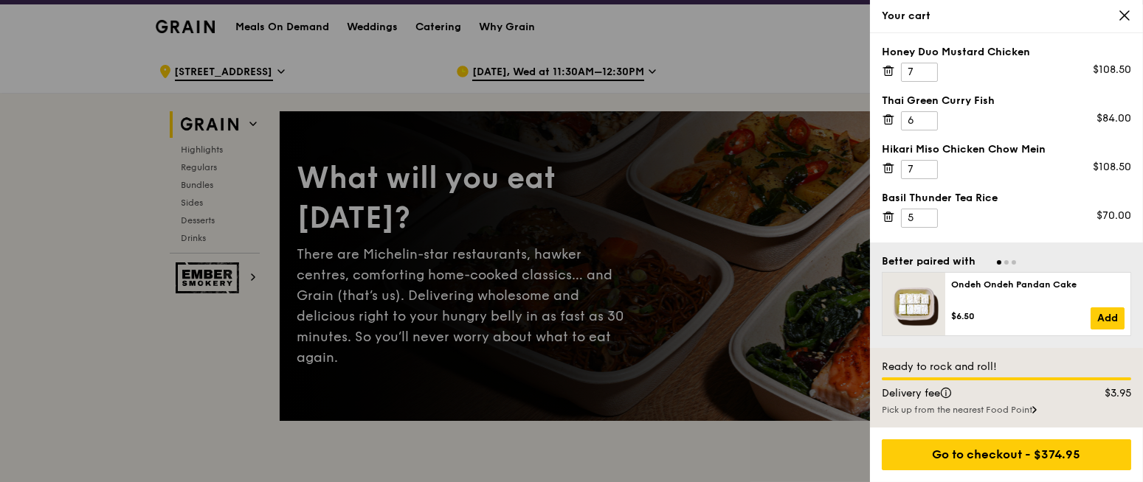
scroll to position [19, 0]
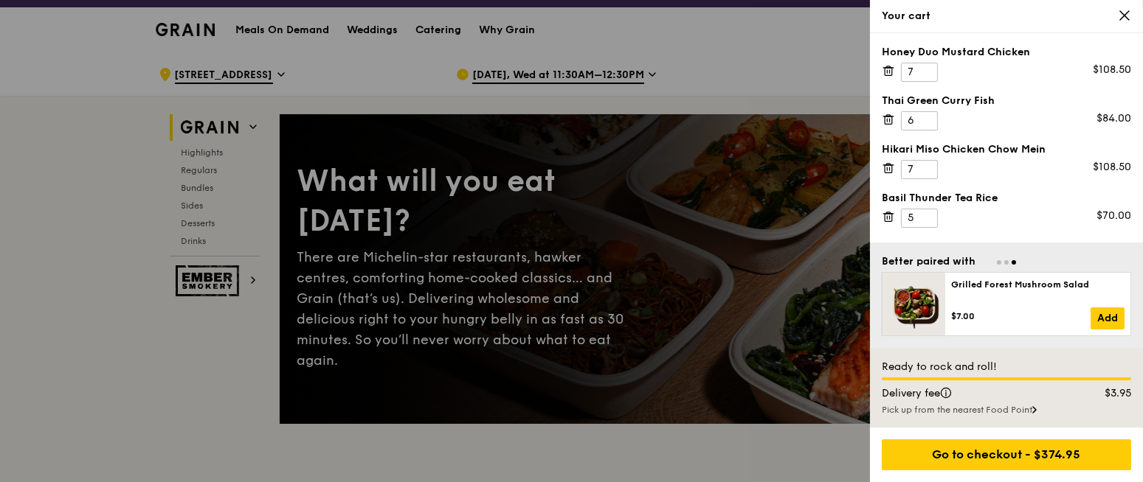
click at [764, 37] on div at bounding box center [571, 241] width 1143 height 482
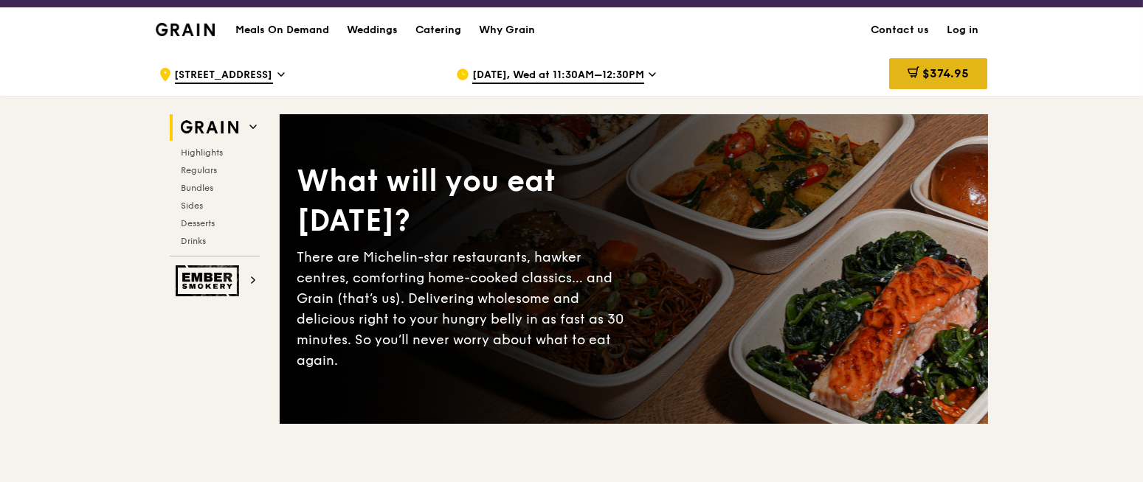
click at [925, 71] on span "$374.95" at bounding box center [945, 73] width 46 height 14
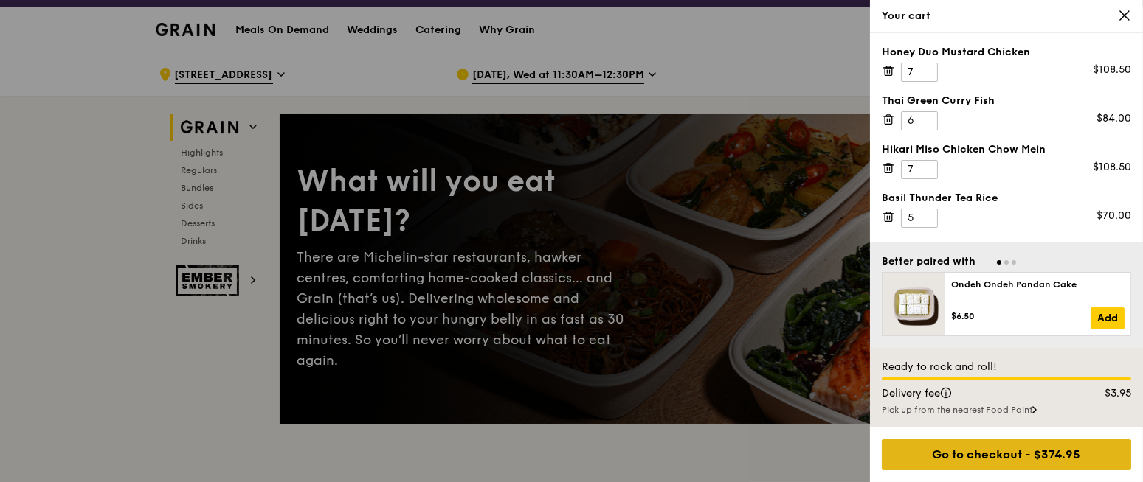
click at [955, 446] on div "Go to checkout - $374.95" at bounding box center [1006, 455] width 249 height 31
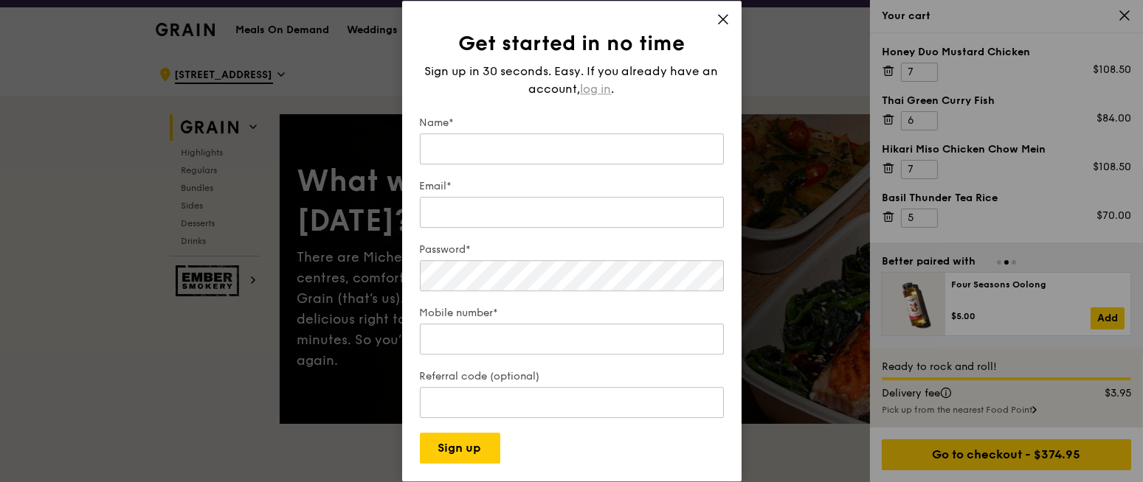
click at [598, 85] on span "log in" at bounding box center [596, 89] width 31 height 18
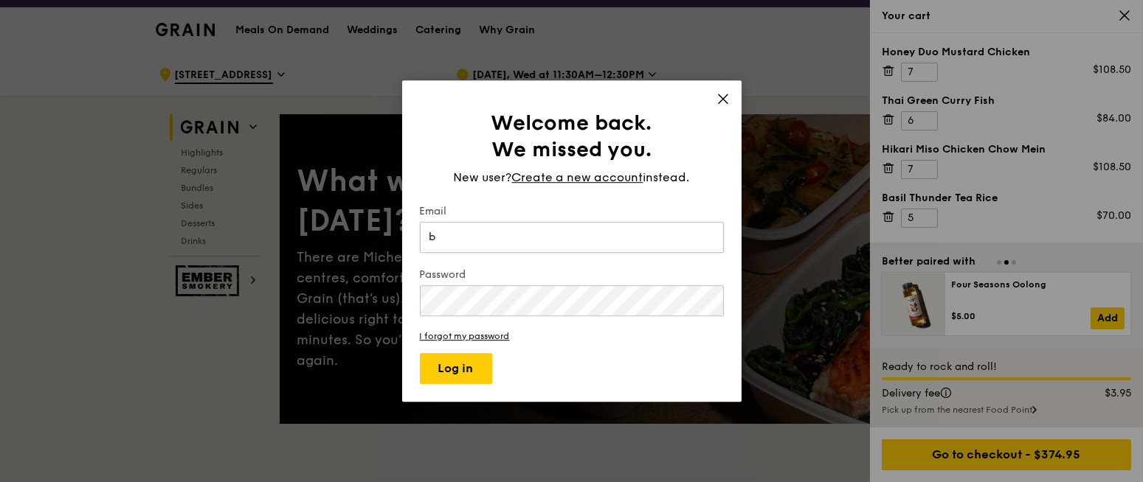
type input "Brenda.lam@frasersproperty.com"
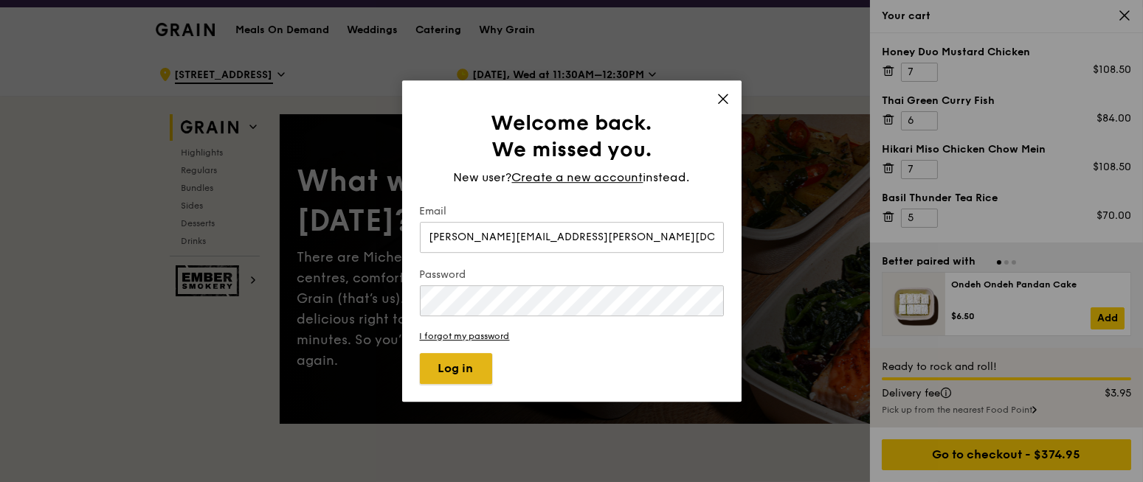
click at [464, 373] on button "Log in" at bounding box center [456, 368] width 72 height 31
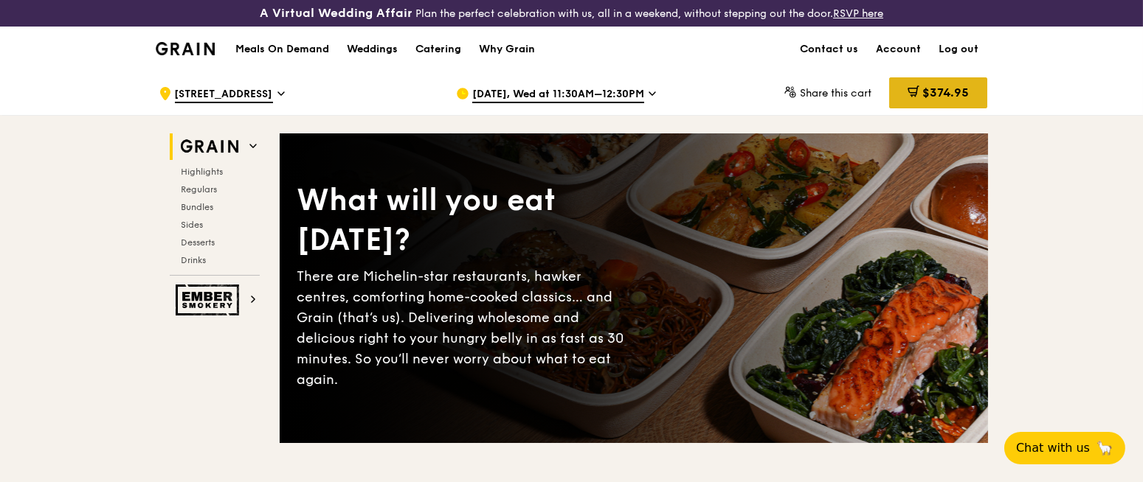
click at [917, 81] on div "$374.95" at bounding box center [938, 92] width 98 height 31
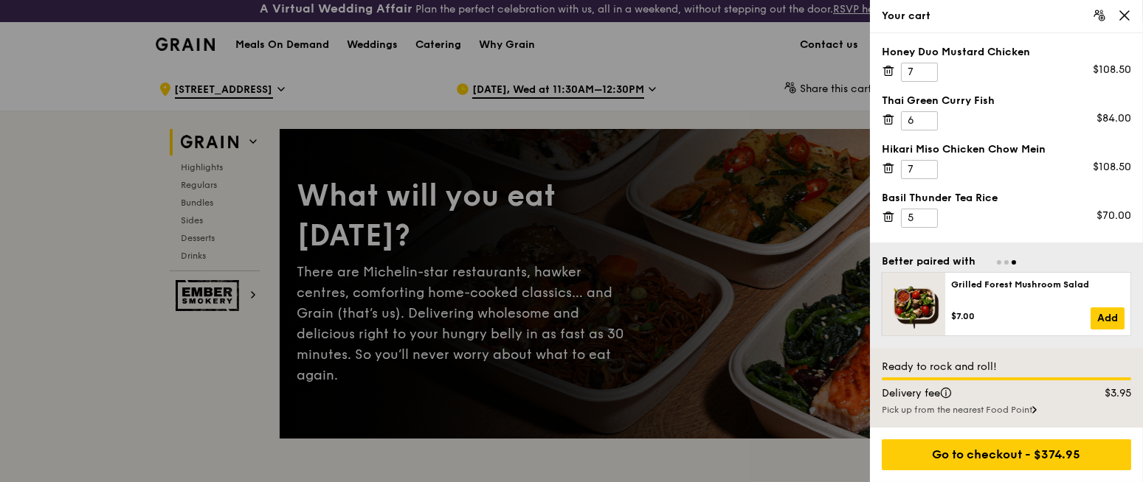
scroll to position [4, 0]
click at [926, 125] on input "5" at bounding box center [919, 120] width 37 height 19
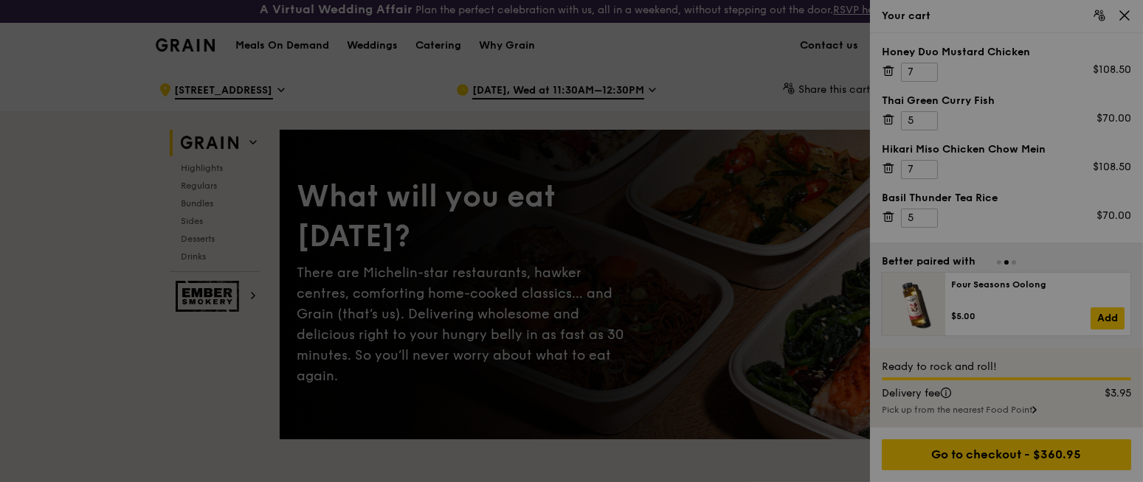
click at [924, 117] on div at bounding box center [571, 241] width 1143 height 482
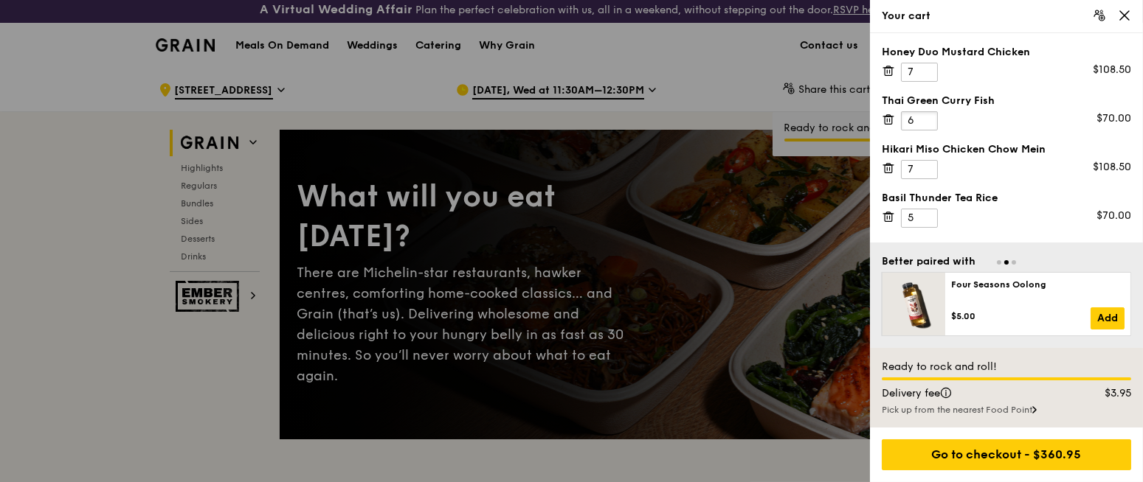
click at [924, 117] on input "6" at bounding box center [919, 120] width 37 height 19
type input "7"
click at [924, 117] on input "7" at bounding box center [919, 120] width 37 height 19
type input "4"
click at [923, 224] on input "4" at bounding box center [919, 218] width 37 height 19
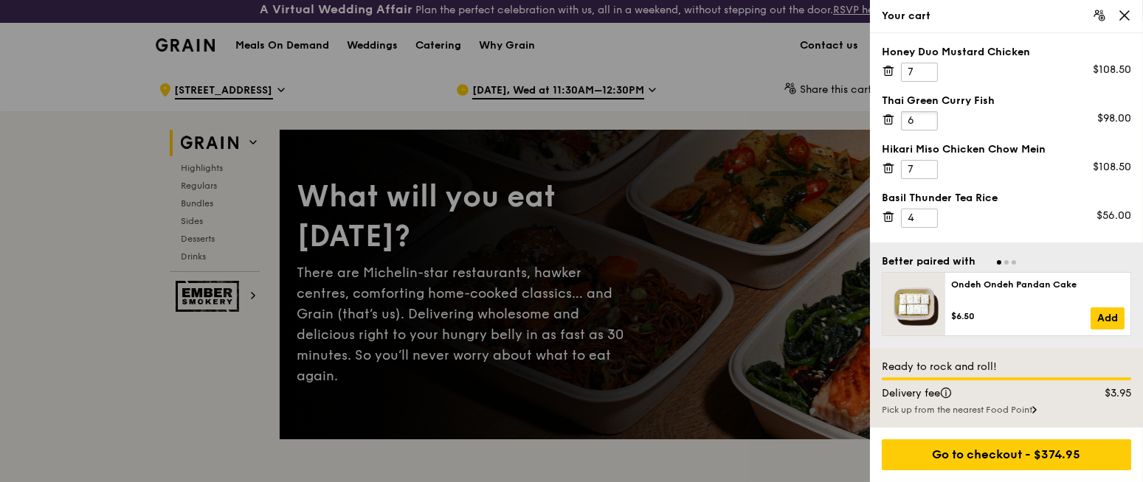
type input "6"
click at [924, 122] on input "6" at bounding box center [919, 120] width 37 height 19
type input "5"
click at [925, 214] on input "5" at bounding box center [919, 218] width 37 height 19
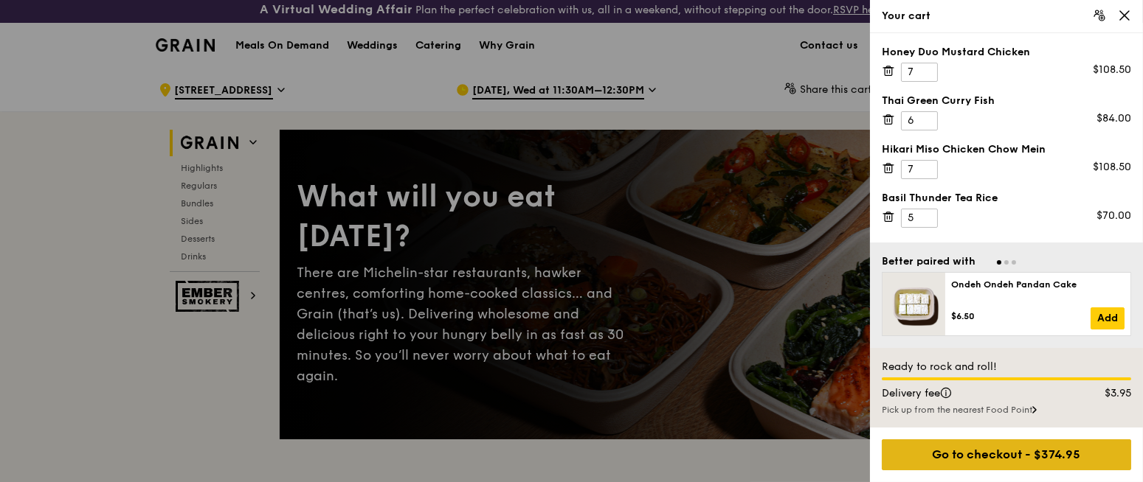
click at [982, 457] on div "Go to checkout - $374.95" at bounding box center [1006, 455] width 249 height 31
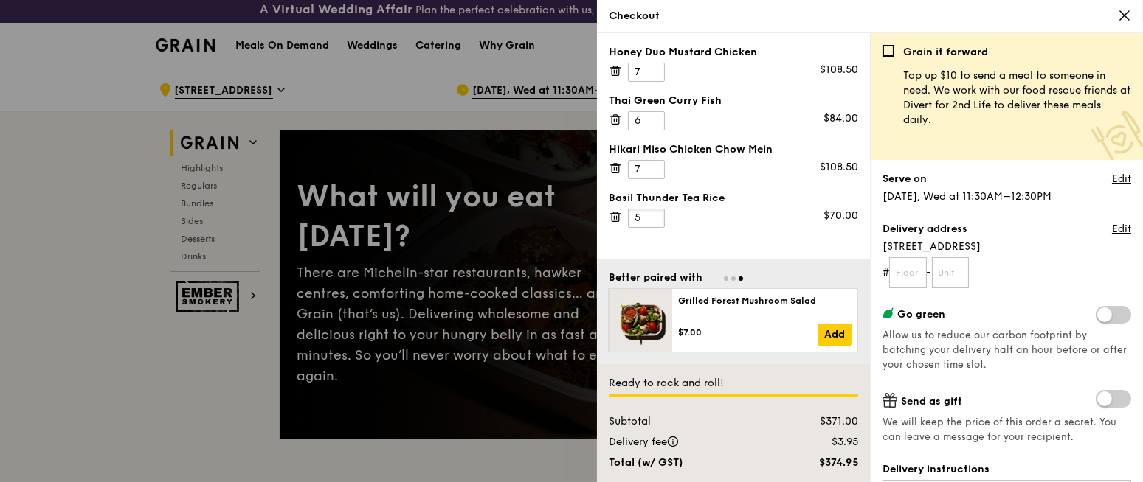
click at [653, 226] on input "5" at bounding box center [646, 218] width 37 height 19
click at [649, 115] on input "7" at bounding box center [646, 120] width 37 height 19
type input "6"
click at [653, 125] on input "6" at bounding box center [646, 120] width 37 height 19
click at [654, 210] on input "6" at bounding box center [646, 218] width 37 height 19
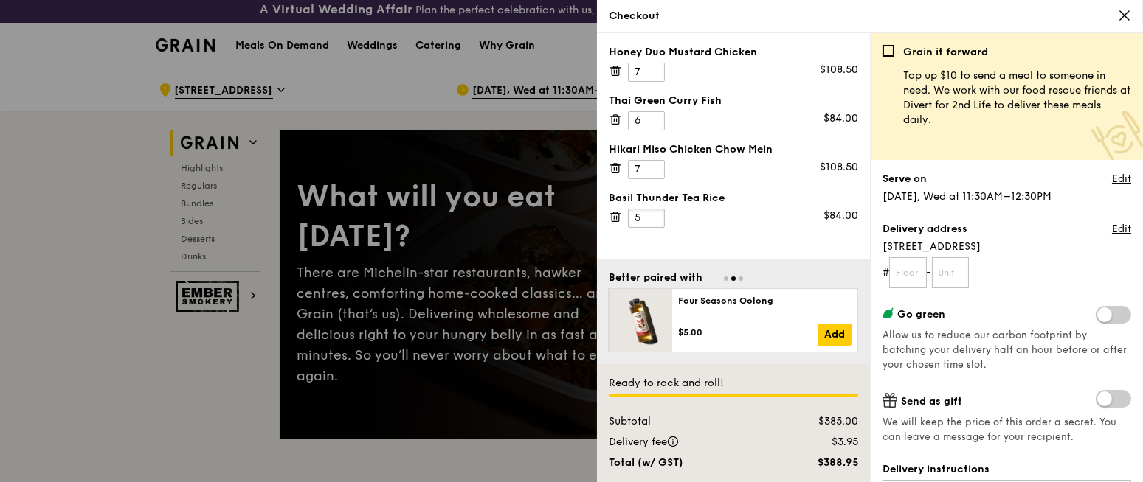
type input "5"
click at [651, 221] on input "5" at bounding box center [646, 218] width 37 height 19
type input "6"
click at [655, 75] on input "6" at bounding box center [646, 72] width 37 height 19
type input "6"
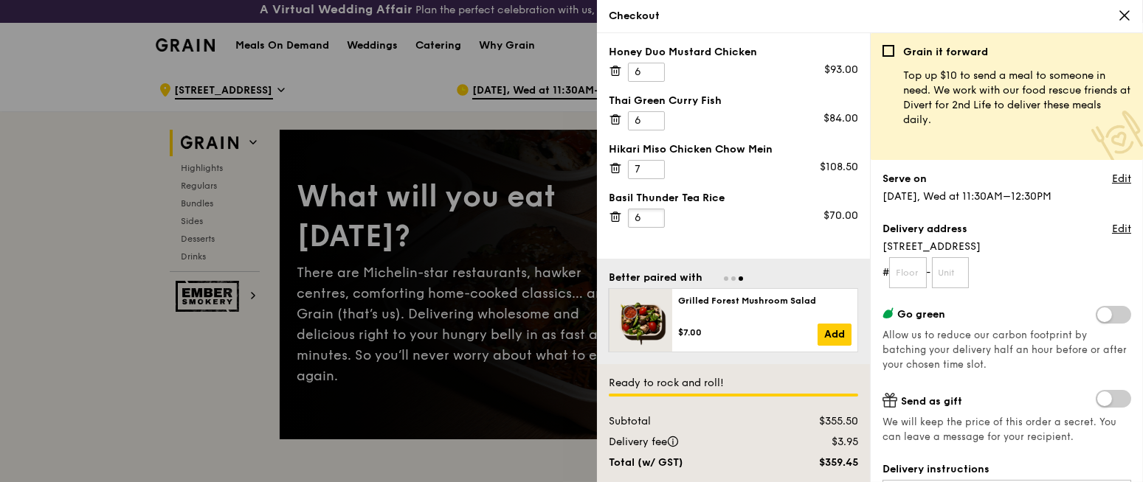
click at [652, 215] on input "6" at bounding box center [646, 218] width 37 height 19
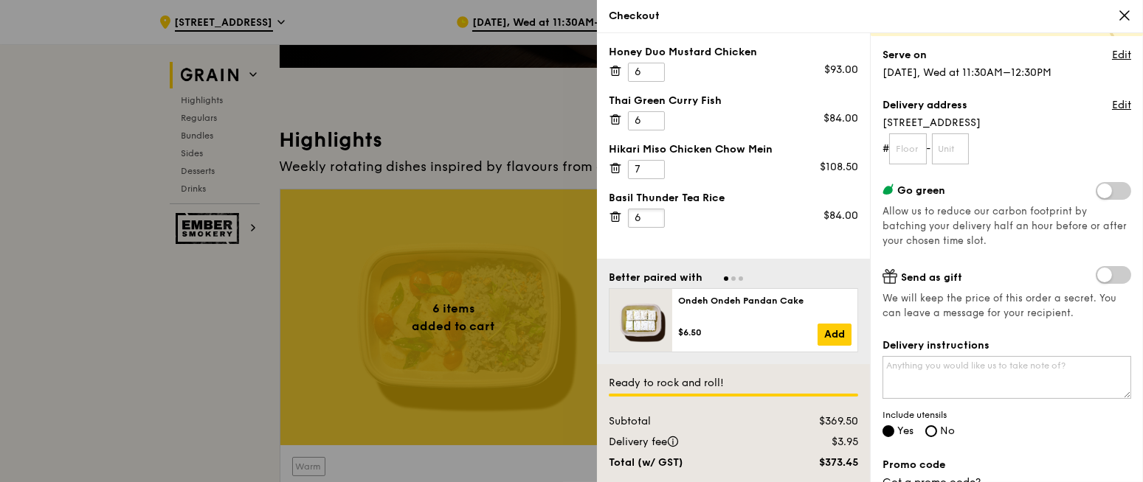
scroll to position [0, 0]
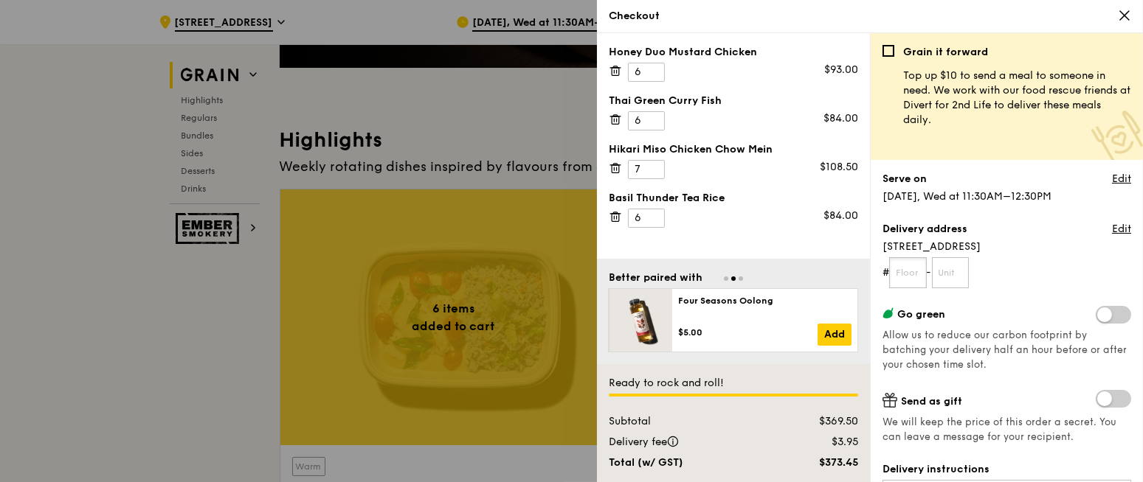
click at [912, 272] on input "text" at bounding box center [908, 272] width 38 height 31
type input "09"
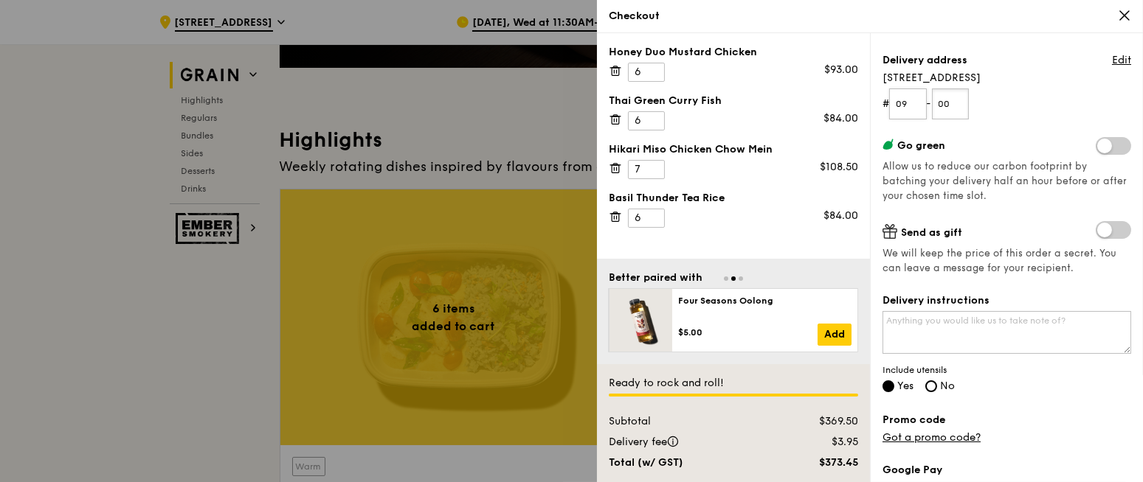
scroll to position [170, 0]
type input "00"
click at [913, 312] on textarea "Delivery instructions" at bounding box center [1006, 332] width 249 height 43
type textarea "c"
type textarea "C"
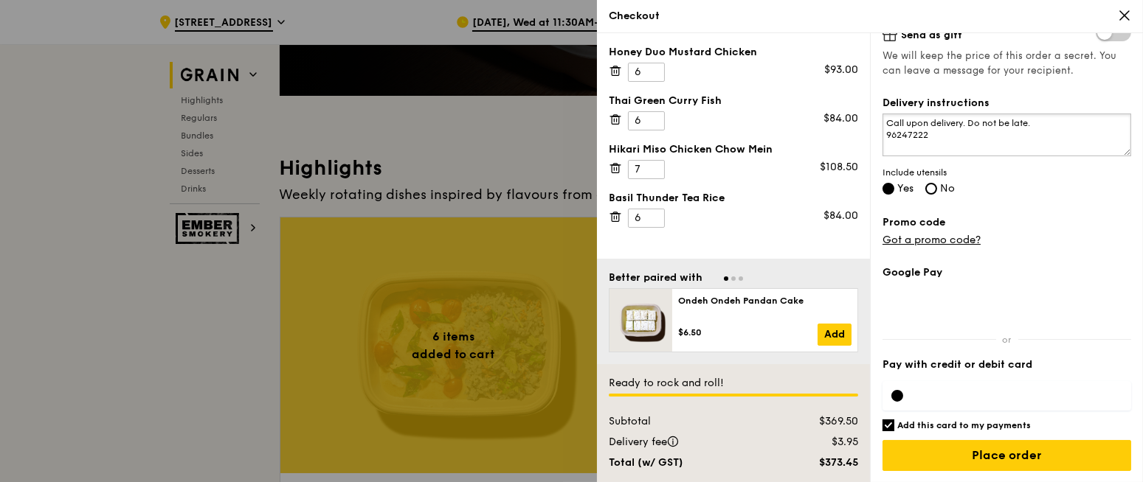
scroll to position [344, 0]
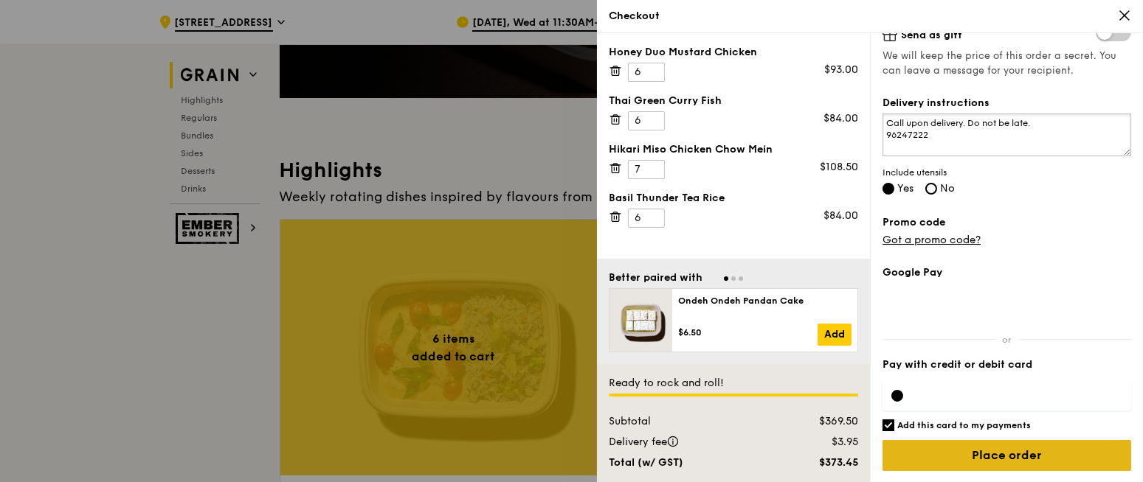
type textarea "Call upon delivery. Do not be late. 96247222"
click at [977, 452] on input "Place order" at bounding box center [1006, 455] width 249 height 31
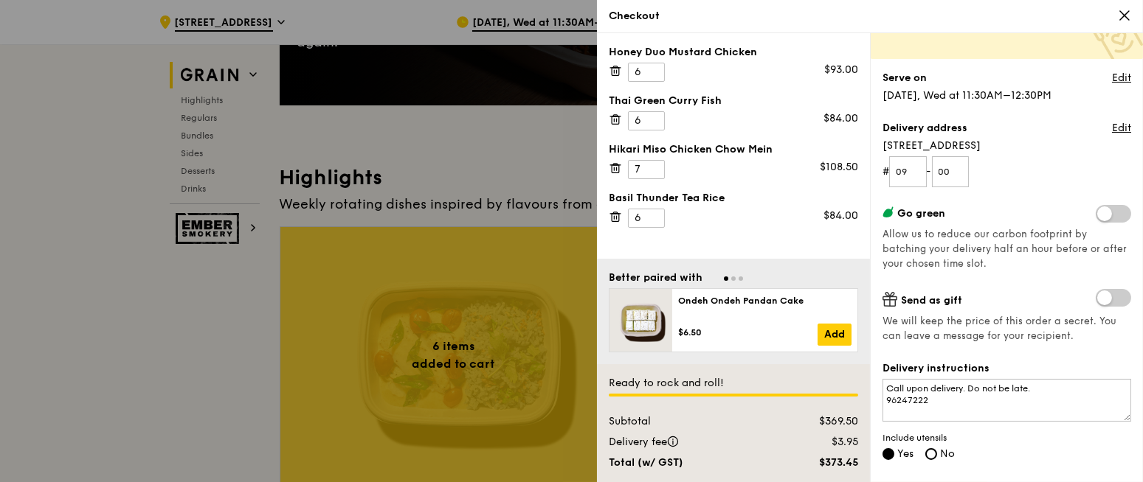
scroll to position [0, 0]
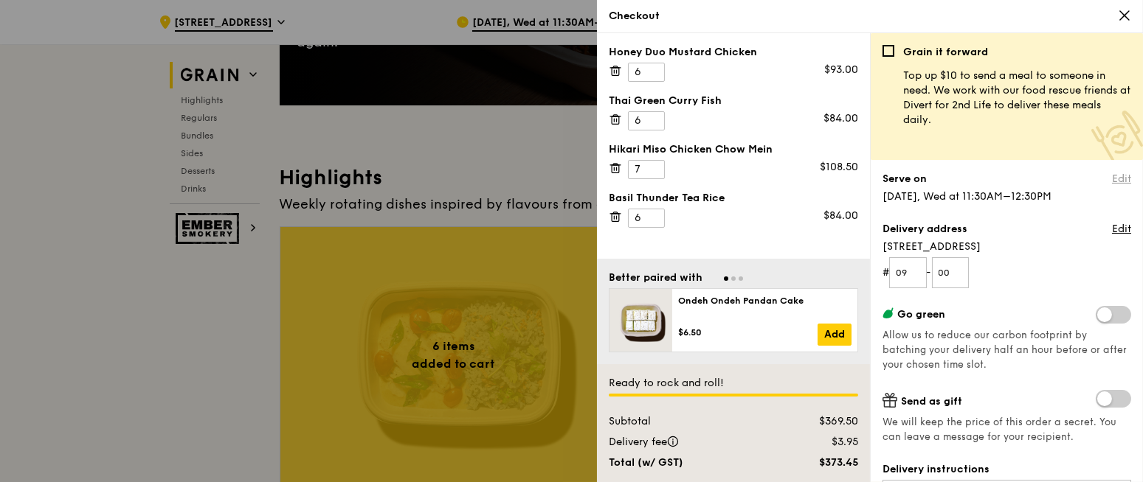
click at [1112, 178] on link "Edit" at bounding box center [1121, 179] width 19 height 15
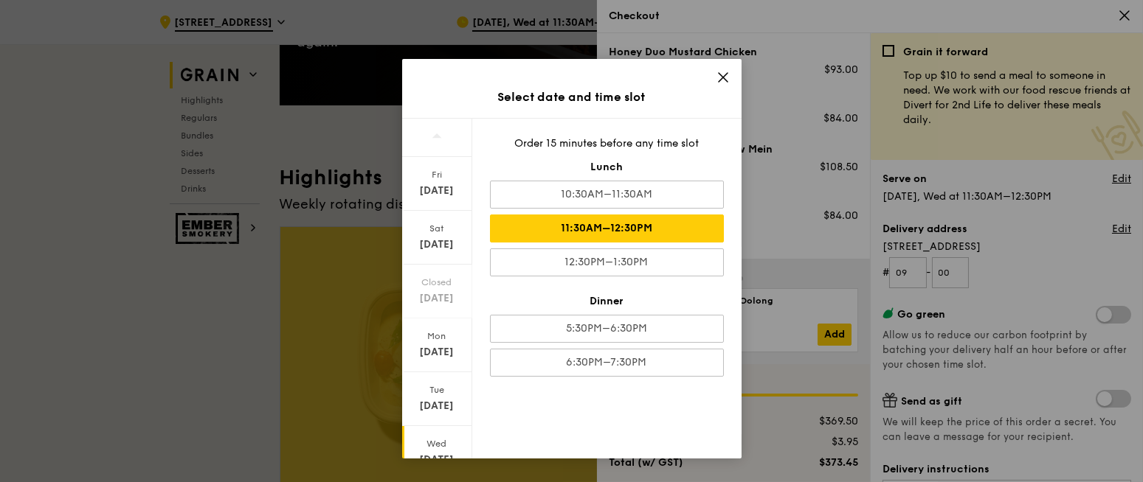
click at [716, 76] on icon at bounding box center [722, 77] width 13 height 13
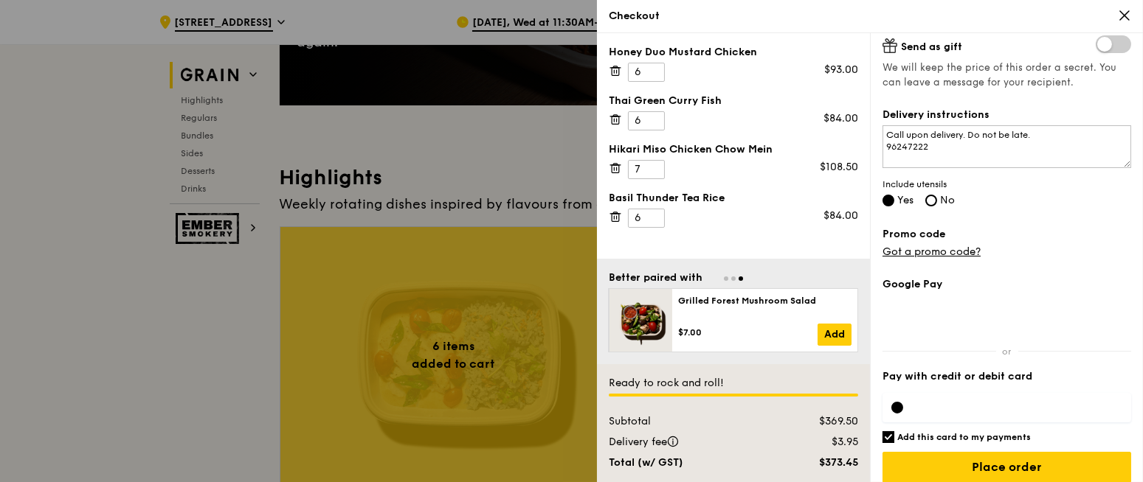
scroll to position [367, 0]
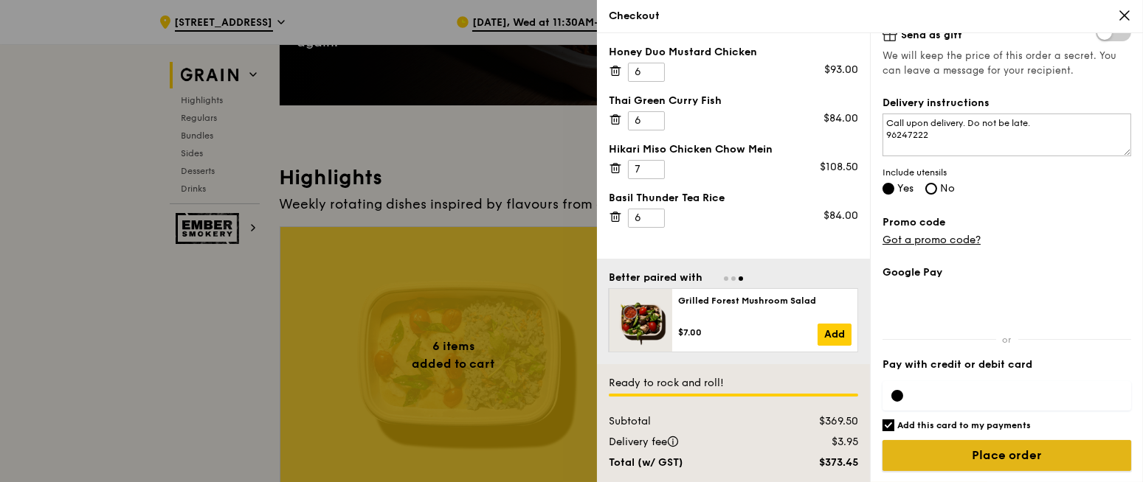
click at [991, 469] on input "Place order" at bounding box center [1006, 455] width 249 height 31
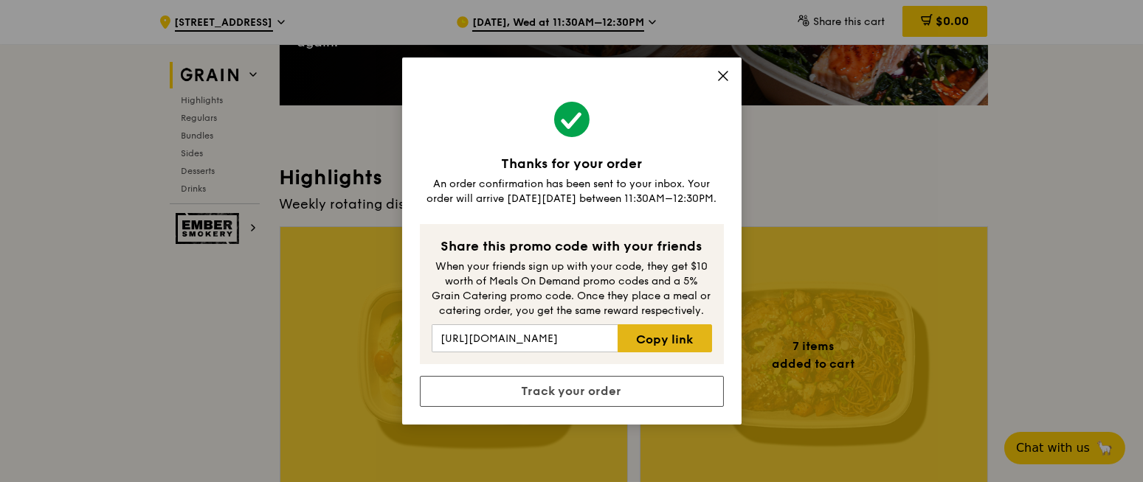
click at [665, 349] on link "Copy link" at bounding box center [664, 339] width 94 height 28
click at [665, 342] on link "Copy link" at bounding box center [664, 339] width 94 height 28
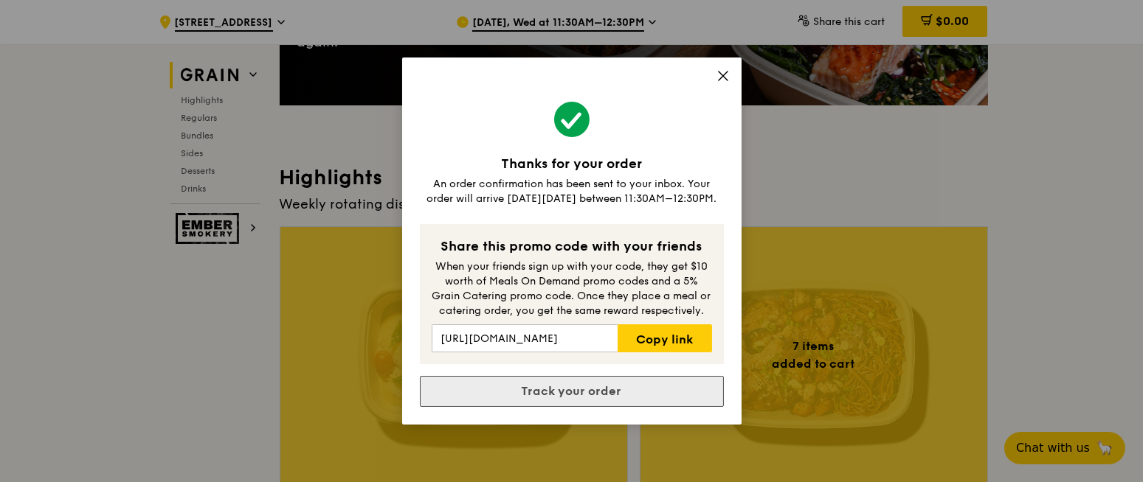
click at [552, 392] on link "Track your order" at bounding box center [572, 391] width 304 height 31
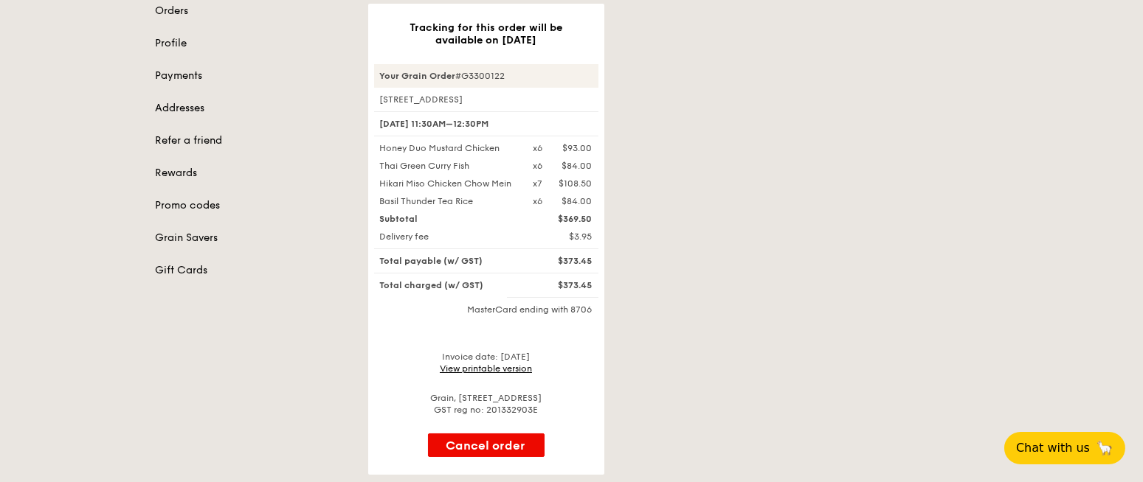
scroll to position [189, 0]
